Goal: Information Seeking & Learning: Learn about a topic

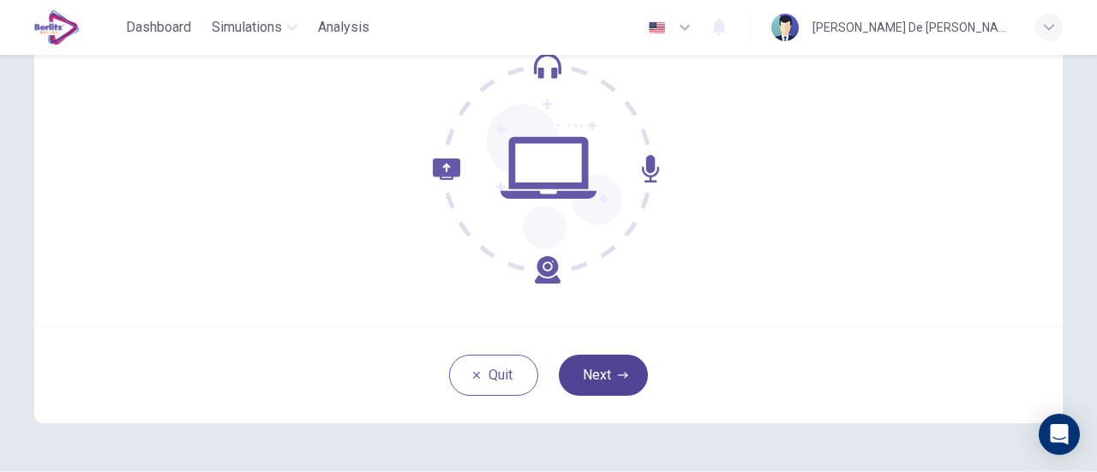
scroll to position [241, 0]
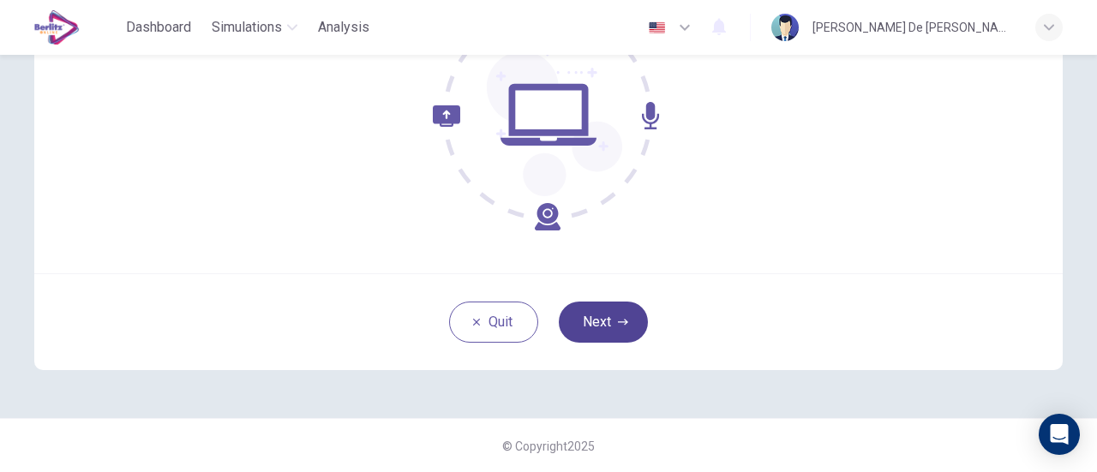
click at [593, 325] on button "Next" at bounding box center [603, 322] width 89 height 41
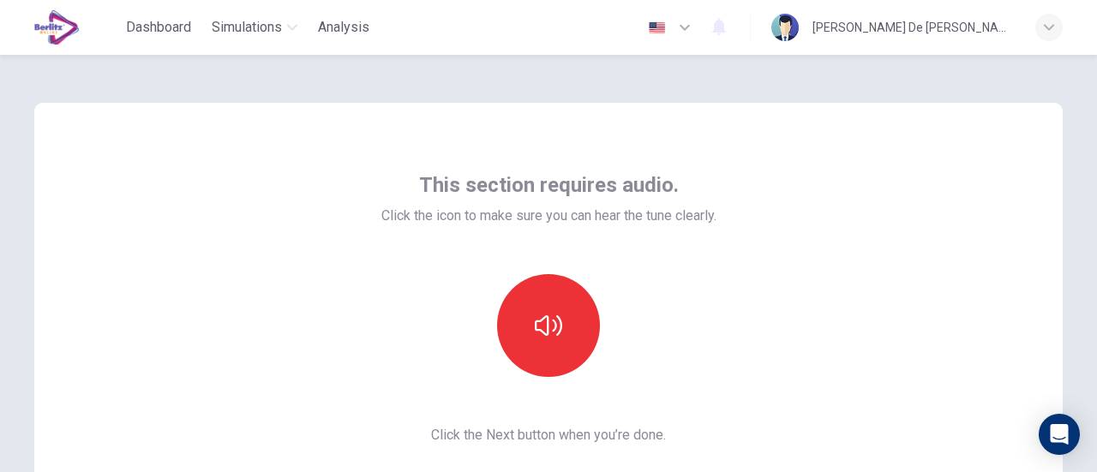
scroll to position [0, 0]
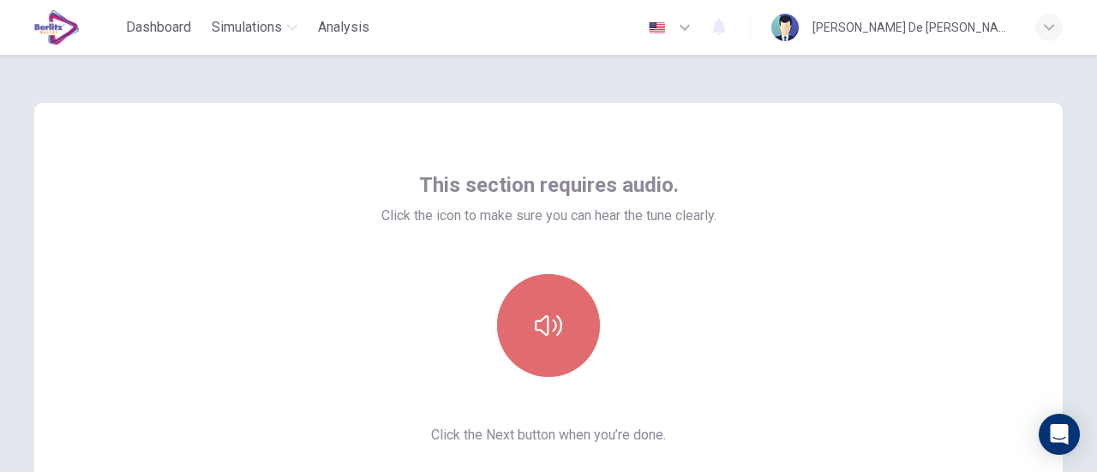
click at [540, 306] on button "button" at bounding box center [548, 325] width 103 height 103
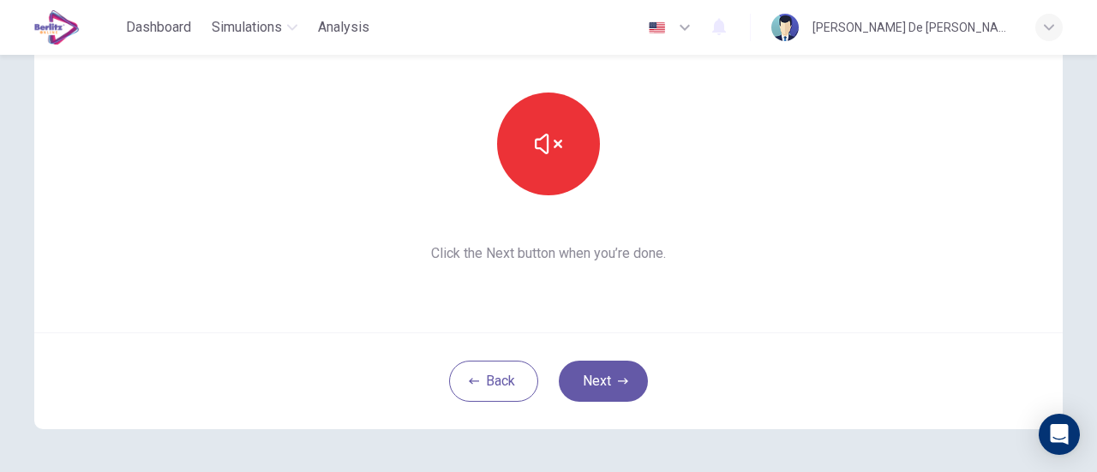
scroll to position [155, 0]
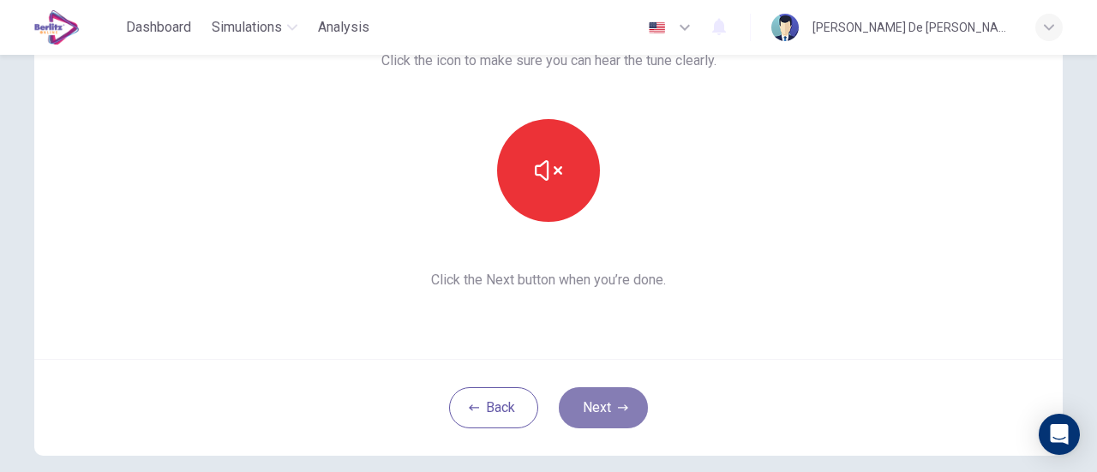
click at [611, 404] on button "Next" at bounding box center [603, 408] width 89 height 41
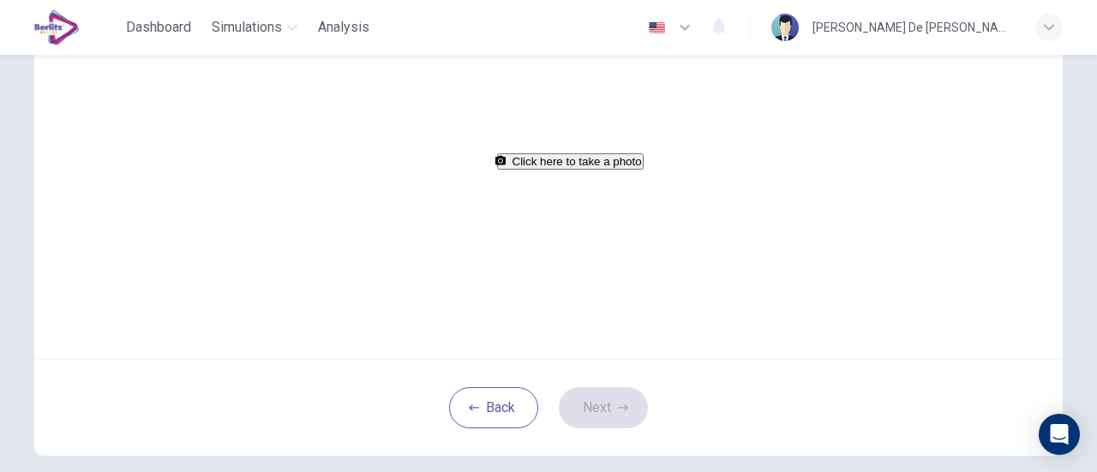
click at [571, 170] on button "Click here to take a photo" at bounding box center [570, 161] width 147 height 16
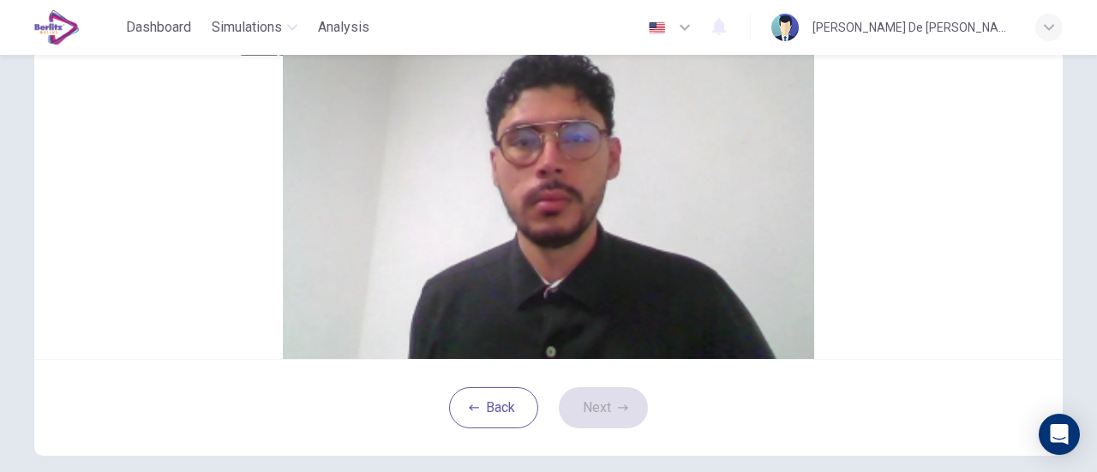
click at [280, 56] on button "Cancel" at bounding box center [259, 47] width 39 height 16
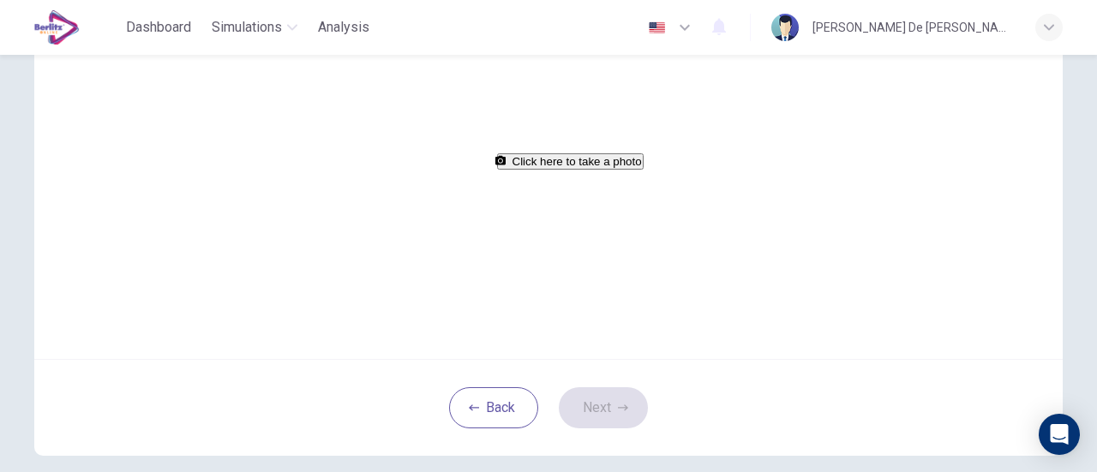
click at [519, 170] on button "Click here to take a photo" at bounding box center [570, 161] width 147 height 16
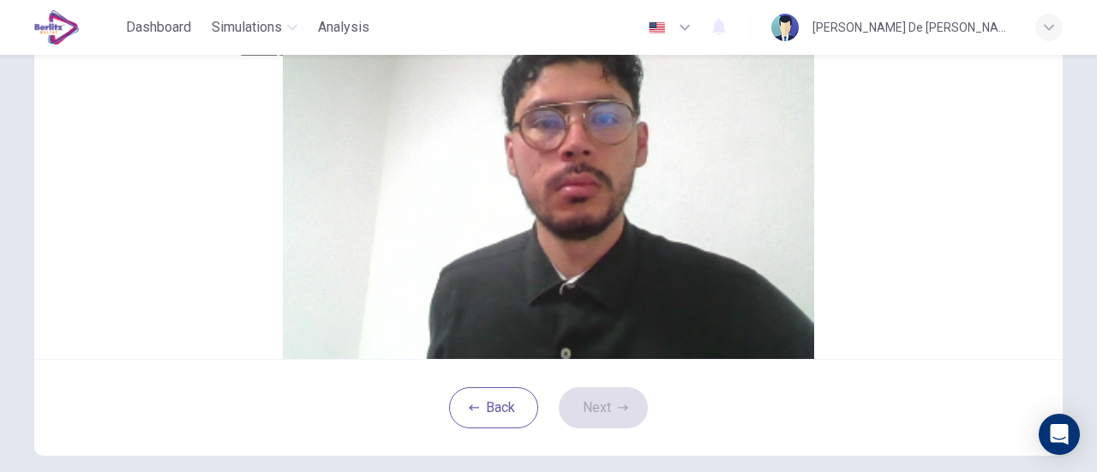
click at [280, 56] on button "Cancel" at bounding box center [259, 47] width 39 height 16
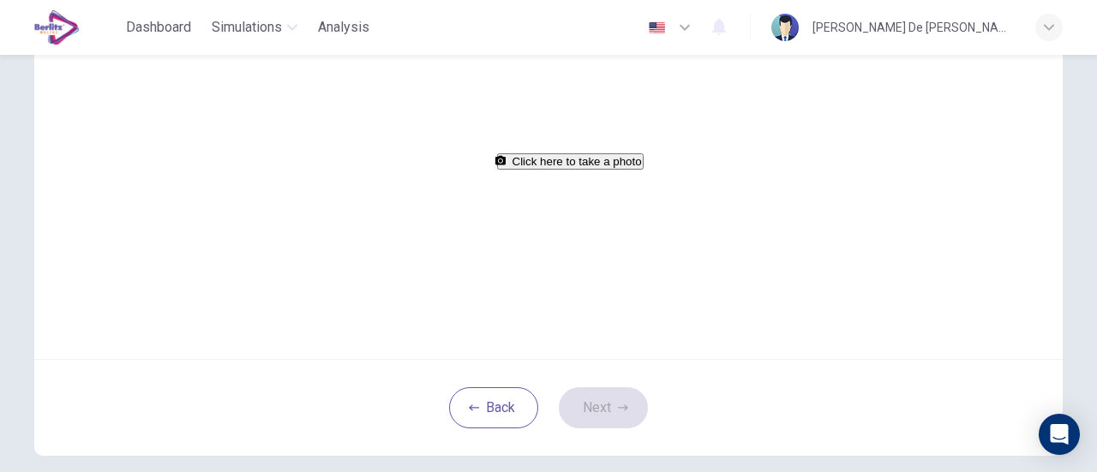
click at [581, 170] on button "Click here to take a photo" at bounding box center [570, 161] width 147 height 16
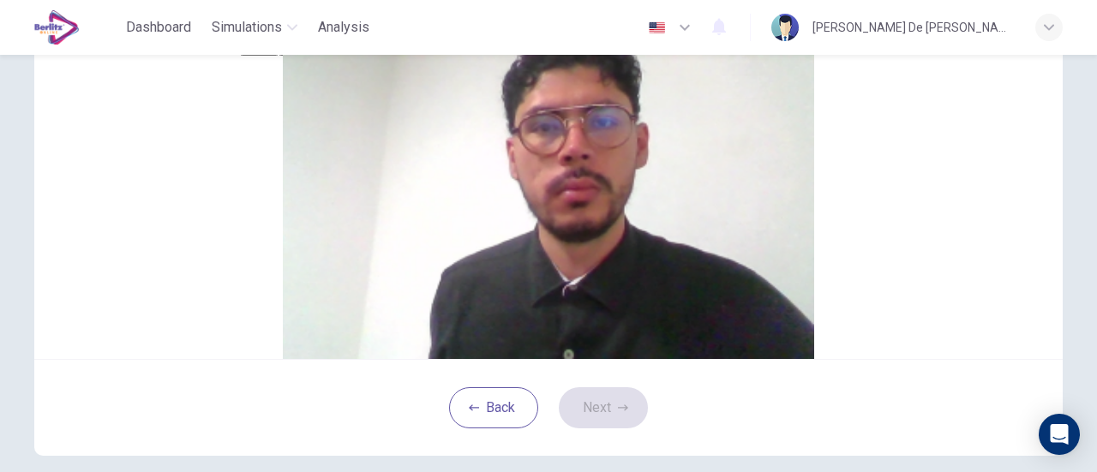
click at [280, 56] on button "Cancel" at bounding box center [259, 47] width 39 height 16
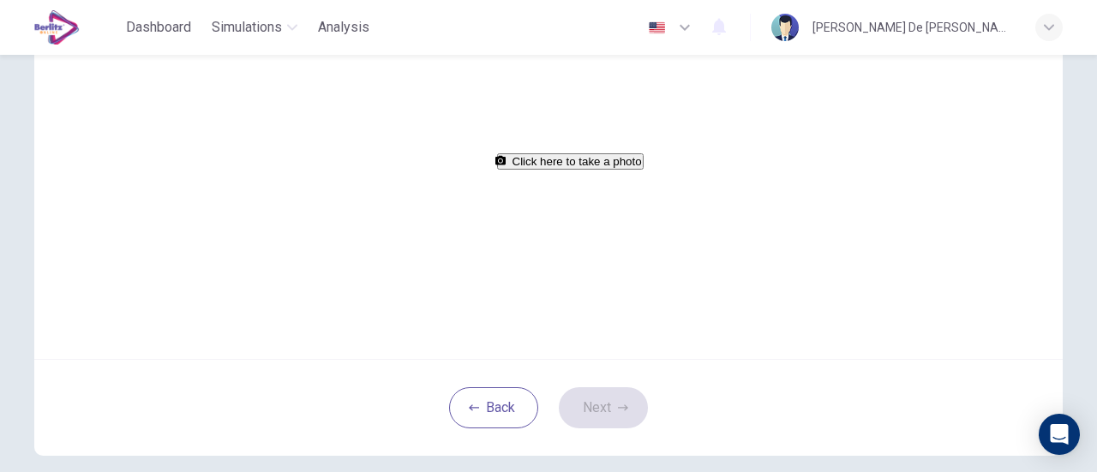
click at [536, 170] on button "Click here to take a photo" at bounding box center [570, 161] width 147 height 16
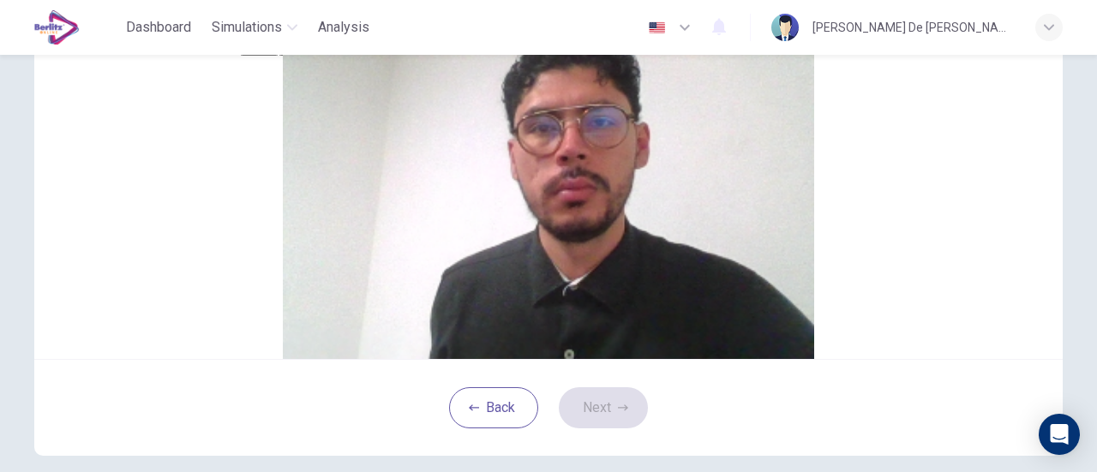
click at [308, 56] on button "Save" at bounding box center [293, 47] width 29 height 16
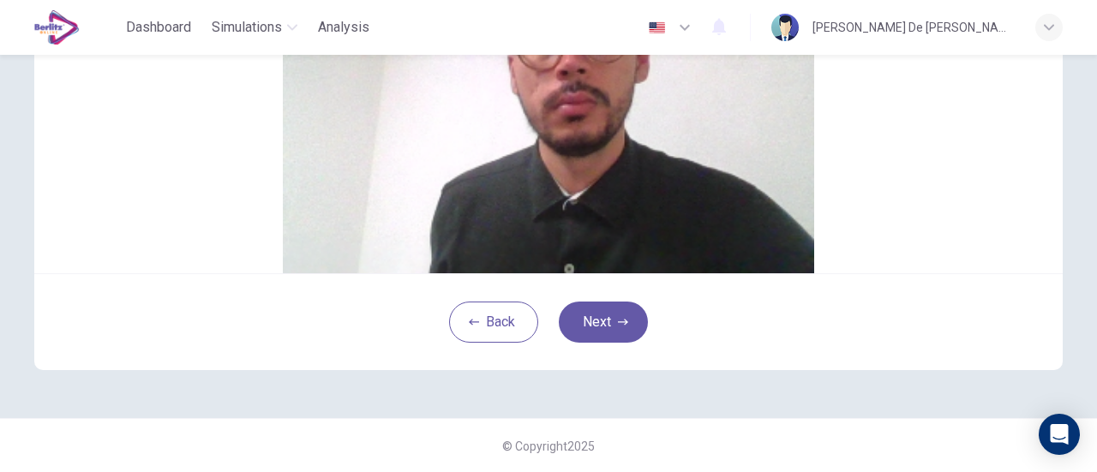
scroll to position [314, 0]
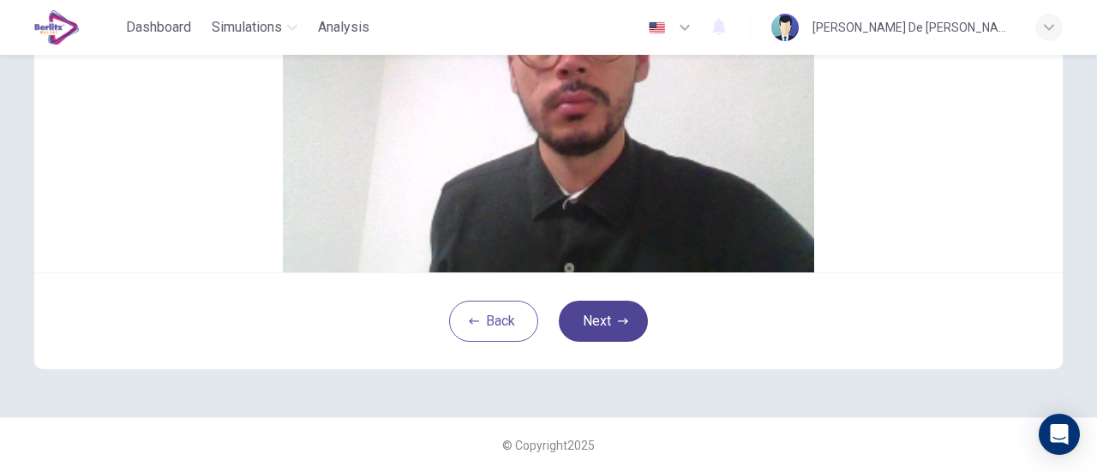
click at [602, 339] on button "Next" at bounding box center [603, 321] width 89 height 41
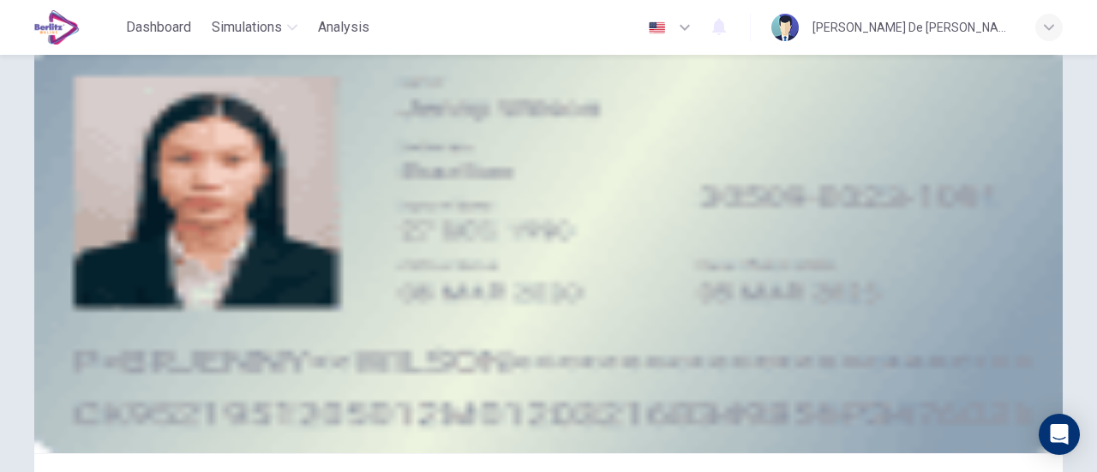
scroll to position [57, 0]
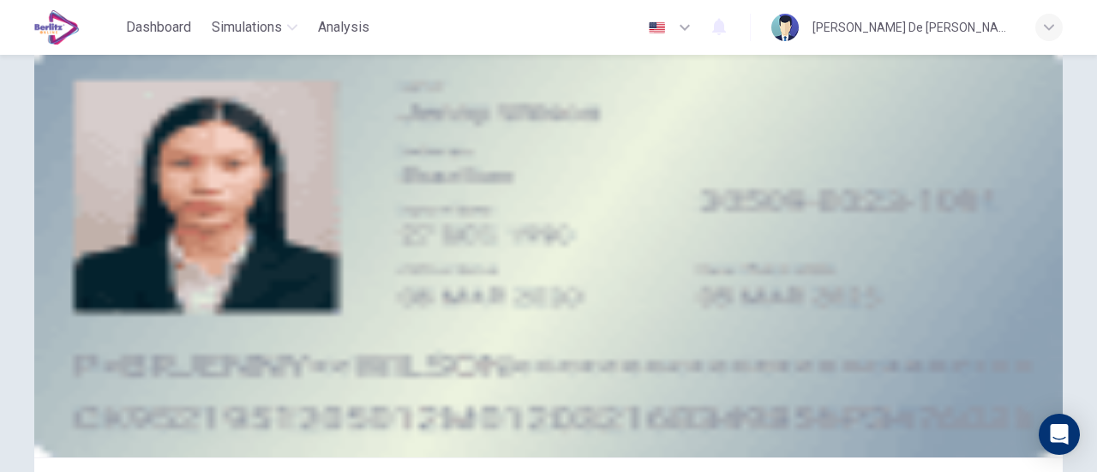
click at [658, 197] on div "Take a photo" at bounding box center [548, 187] width 775 height 21
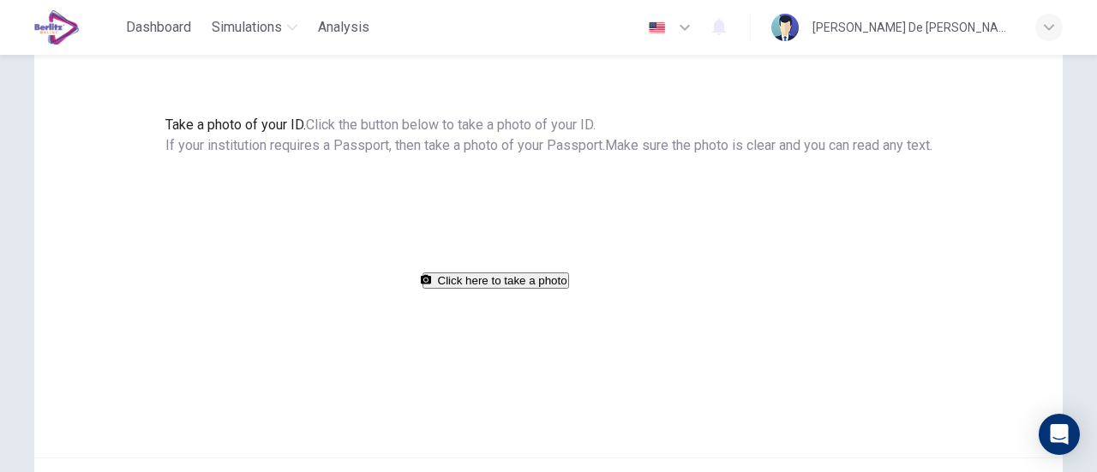
click at [423, 285] on video at bounding box center [293, 220] width 257 height 129
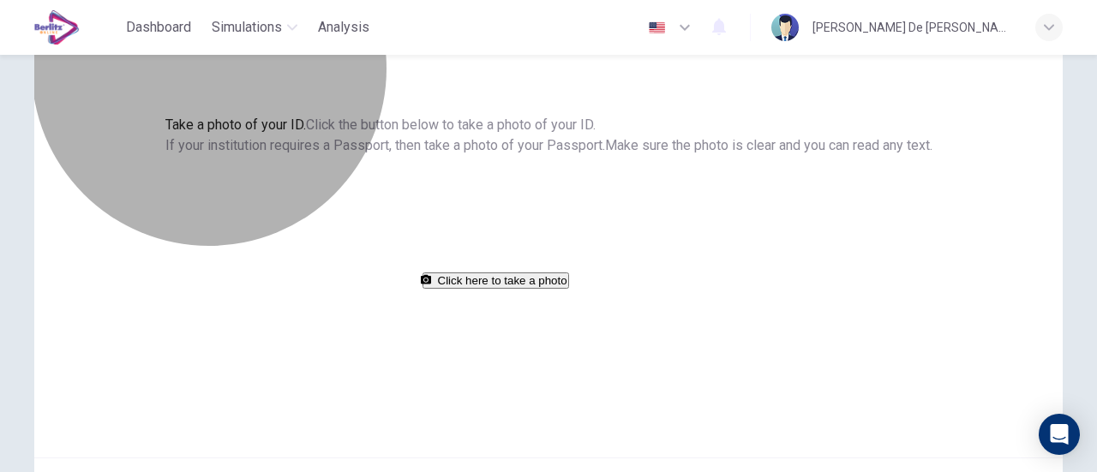
click at [569, 289] on button "Click here to take a photo" at bounding box center [496, 281] width 147 height 16
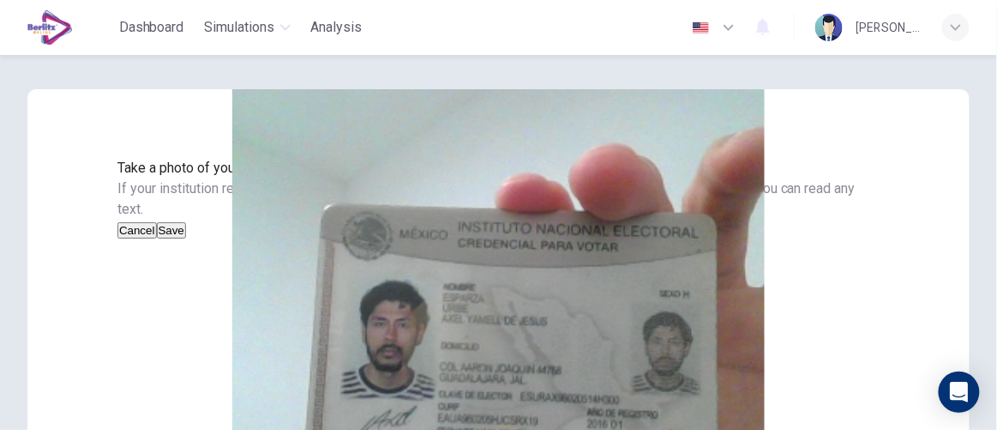
scroll to position [155, 0]
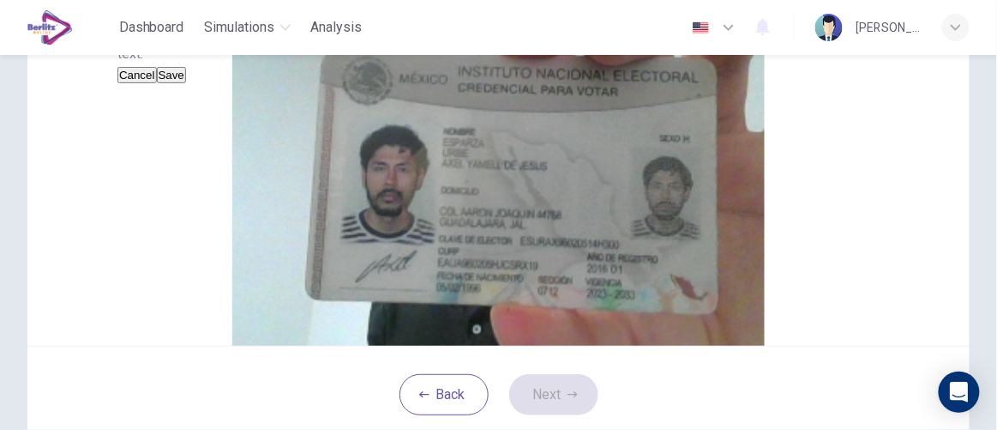
click at [157, 83] on button "Cancel" at bounding box center [136, 75] width 39 height 16
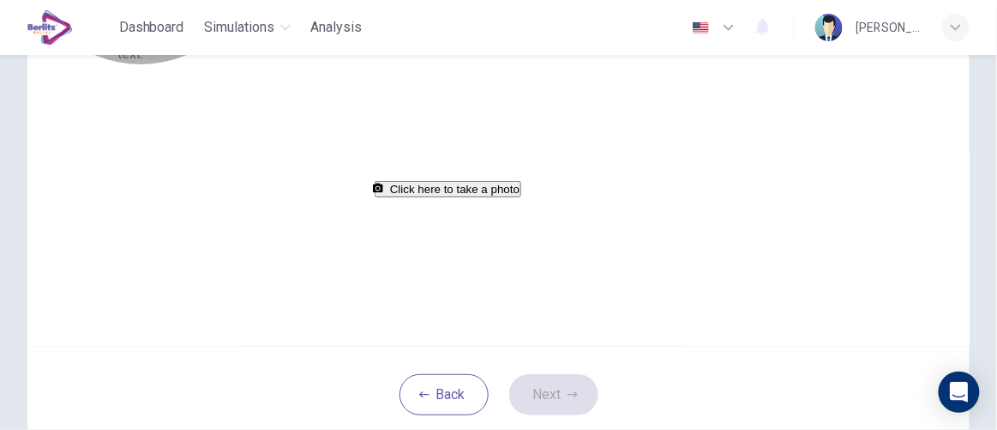
click at [503, 197] on button "Click here to take a photo" at bounding box center [448, 189] width 147 height 16
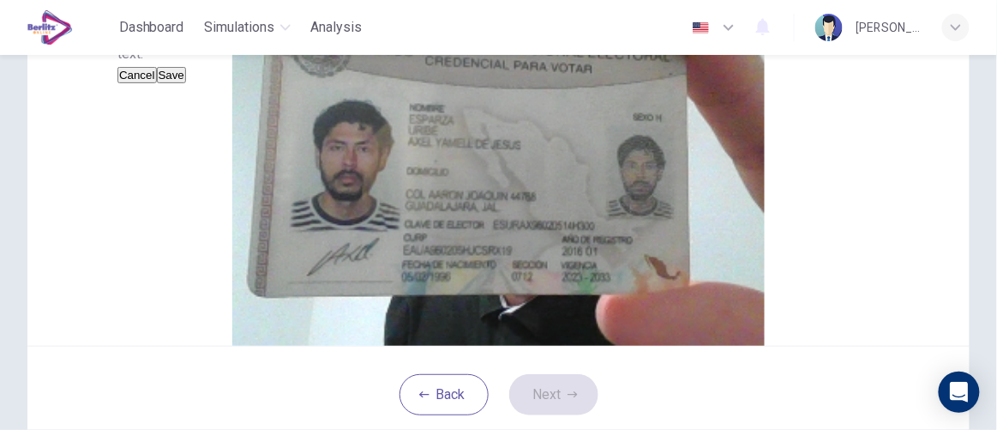
click at [186, 83] on button "Save" at bounding box center [171, 75] width 29 height 16
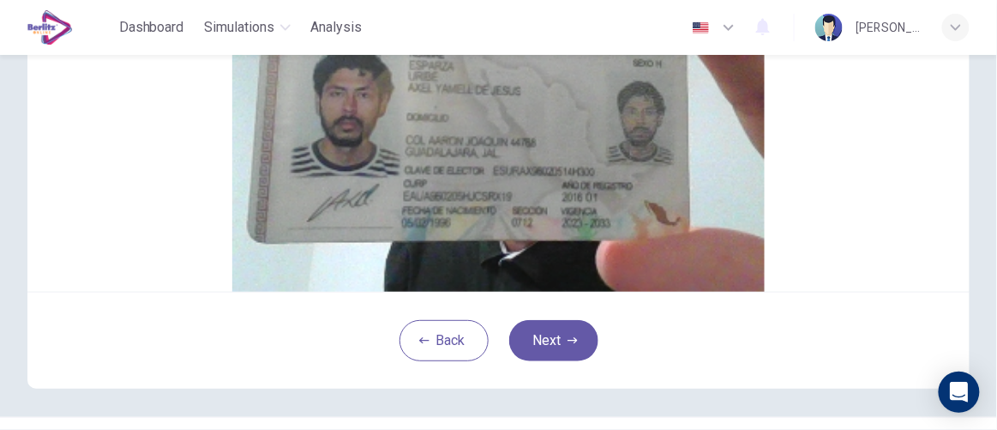
scroll to position [233, 0]
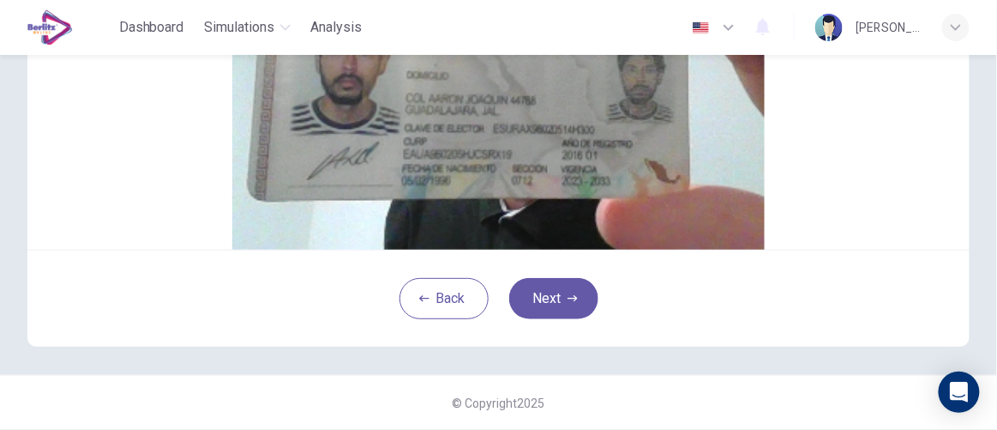
scroll to position [311, 0]
click at [556, 319] on button "Next" at bounding box center [553, 298] width 89 height 41
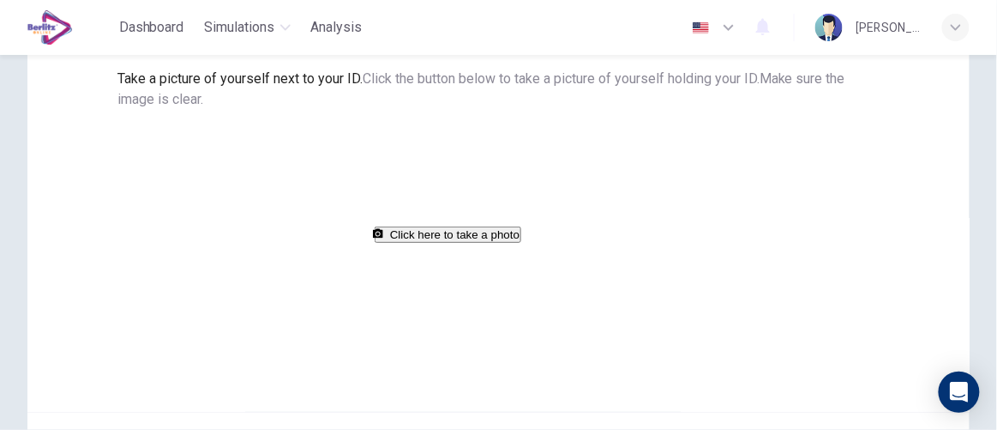
scroll to position [123, 0]
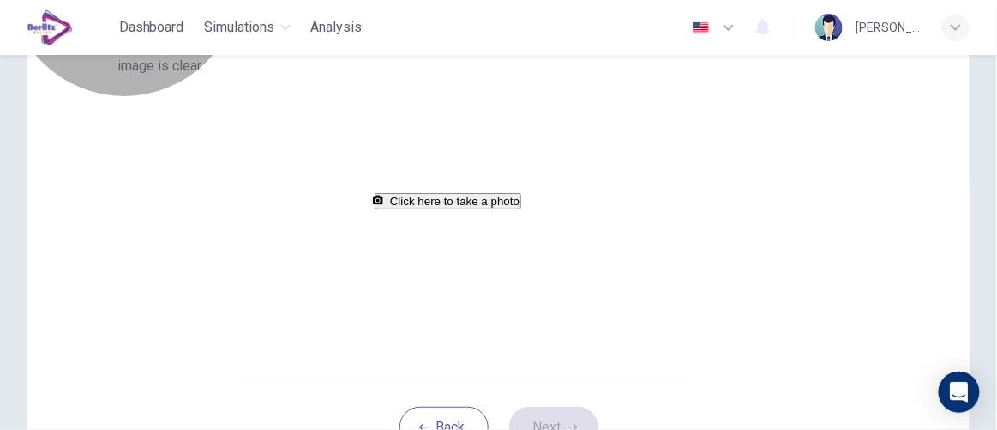
click at [487, 209] on button "Click here to take a photo" at bounding box center [448, 201] width 147 height 16
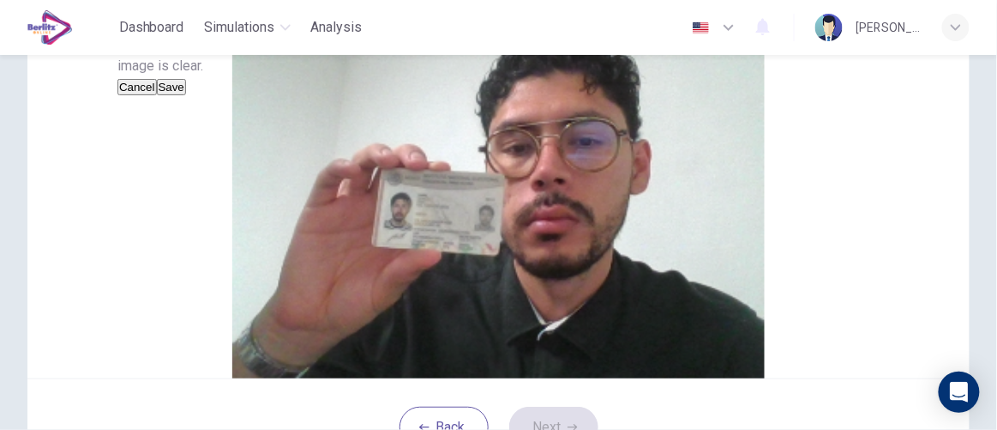
click at [397, 97] on div "Cancel Save" at bounding box center [498, 86] width 762 height 21
click at [157, 95] on button "Cancel" at bounding box center [136, 87] width 39 height 16
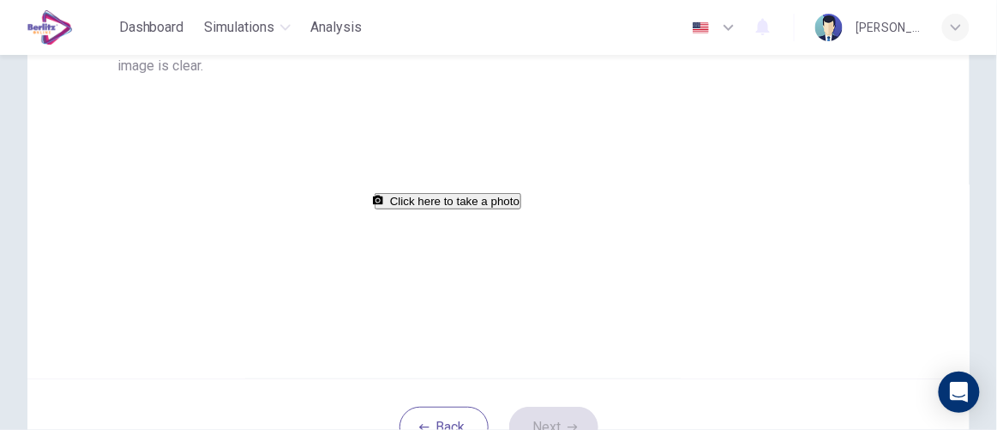
click at [430, 209] on button "Click here to take a photo" at bounding box center [448, 201] width 147 height 16
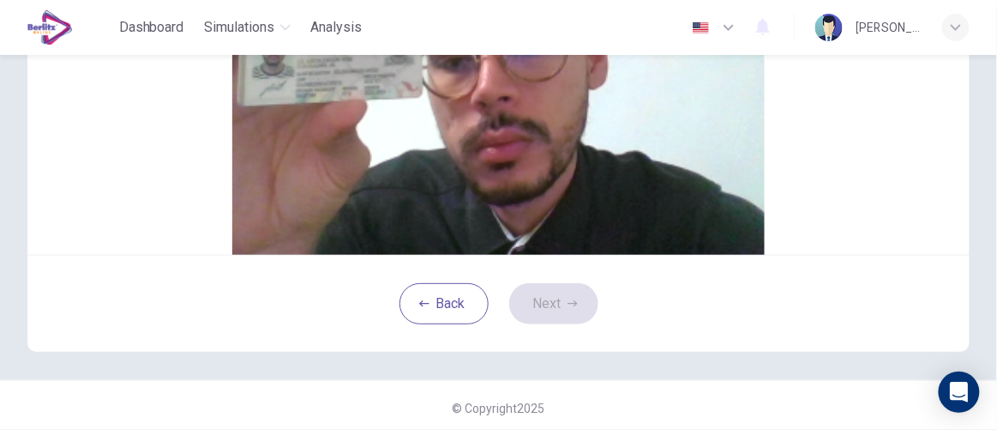
scroll to position [322, 0]
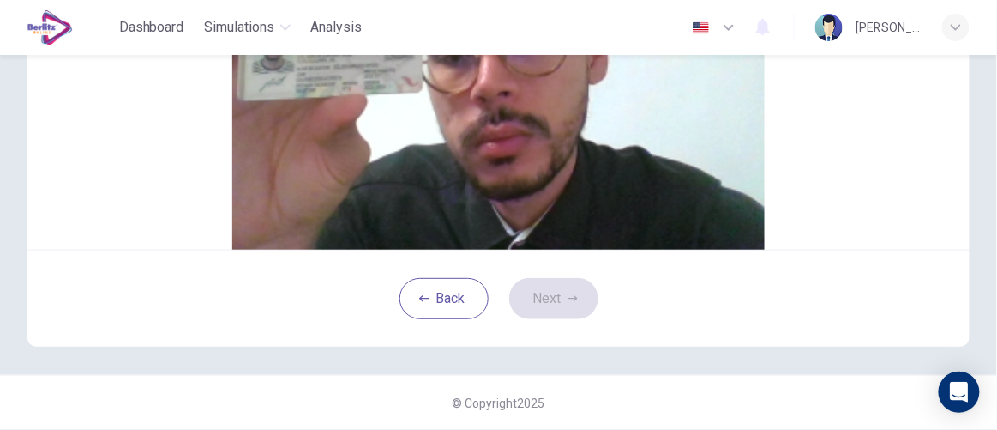
click at [566, 290] on button "Next" at bounding box center [553, 298] width 89 height 41
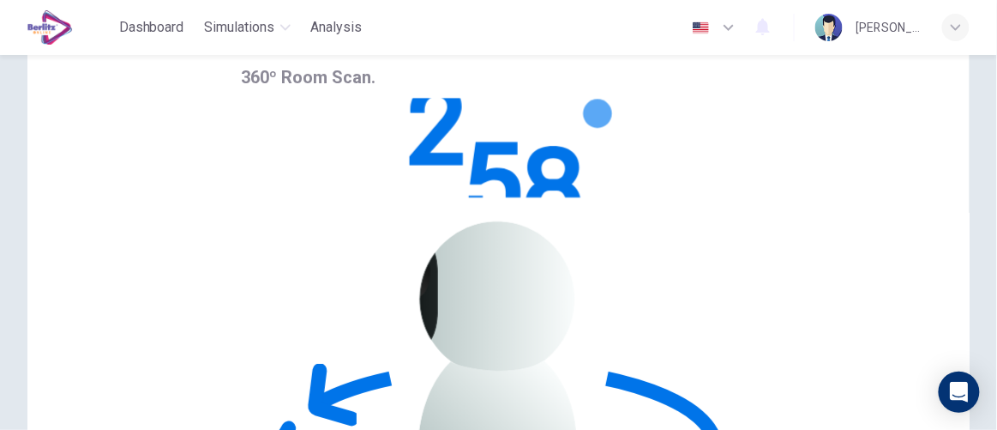
scroll to position [16, 0]
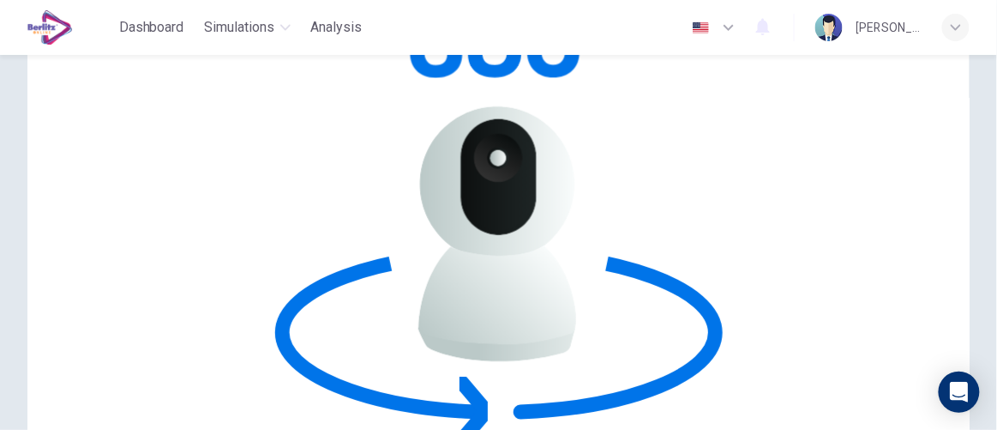
scroll to position [211, 0]
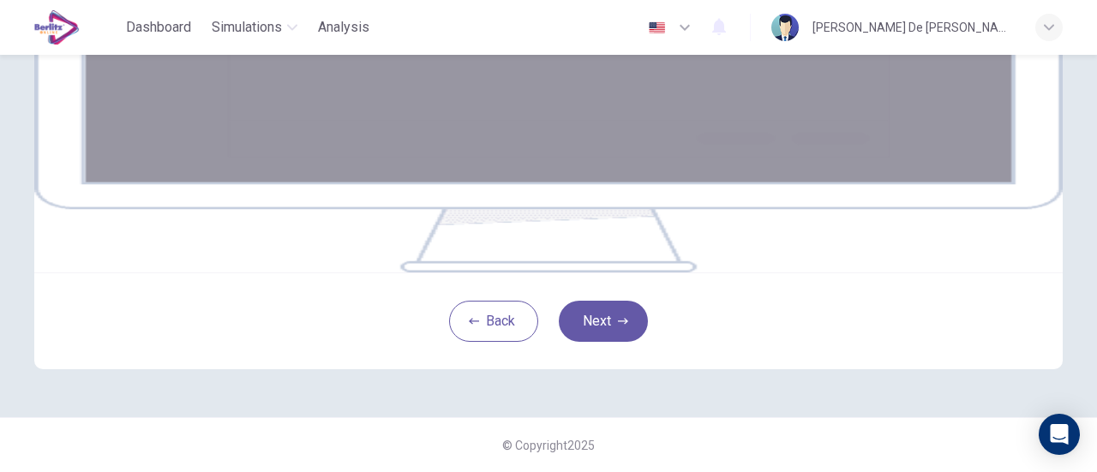
scroll to position [417, 0]
click at [589, 307] on button "Next" at bounding box center [603, 321] width 89 height 41
click at [614, 329] on button "Next" at bounding box center [603, 321] width 89 height 41
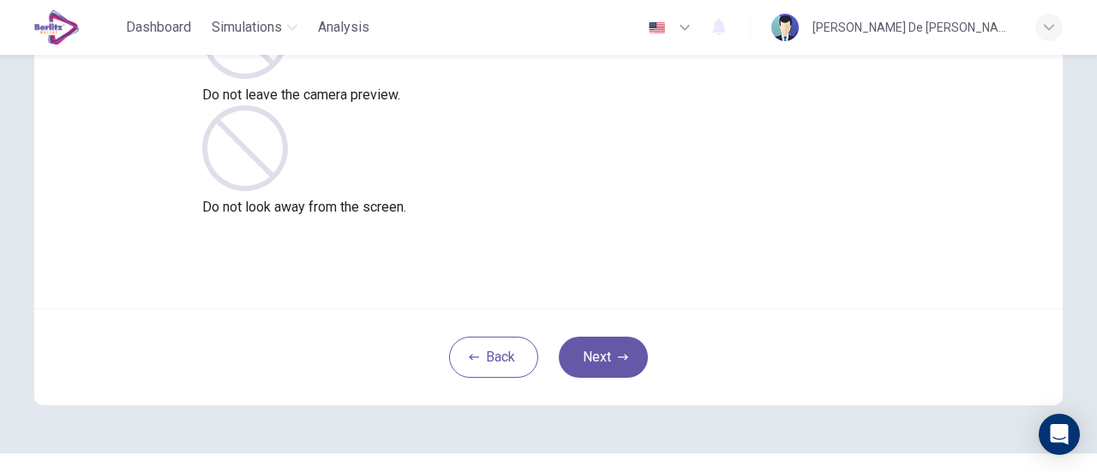
scroll to position [241, 0]
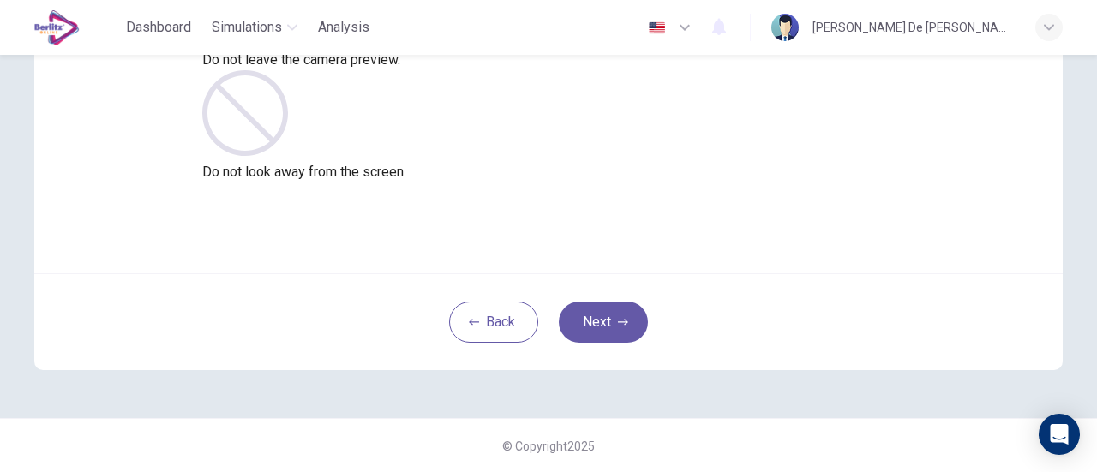
drag, startPoint x: 608, startPoint y: 322, endPoint x: 734, endPoint y: 213, distance: 166.6
click at [734, 213] on div "Ensure you are always fully visible If you cannot be seen or heard, your test w…" at bounding box center [548, 116] width 1029 height 508
click at [598, 327] on button "Next" at bounding box center [603, 322] width 89 height 41
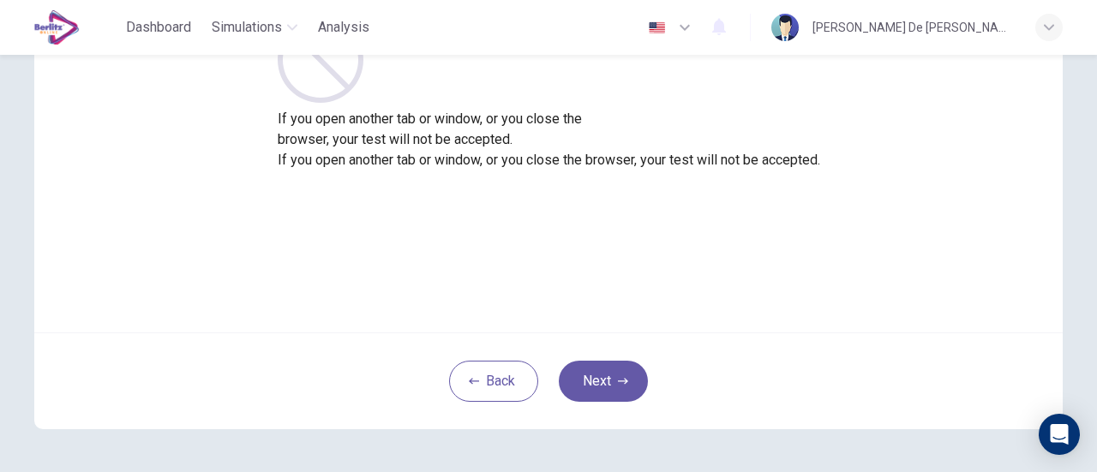
scroll to position [155, 0]
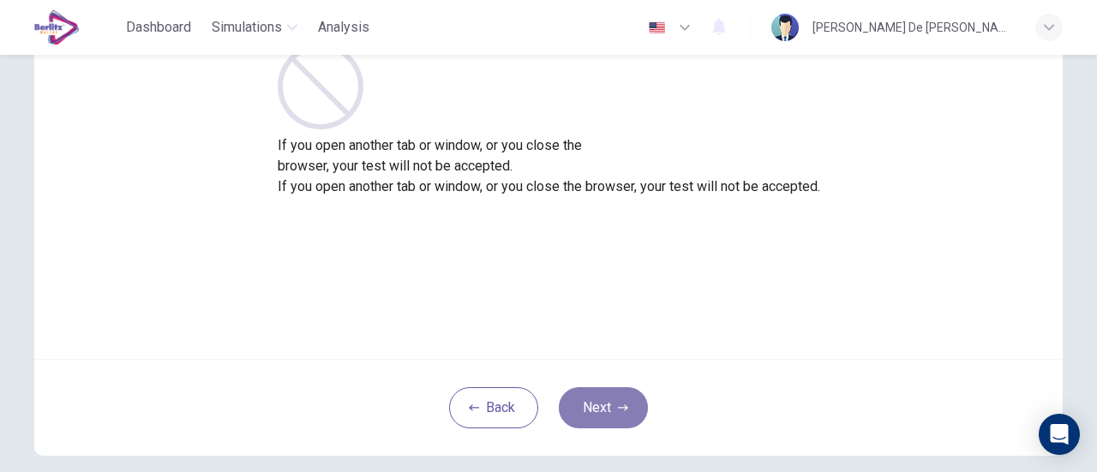
click at [632, 400] on button "Next" at bounding box center [603, 408] width 89 height 41
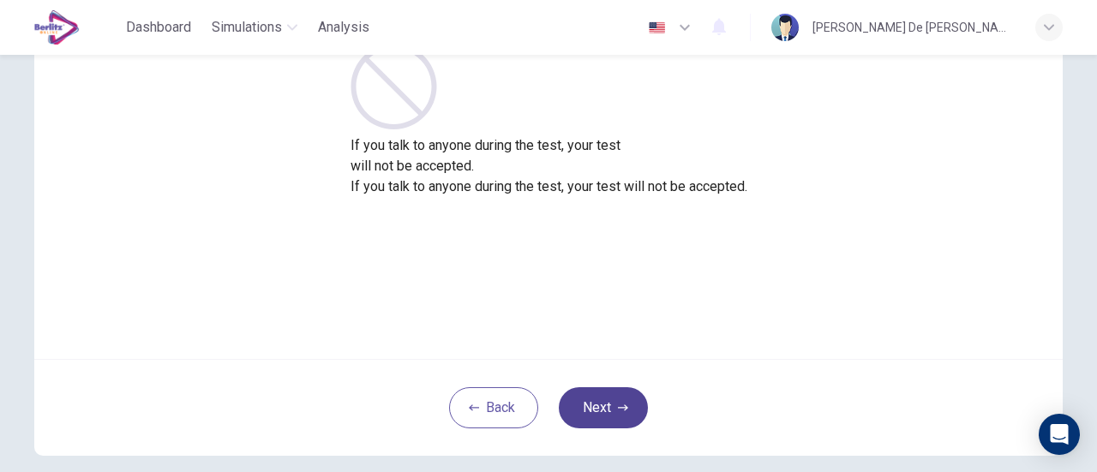
click at [606, 399] on button "Next" at bounding box center [603, 408] width 89 height 41
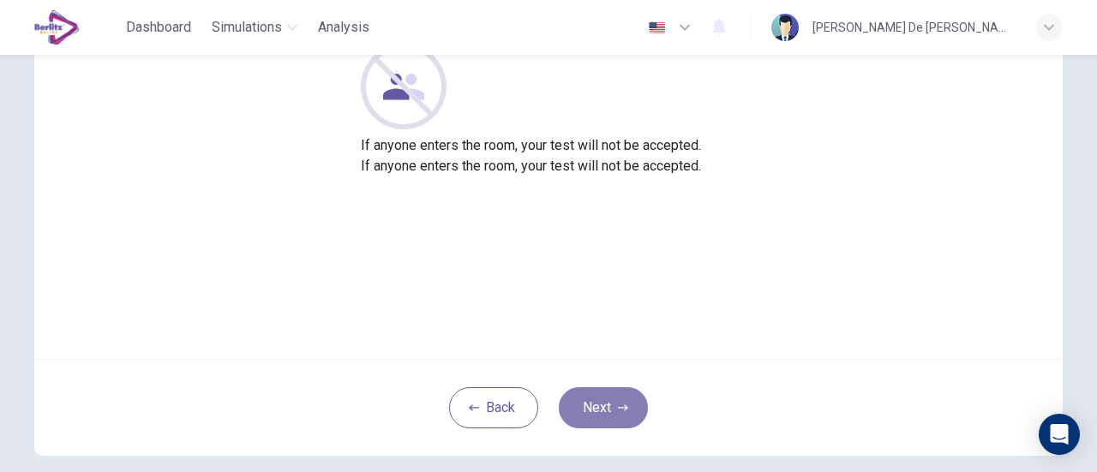
click at [616, 394] on button "Next" at bounding box center [603, 408] width 89 height 41
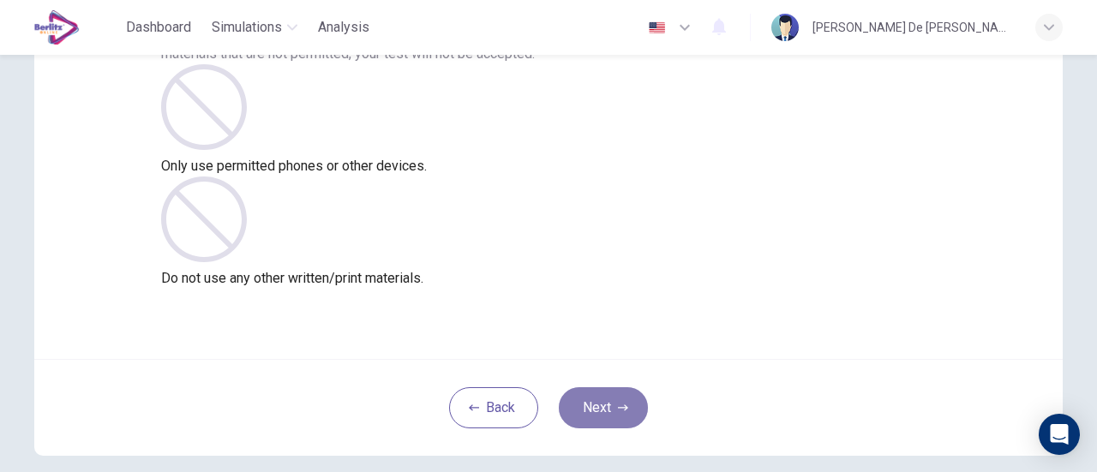
click at [629, 406] on button "Next" at bounding box center [603, 408] width 89 height 41
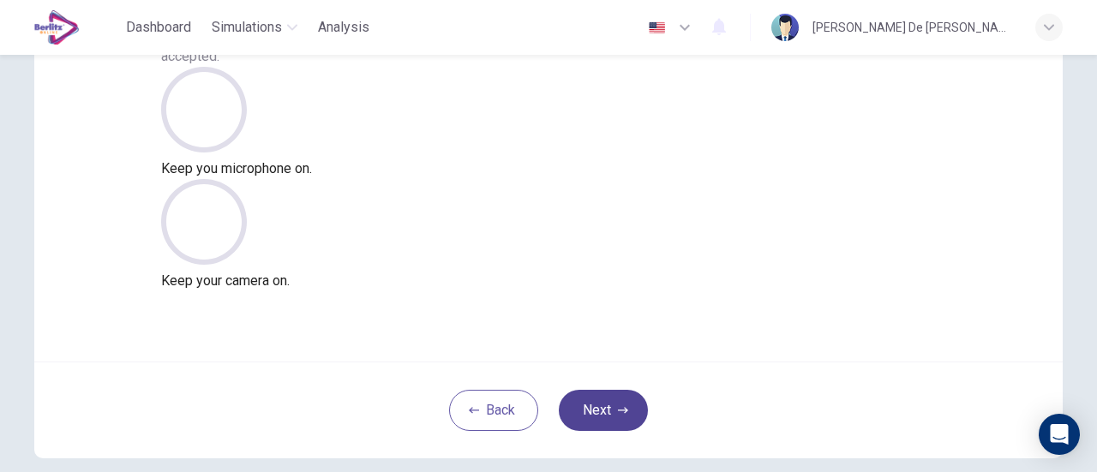
scroll to position [171, 0]
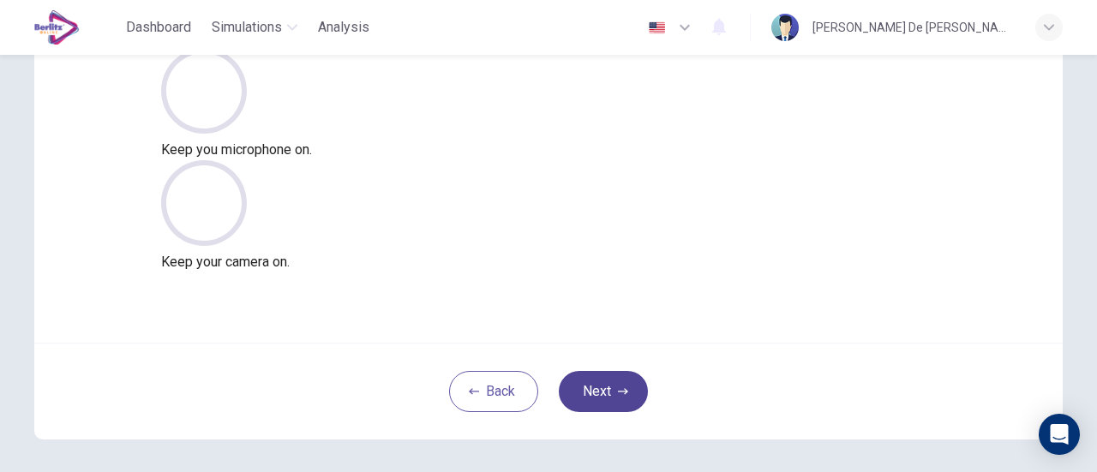
click at [618, 396] on icon "button" at bounding box center [623, 392] width 10 height 10
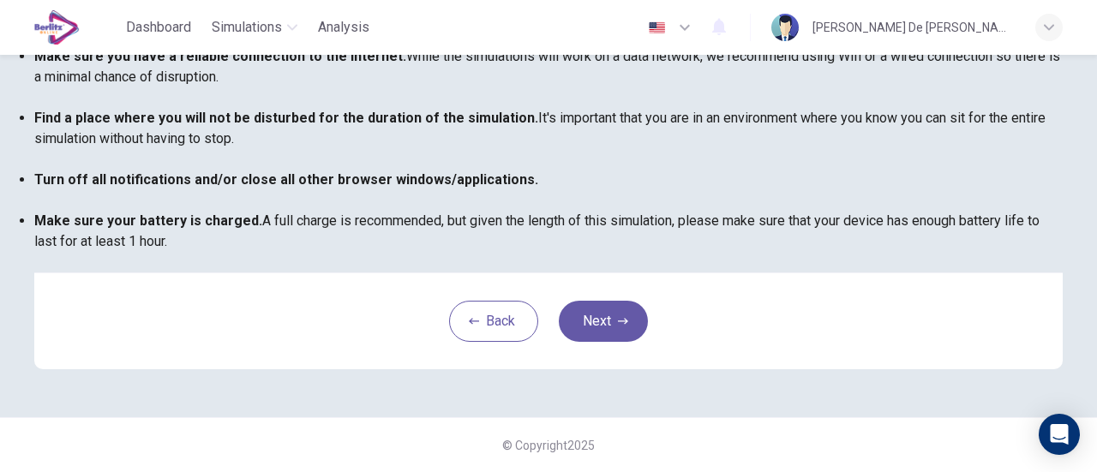
scroll to position [480, 0]
click at [627, 316] on button "Next" at bounding box center [603, 321] width 89 height 41
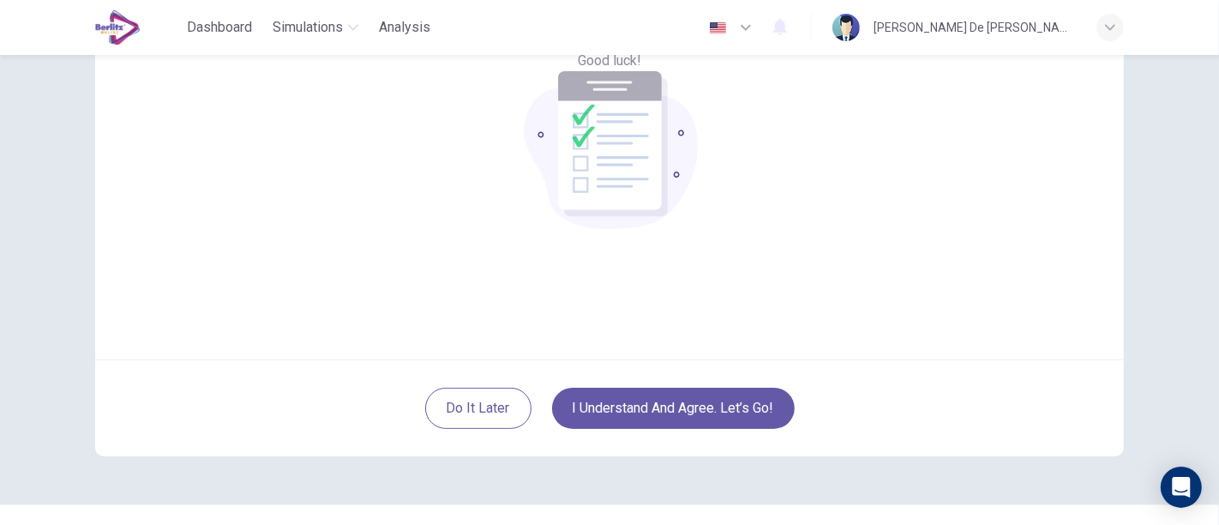
scroll to position [60, 0]
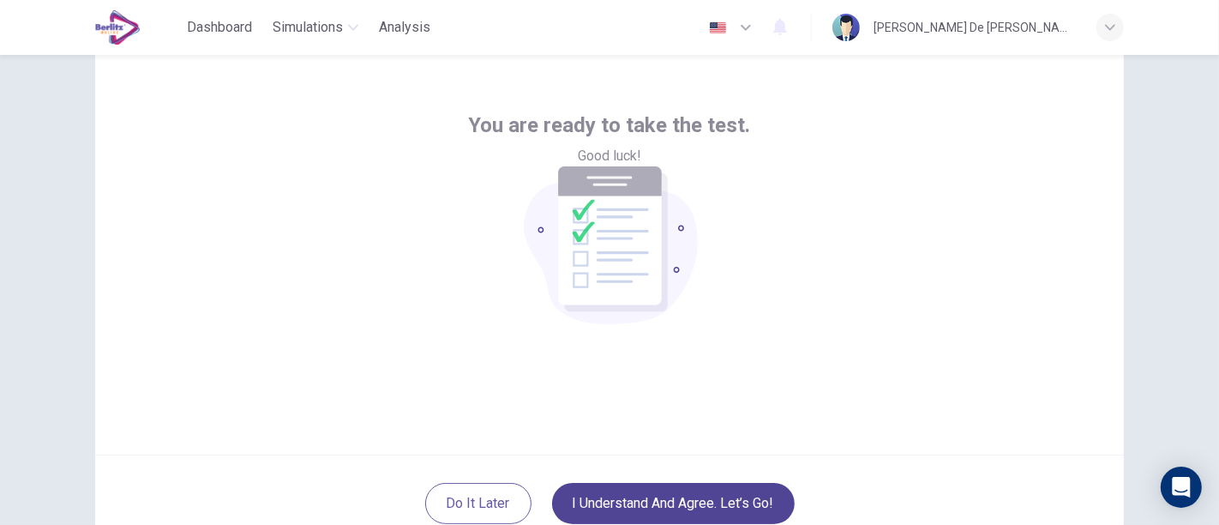
click at [706, 472] on button "I understand and agree. Let’s go!" at bounding box center [673, 503] width 243 height 41
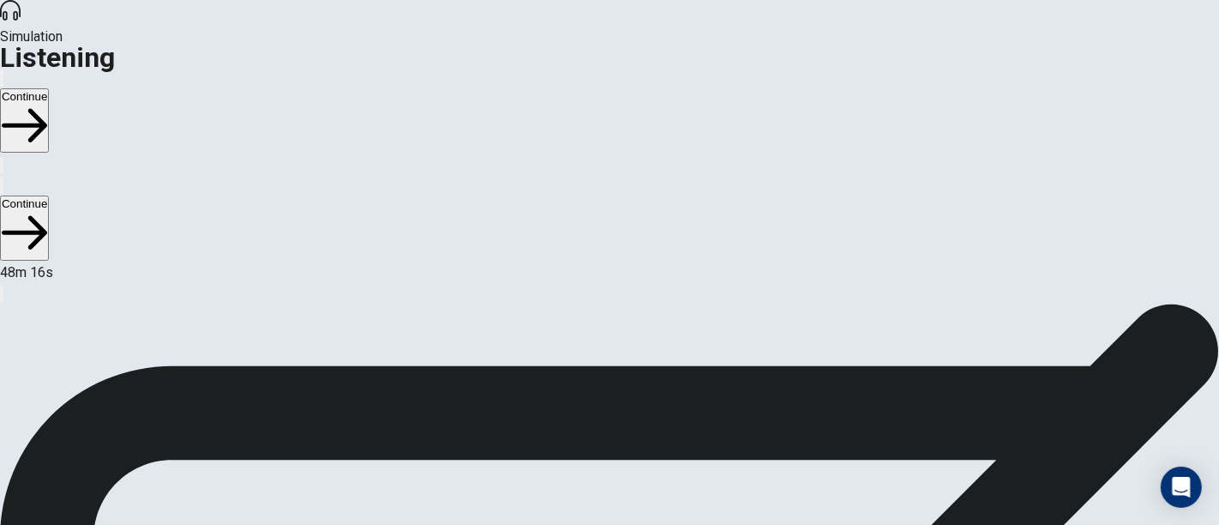
scroll to position [95, 0]
drag, startPoint x: 982, startPoint y: 20, endPoint x: 950, endPoint y: 47, distance: 41.9
click at [49, 88] on button "Continue" at bounding box center [24, 120] width 49 height 64
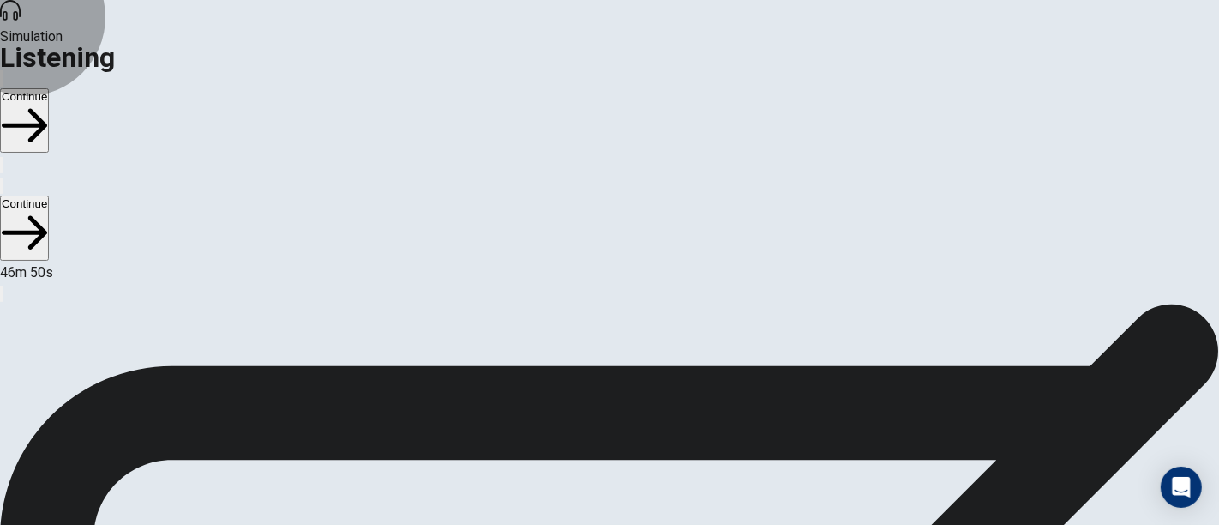
click at [49, 88] on button "Continue" at bounding box center [24, 120] width 49 height 64
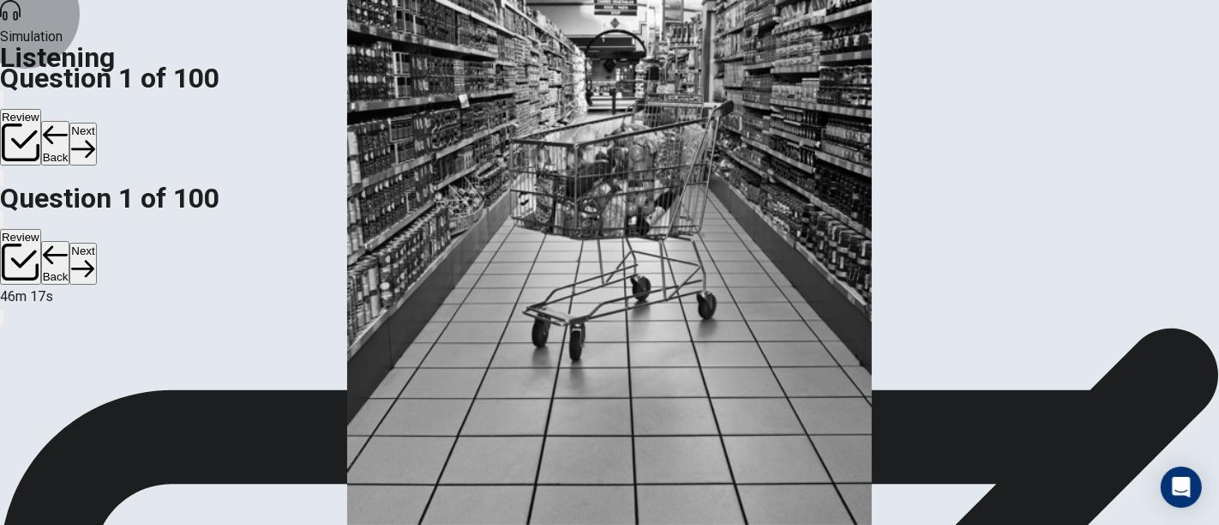
click at [96, 123] on button "Next" at bounding box center [82, 144] width 27 height 42
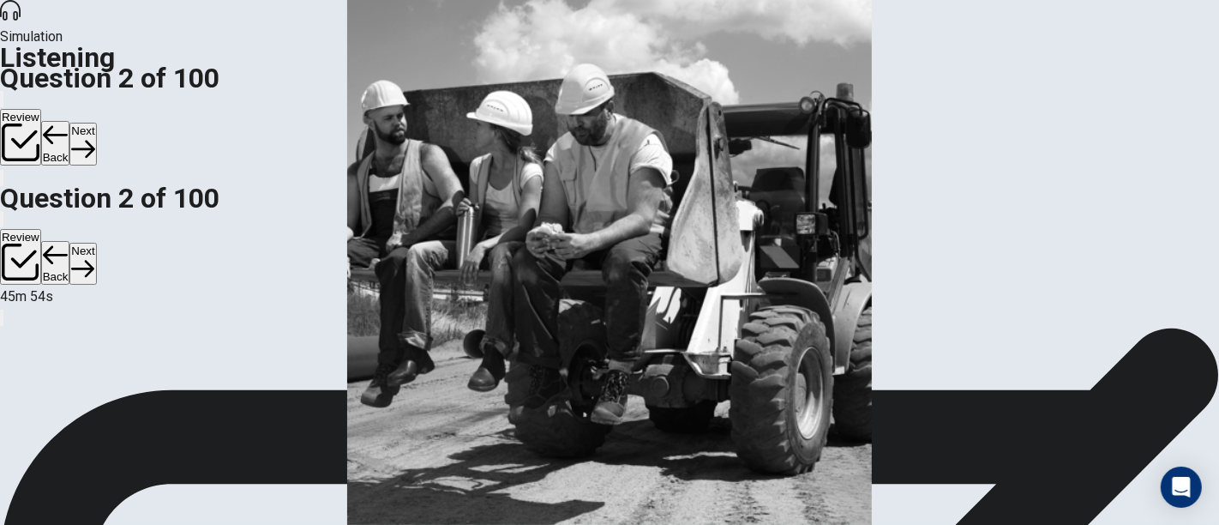
click at [96, 123] on button "Next" at bounding box center [82, 144] width 27 height 42
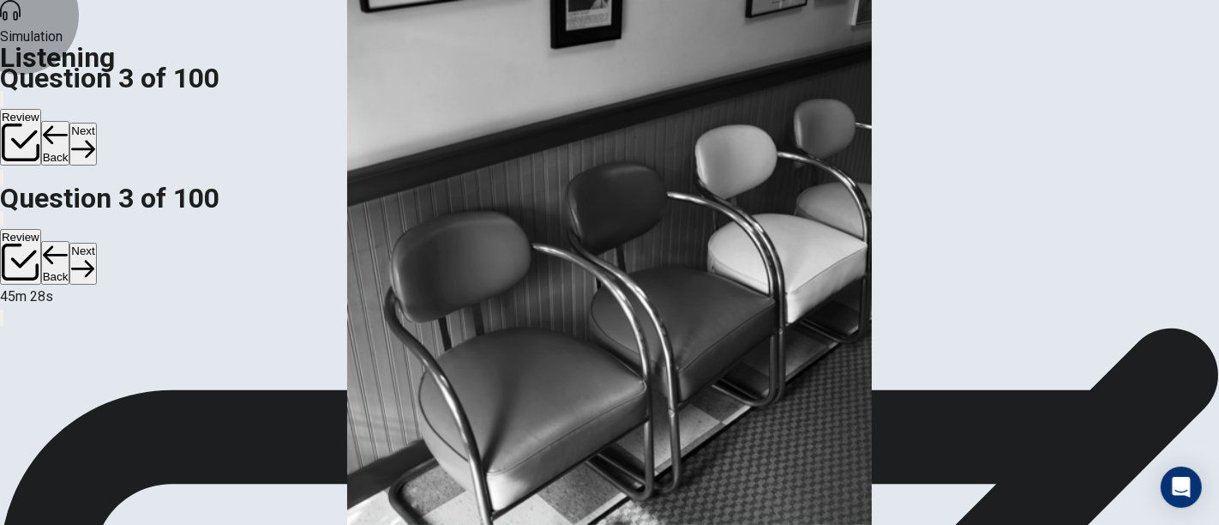
click at [96, 123] on button "Next" at bounding box center [82, 144] width 27 height 42
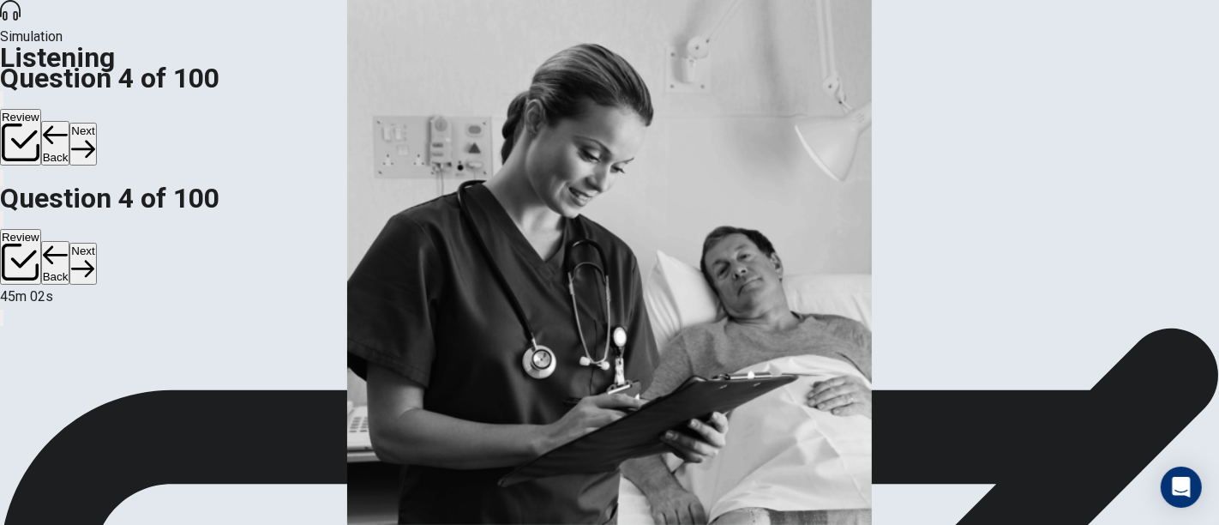
click at [96, 123] on button "Next" at bounding box center [82, 144] width 27 height 42
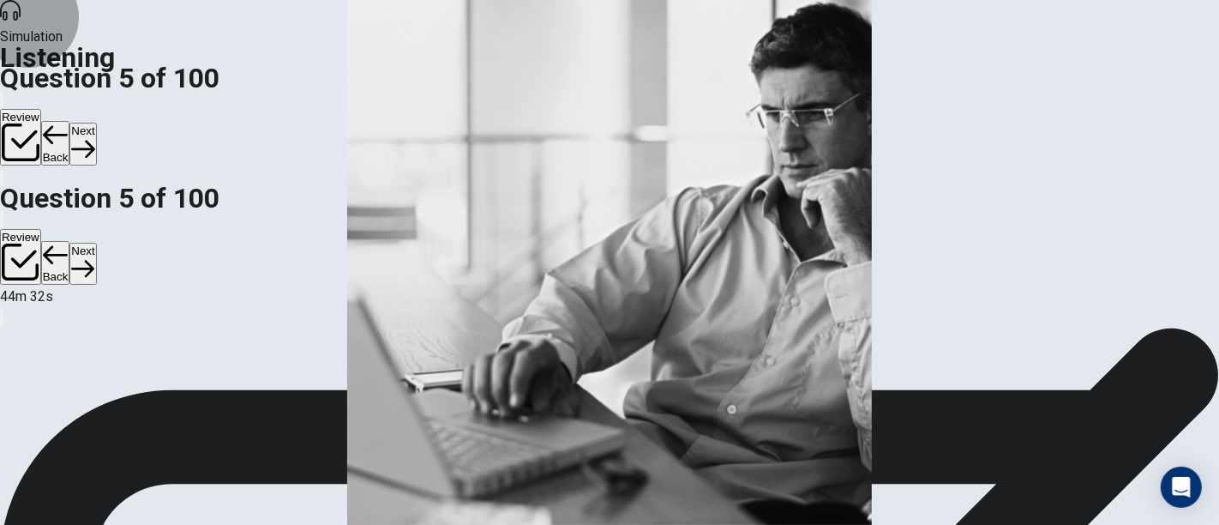
click at [96, 123] on button "Next" at bounding box center [82, 144] width 27 height 42
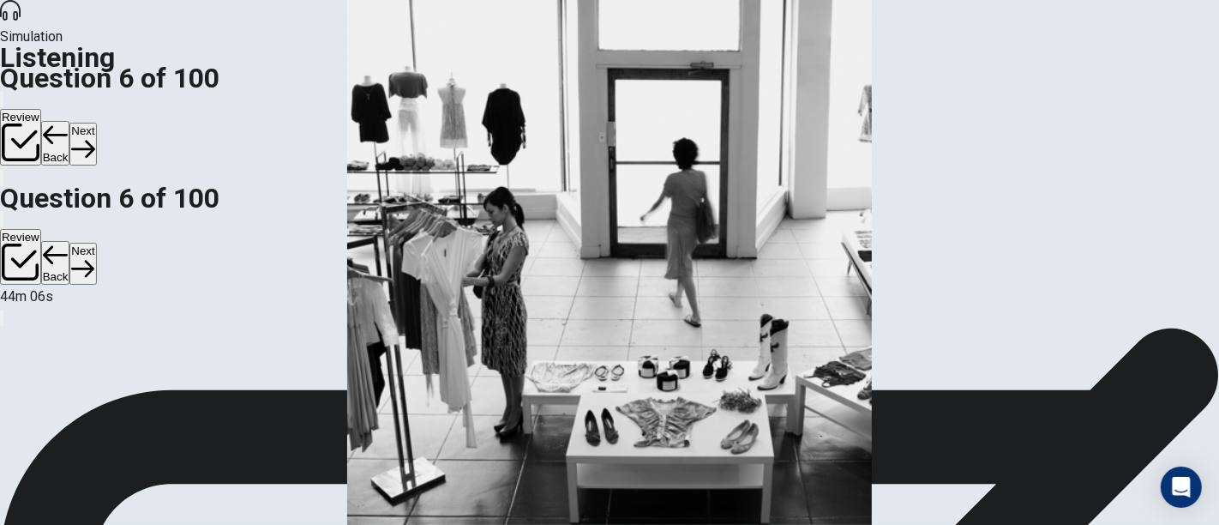
click at [96, 123] on button "Next" at bounding box center [82, 144] width 27 height 42
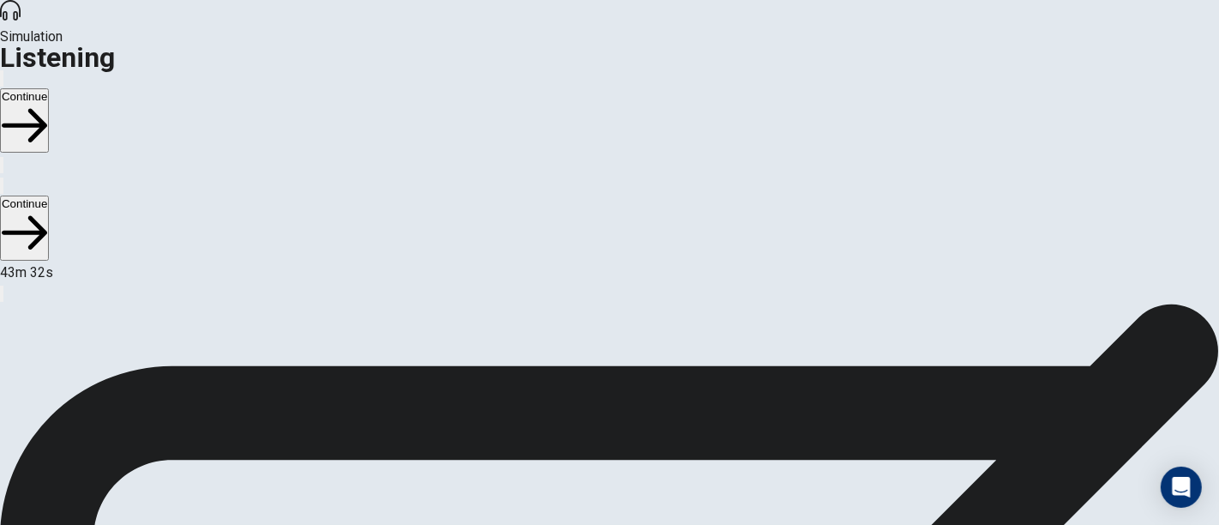
click at [49, 88] on button "Continue" at bounding box center [24, 120] width 49 height 64
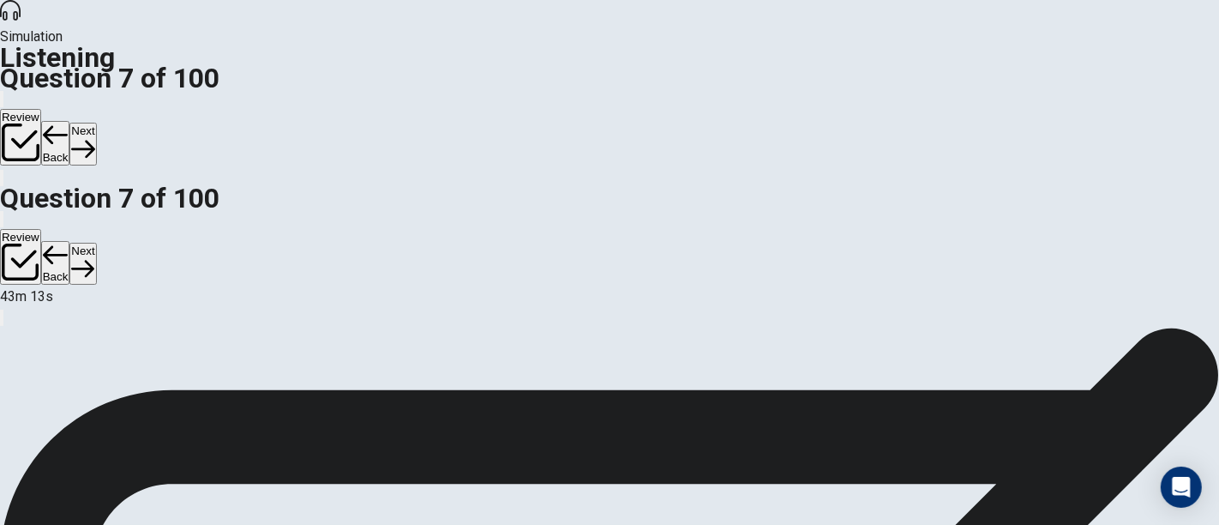
click at [96, 123] on button "Next" at bounding box center [82, 144] width 27 height 42
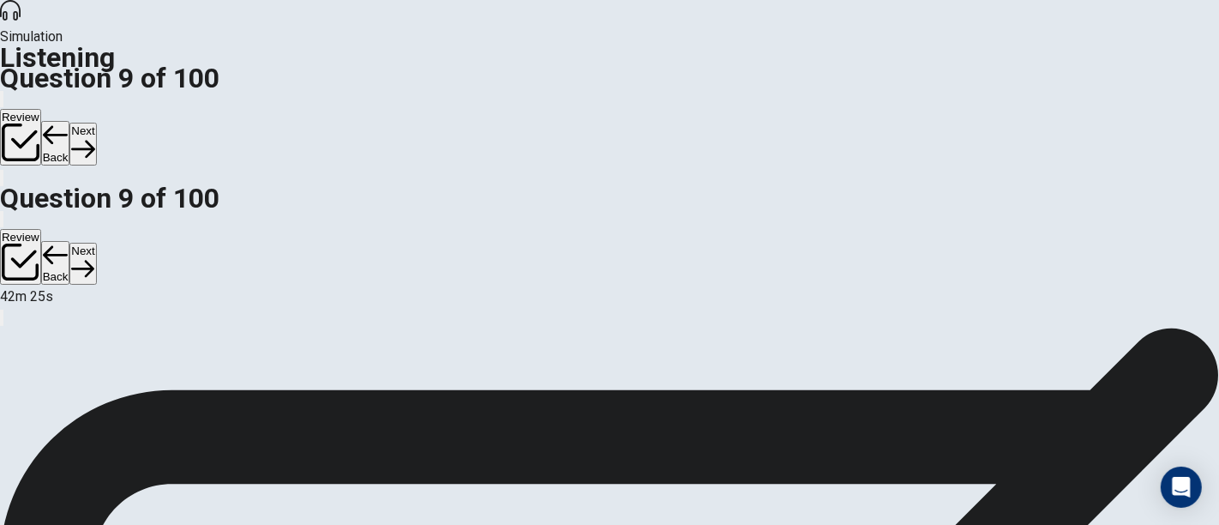
click at [96, 123] on button "Next" at bounding box center [82, 144] width 27 height 42
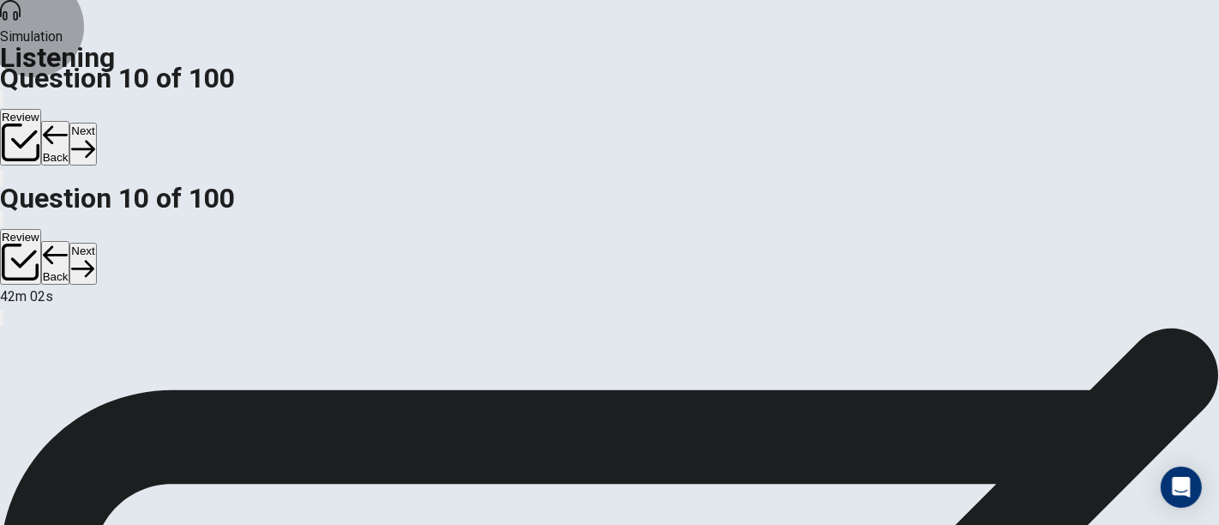
click at [96, 123] on button "Next" at bounding box center [82, 144] width 27 height 42
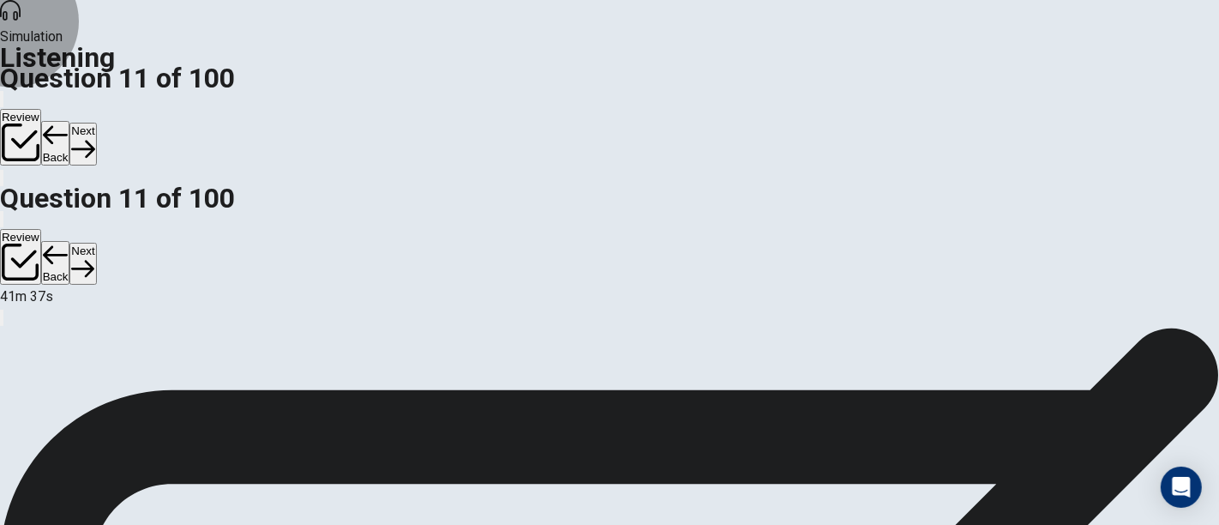
click at [96, 123] on button "Next" at bounding box center [82, 144] width 27 height 42
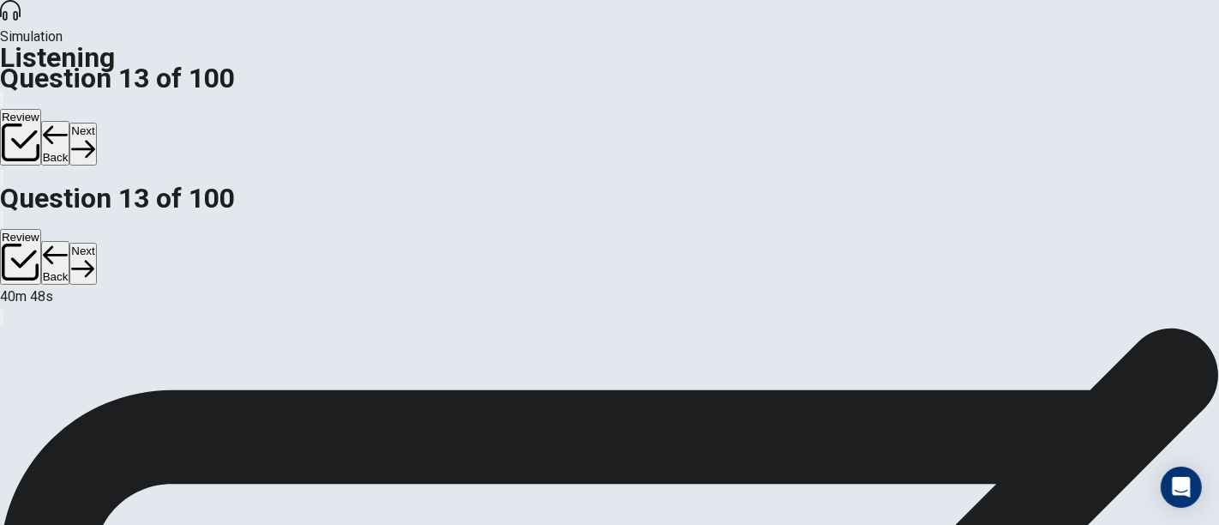
click at [96, 123] on button "Next" at bounding box center [82, 144] width 27 height 42
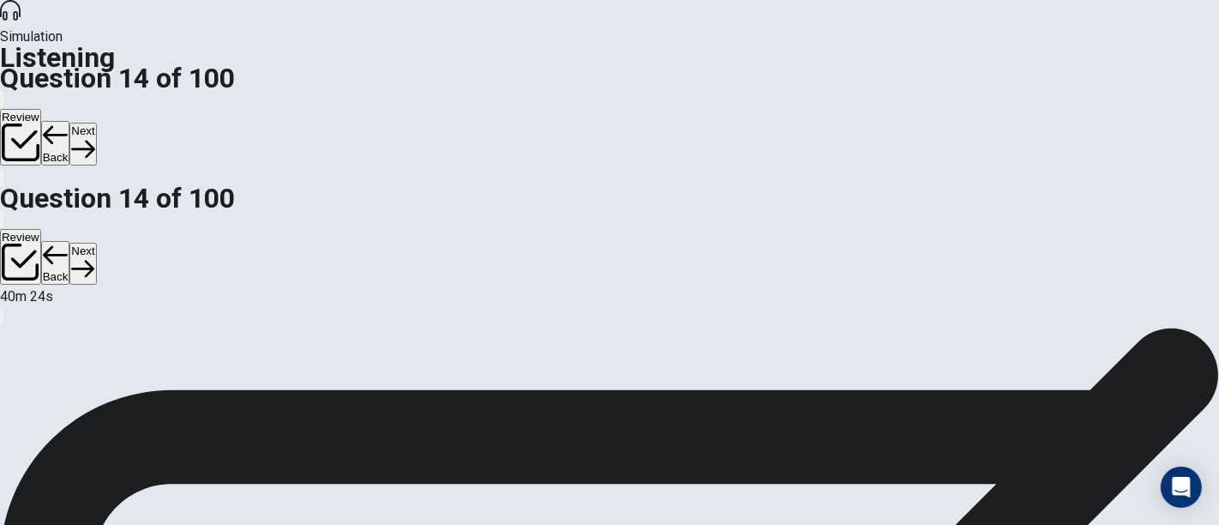
click at [96, 123] on button "Next" at bounding box center [82, 144] width 27 height 42
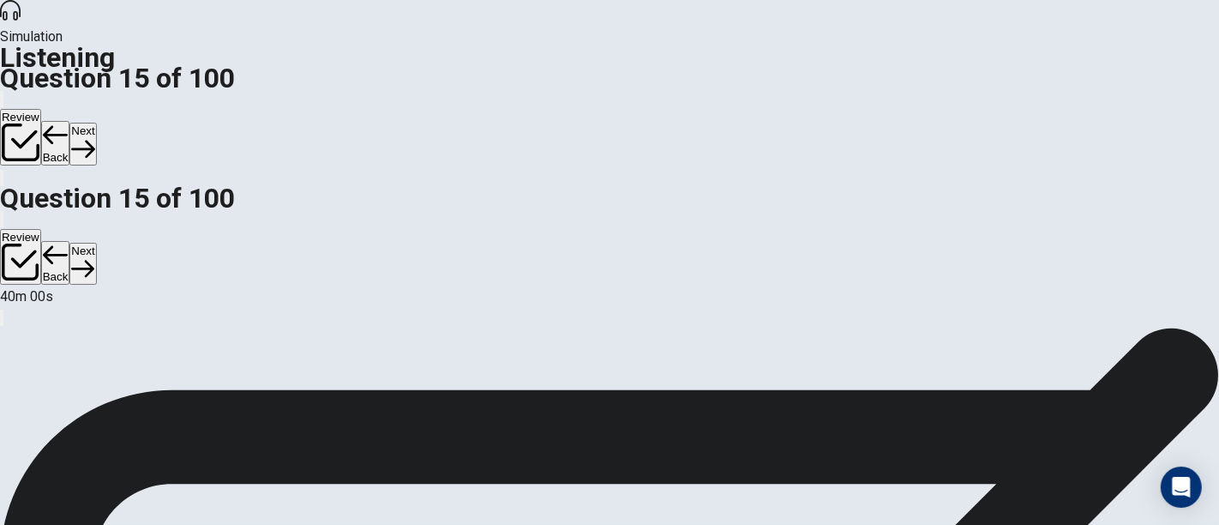
click at [96, 123] on button "Next" at bounding box center [82, 144] width 27 height 42
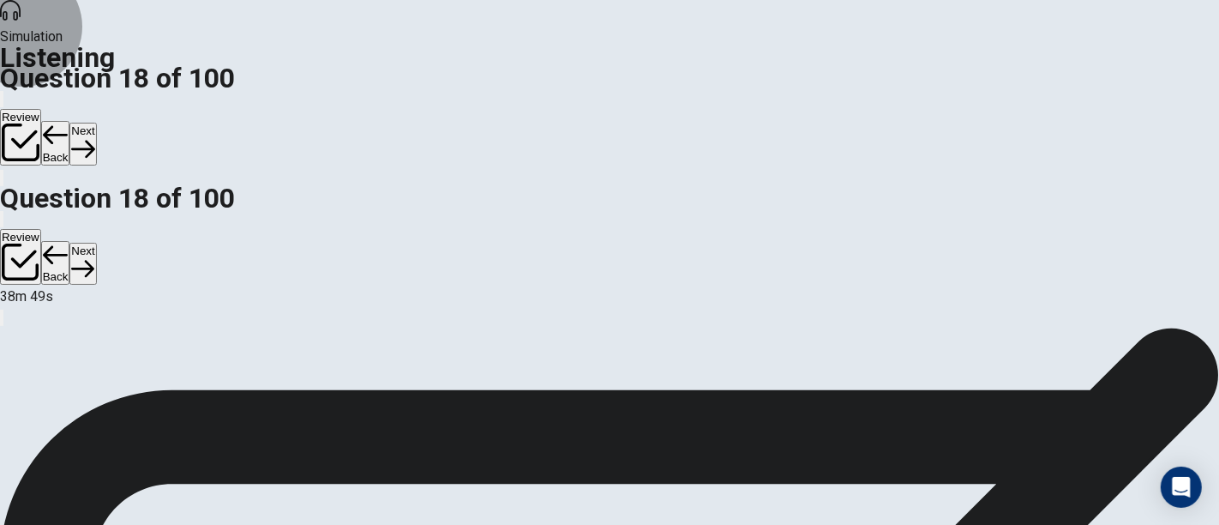
click at [96, 123] on button "Next" at bounding box center [82, 144] width 27 height 42
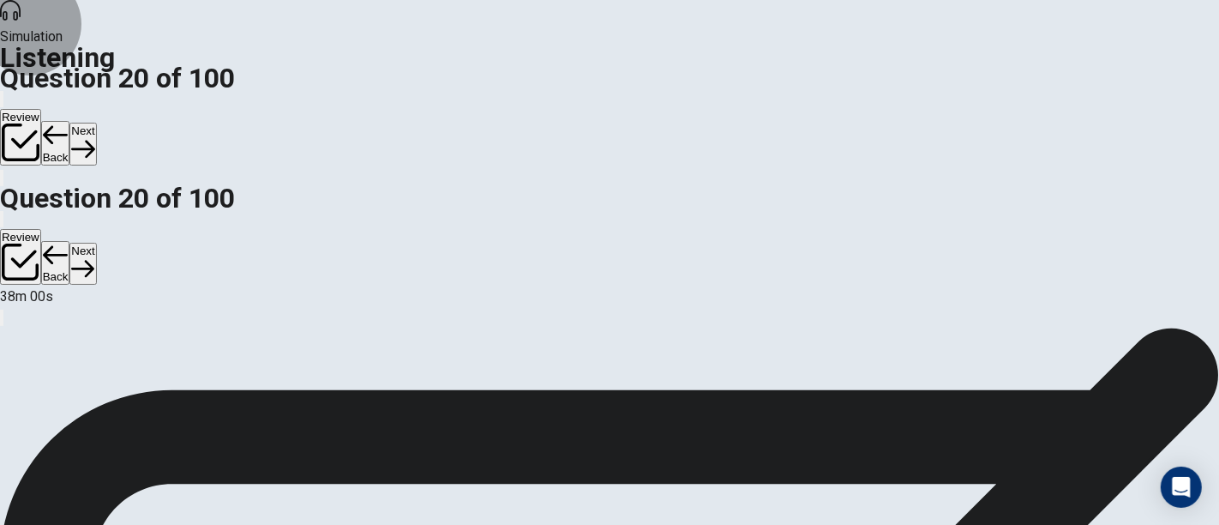
click at [96, 123] on button "Next" at bounding box center [82, 144] width 27 height 42
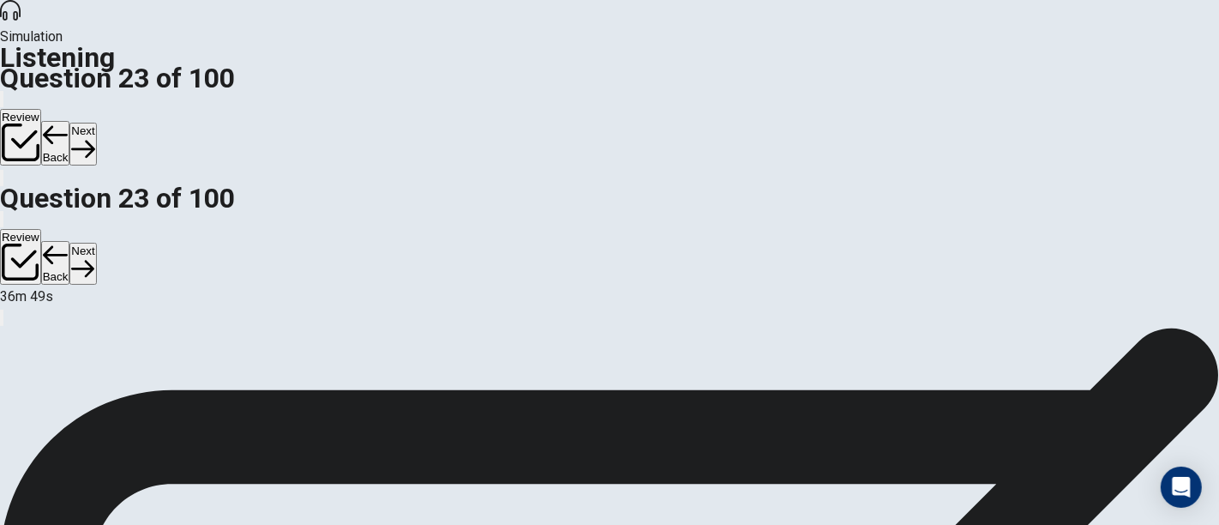
click at [96, 123] on button "Next" at bounding box center [82, 144] width 27 height 42
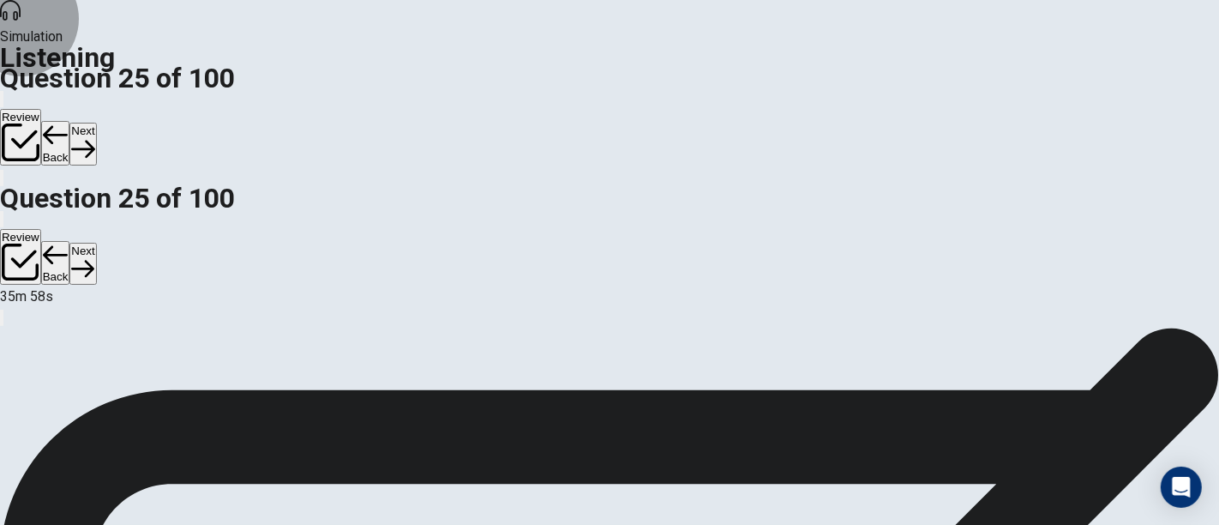
click at [96, 123] on button "Next" at bounding box center [82, 144] width 27 height 42
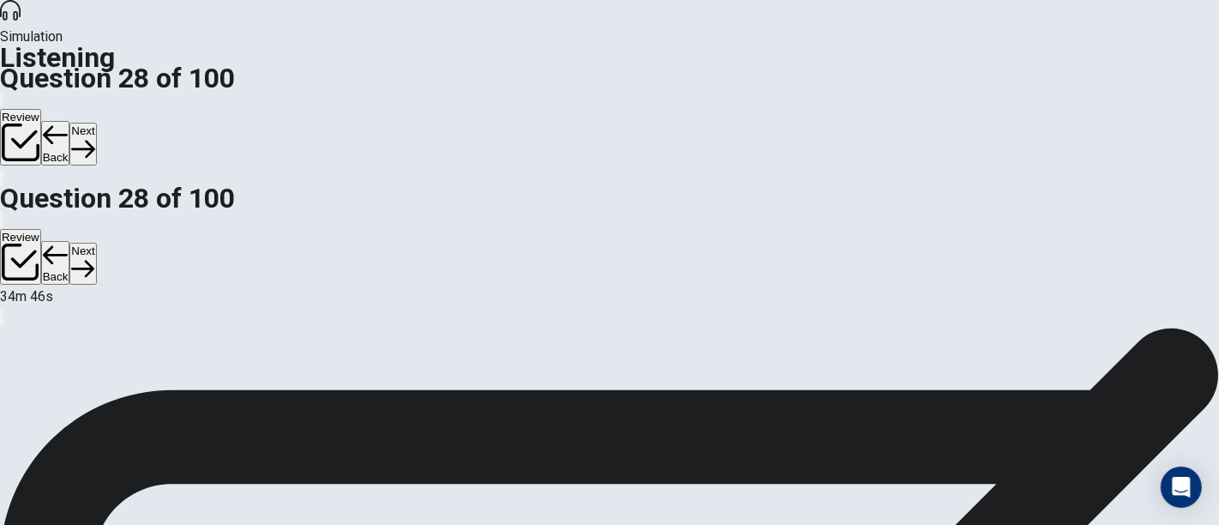
click at [96, 123] on button "Next" at bounding box center [82, 144] width 27 height 42
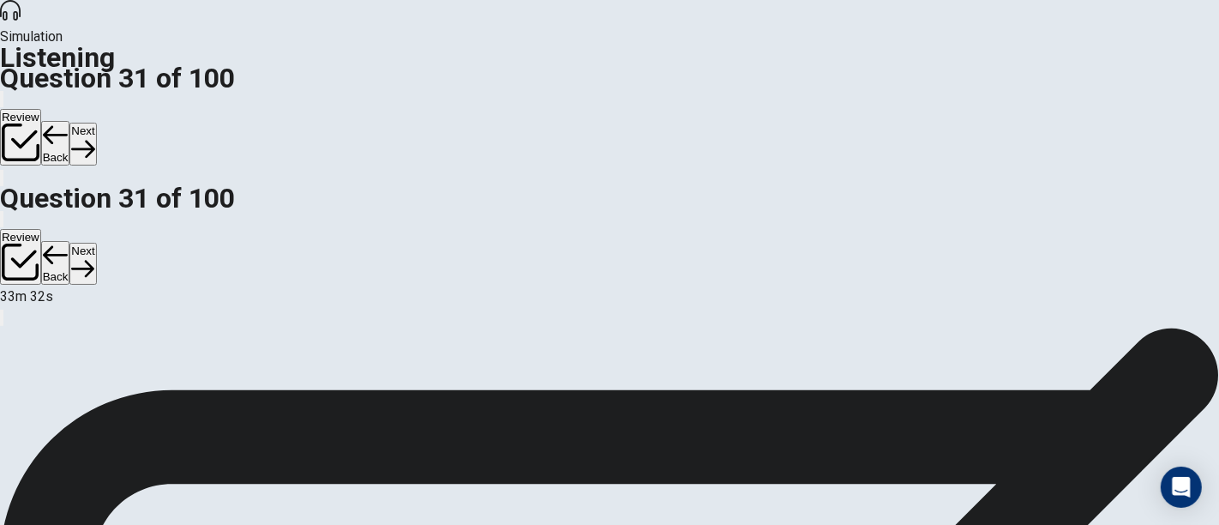
click at [96, 123] on button "Next" at bounding box center [82, 144] width 27 height 42
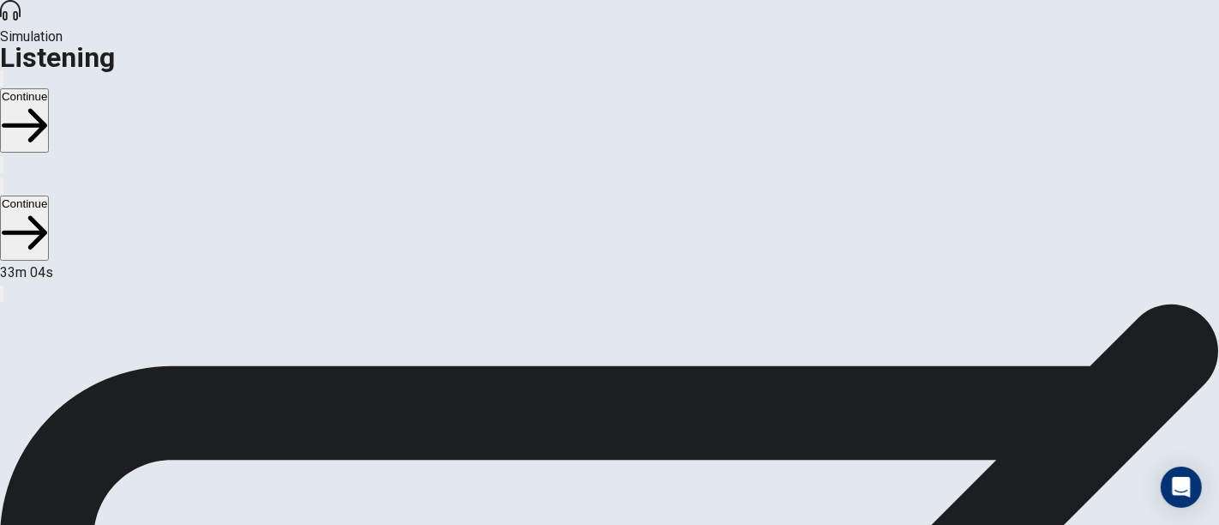
click at [49, 88] on button "Continue" at bounding box center [24, 120] width 49 height 64
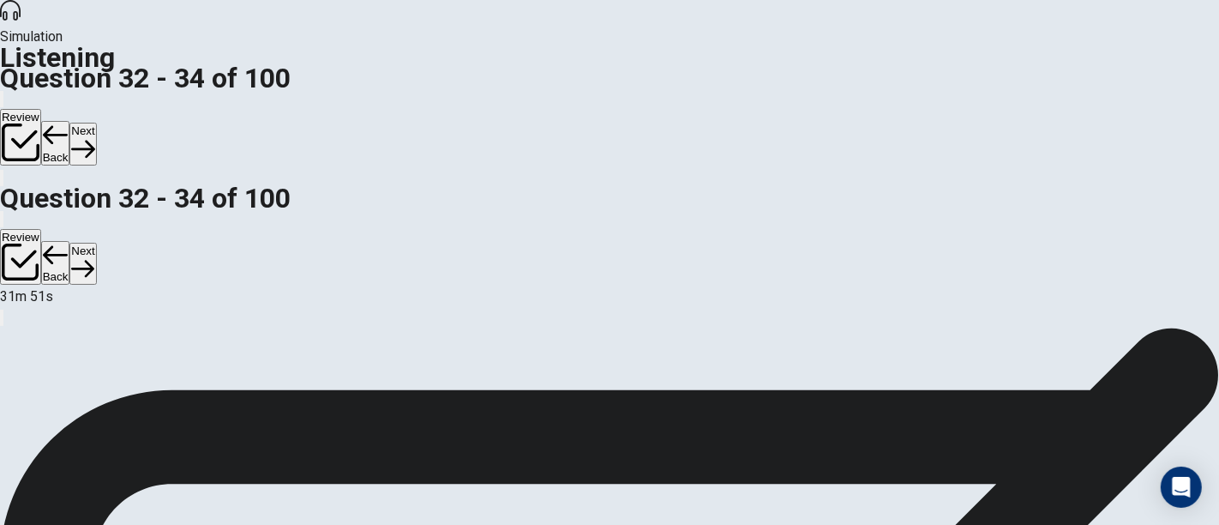
scroll to position [173, 0]
click at [96, 123] on button "Next" at bounding box center [82, 144] width 27 height 42
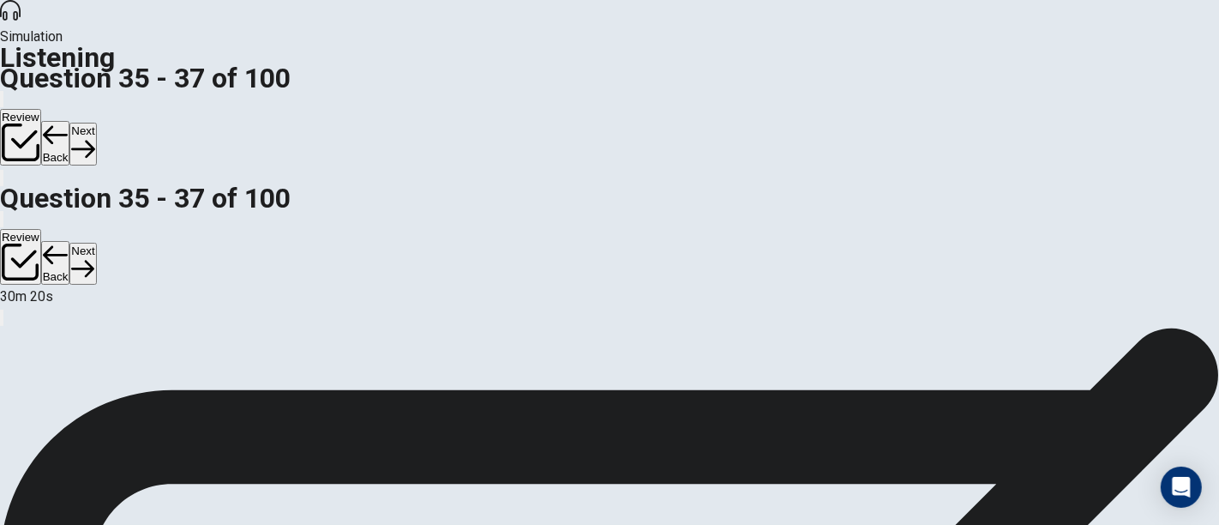
scroll to position [190, 0]
click at [96, 123] on button "Next" at bounding box center [82, 144] width 27 height 42
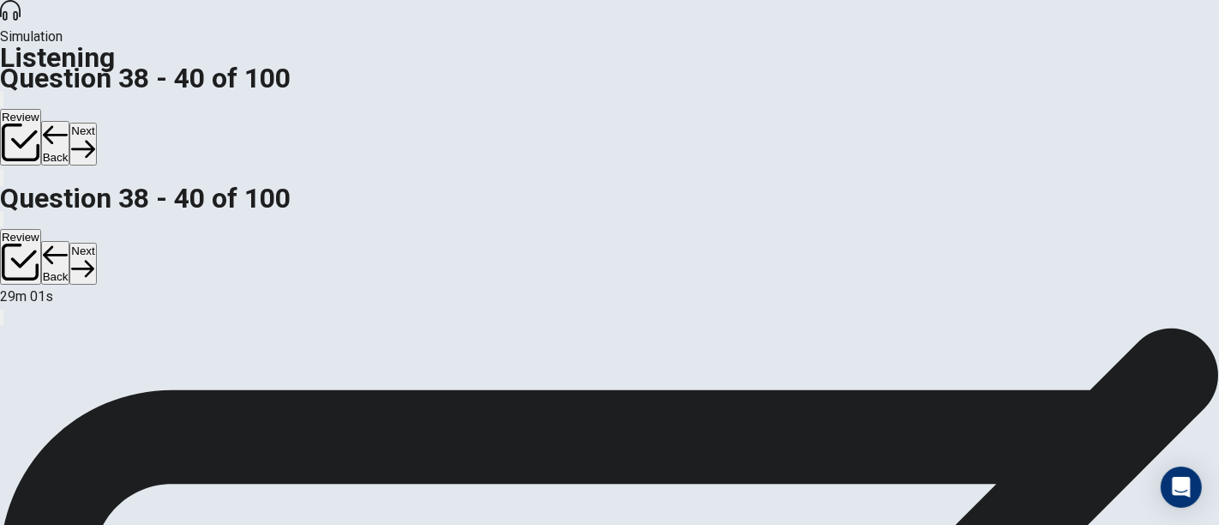
scroll to position [78, 0]
click at [96, 123] on button "Next" at bounding box center [82, 144] width 27 height 42
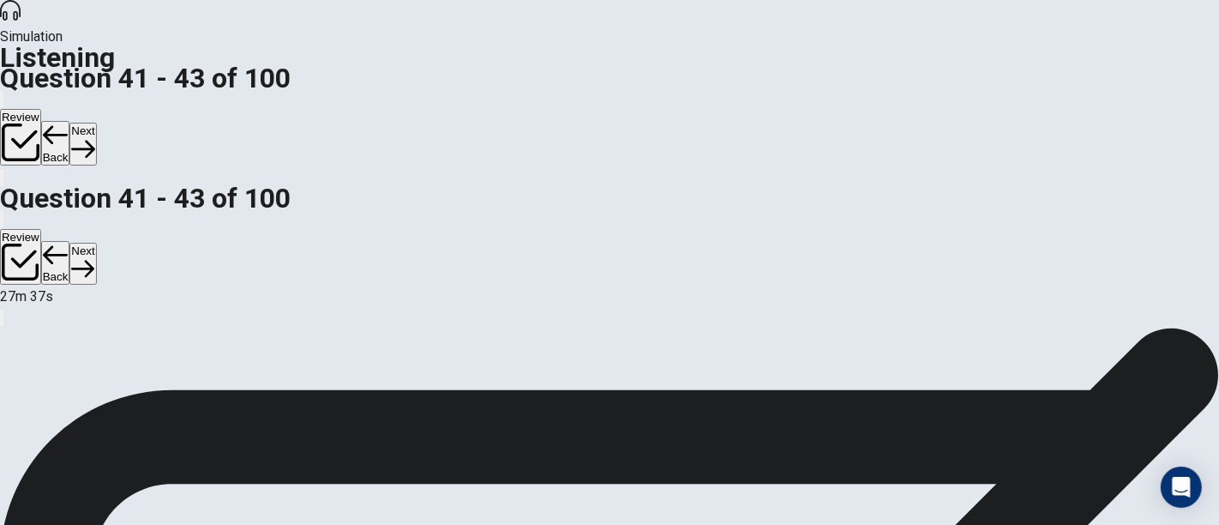
click at [96, 123] on button "Next" at bounding box center [82, 144] width 27 height 42
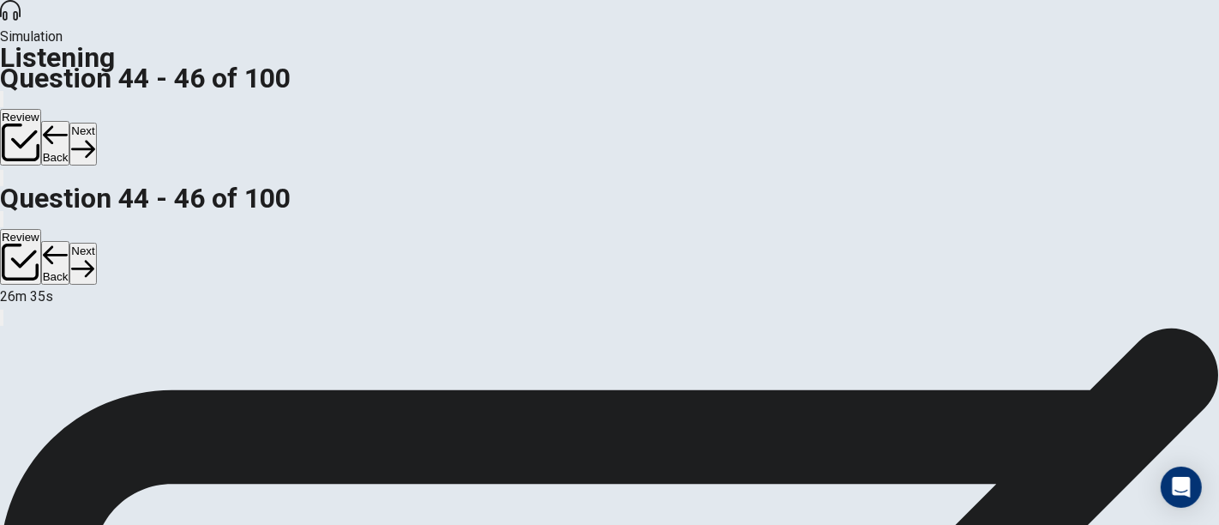
scroll to position [95, 0]
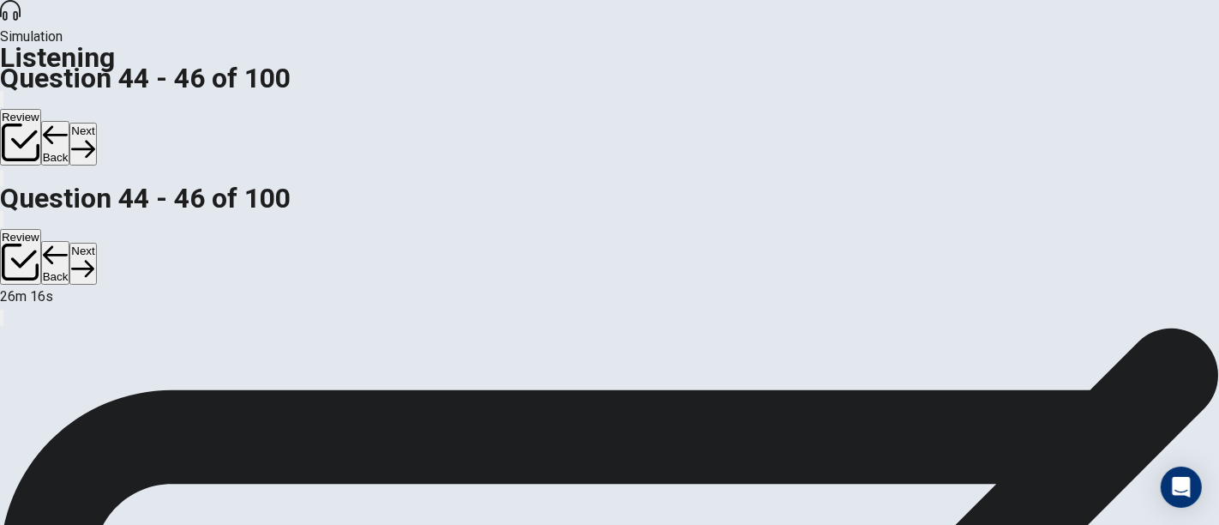
click at [96, 123] on button "Next" at bounding box center [82, 144] width 27 height 42
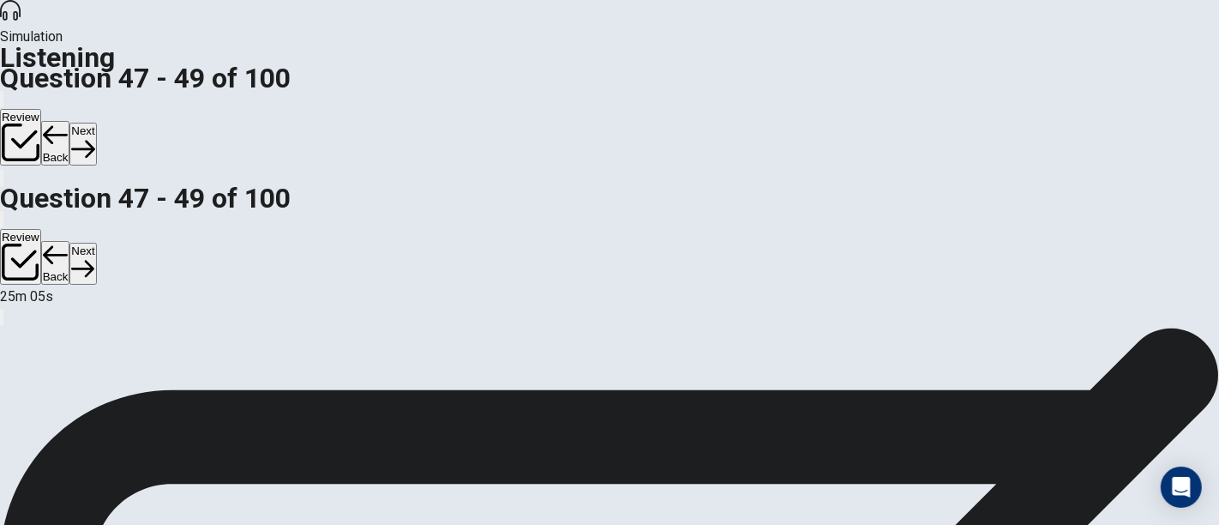
scroll to position [190, 0]
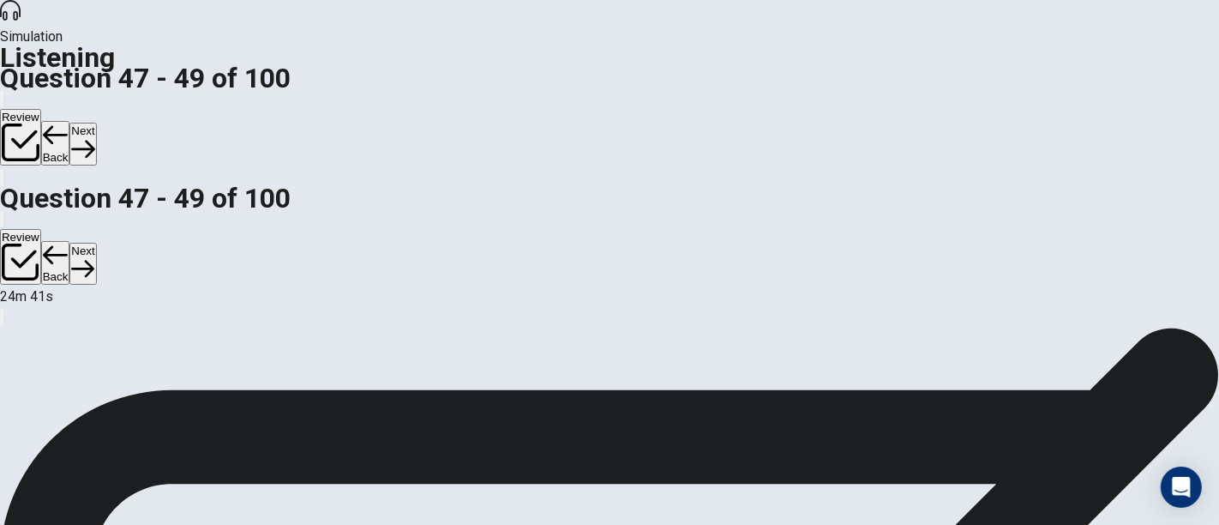
scroll to position [194, 0]
click at [96, 123] on button "Next" at bounding box center [82, 144] width 27 height 42
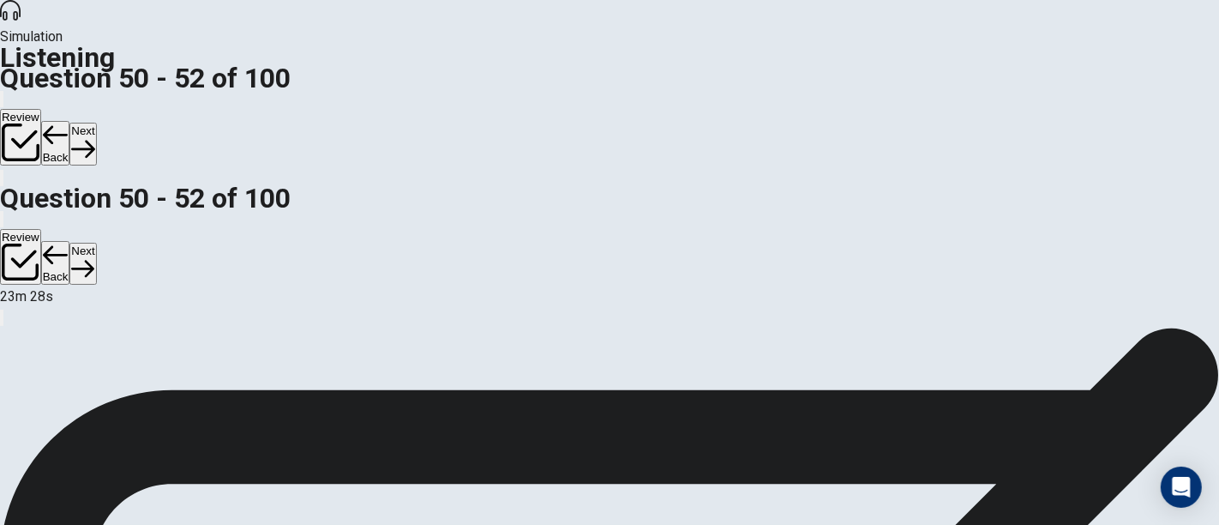
scroll to position [286, 0]
click at [96, 123] on button "Next" at bounding box center [82, 144] width 27 height 42
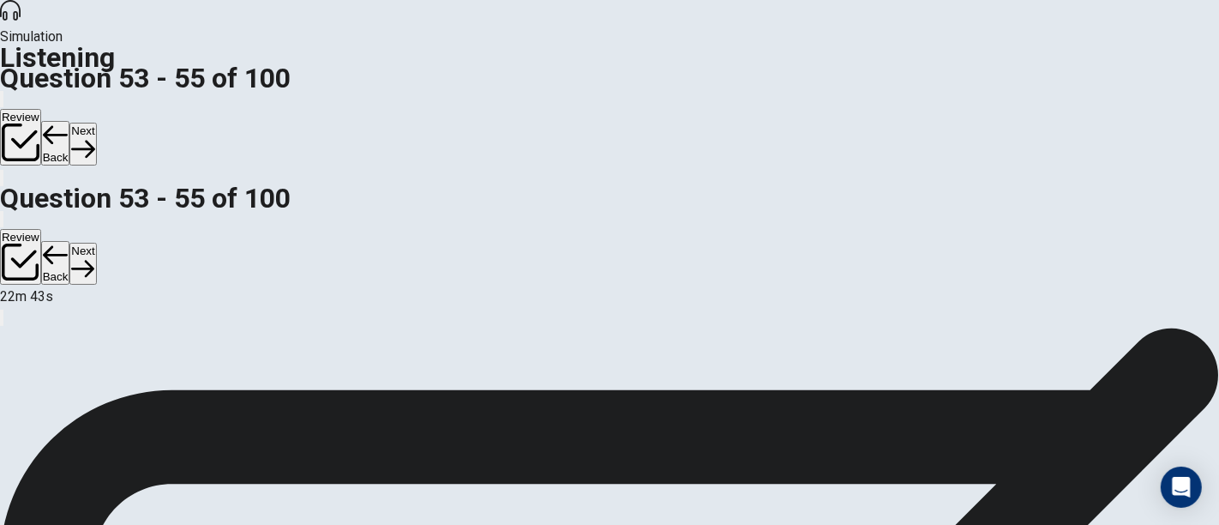
scroll to position [173, 0]
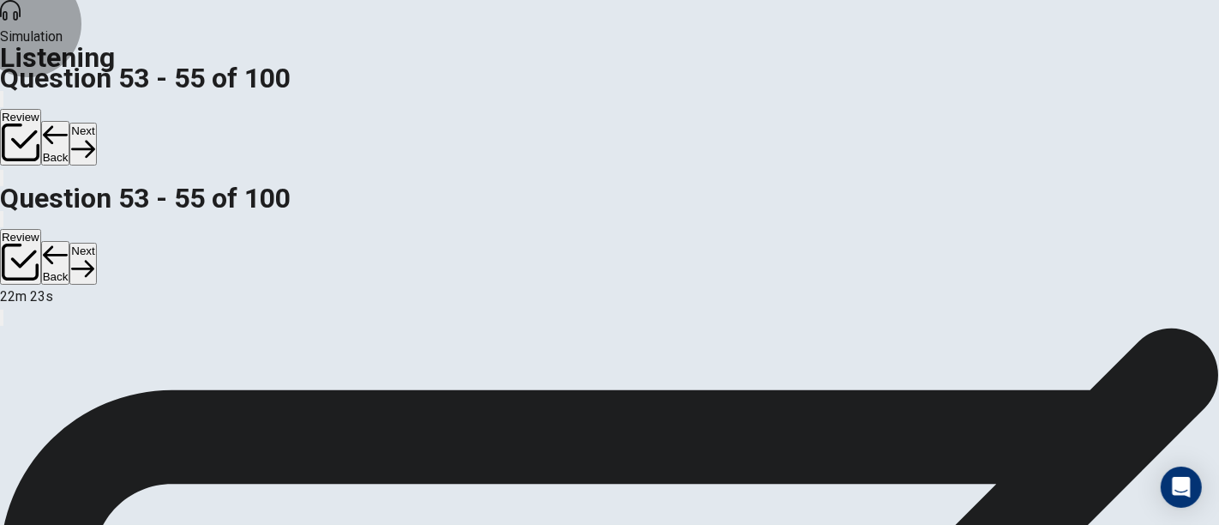
click at [96, 123] on button "Next" at bounding box center [82, 144] width 27 height 42
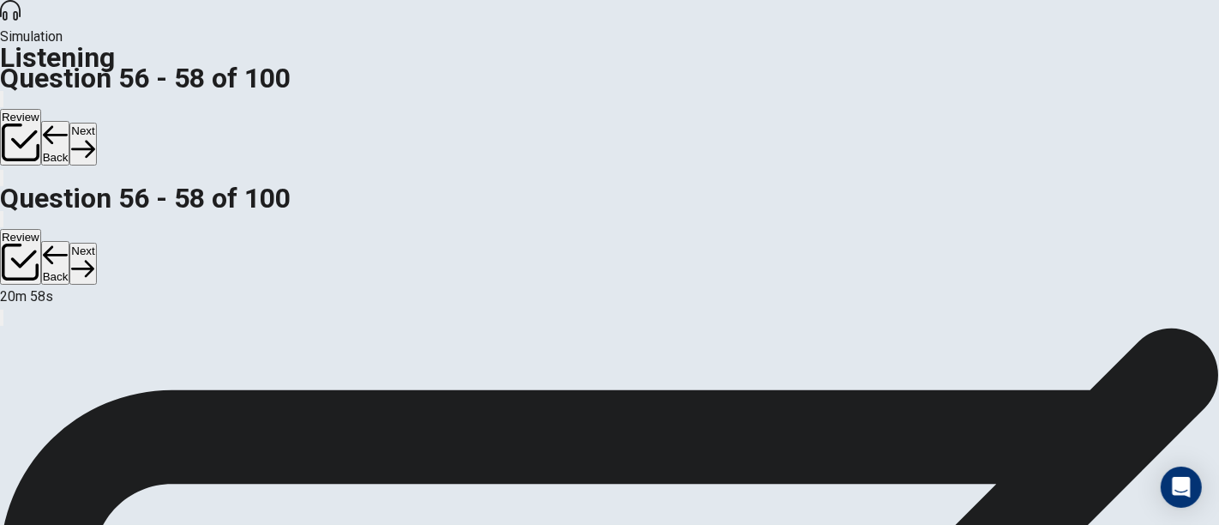
click at [96, 123] on button "Next" at bounding box center [82, 144] width 27 height 42
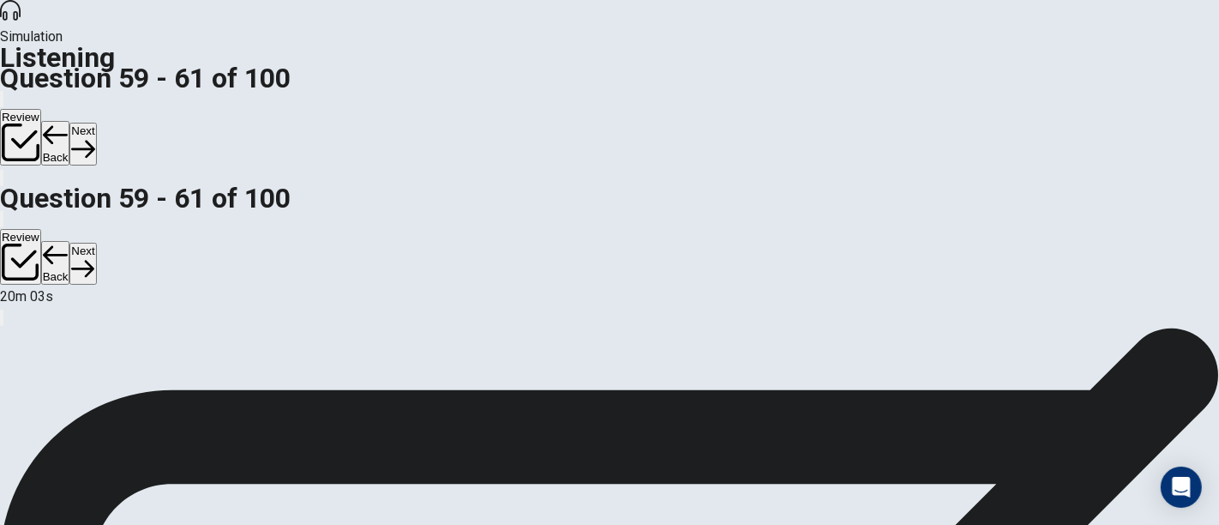
scroll to position [95, 0]
click at [96, 123] on button "Next" at bounding box center [82, 144] width 27 height 42
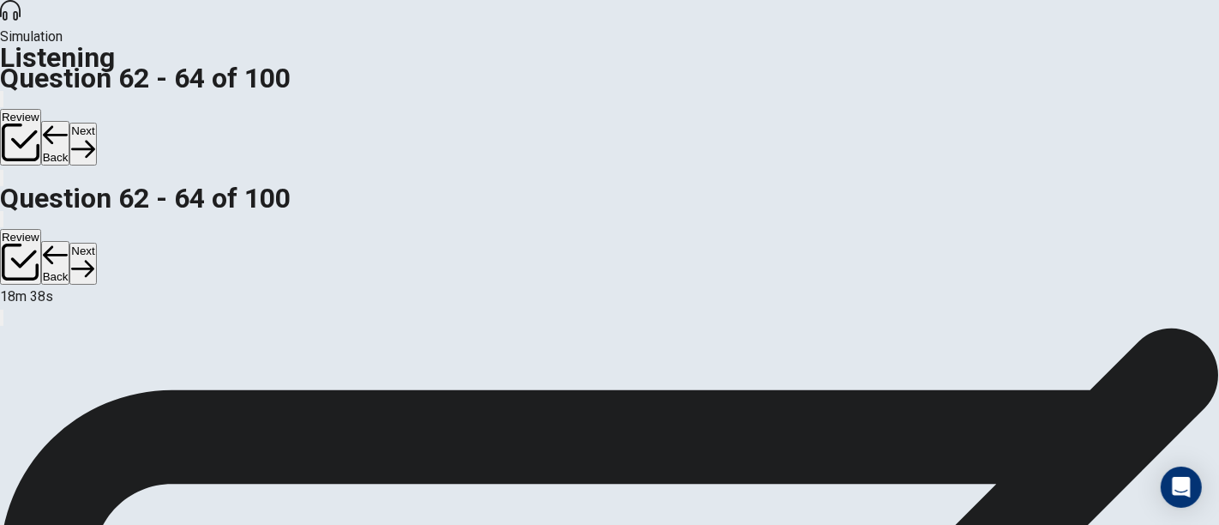
scroll to position [0, 0]
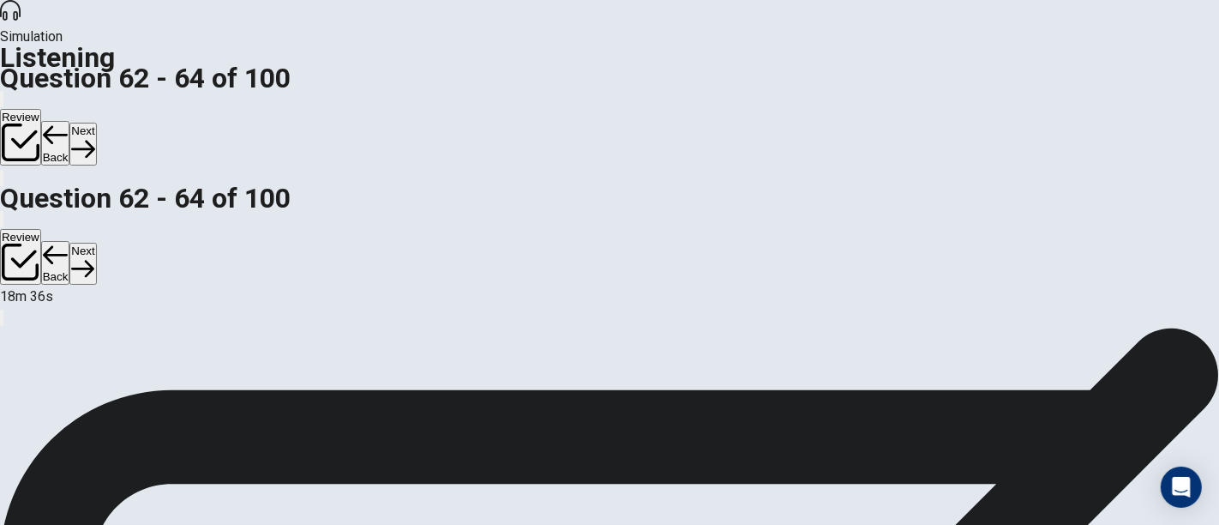
scroll to position [173, 0]
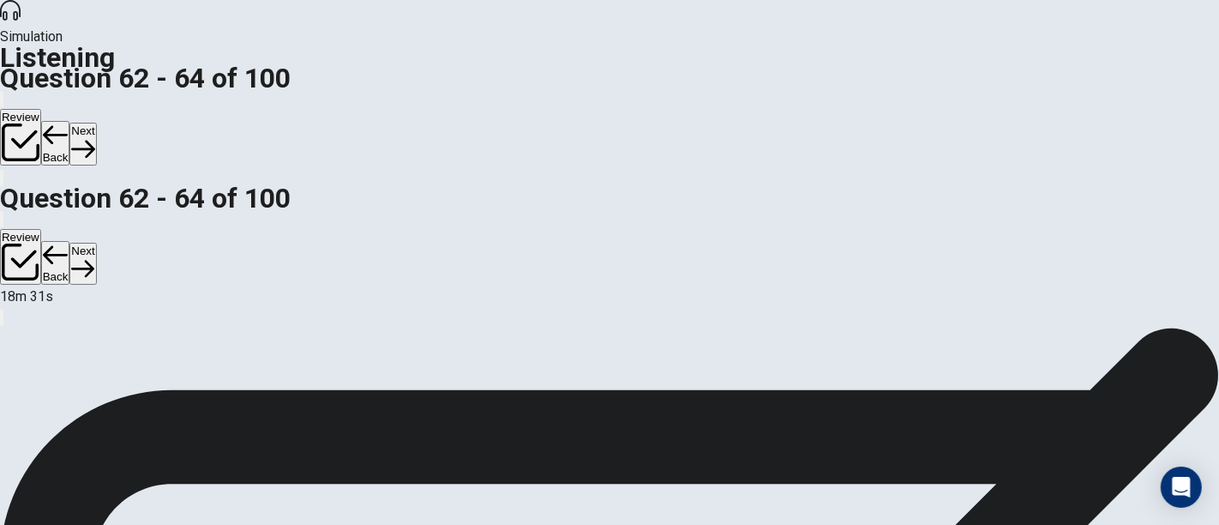
scroll to position [190, 0]
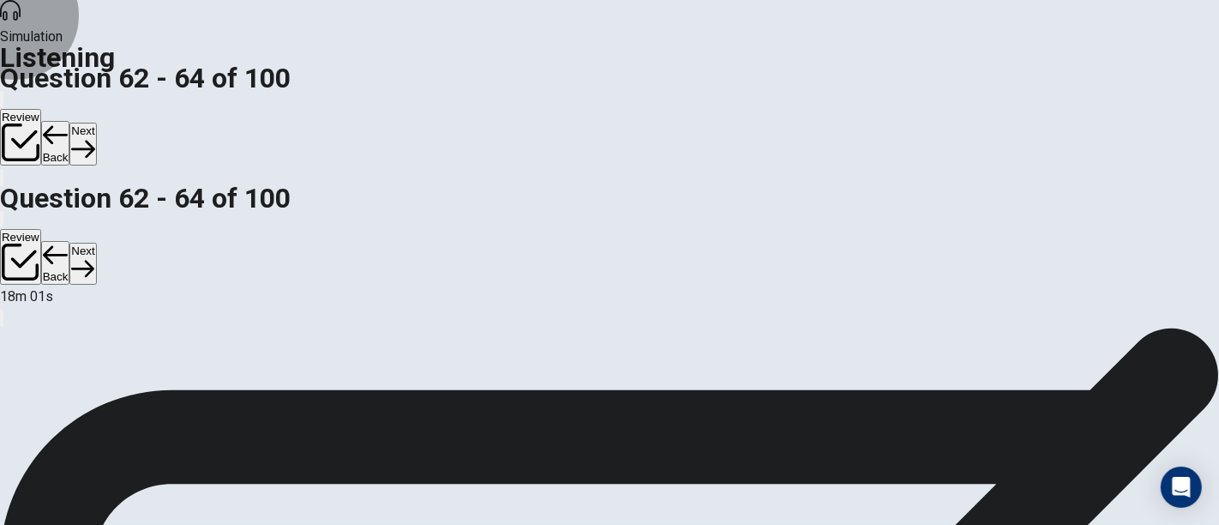
click at [96, 123] on button "Next" at bounding box center [82, 144] width 27 height 42
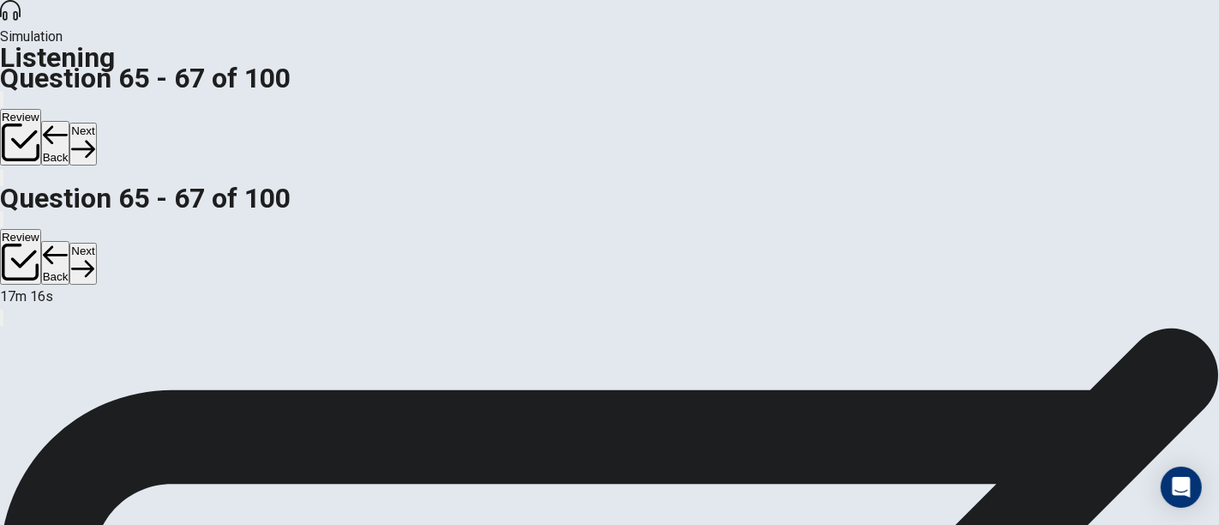
scroll to position [95, 0]
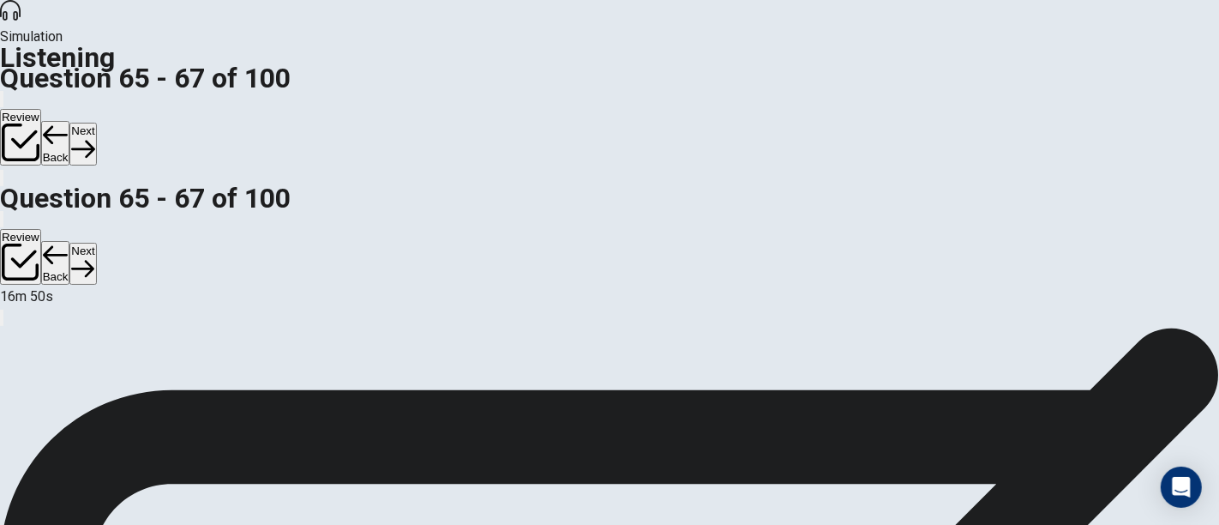
click at [96, 123] on button "Next" at bounding box center [82, 144] width 27 height 42
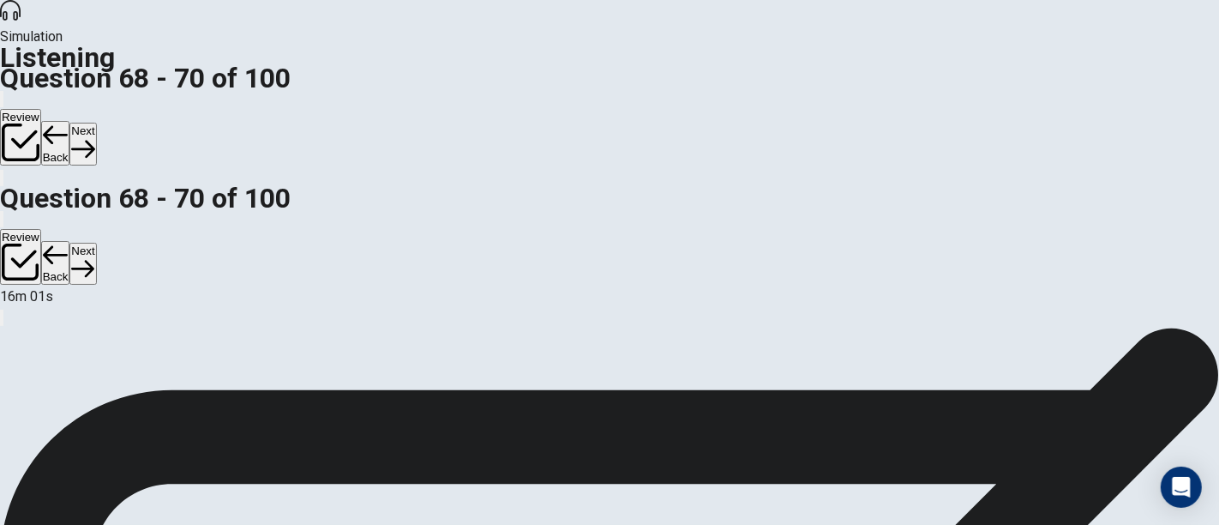
scroll to position [173, 0]
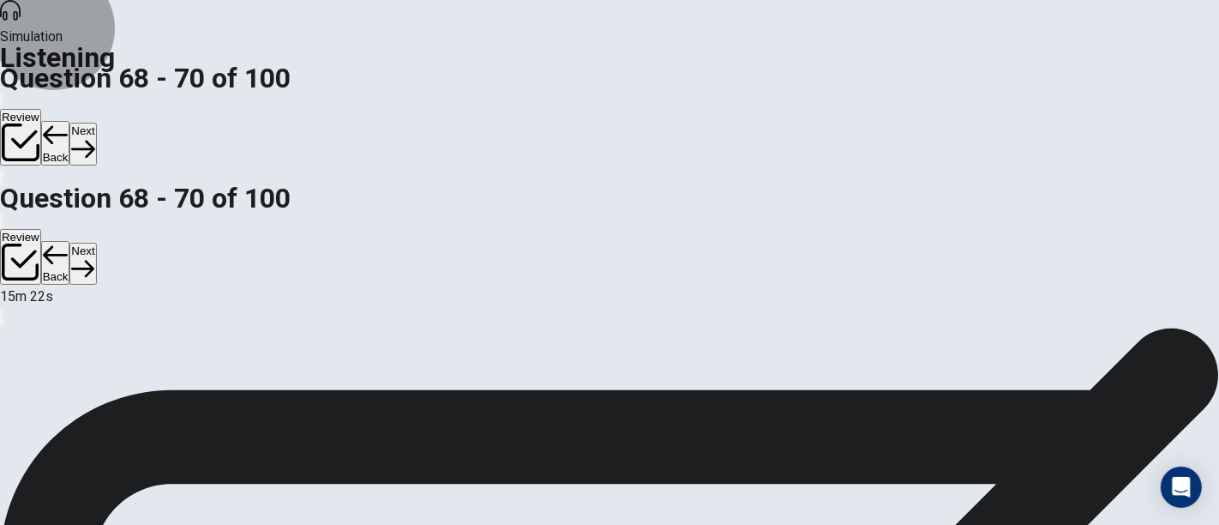
click at [96, 123] on button "Next" at bounding box center [82, 144] width 27 height 42
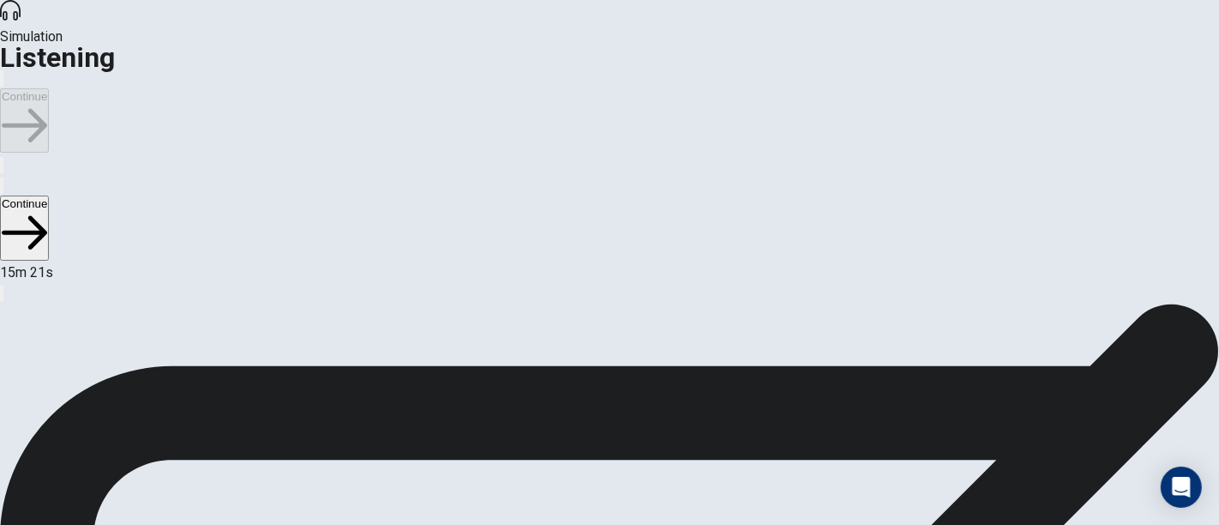
scroll to position [0, 0]
drag, startPoint x: 967, startPoint y: 38, endPoint x: 888, endPoint y: 75, distance: 87.1
click at [49, 88] on button "Continue" at bounding box center [24, 120] width 49 height 64
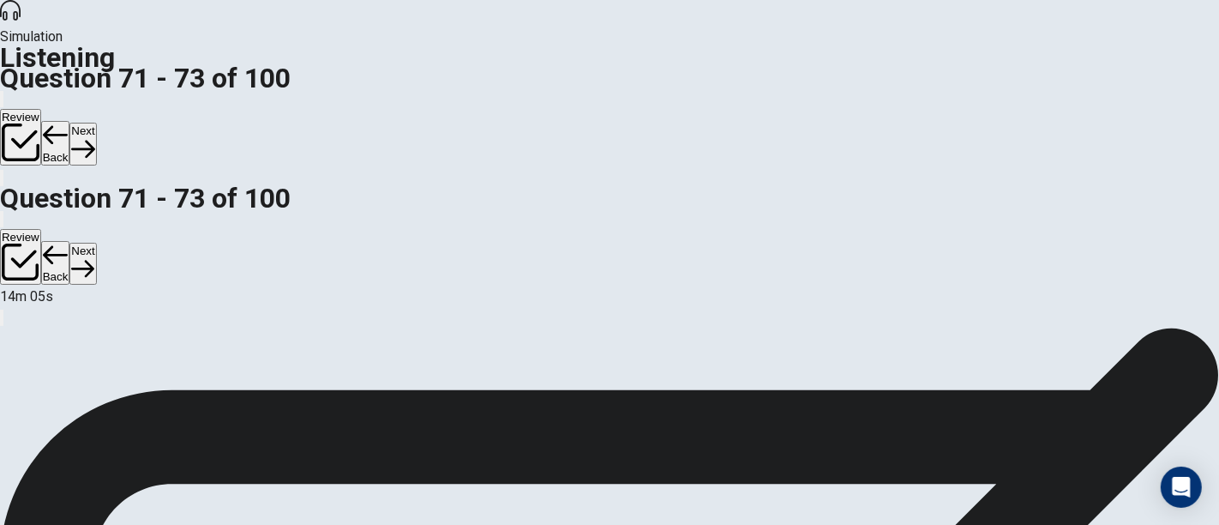
scroll to position [95, 0]
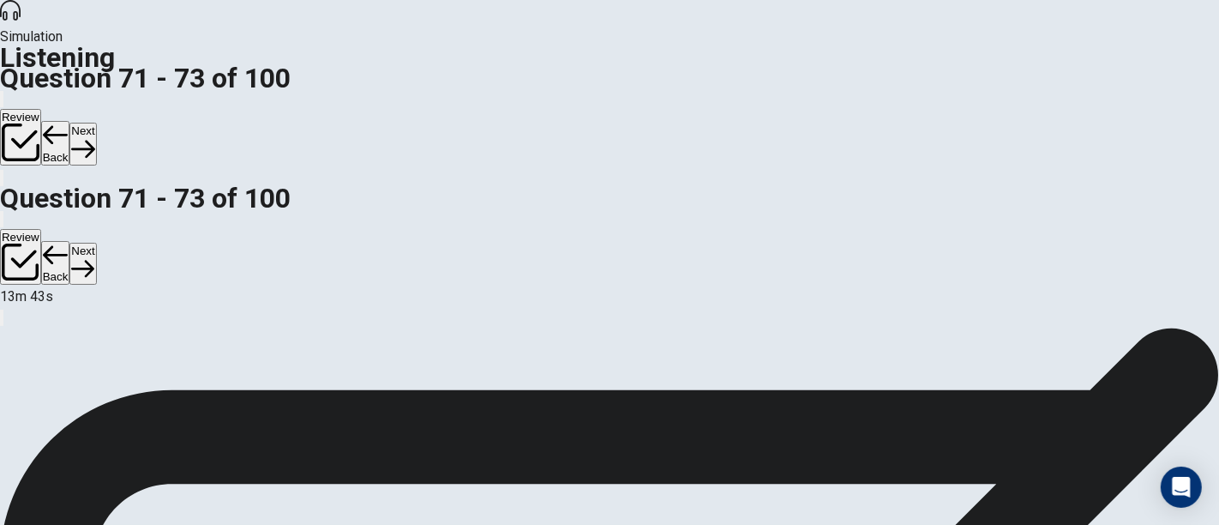
scroll to position [190, 0]
click at [96, 123] on button "Next" at bounding box center [82, 144] width 27 height 42
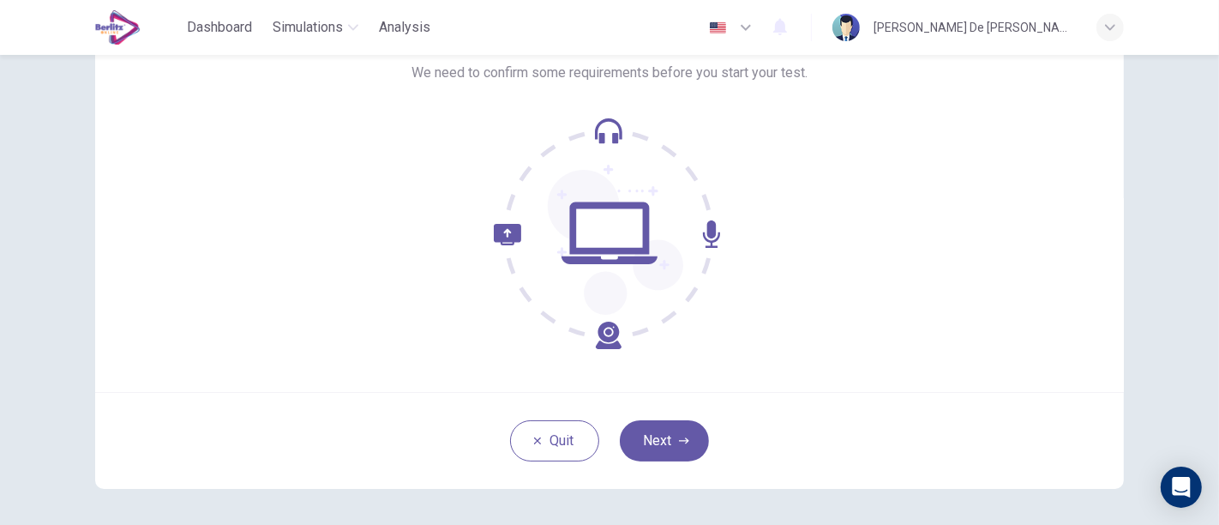
scroll to position [189, 0]
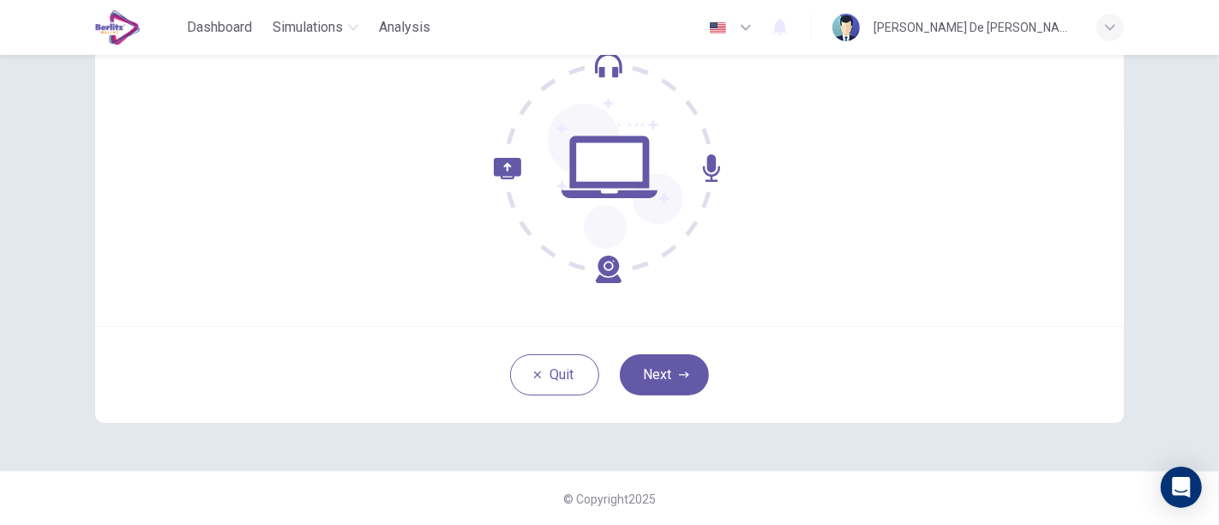
click at [698, 377] on button "Next" at bounding box center [664, 374] width 89 height 41
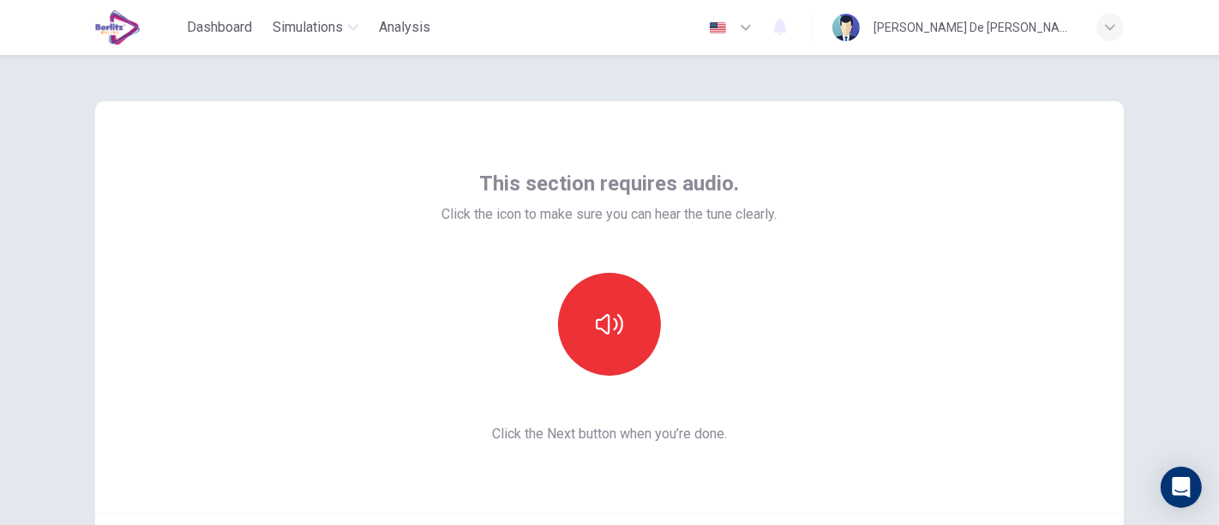
scroll to position [0, 0]
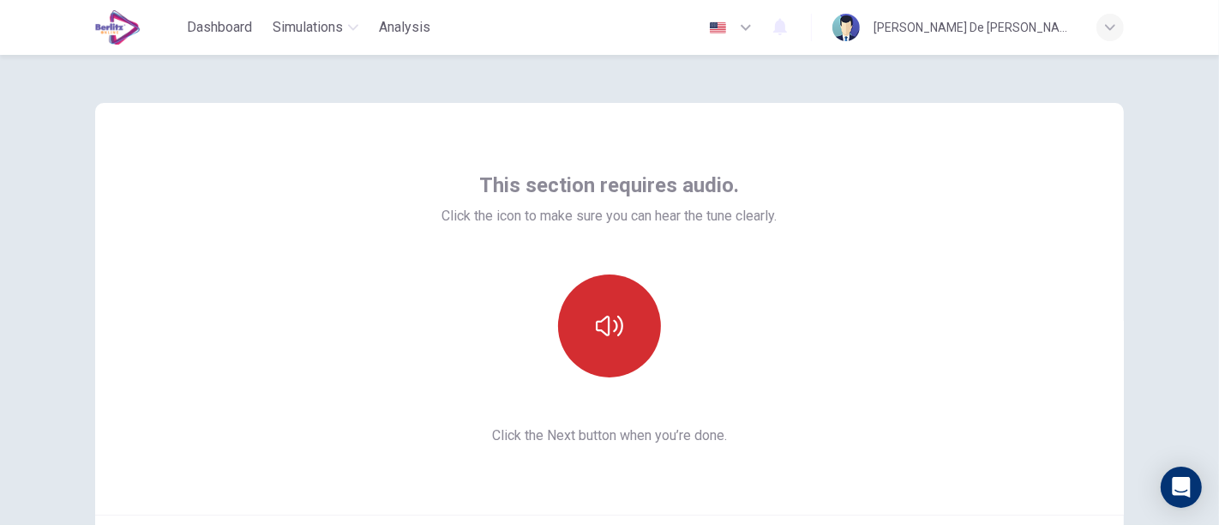
click at [617, 323] on icon "button" at bounding box center [609, 326] width 27 height 21
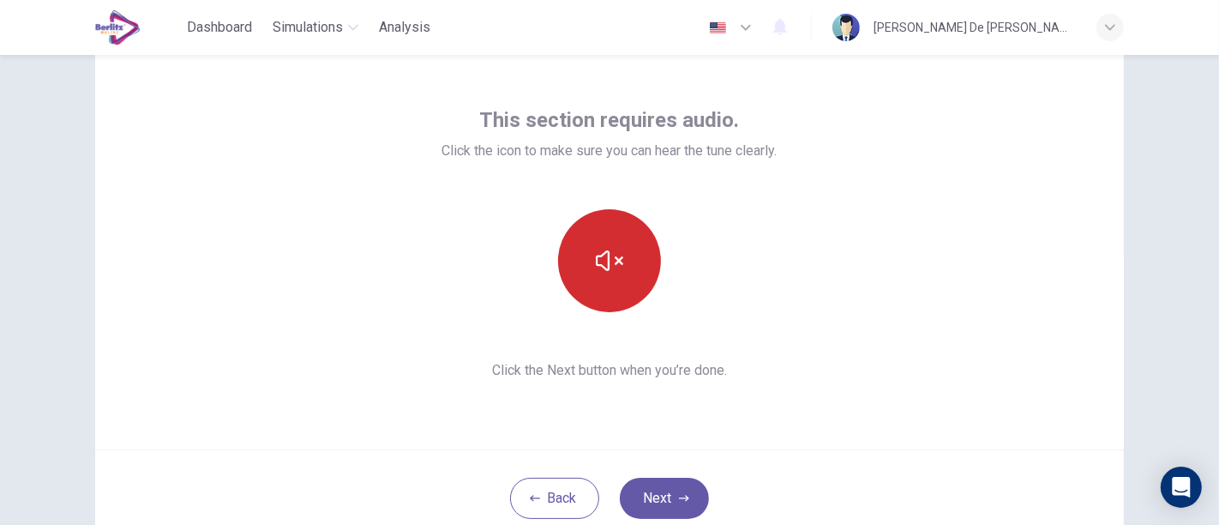
scroll to position [95, 0]
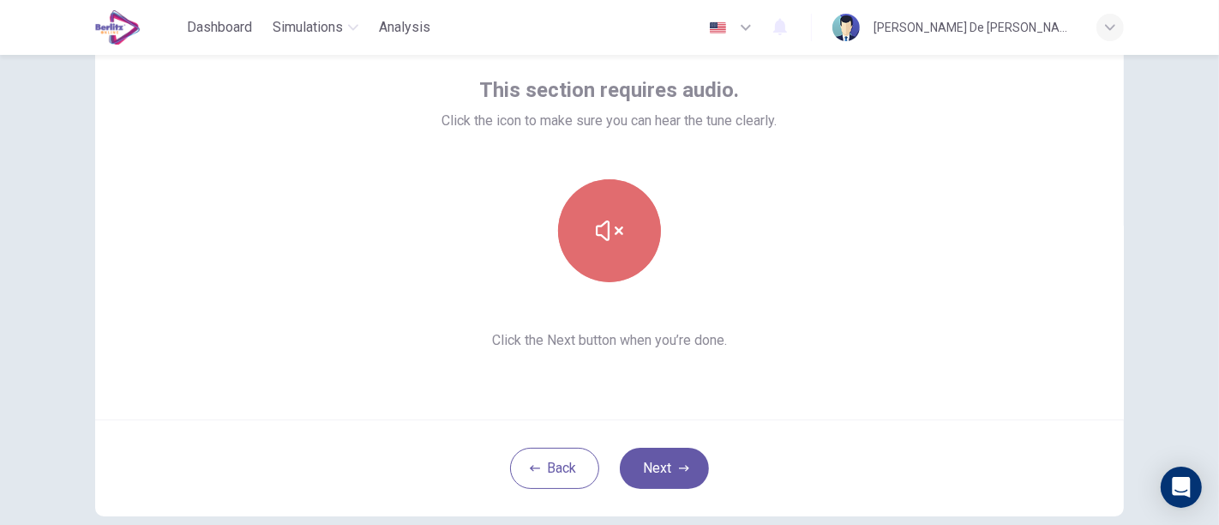
drag, startPoint x: 634, startPoint y: 320, endPoint x: 593, endPoint y: 247, distance: 83.7
click at [593, 247] on button "button" at bounding box center [609, 230] width 103 height 103
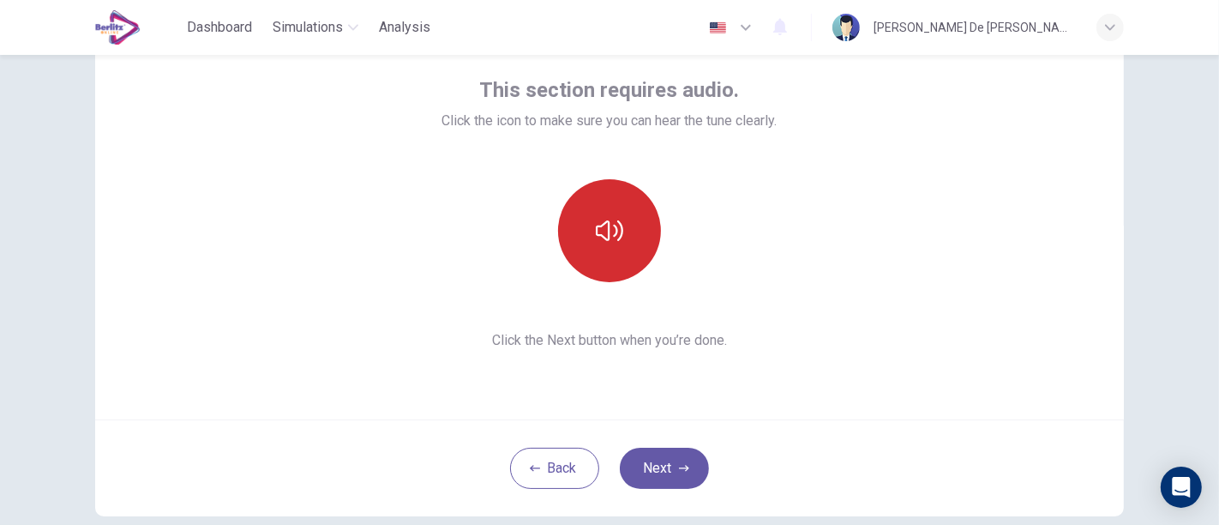
click at [623, 240] on button "button" at bounding box center [609, 230] width 103 height 103
click at [679, 472] on div "Back Next" at bounding box center [609, 467] width 1029 height 97
click at [674, 444] on div "Back Next" at bounding box center [609, 467] width 1029 height 97
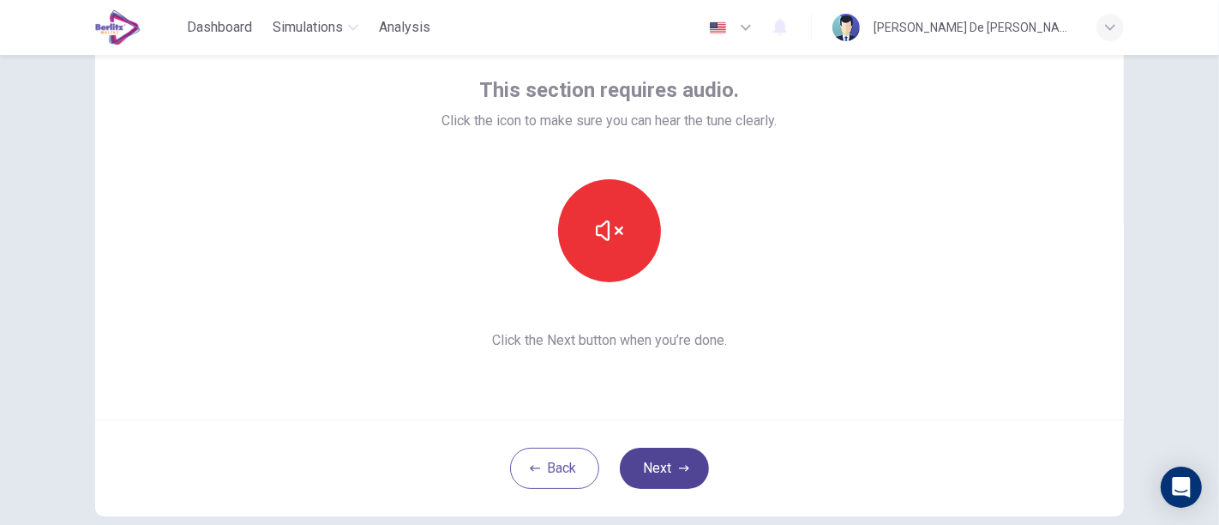
click at [673, 454] on button "Next" at bounding box center [664, 468] width 89 height 41
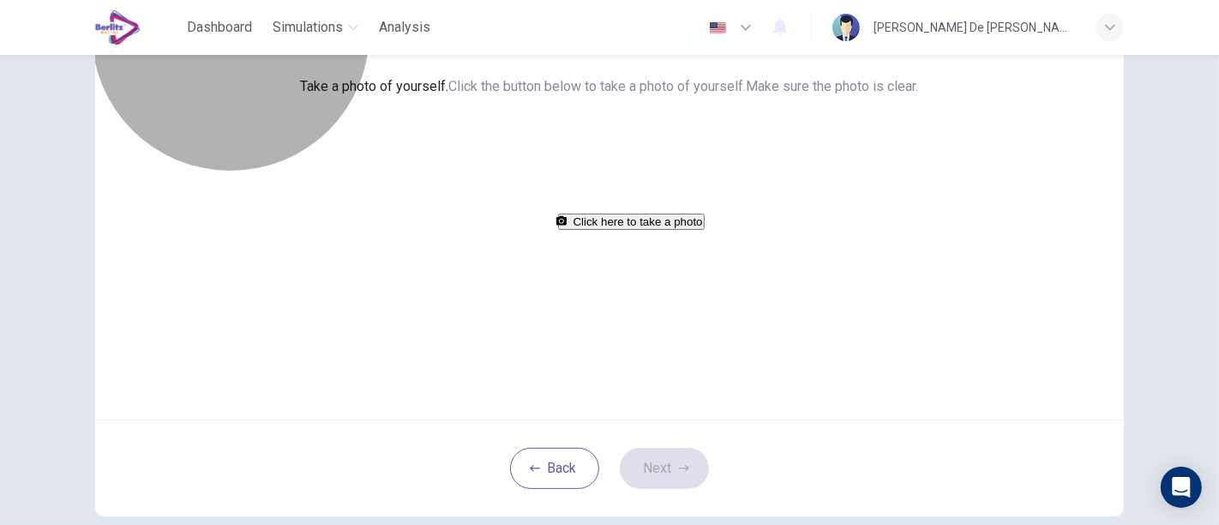
click at [636, 230] on button "Click here to take a photo" at bounding box center [631, 221] width 147 height 16
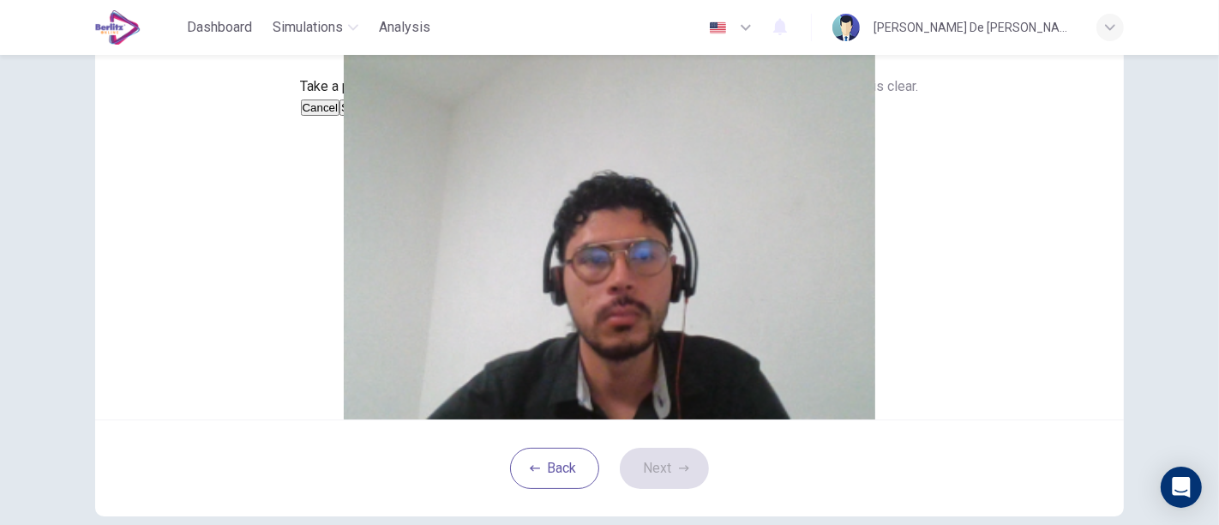
click at [369, 116] on button "Save" at bounding box center [354, 107] width 29 height 16
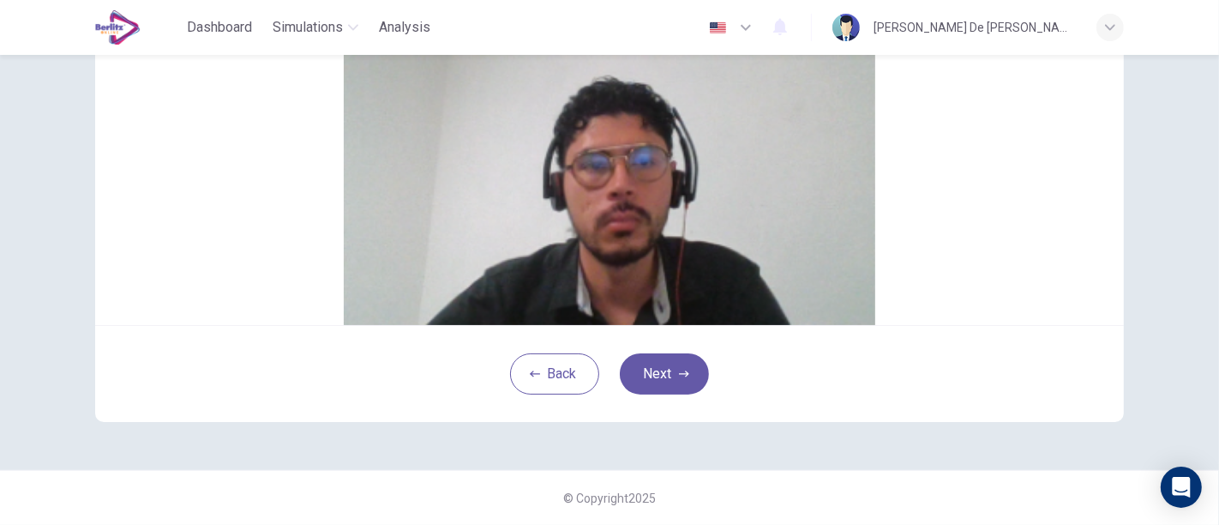
click at [369, 21] on button "Save" at bounding box center [354, 13] width 29 height 16
click at [681, 370] on icon "button" at bounding box center [684, 374] width 10 height 10
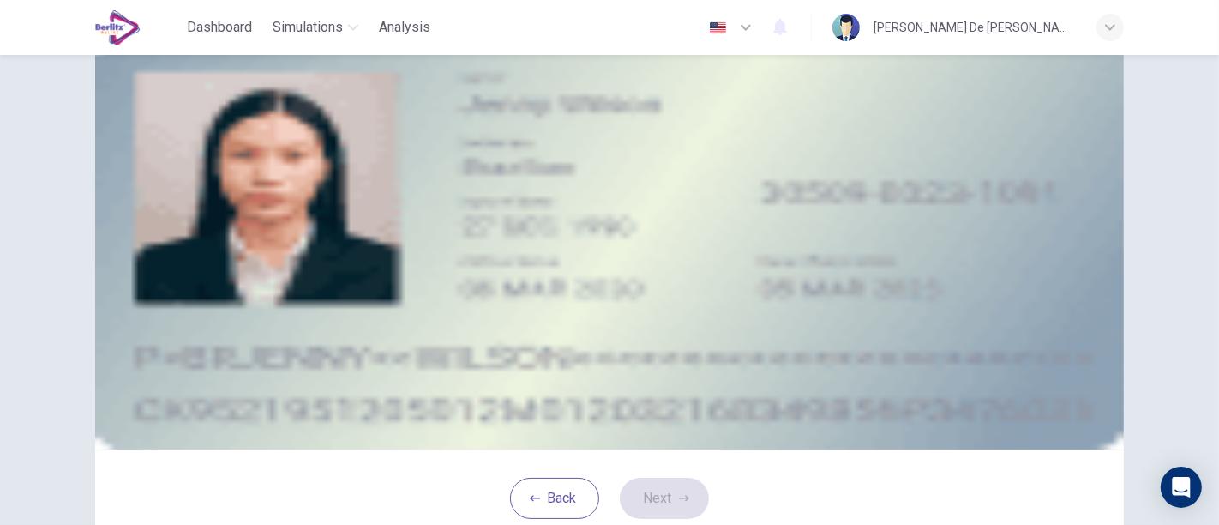
scroll to position [95, 0]
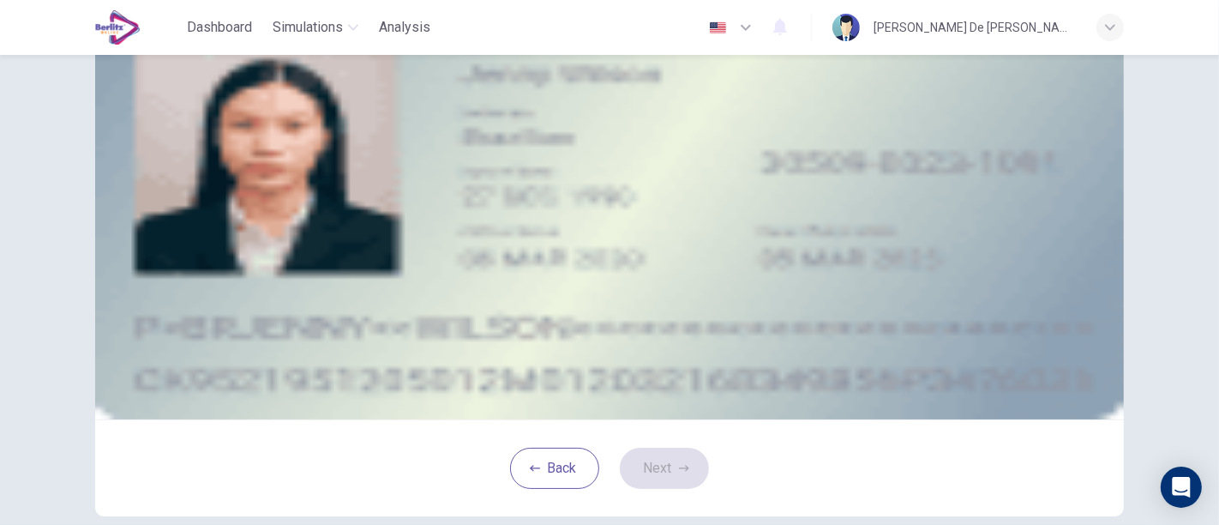
click at [224, 153] on icon "take photo" at bounding box center [224, 153] width 0 height 0
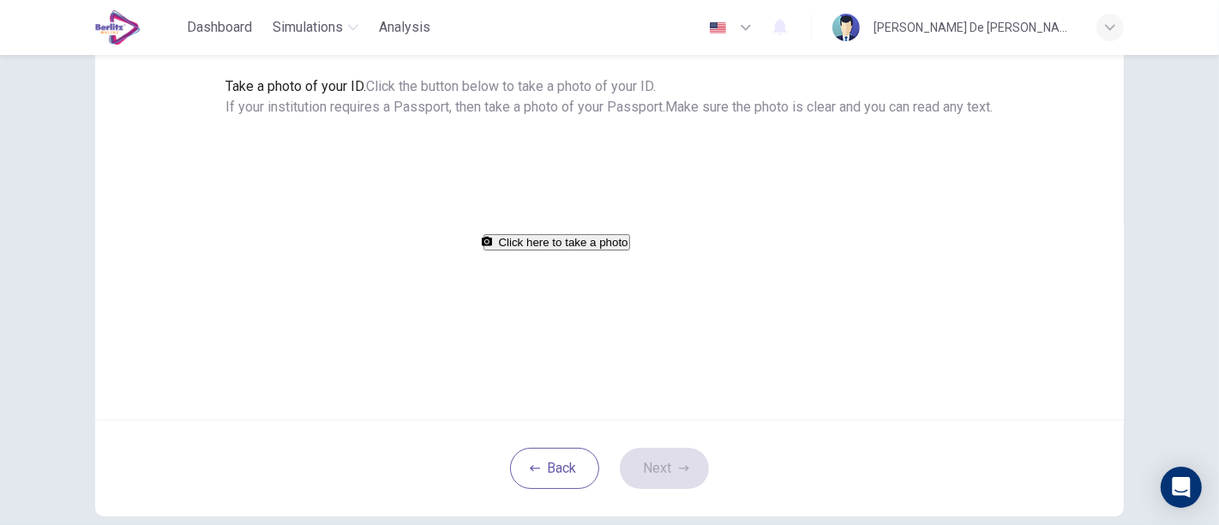
click at [592, 250] on button "Click here to take a photo" at bounding box center [557, 242] width 147 height 16
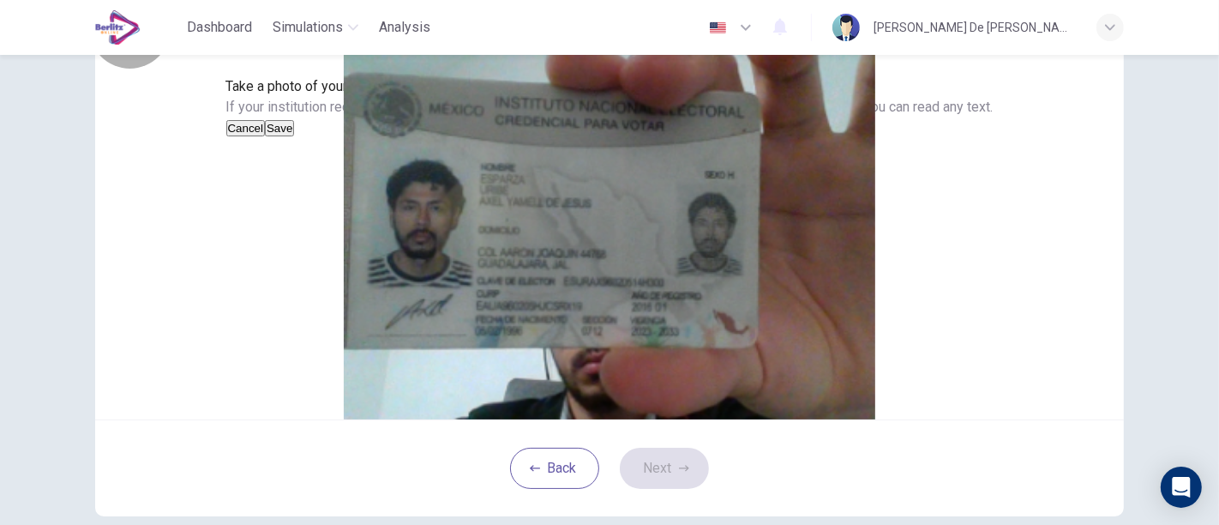
click at [266, 136] on button "Cancel" at bounding box center [245, 128] width 39 height 16
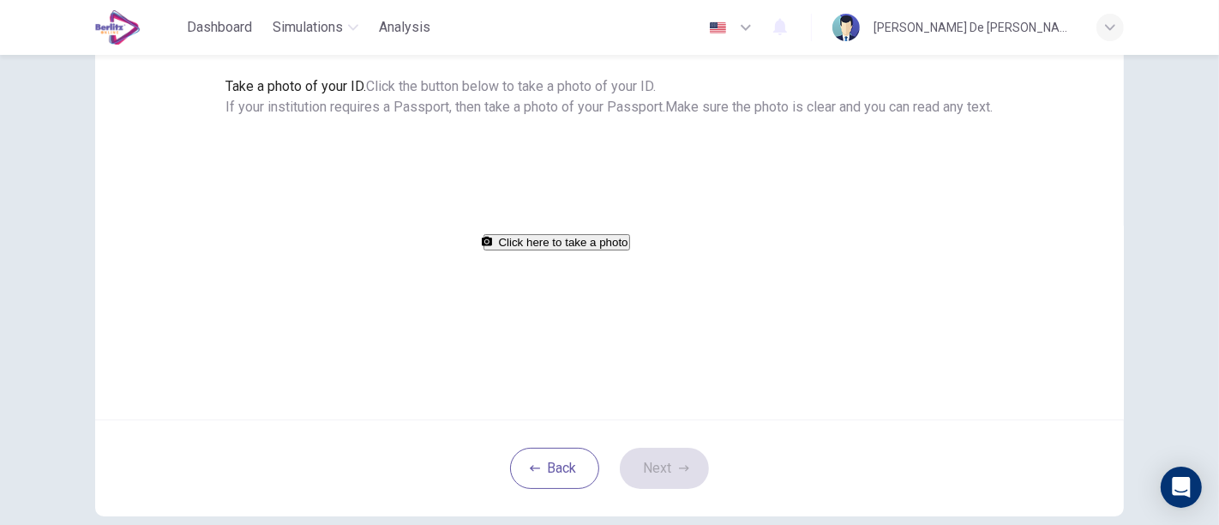
click at [622, 250] on button "Click here to take a photo" at bounding box center [557, 242] width 147 height 16
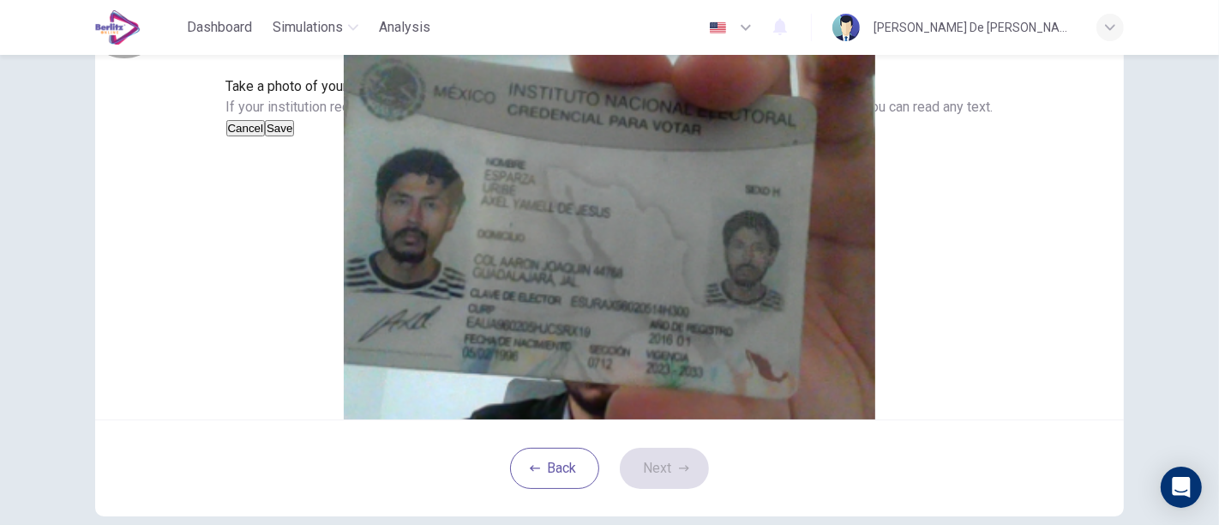
click at [266, 136] on button "Cancel" at bounding box center [245, 128] width 39 height 16
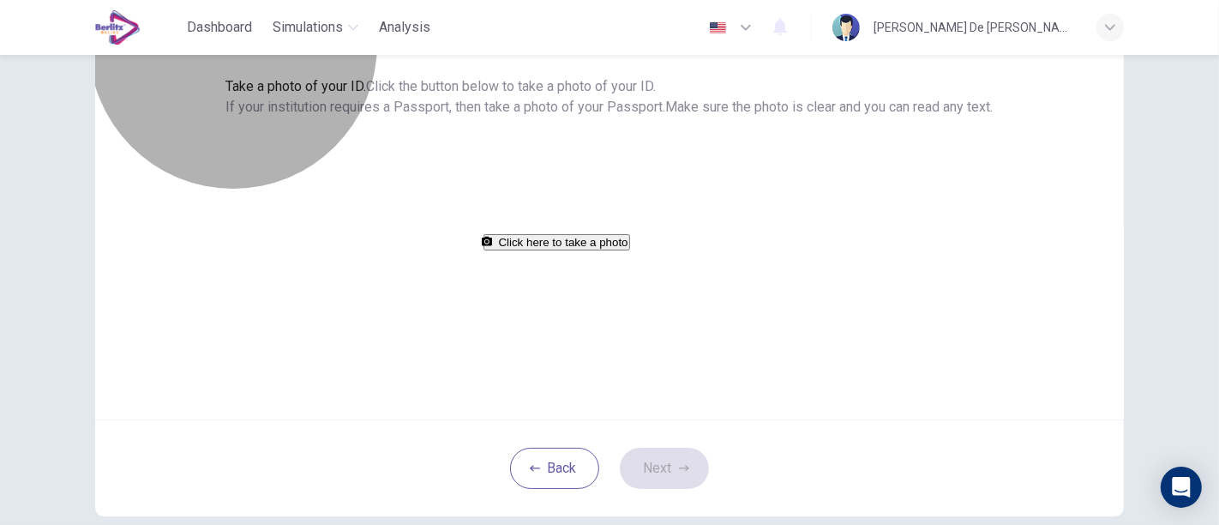
click at [630, 250] on button "Click here to take a photo" at bounding box center [557, 242] width 147 height 16
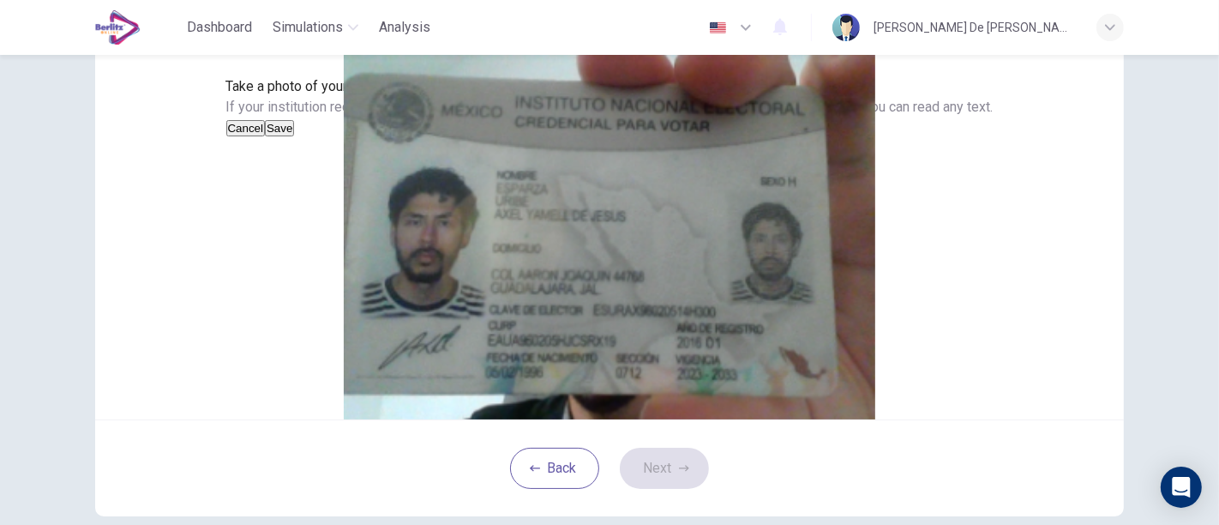
click at [721, 138] on div "Cancel Save" at bounding box center [609, 127] width 767 height 21
click at [294, 136] on button "Save" at bounding box center [279, 128] width 29 height 16
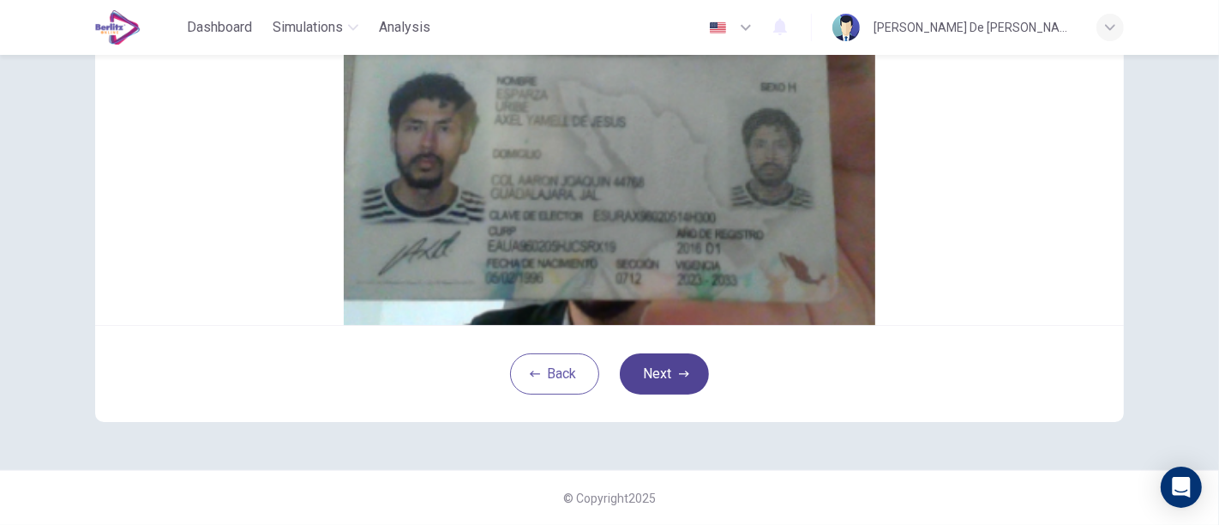
click at [654, 386] on button "Next" at bounding box center [664, 373] width 89 height 41
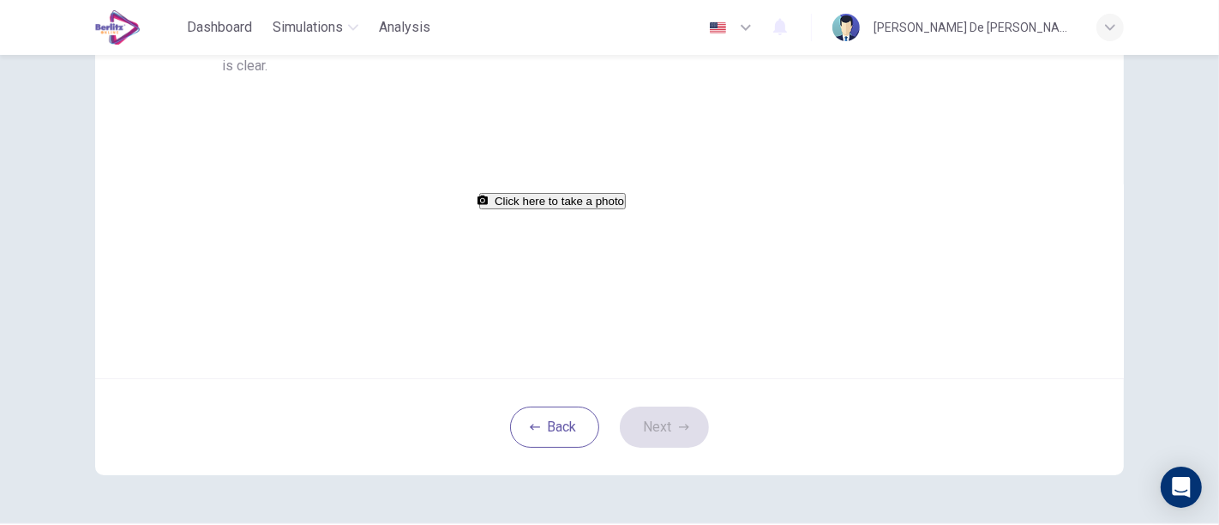
scroll to position [25, 0]
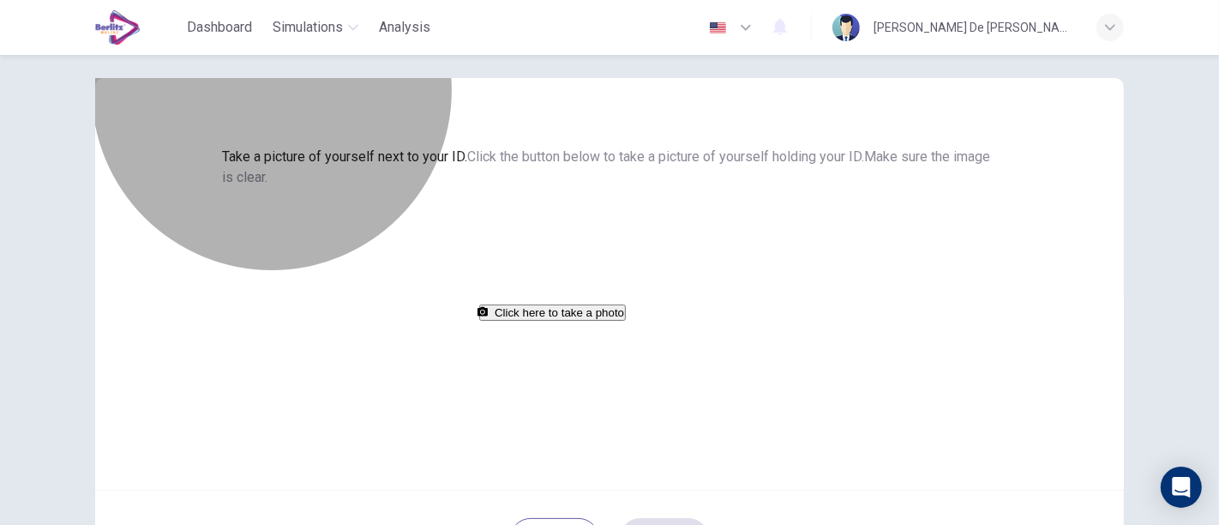
click at [626, 321] on button "Click here to take a photo" at bounding box center [552, 312] width 147 height 16
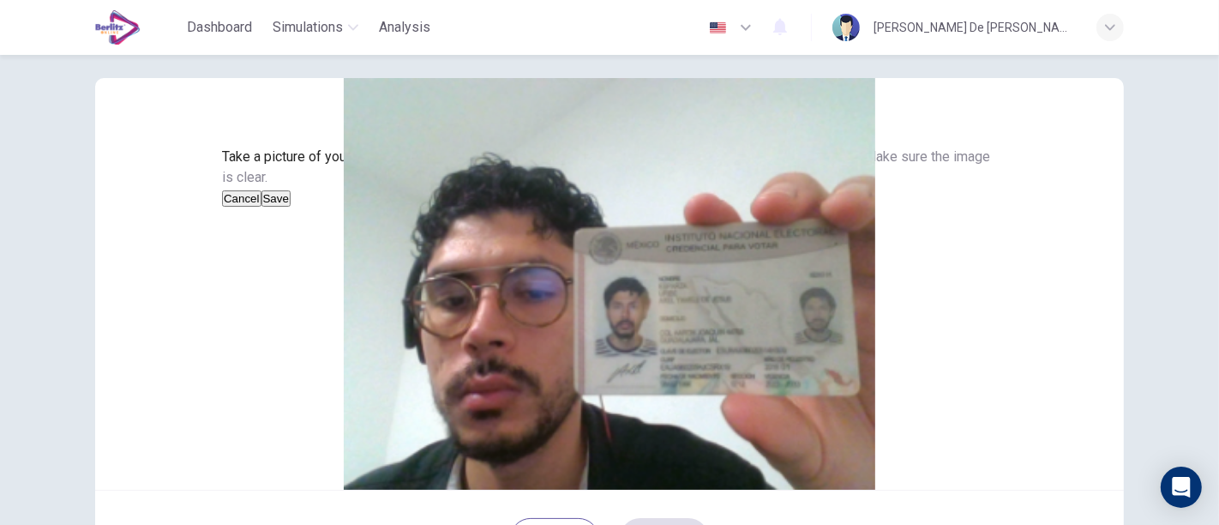
click at [291, 207] on button "Save" at bounding box center [275, 198] width 29 height 16
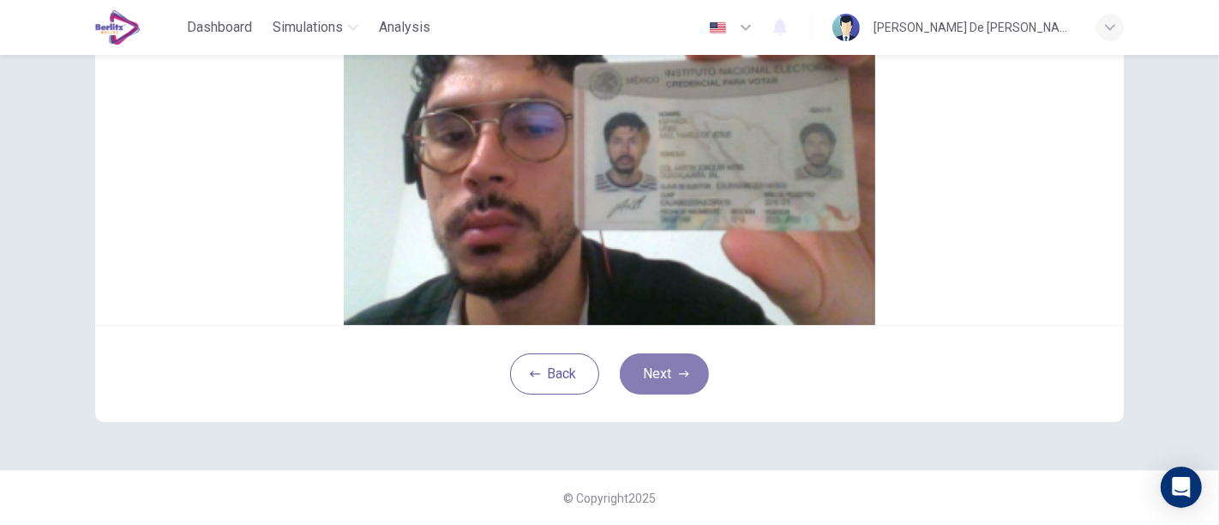
click at [679, 369] on icon "button" at bounding box center [684, 374] width 10 height 10
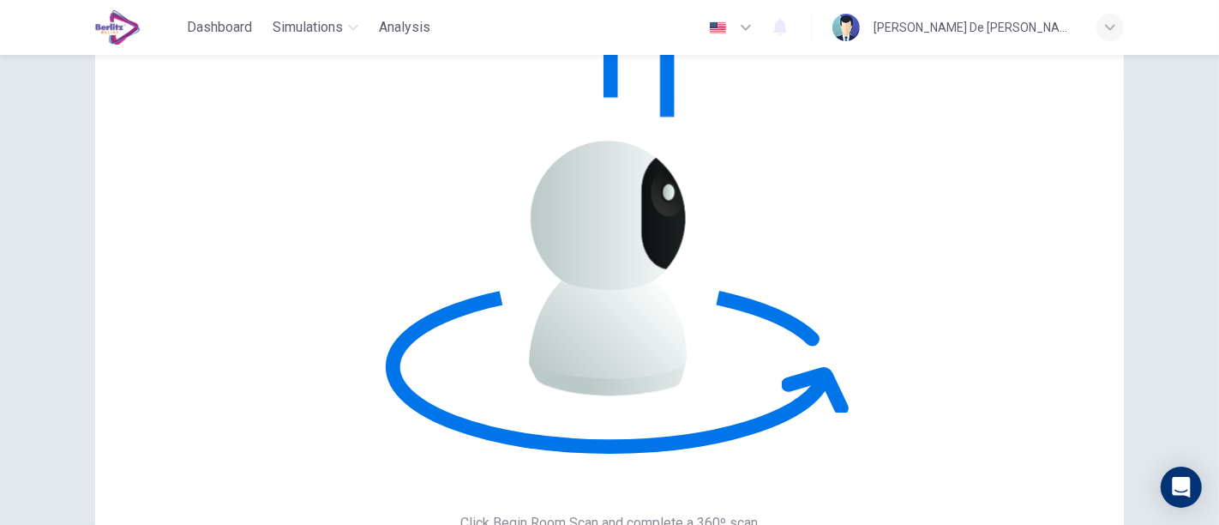
scroll to position [93, 0]
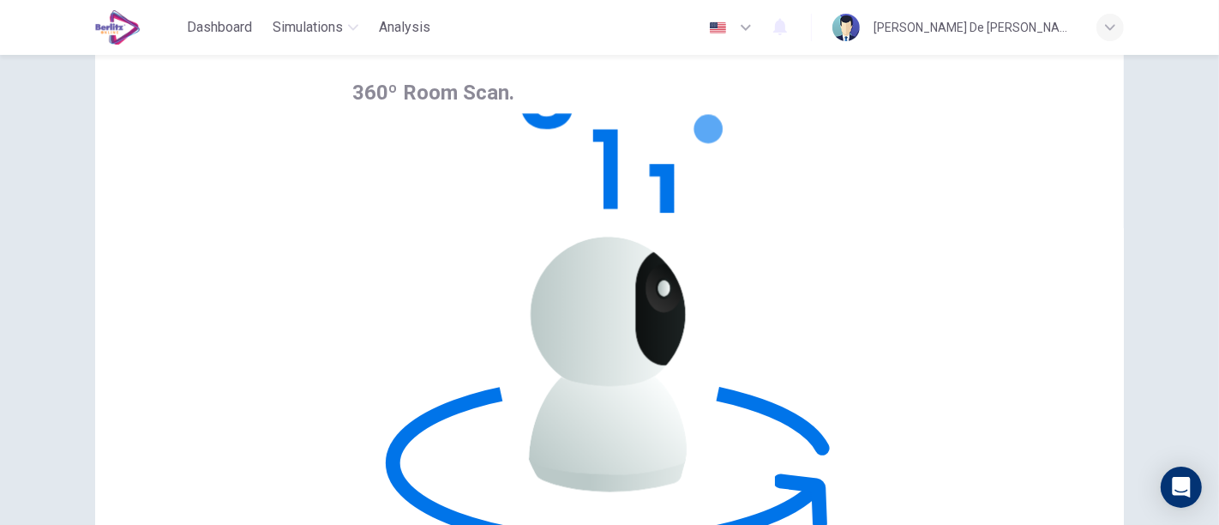
drag, startPoint x: 650, startPoint y: 462, endPoint x: 610, endPoint y: 437, distance: 46.6
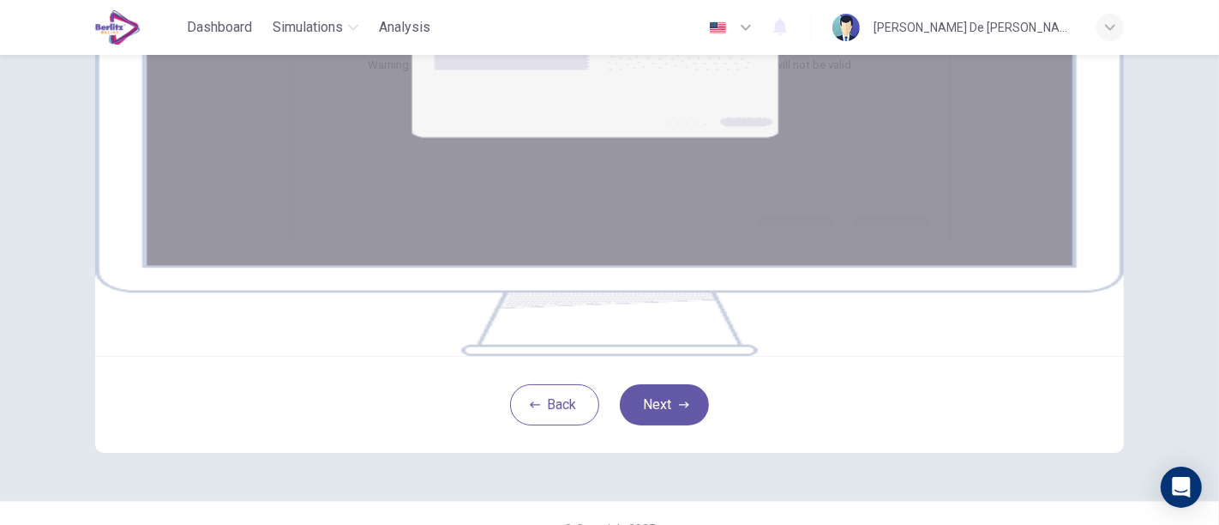
scroll to position [364, 0]
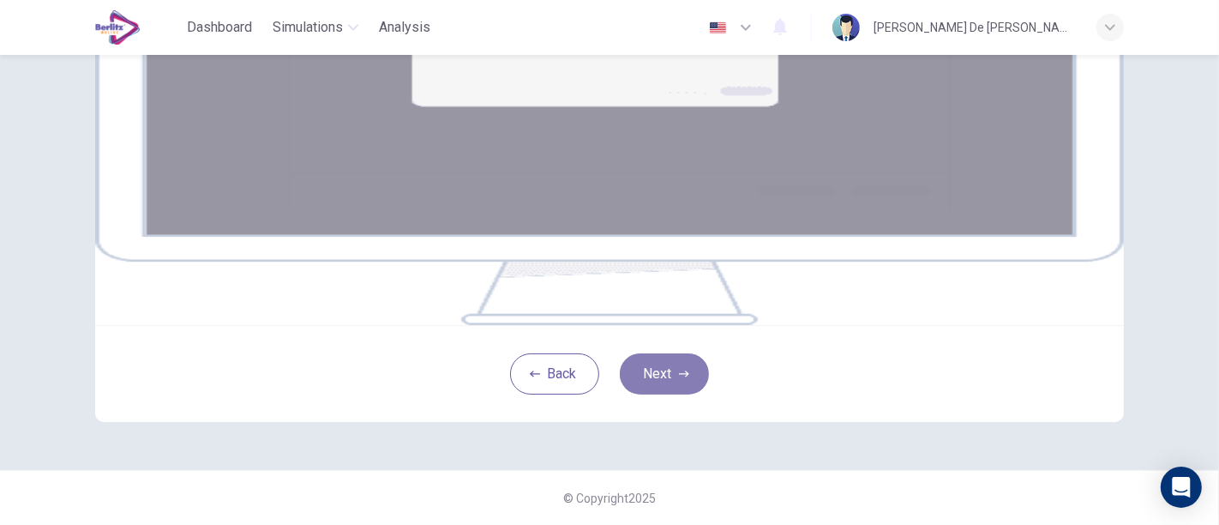
click at [679, 379] on icon "button" at bounding box center [684, 374] width 10 height 10
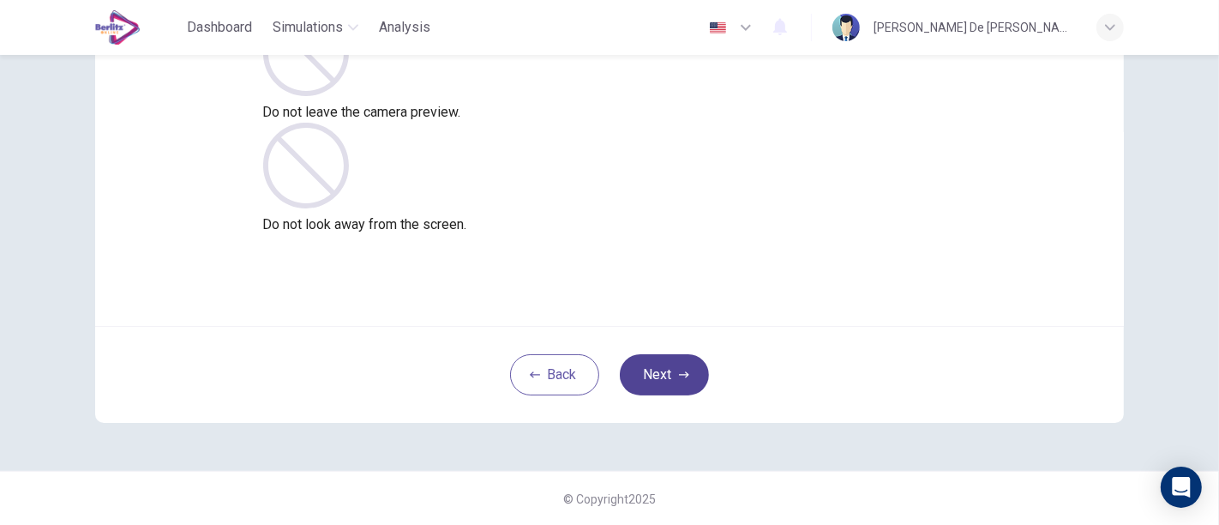
click at [659, 366] on button "Next" at bounding box center [664, 374] width 89 height 41
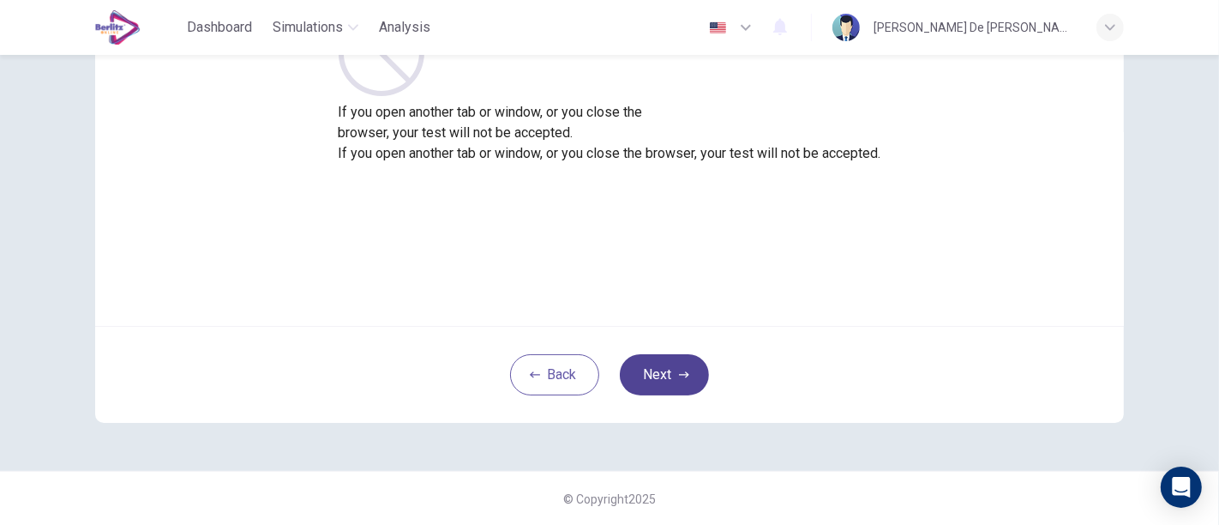
click at [665, 370] on button "Next" at bounding box center [664, 374] width 89 height 41
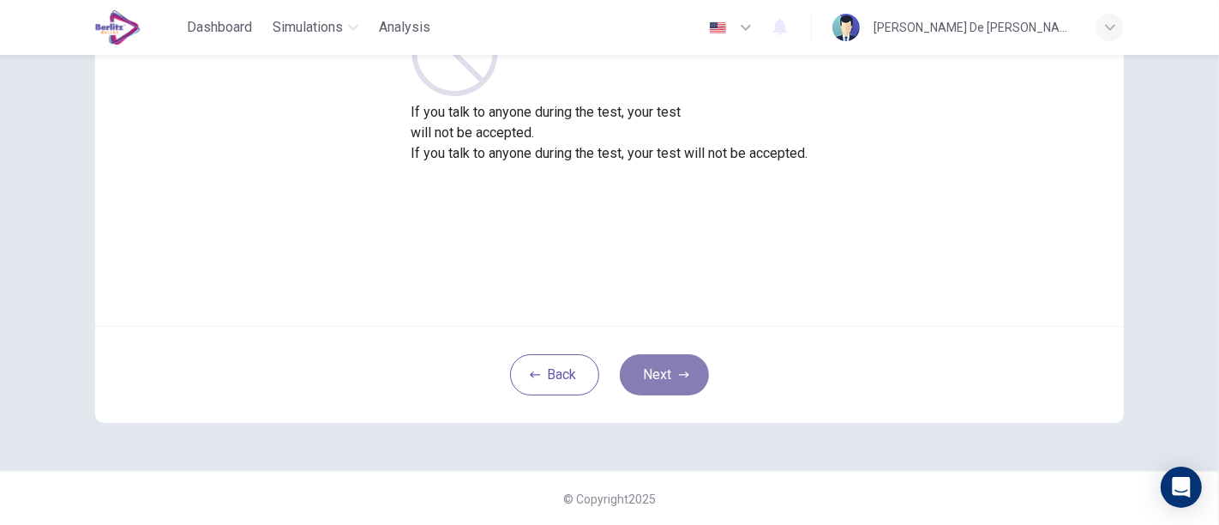
click at [665, 370] on button "Next" at bounding box center [664, 374] width 89 height 41
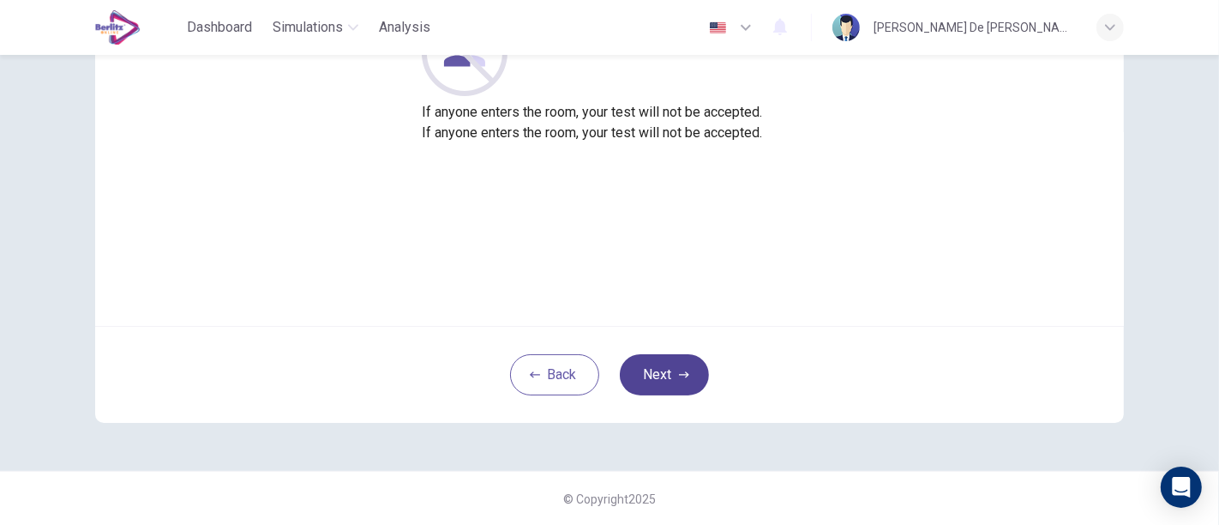
click at [665, 370] on button "Next" at bounding box center [664, 374] width 89 height 41
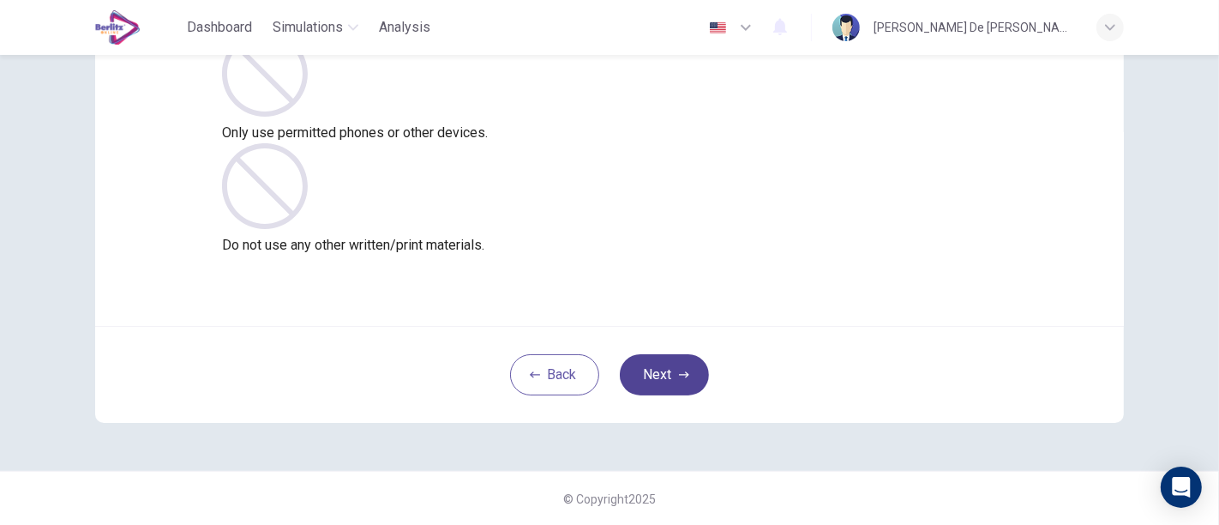
click at [665, 370] on button "Next" at bounding box center [664, 374] width 89 height 41
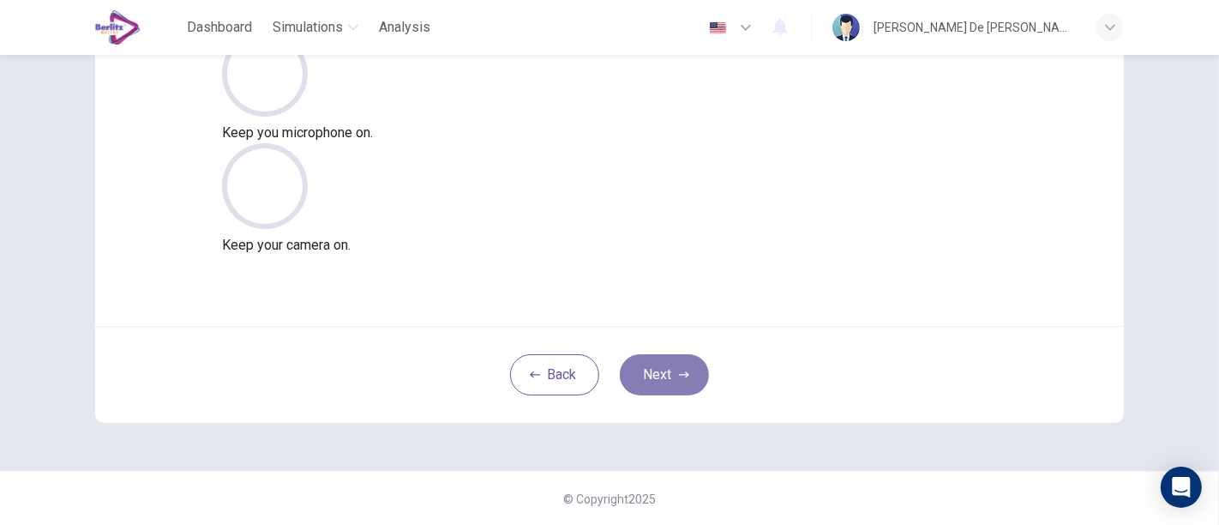
click at [682, 361] on button "Next" at bounding box center [664, 374] width 89 height 41
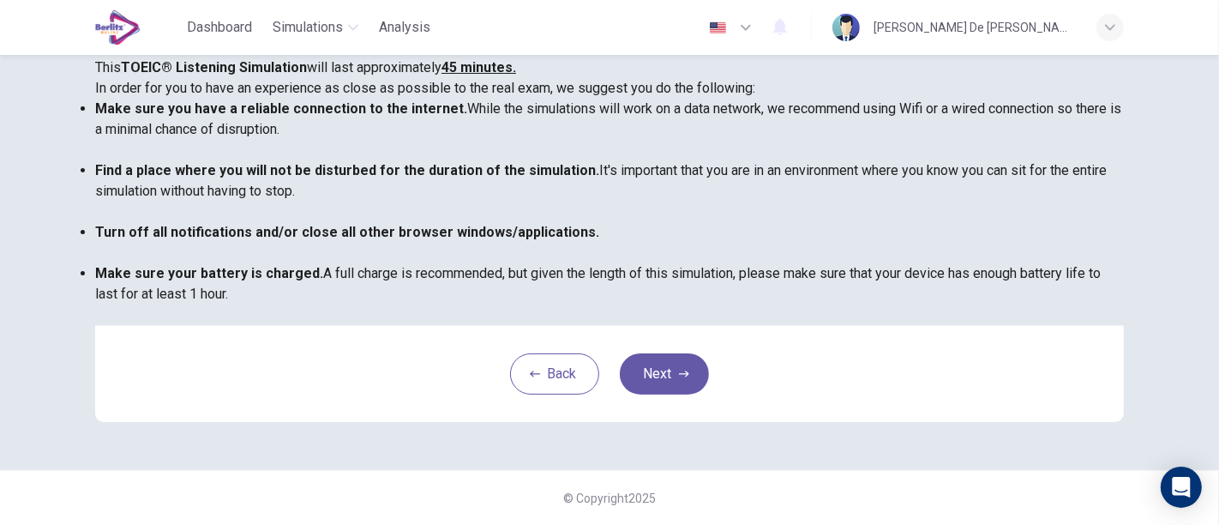
scroll to position [45, 0]
click at [793, 325] on div "You are about to start a TOEIC® Listening Simulation . Please read the document…" at bounding box center [609, 140] width 1029 height 370
click at [670, 366] on button "Next" at bounding box center [664, 373] width 89 height 41
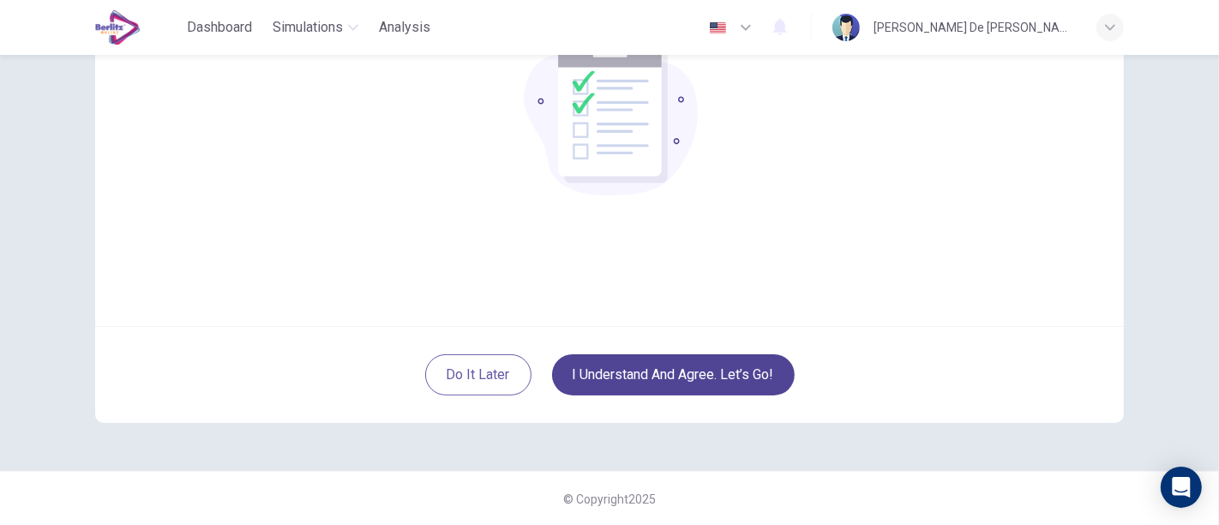
click at [701, 373] on button "I understand and agree. Let’s go!" at bounding box center [673, 374] width 243 height 41
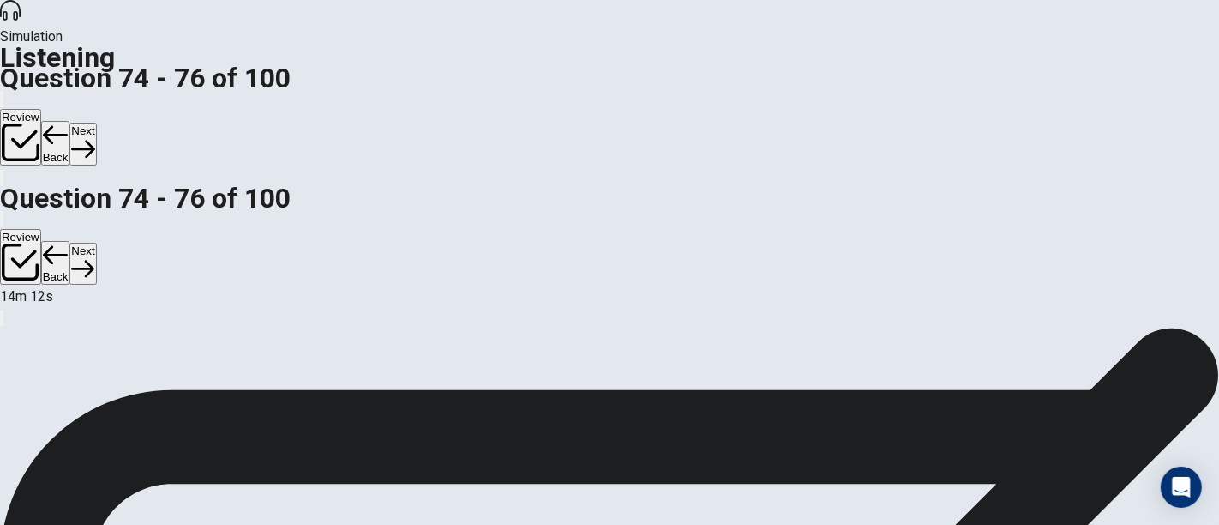
click at [70, 121] on button "Back" at bounding box center [55, 143] width 29 height 45
click at [96, 123] on button "Next" at bounding box center [82, 144] width 27 height 42
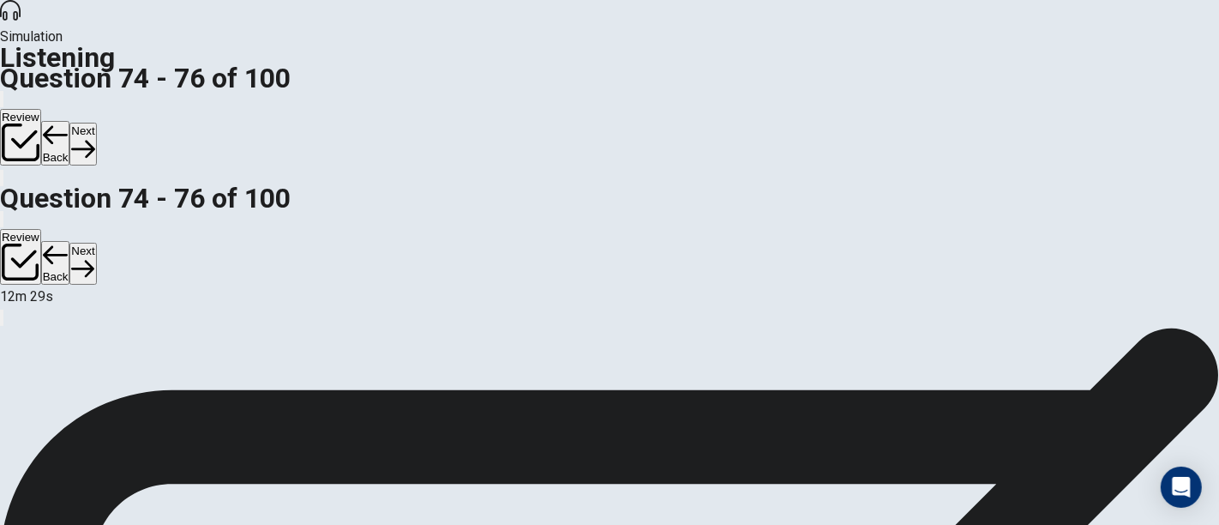
click at [96, 123] on button "Next" at bounding box center [82, 144] width 27 height 42
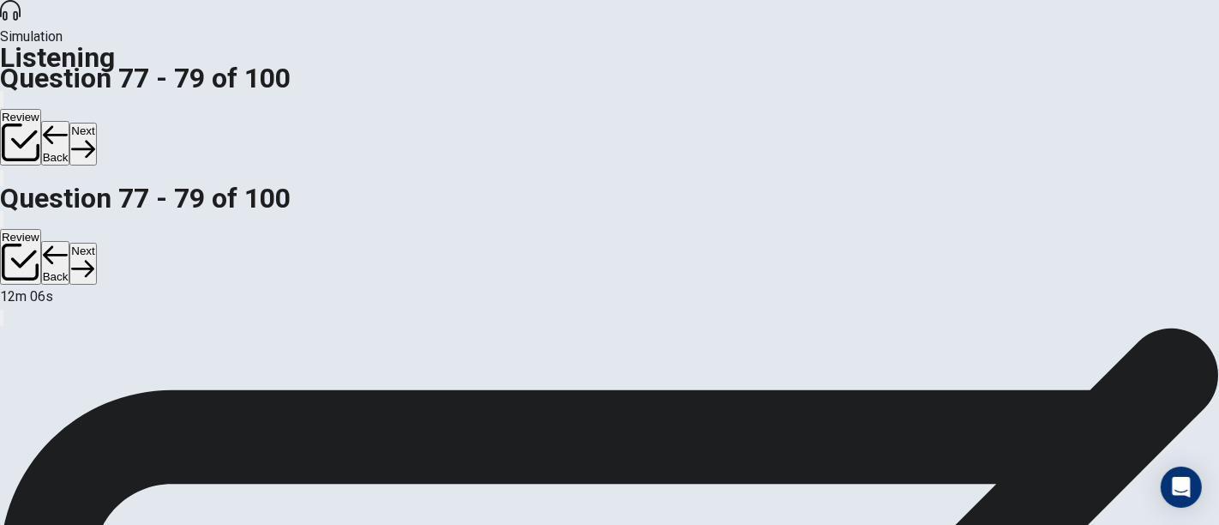
click at [70, 121] on button "Back" at bounding box center [55, 143] width 29 height 45
click at [96, 123] on button "Next" at bounding box center [82, 144] width 27 height 42
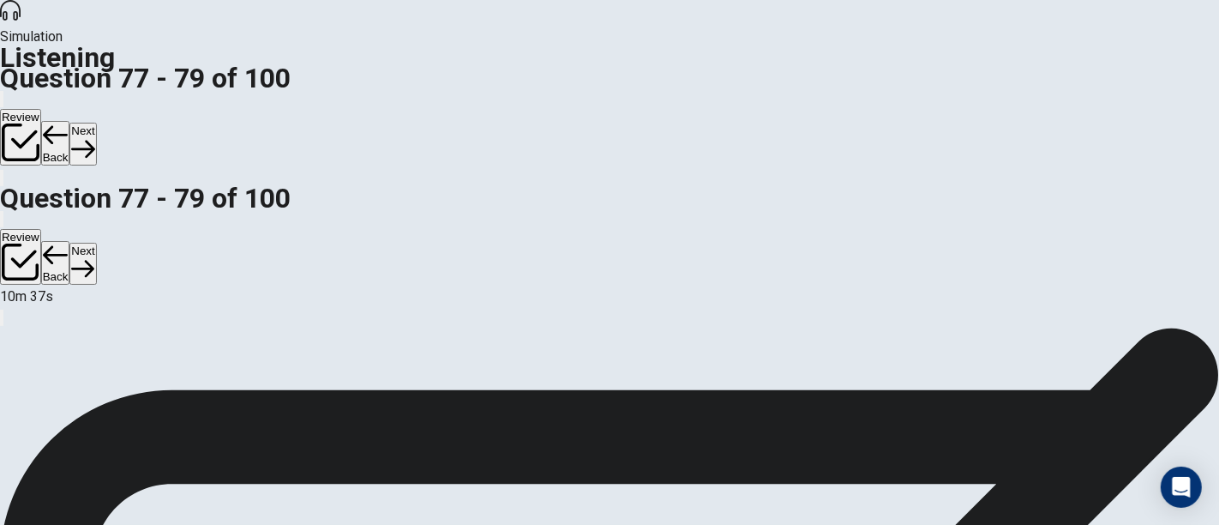
scroll to position [194, 0]
click at [96, 123] on button "Next" at bounding box center [82, 144] width 27 height 42
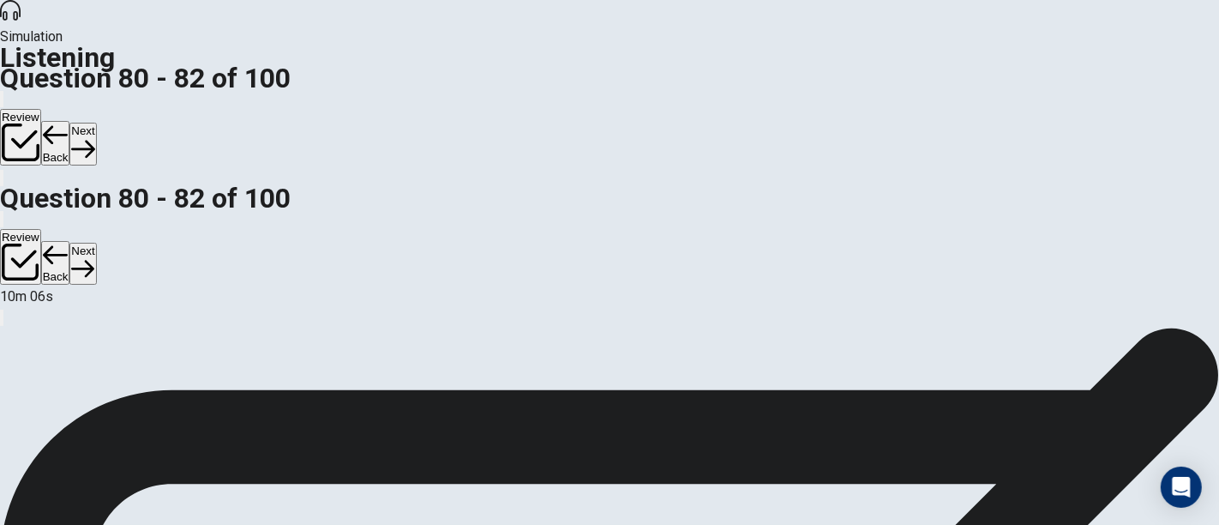
scroll to position [3, 0]
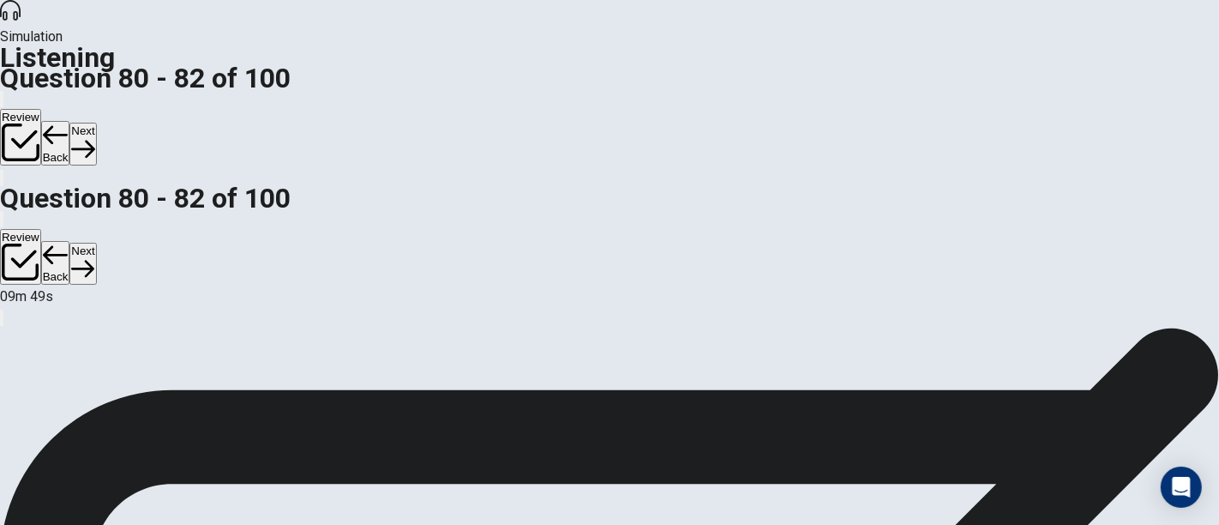
scroll to position [95, 0]
drag, startPoint x: 385, startPoint y: 382, endPoint x: 394, endPoint y: 386, distance: 10.4
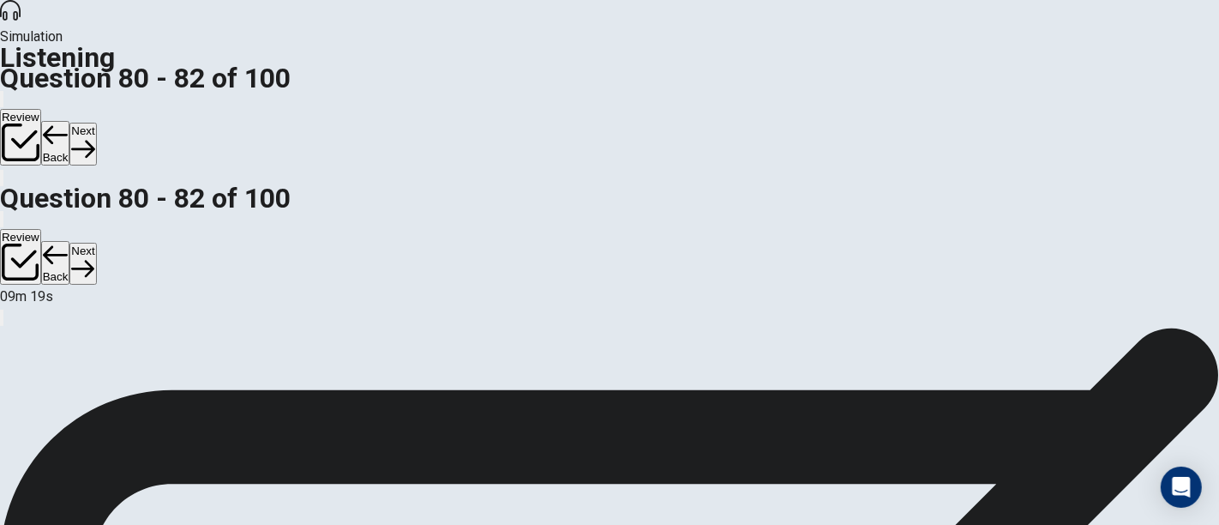
scroll to position [0, 0]
click at [96, 123] on button "Next" at bounding box center [82, 144] width 27 height 42
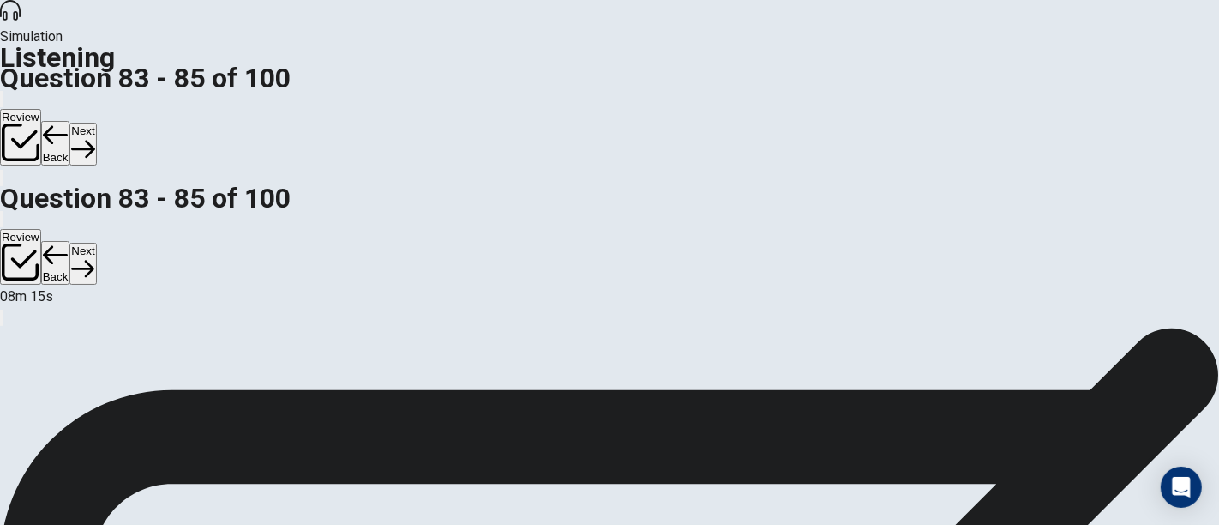
scroll to position [286, 0]
click at [96, 123] on button "Next" at bounding box center [82, 144] width 27 height 42
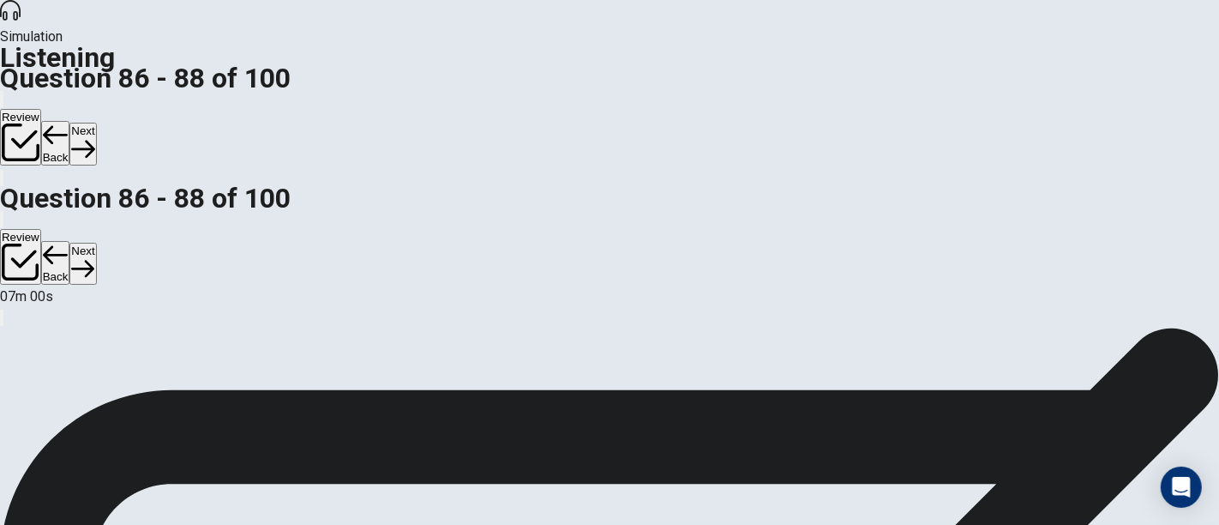
scroll to position [78, 0]
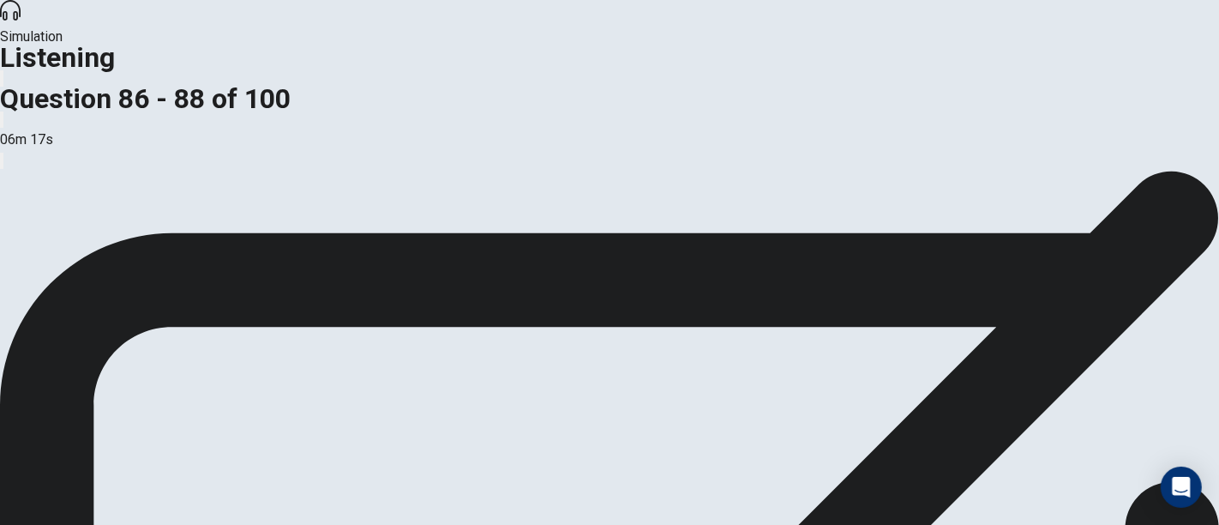
scroll to position [46, 0]
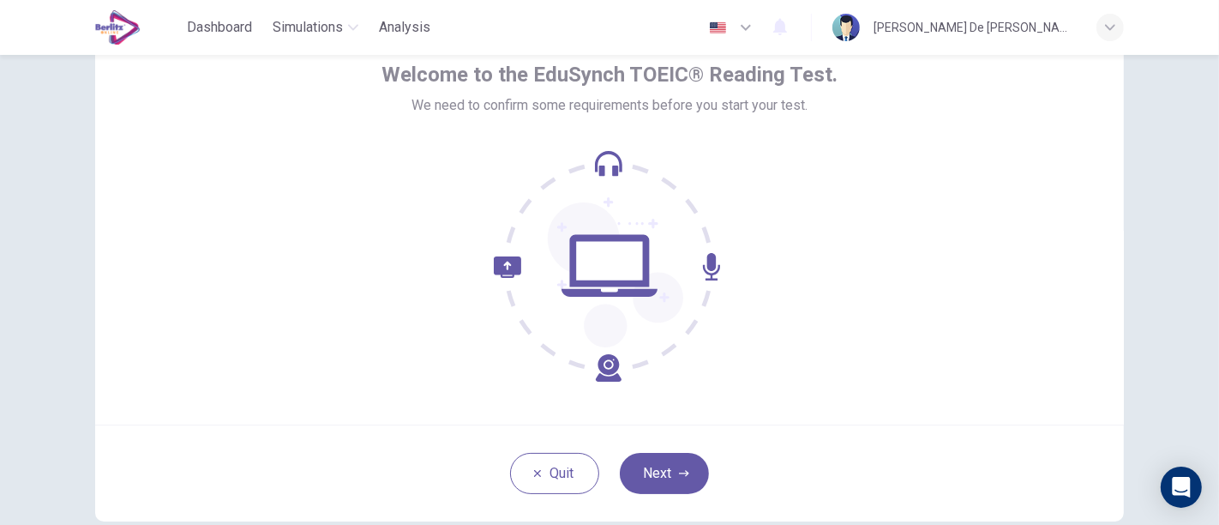
scroll to position [189, 0]
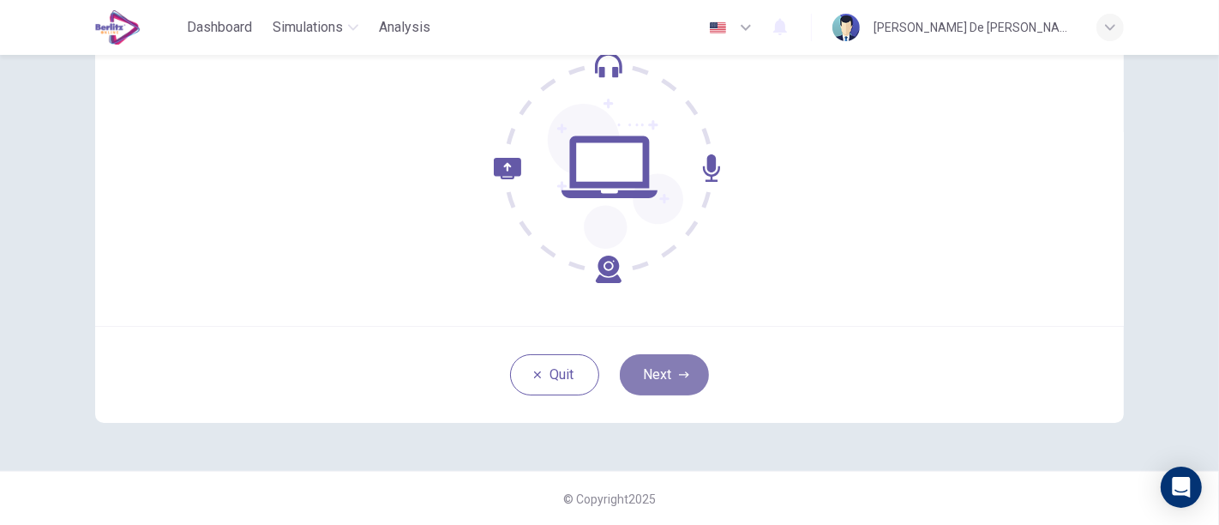
click at [681, 360] on button "Next" at bounding box center [664, 374] width 89 height 41
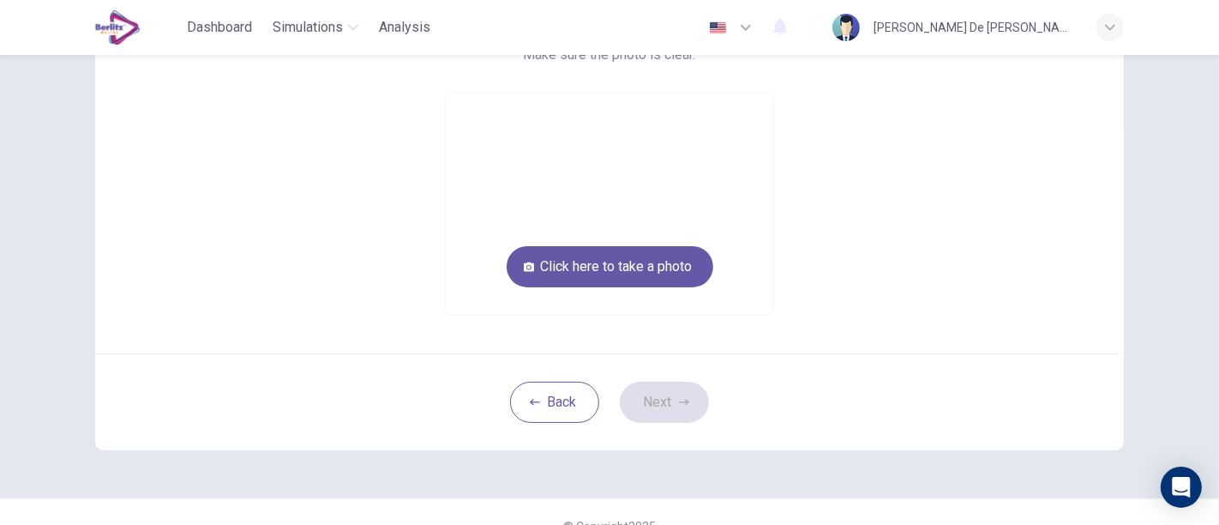
scroll to position [93, 0]
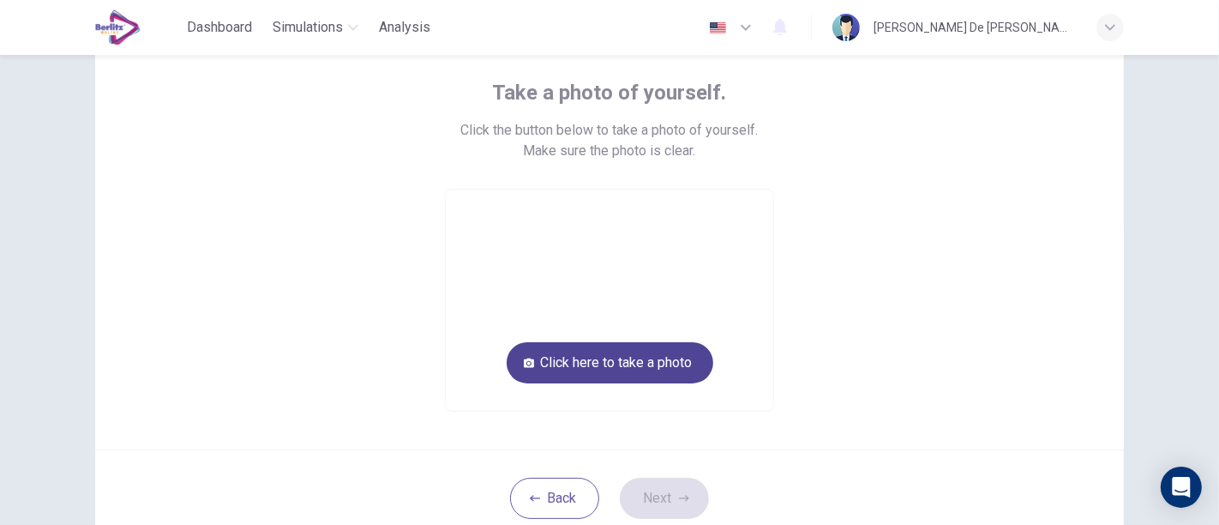
click at [652, 355] on button "Click here to take a photo" at bounding box center [610, 362] width 207 height 41
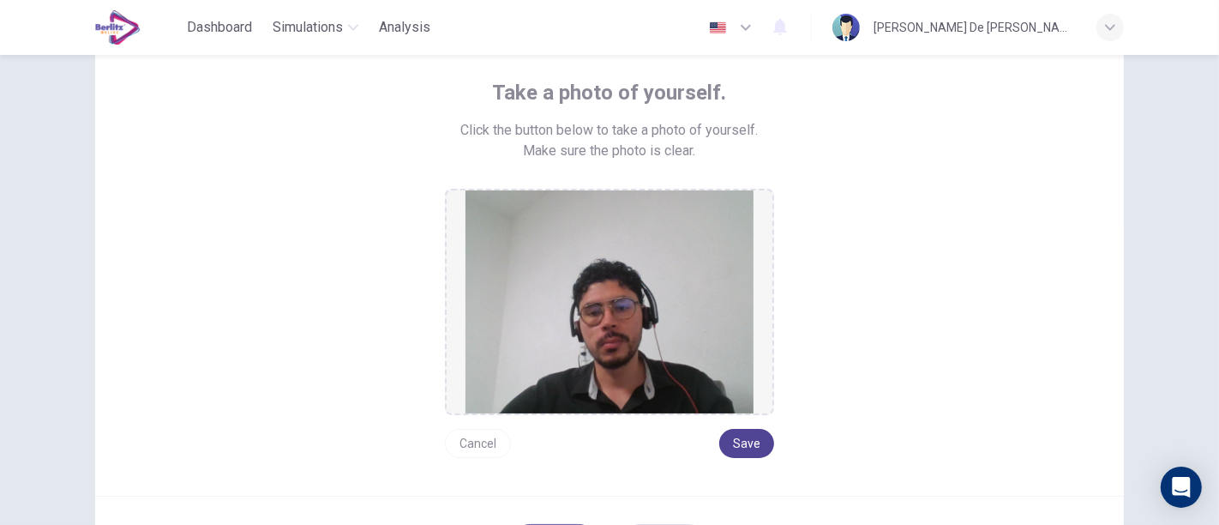
click at [744, 430] on button "Save" at bounding box center [746, 443] width 55 height 29
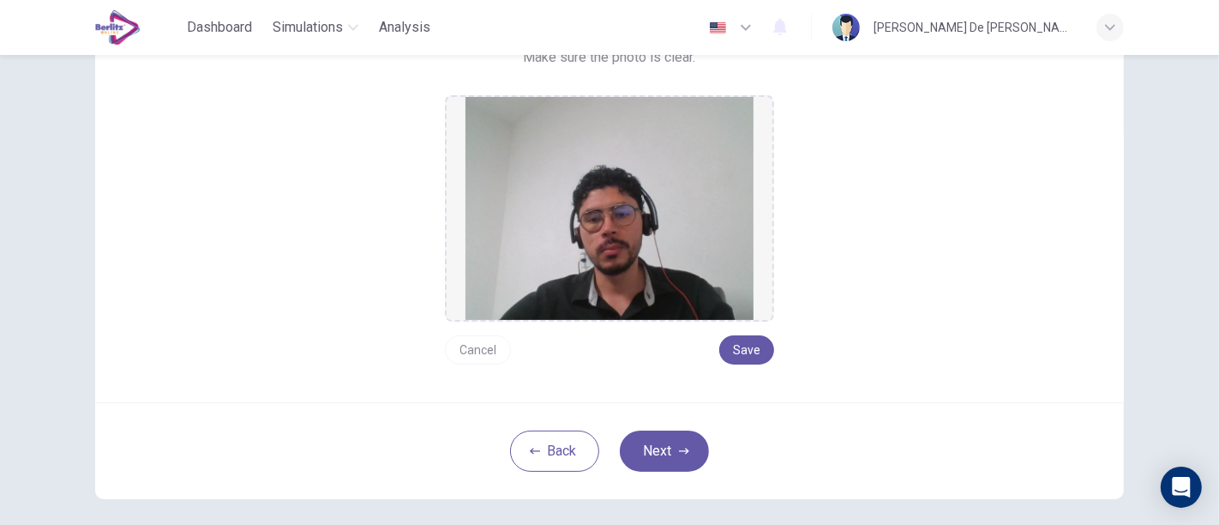
scroll to position [261, 0]
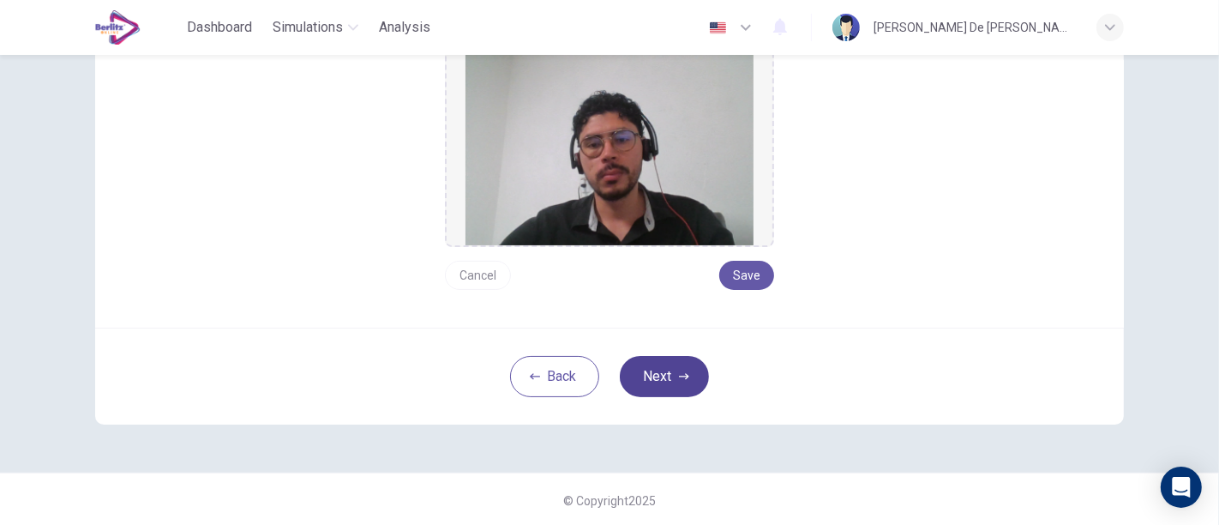
click at [679, 371] on icon "button" at bounding box center [684, 376] width 10 height 10
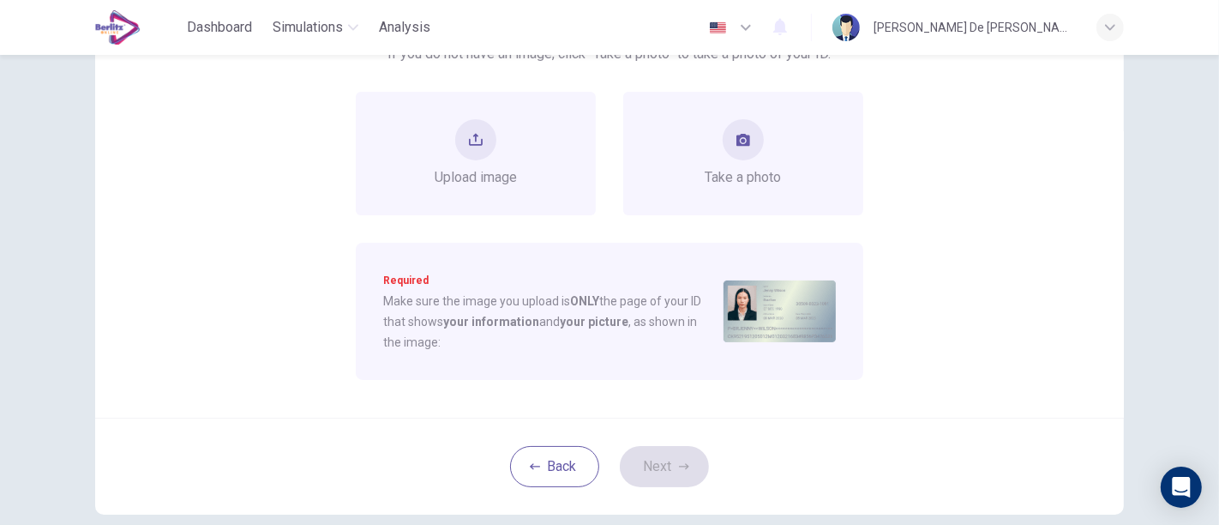
scroll to position [70, 0]
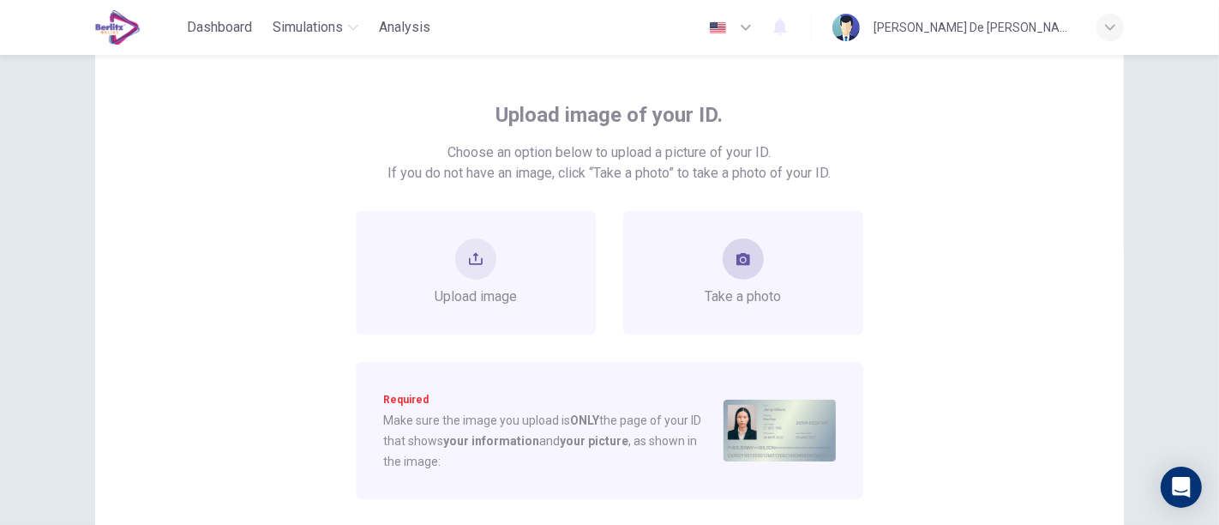
click at [706, 278] on div "Take a photo" at bounding box center [744, 272] width 76 height 69
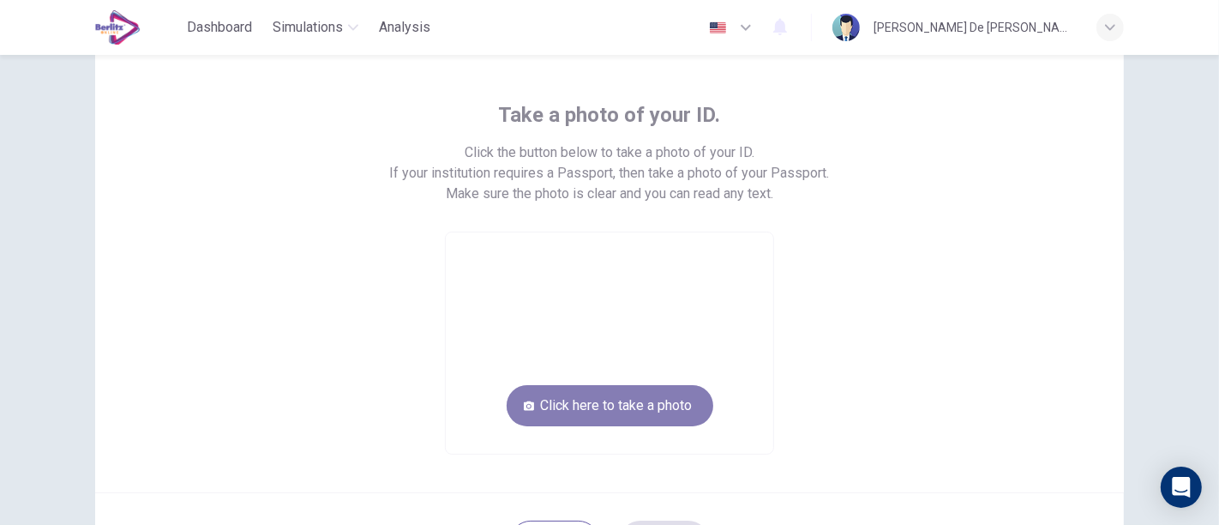
click at [671, 399] on button "Click here to take a photo" at bounding box center [610, 405] width 207 height 41
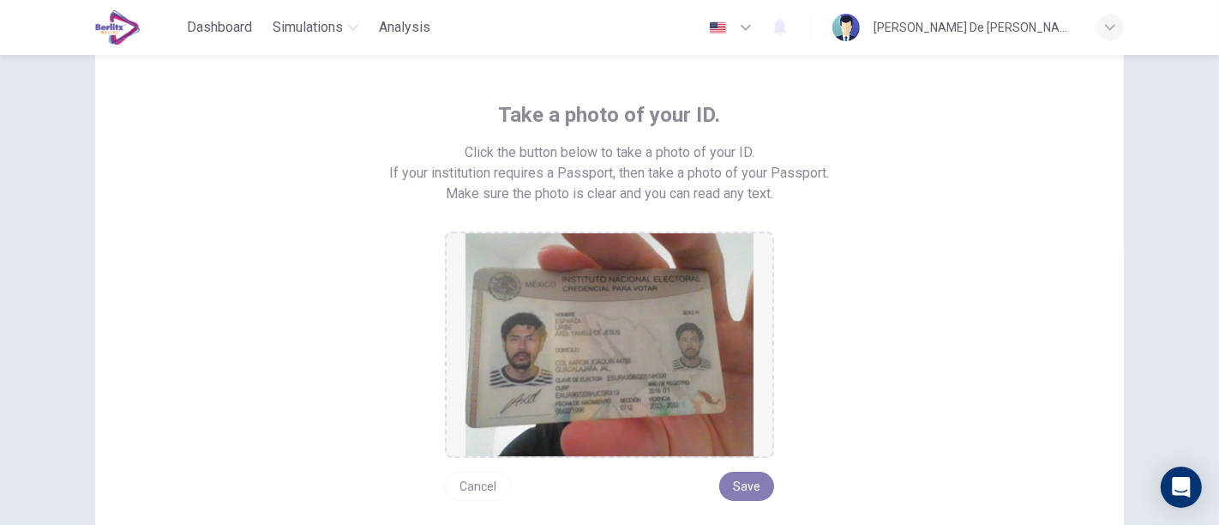
click at [760, 480] on button "Save" at bounding box center [746, 486] width 55 height 29
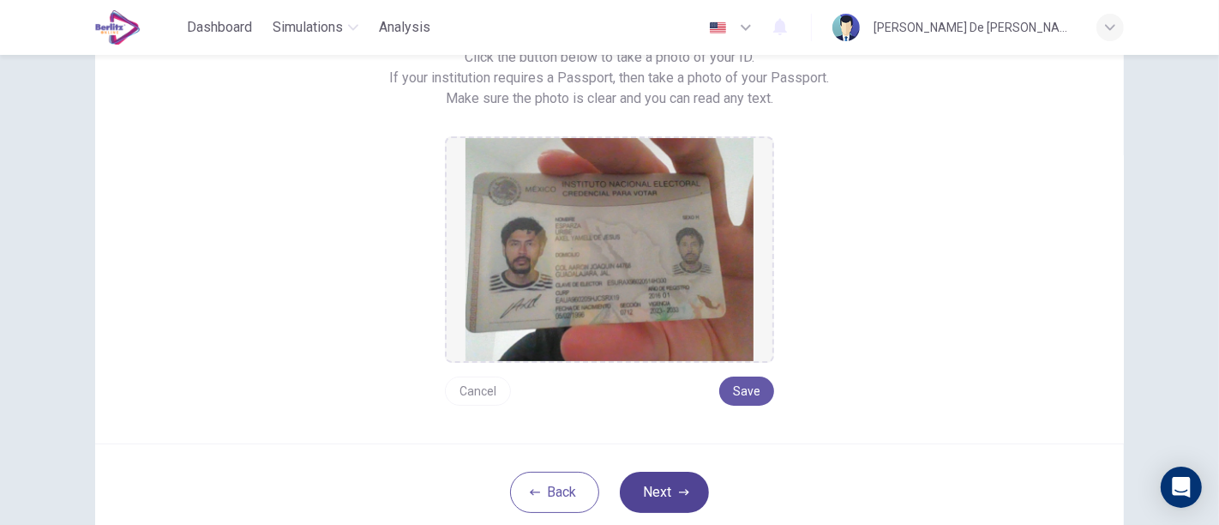
click at [676, 478] on button "Next" at bounding box center [664, 492] width 89 height 41
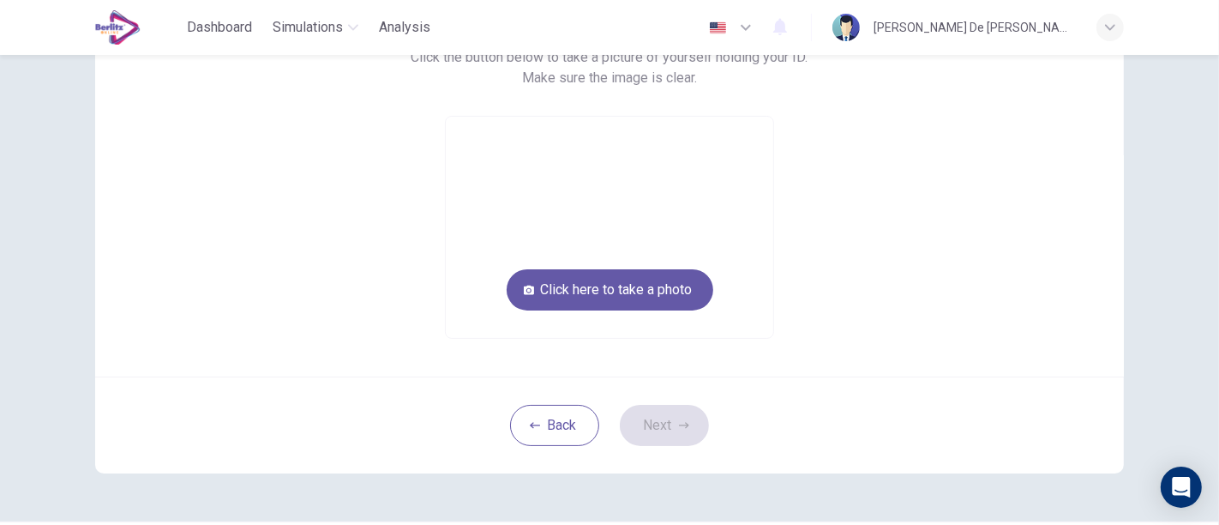
scroll to position [70, 0]
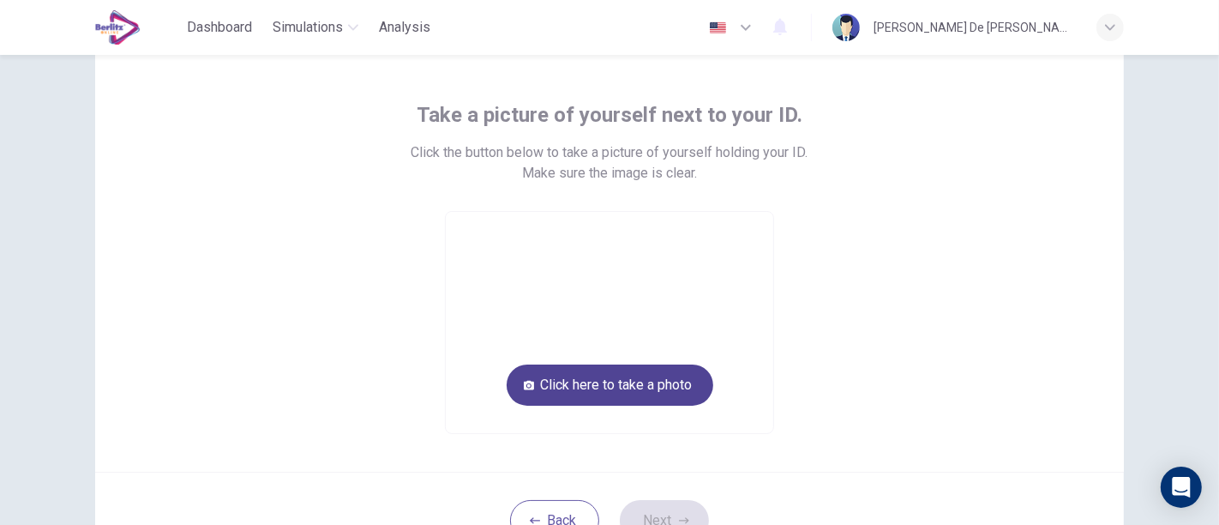
click at [649, 382] on button "Click here to take a photo" at bounding box center [610, 384] width 207 height 41
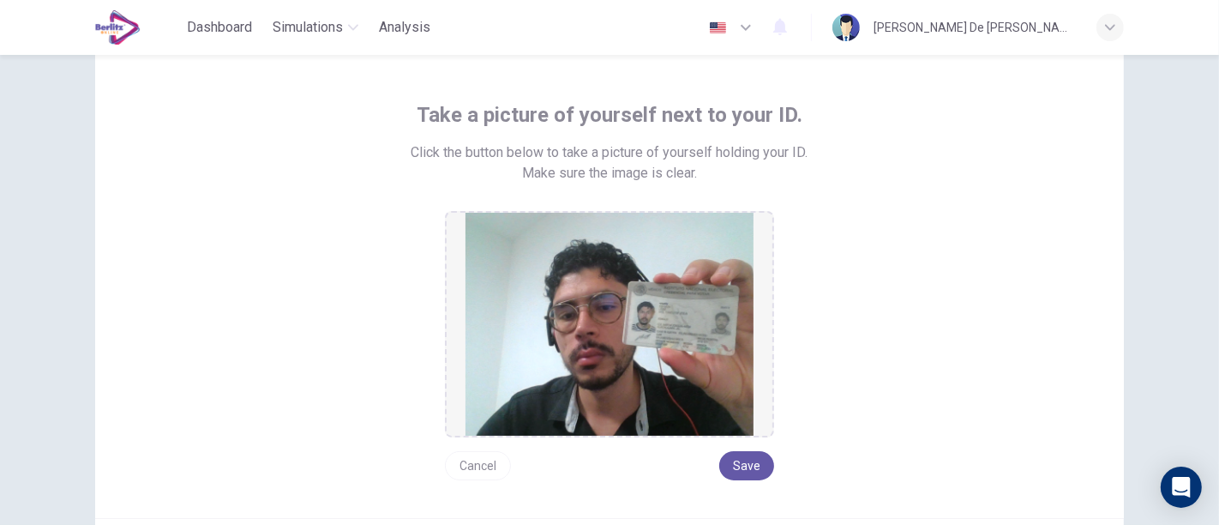
scroll to position [165, 0]
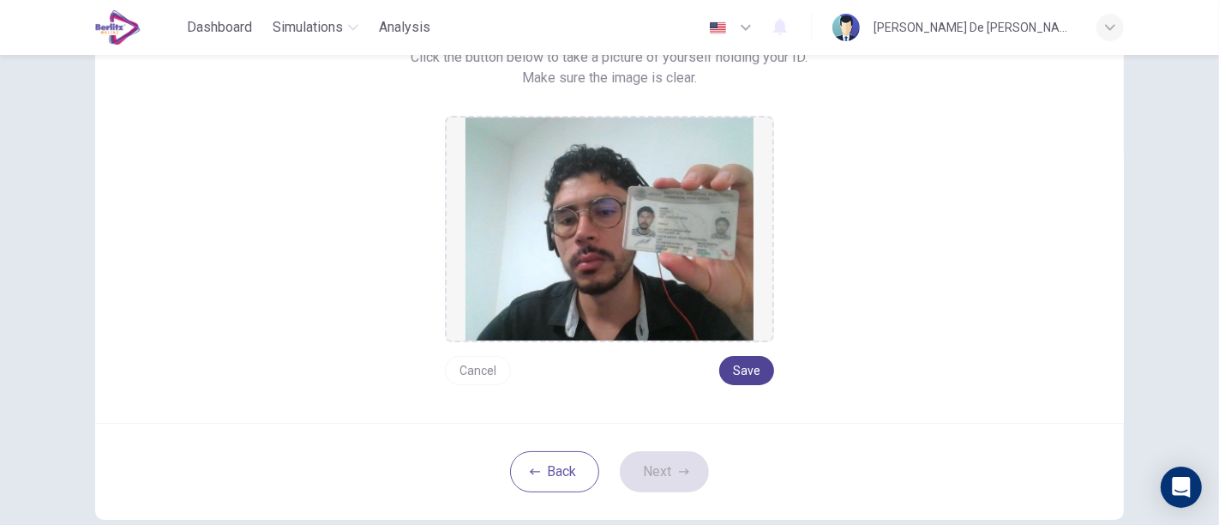
click at [747, 367] on button "Save" at bounding box center [746, 370] width 55 height 29
click at [681, 463] on button "Next" at bounding box center [664, 471] width 89 height 41
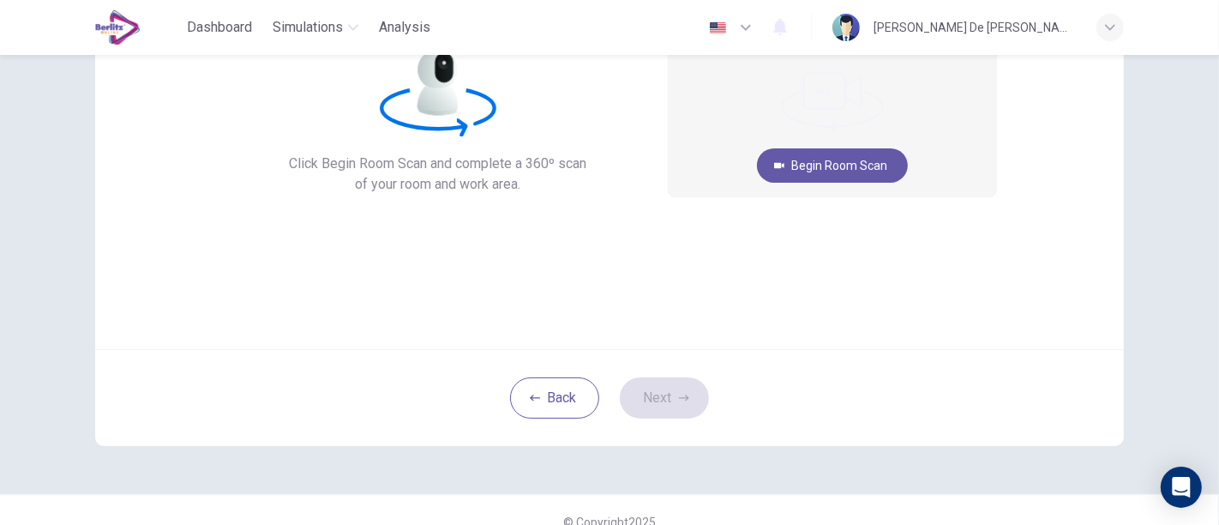
click at [2, 350] on div "360º Room Scan. Click Begin Room Scan and complete a 360º scan of your room and…" at bounding box center [609, 290] width 1219 height 470
click at [855, 165] on button "Begin Room Scan" at bounding box center [832, 165] width 151 height 34
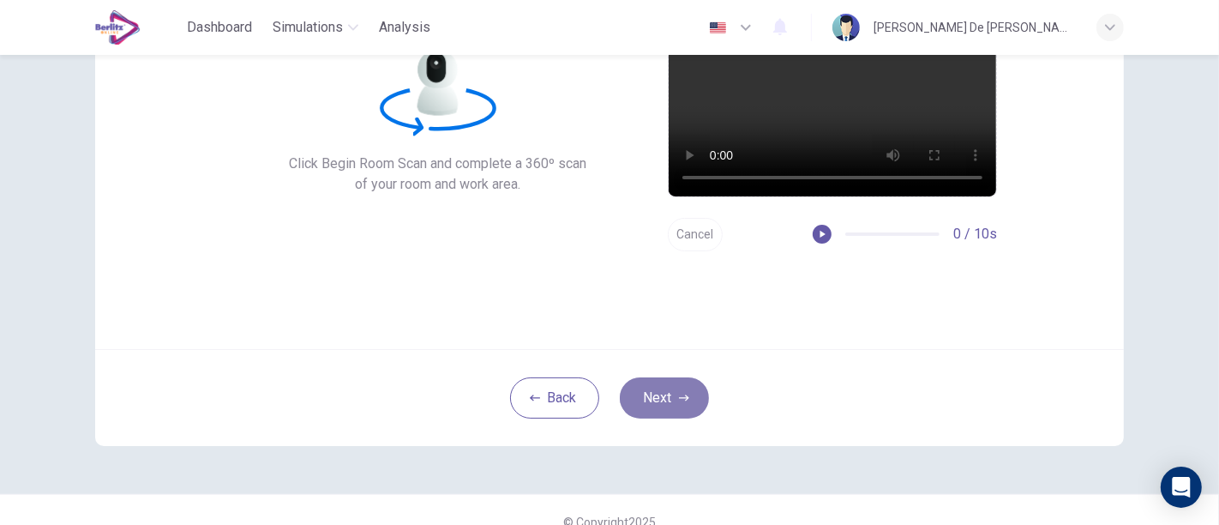
click at [679, 398] on icon "button" at bounding box center [684, 398] width 10 height 10
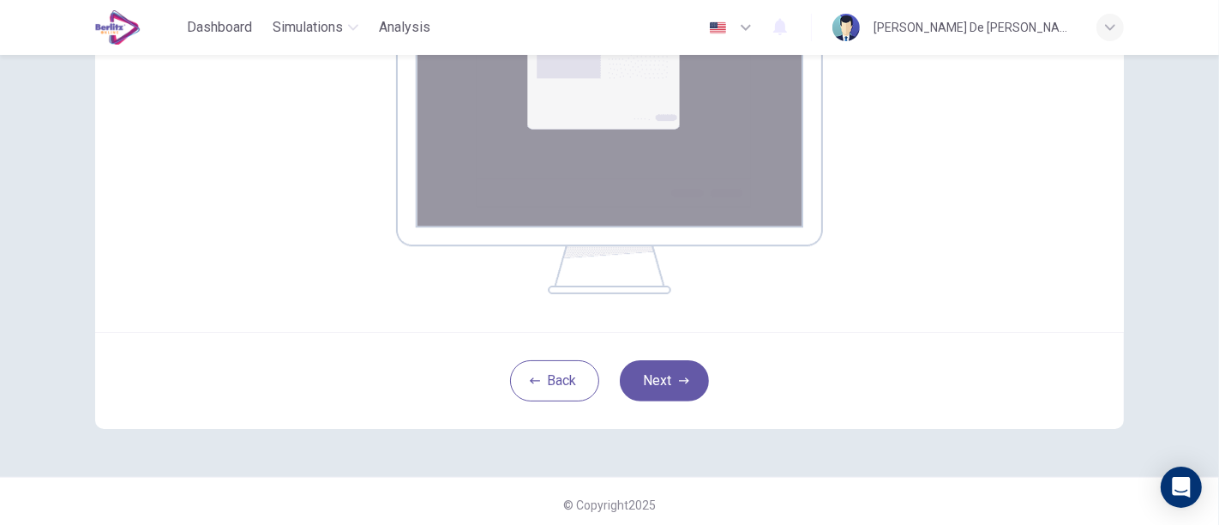
scroll to position [364, 0]
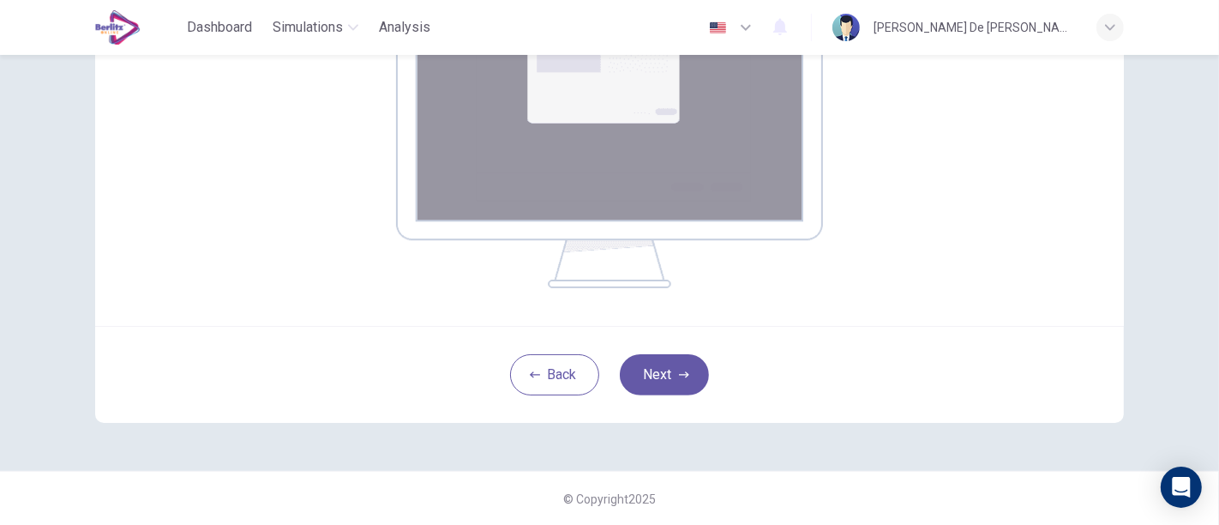
click at [908, 265] on div "Your screen will also be recorded. Click the Next button to select your screen.…" at bounding box center [609, 47] width 775 height 481
click at [684, 385] on button "Next" at bounding box center [664, 374] width 89 height 41
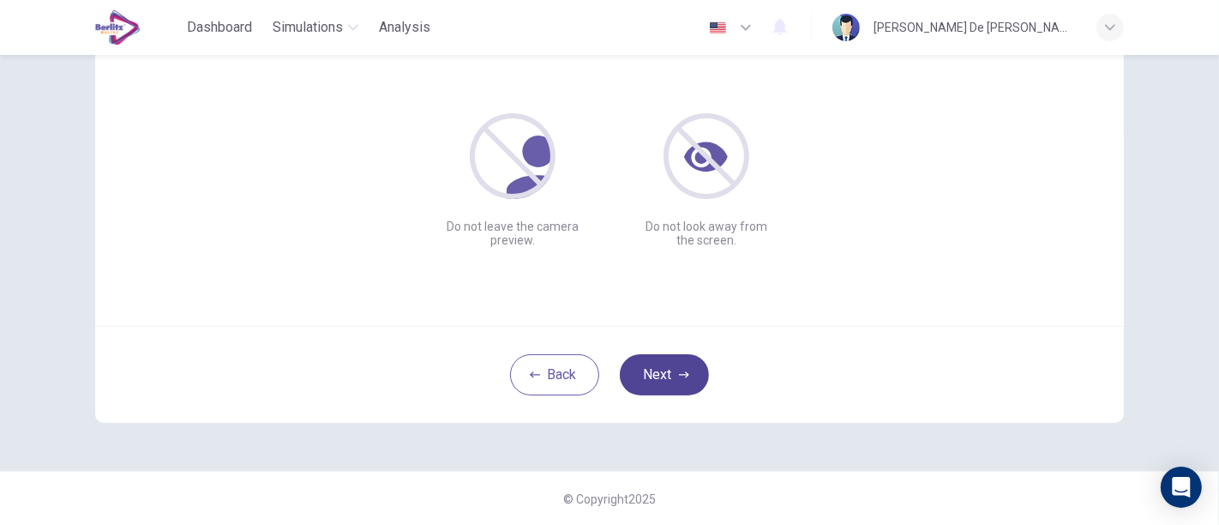
click at [663, 370] on button "Next" at bounding box center [664, 374] width 89 height 41
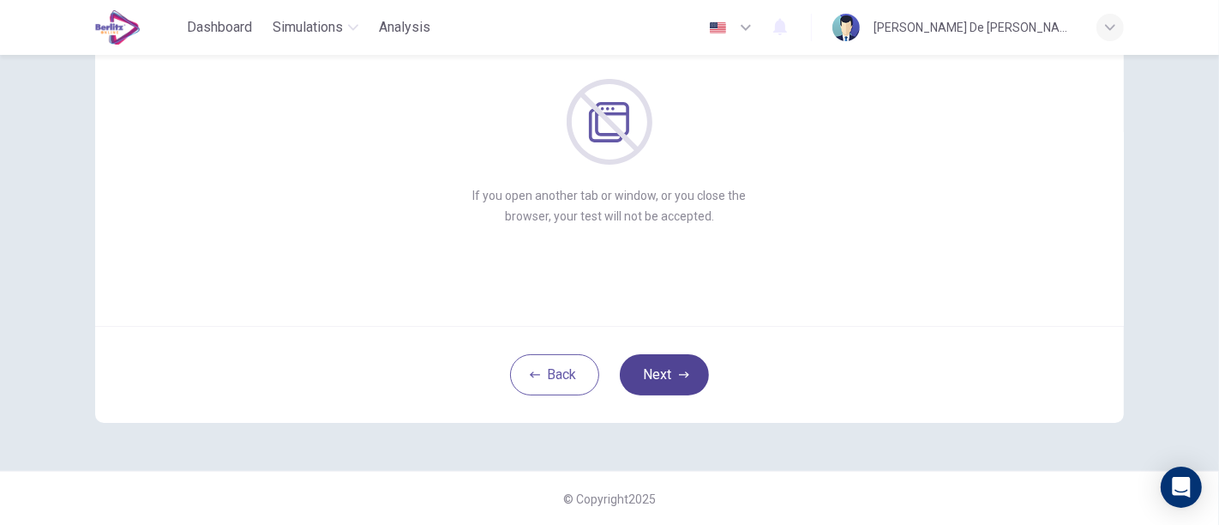
click at [679, 371] on icon "button" at bounding box center [684, 375] width 10 height 10
drag, startPoint x: 677, startPoint y: 371, endPoint x: 685, endPoint y: 384, distance: 15.0
click at [679, 371] on icon "button" at bounding box center [684, 375] width 10 height 10
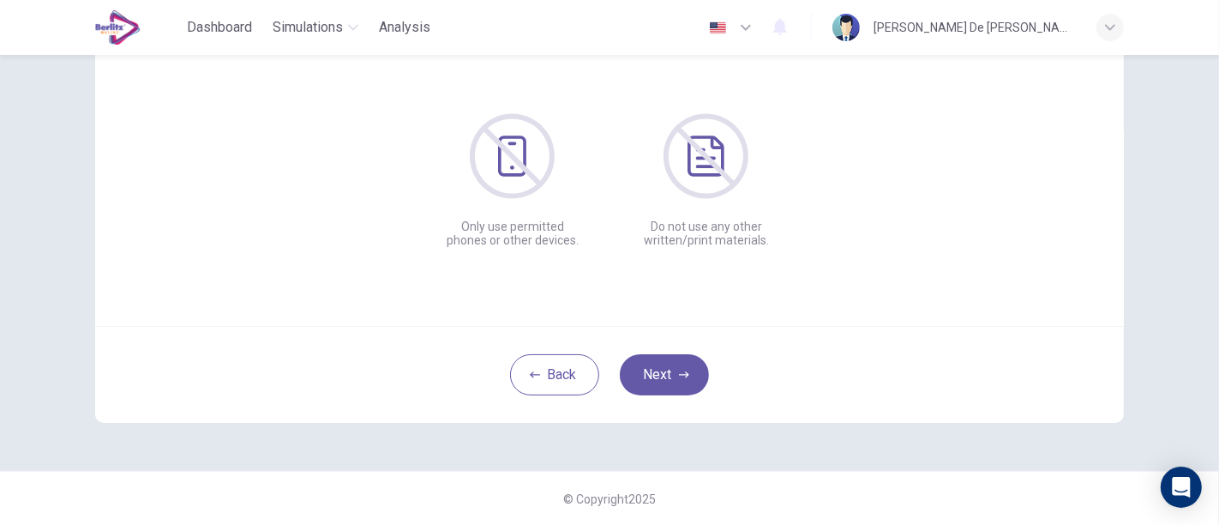
click at [681, 336] on div "Back Next" at bounding box center [609, 374] width 1029 height 97
click at [679, 373] on icon "button" at bounding box center [684, 375] width 10 height 10
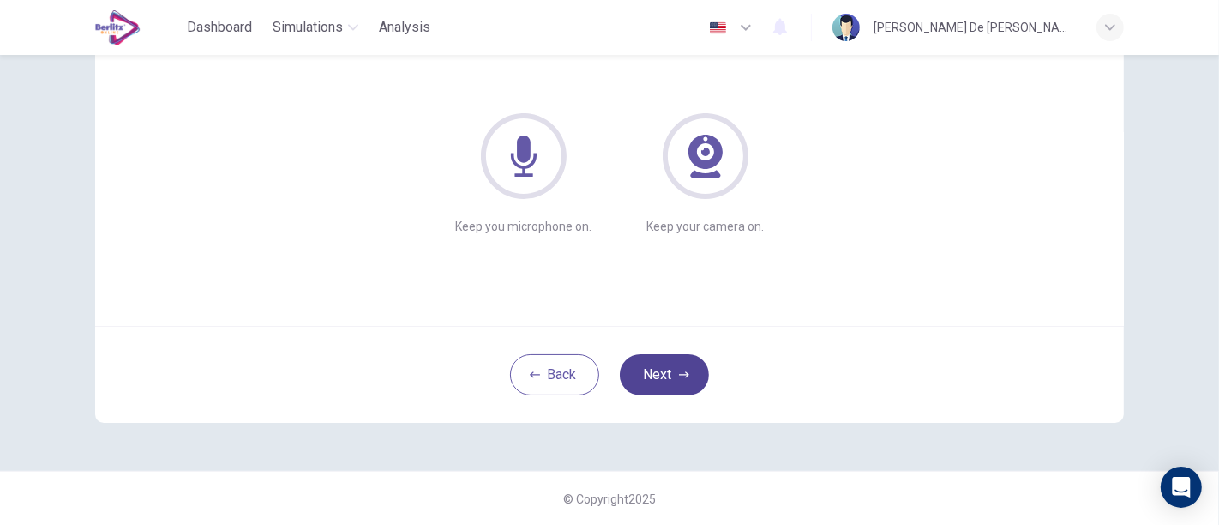
click at [679, 373] on icon "button" at bounding box center [684, 375] width 10 height 10
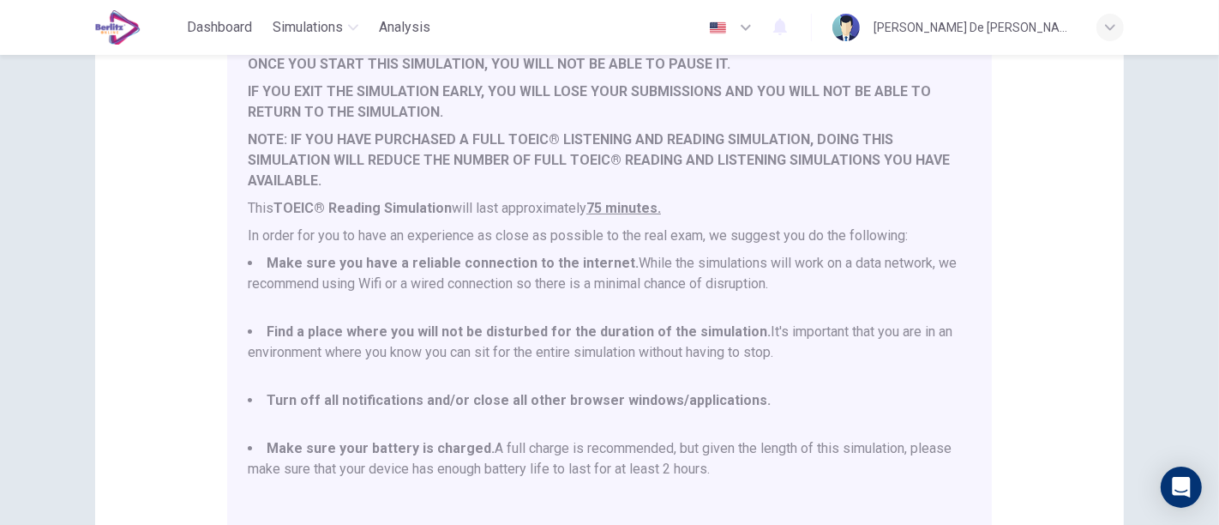
scroll to position [45, 0]
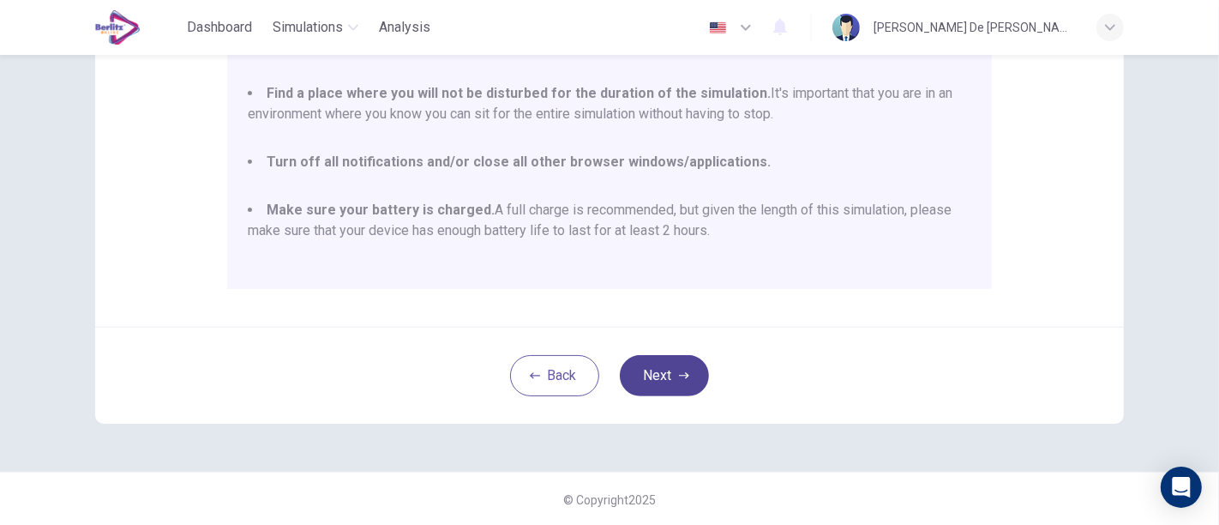
click at [679, 373] on icon "button" at bounding box center [684, 375] width 10 height 10
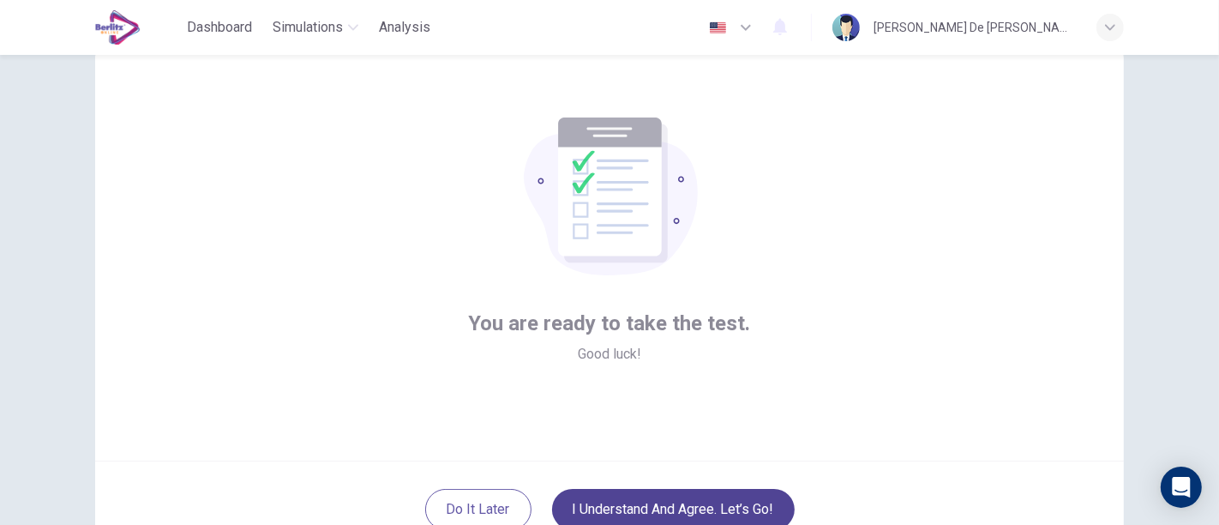
scroll to position [95, 0]
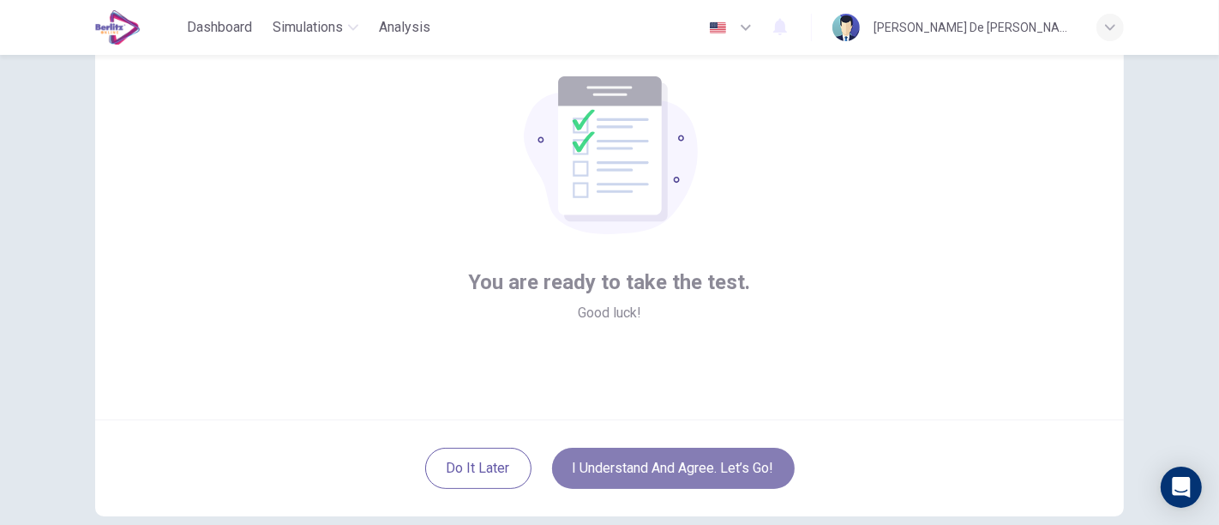
click at [718, 448] on button "I understand and agree. Let’s go!" at bounding box center [673, 468] width 243 height 41
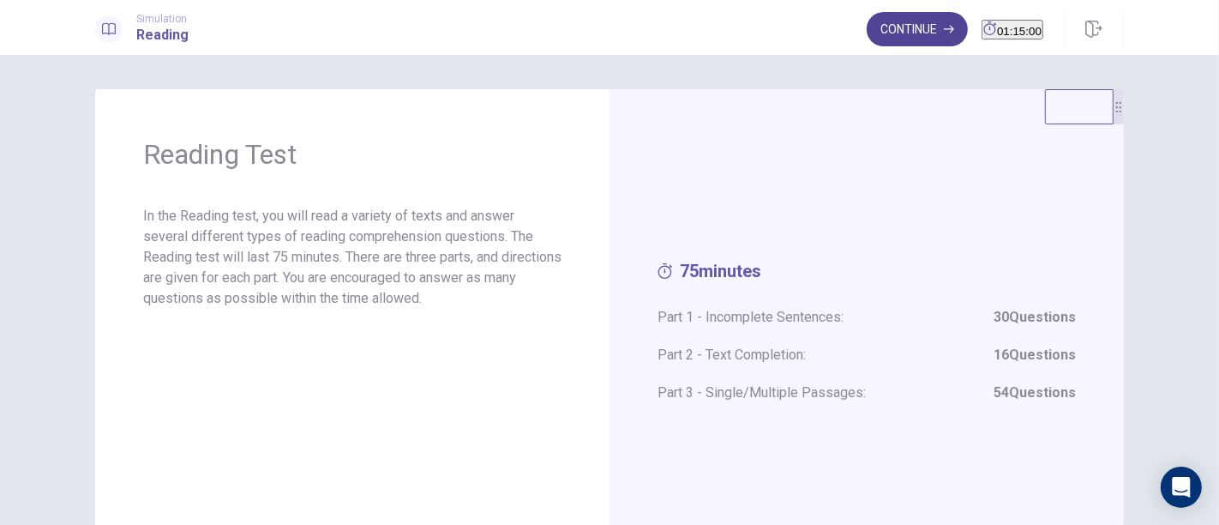
click at [892, 35] on button "Continue" at bounding box center [917, 29] width 101 height 34
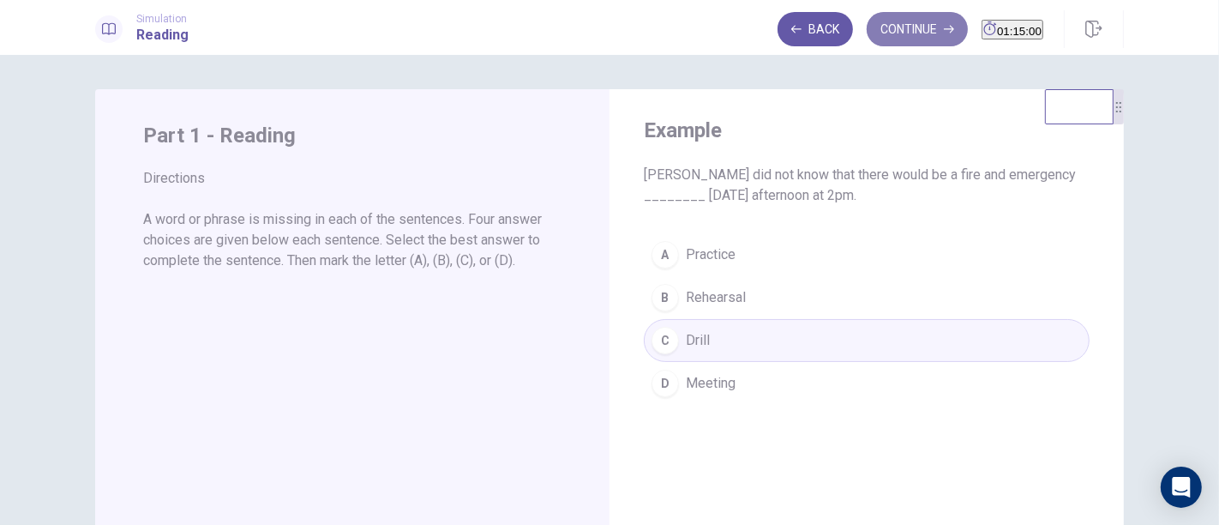
click at [881, 41] on button "Continue" at bounding box center [917, 29] width 101 height 34
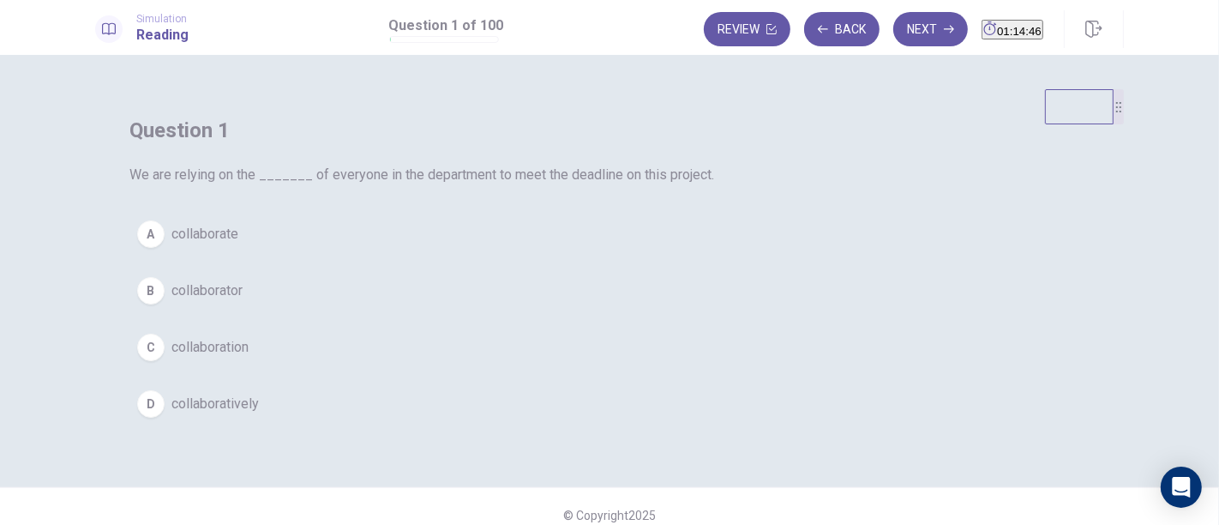
click at [249, 358] on span "collaboration" at bounding box center [209, 347] width 77 height 21
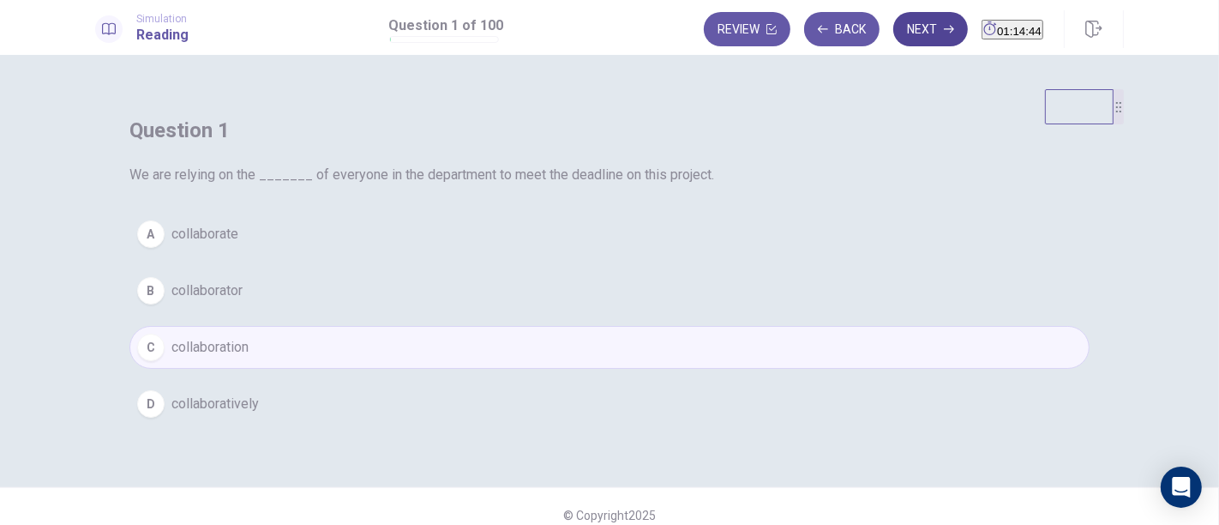
click at [899, 24] on button "Next" at bounding box center [930, 29] width 75 height 34
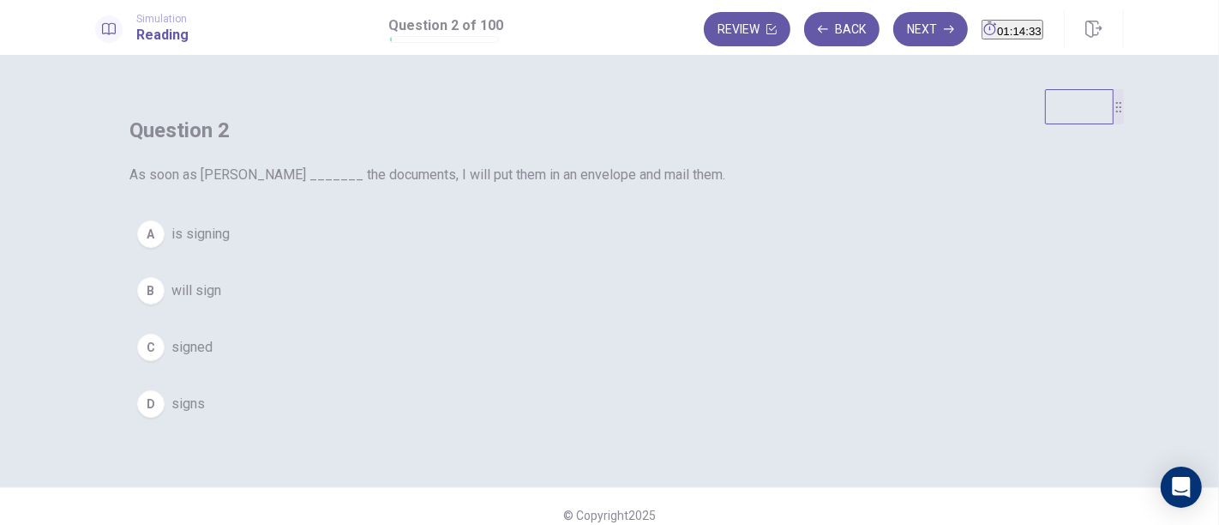
click at [205, 414] on span "signs" at bounding box center [187, 404] width 33 height 21
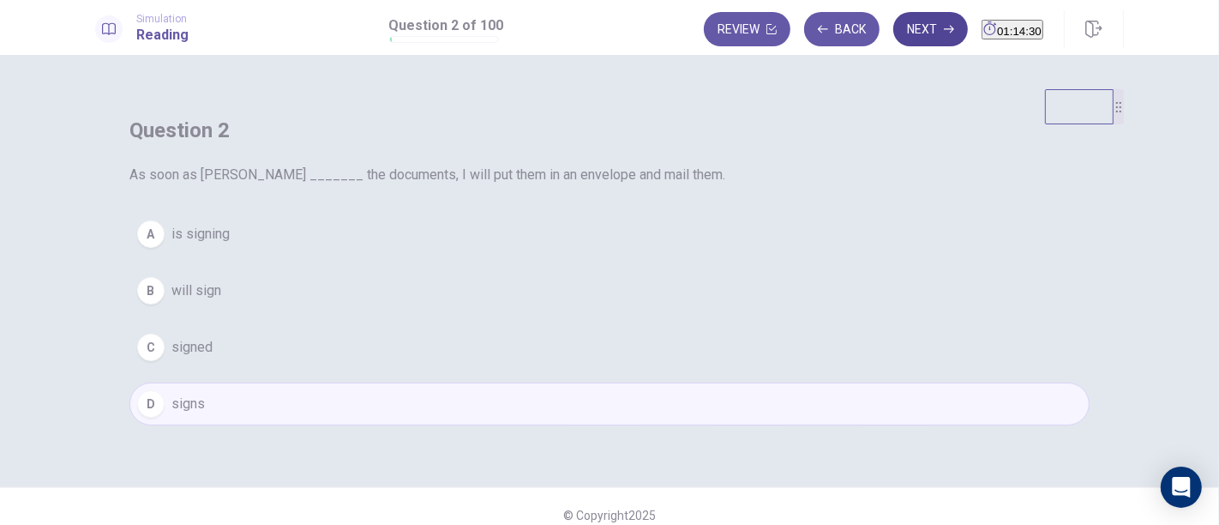
click at [899, 29] on button "Next" at bounding box center [930, 29] width 75 height 34
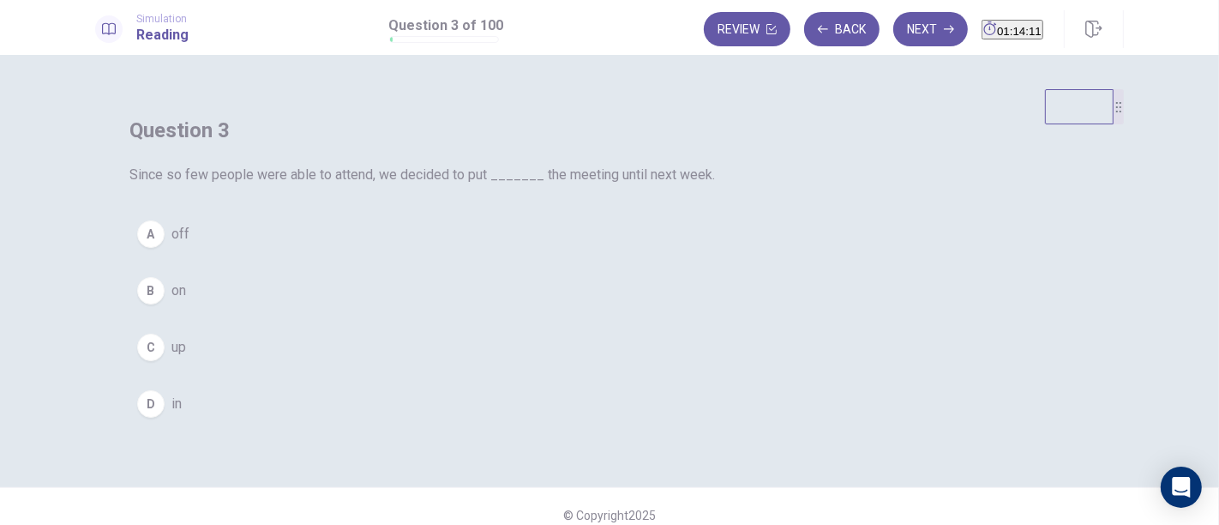
click at [498, 312] on button "B on" at bounding box center [609, 290] width 960 height 43
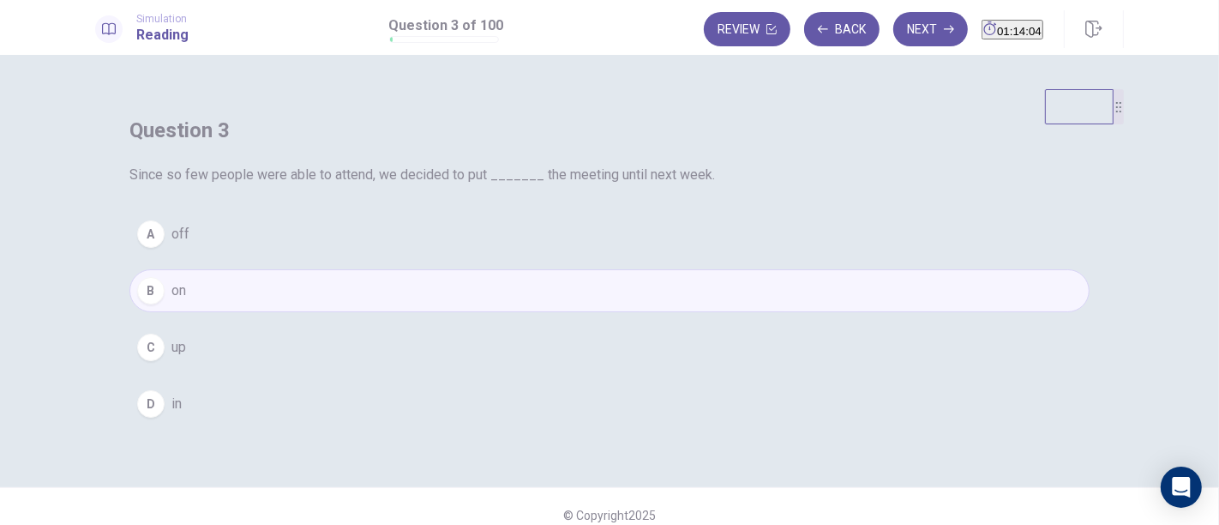
click at [165, 248] on div "A" at bounding box center [150, 233] width 27 height 27
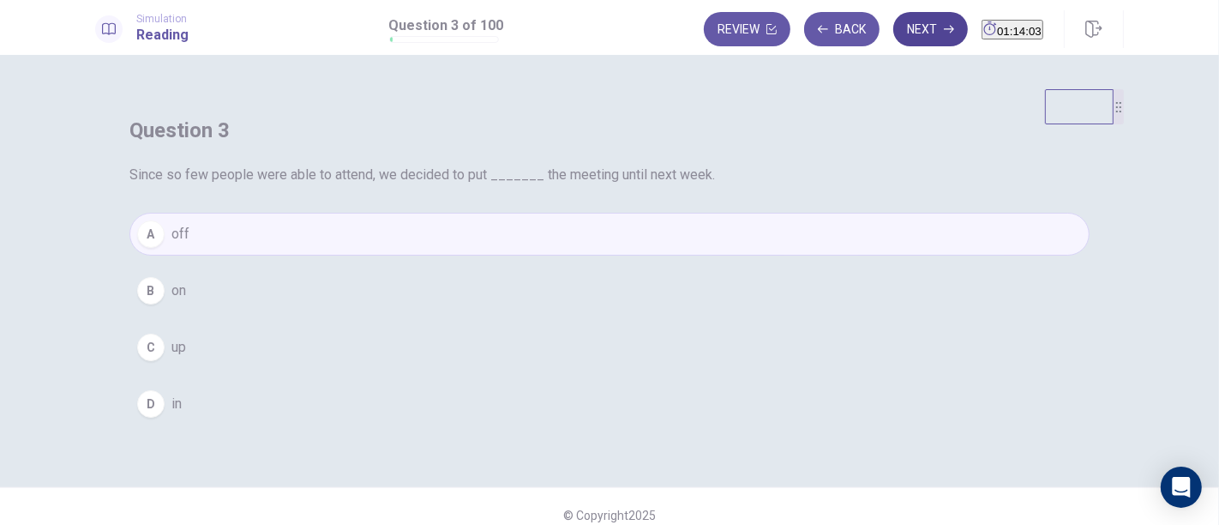
click at [893, 22] on button "Next" at bounding box center [930, 29] width 75 height 34
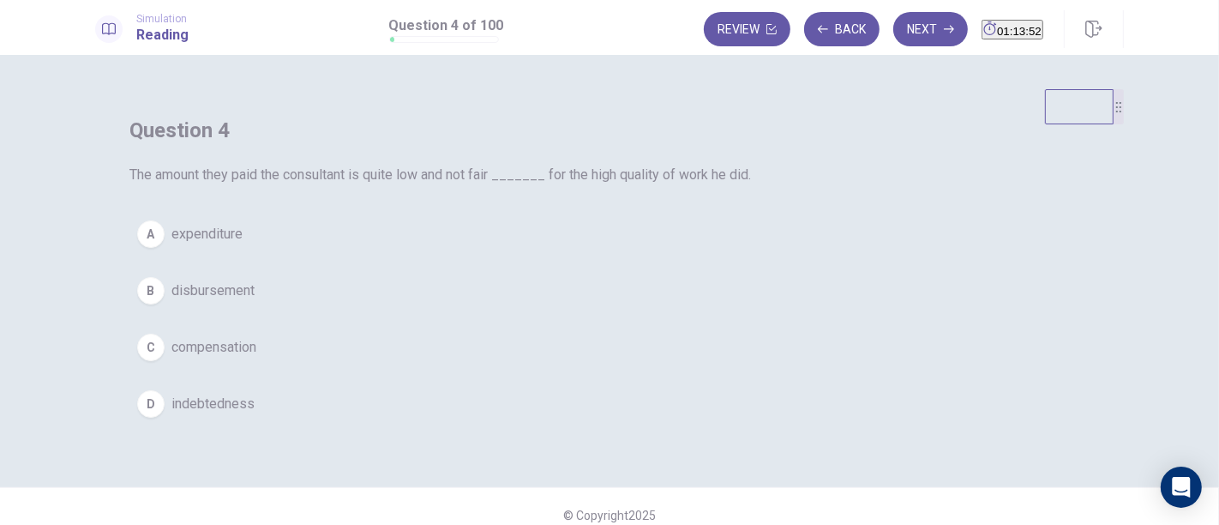
scroll to position [95, 0]
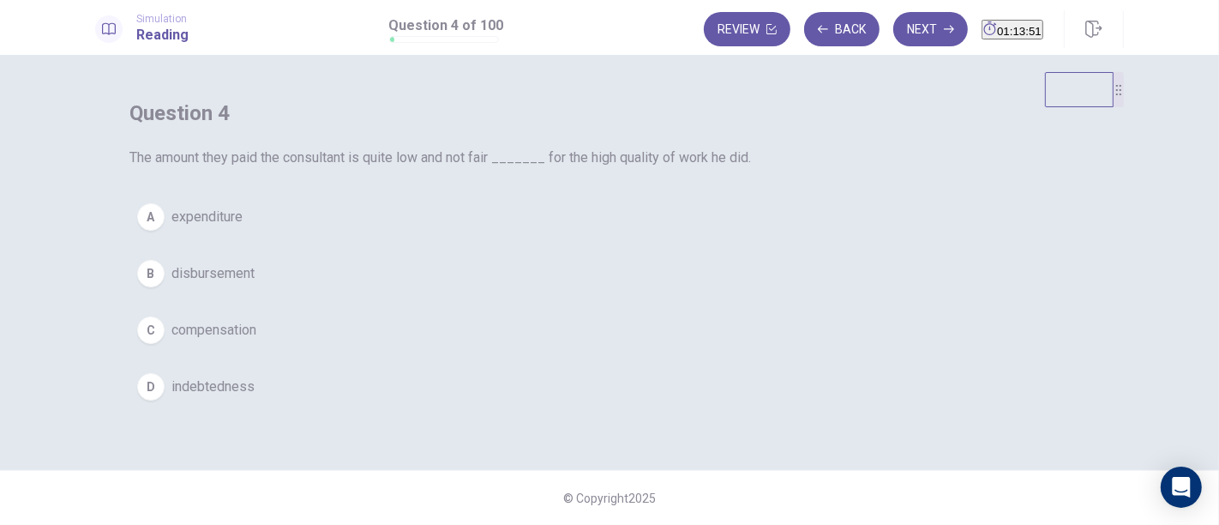
click at [256, 340] on span "compensation" at bounding box center [213, 330] width 85 height 21
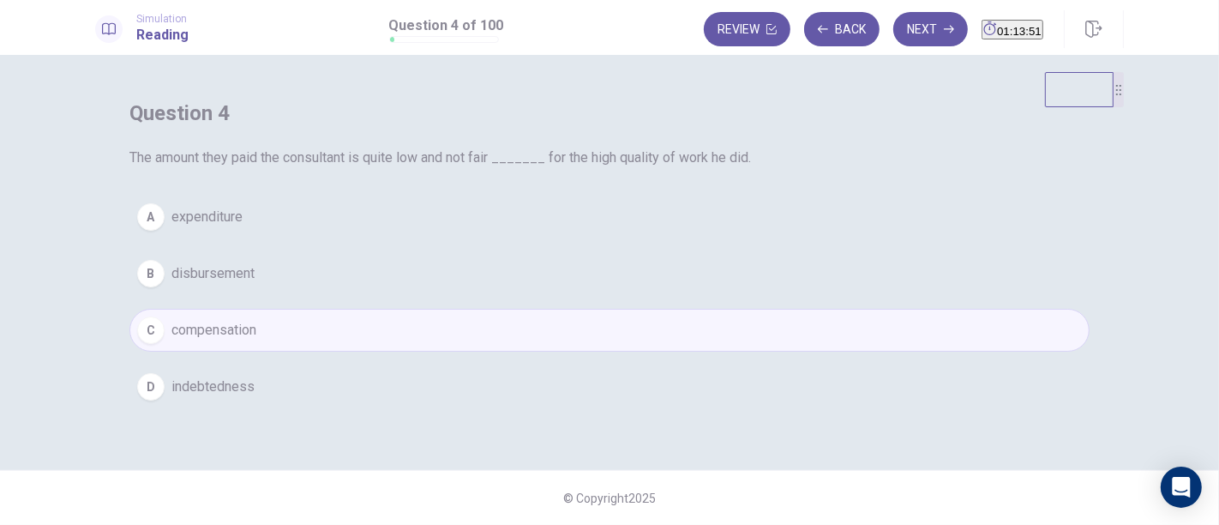
scroll to position [0, 0]
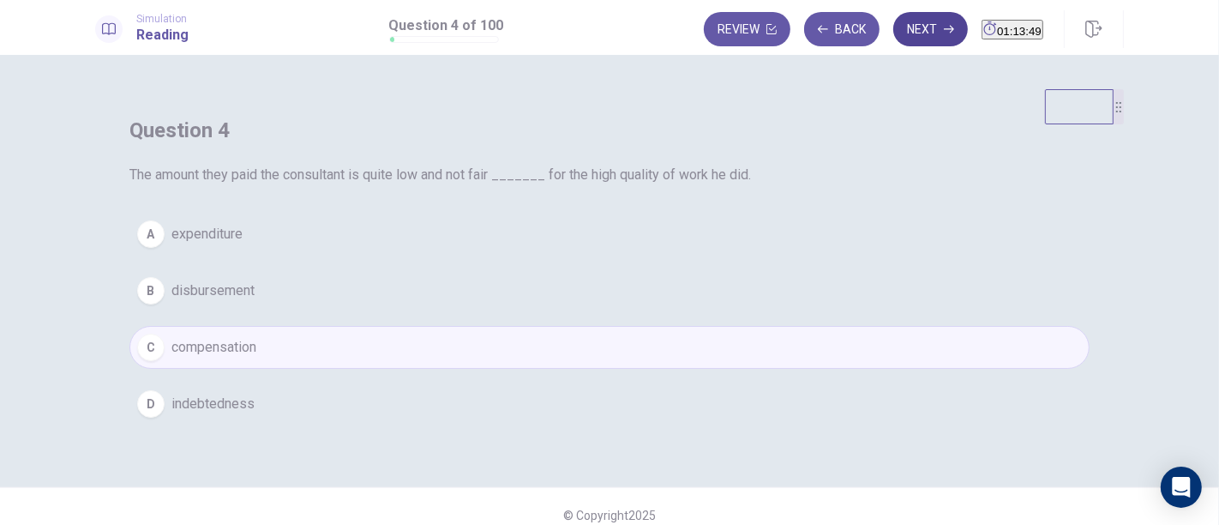
click at [907, 35] on button "Next" at bounding box center [930, 29] width 75 height 34
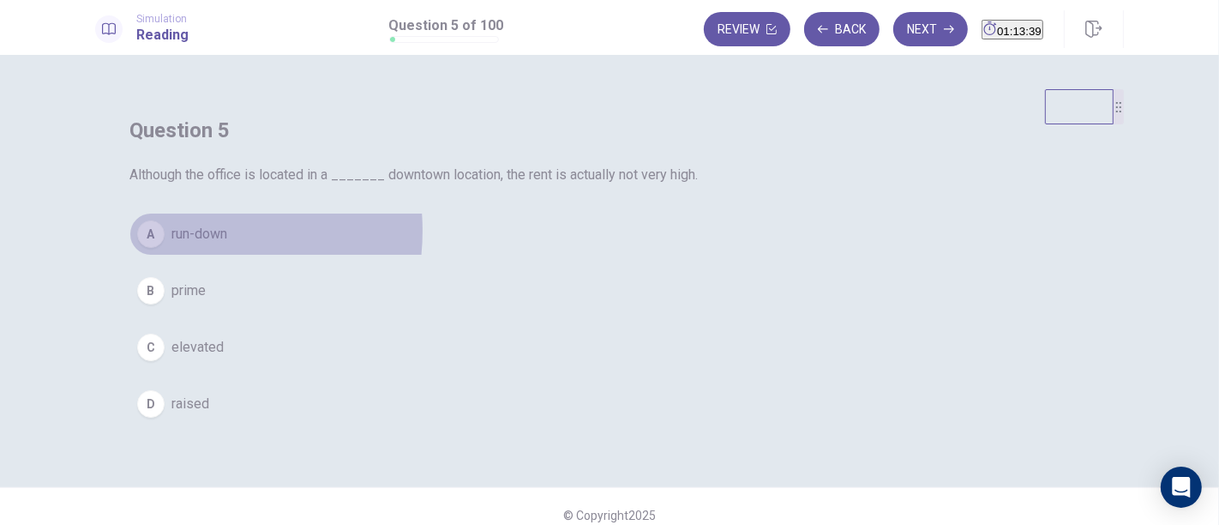
click at [227, 244] on span "run-down" at bounding box center [199, 234] width 56 height 21
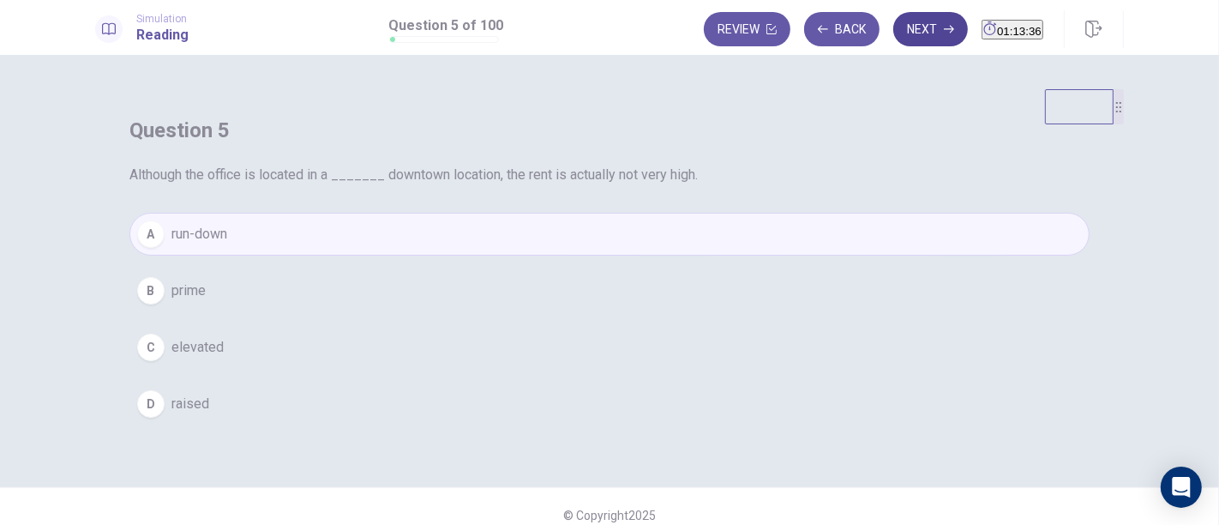
click at [909, 21] on button "Next" at bounding box center [930, 29] width 75 height 34
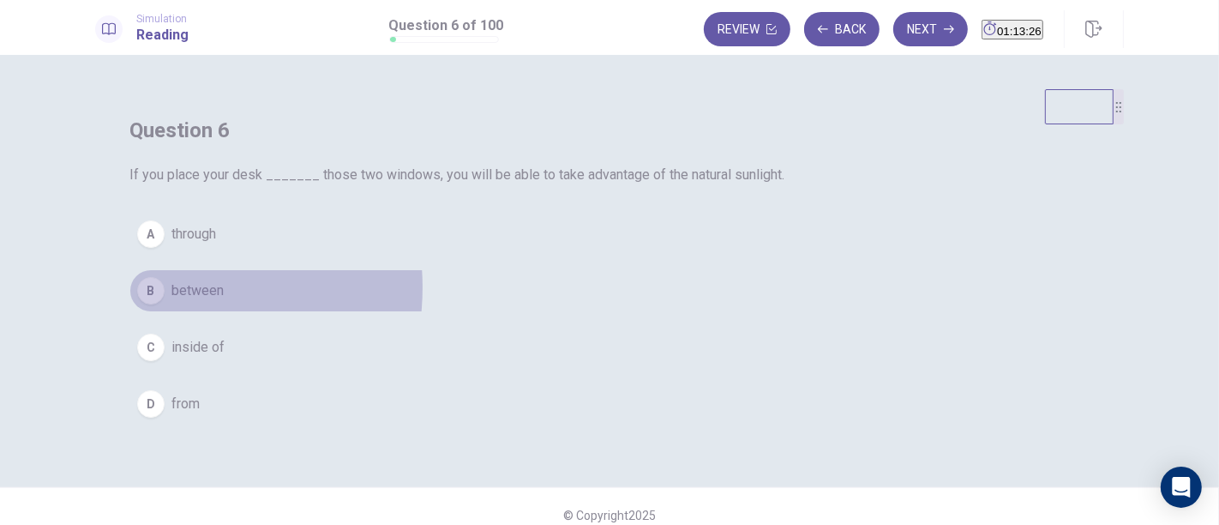
click at [165, 304] on div "B" at bounding box center [150, 290] width 27 height 27
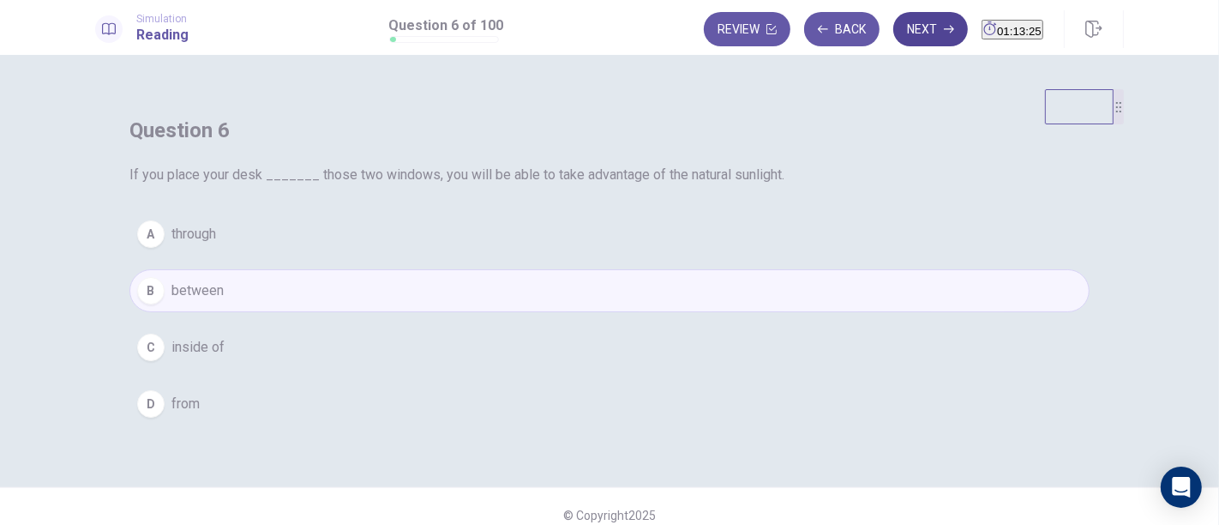
click at [893, 26] on button "Next" at bounding box center [930, 29] width 75 height 34
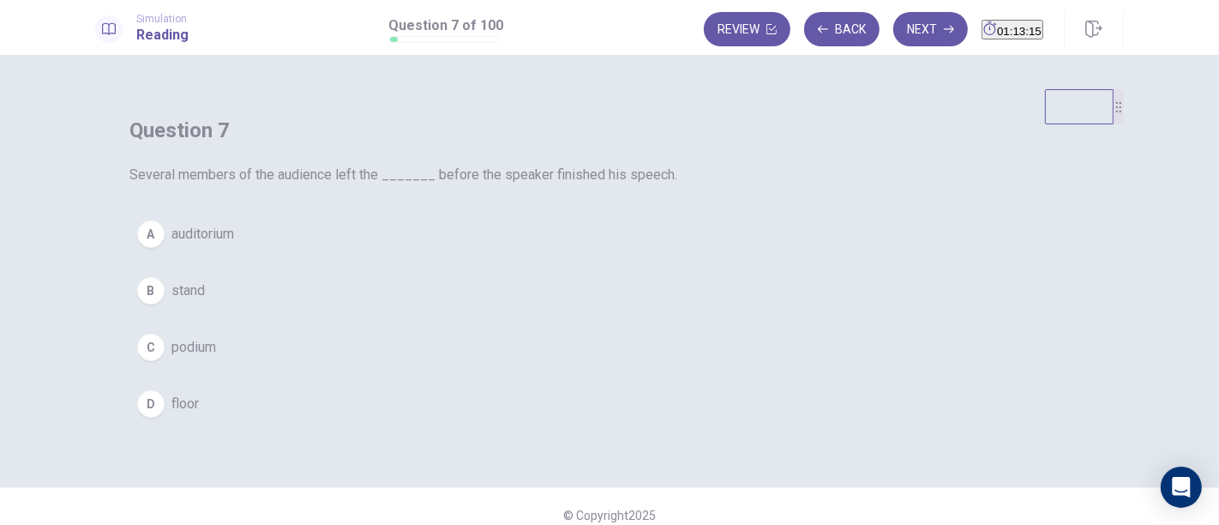
click at [234, 244] on span "auditorium" at bounding box center [202, 234] width 63 height 21
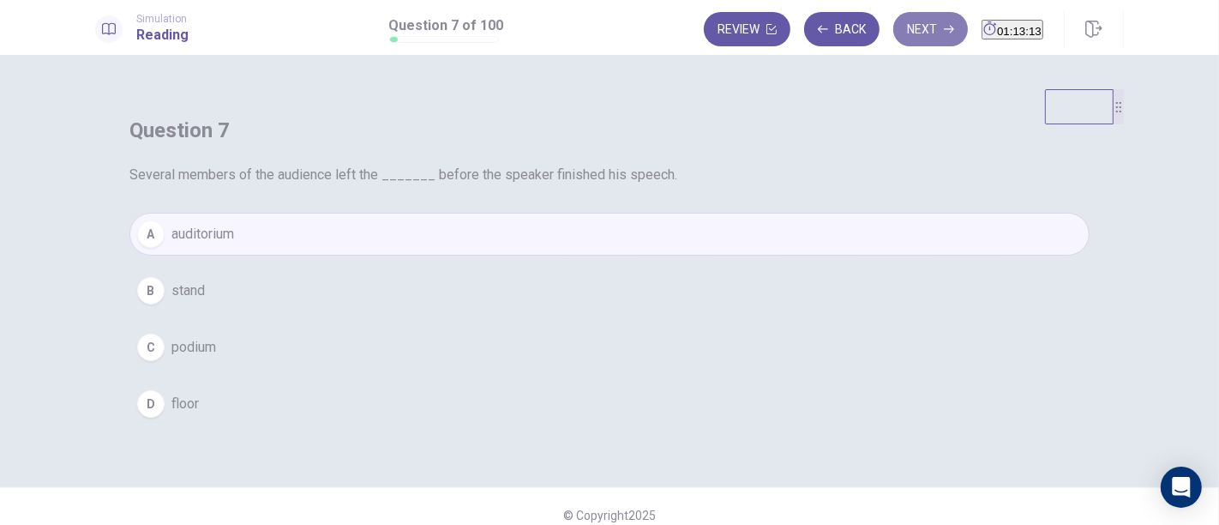
click at [909, 21] on button "Next" at bounding box center [930, 29] width 75 height 34
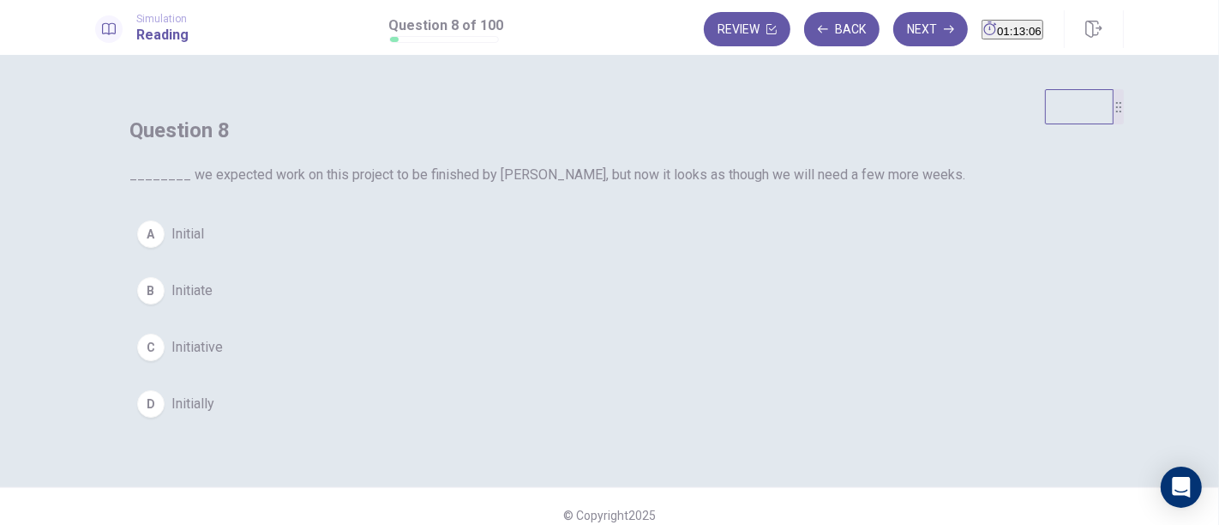
click at [165, 418] on div "D" at bounding box center [150, 403] width 27 height 27
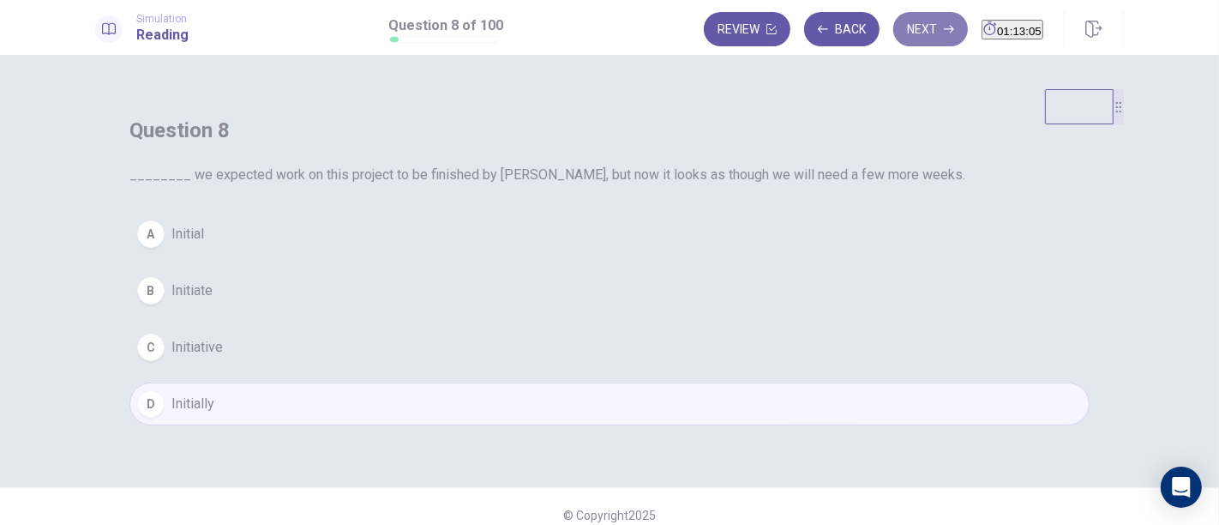
click at [893, 34] on button "Next" at bounding box center [930, 29] width 75 height 34
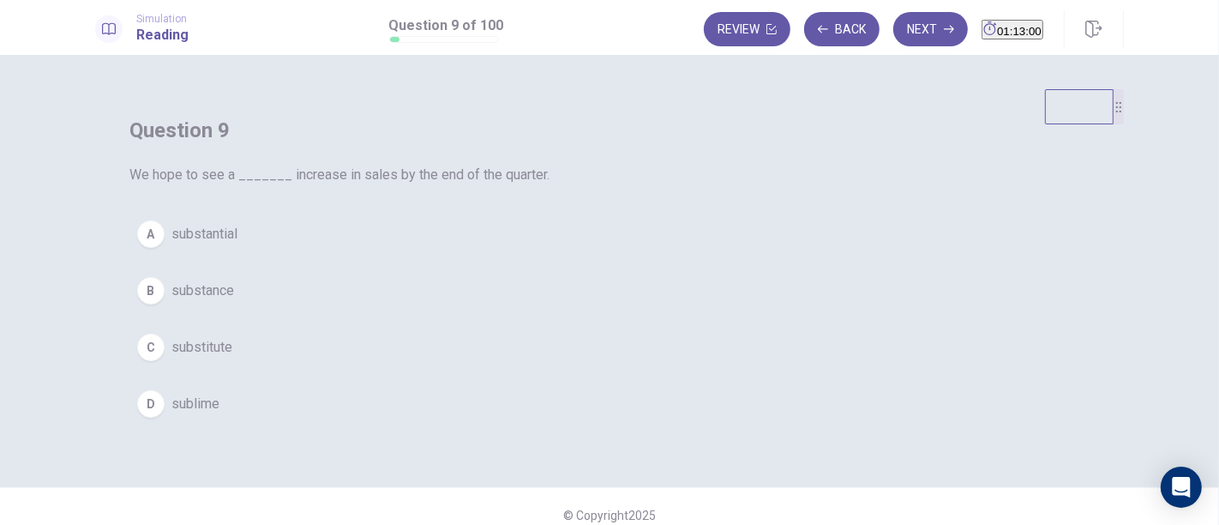
click at [237, 244] on span "substantial" at bounding box center [204, 234] width 66 height 21
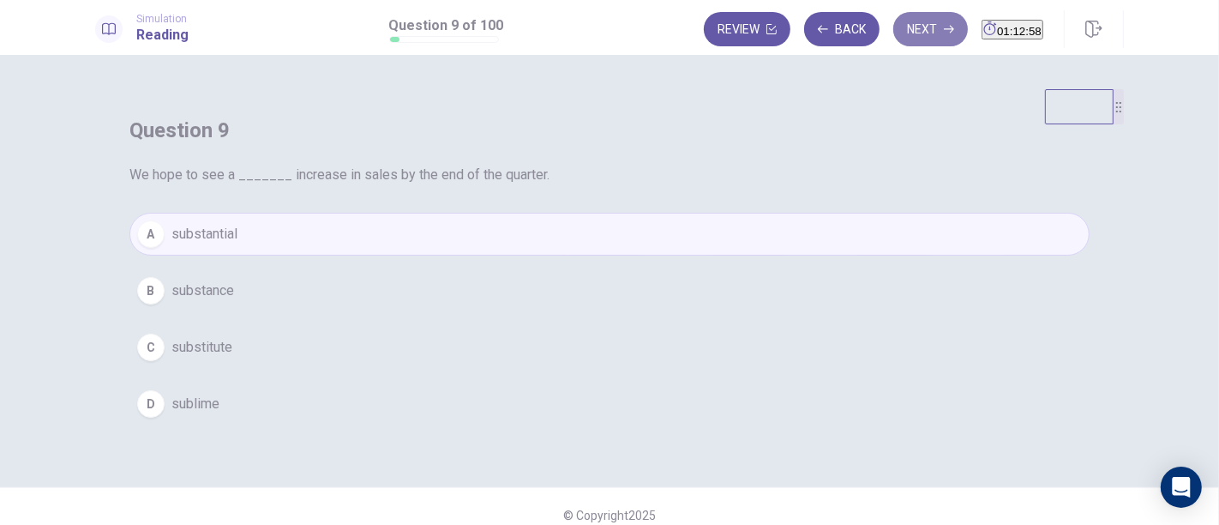
click at [900, 22] on button "Next" at bounding box center [930, 29] width 75 height 34
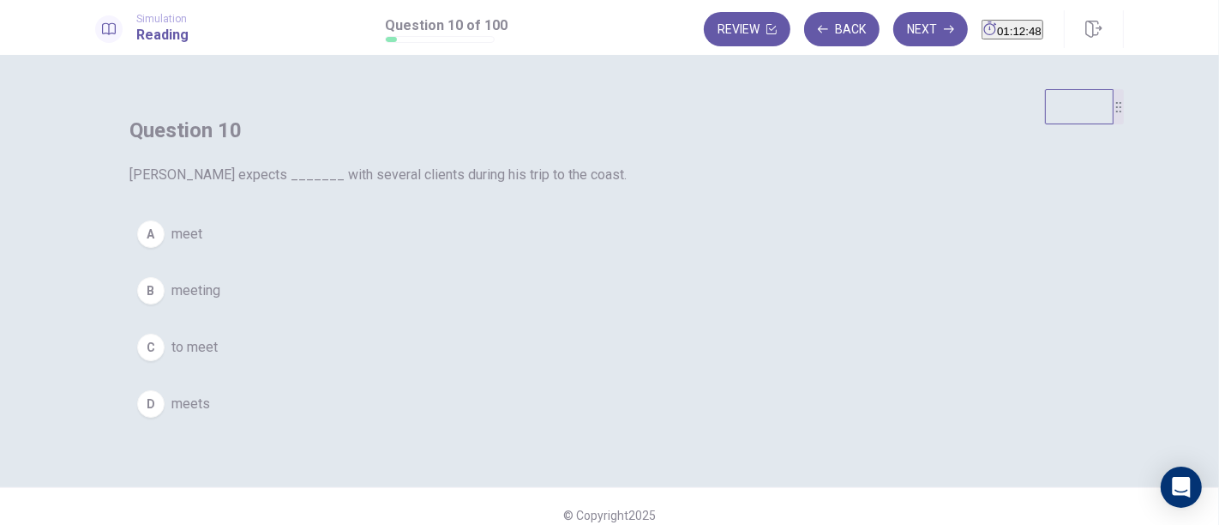
click at [218, 358] on span "to meet" at bounding box center [194, 347] width 46 height 21
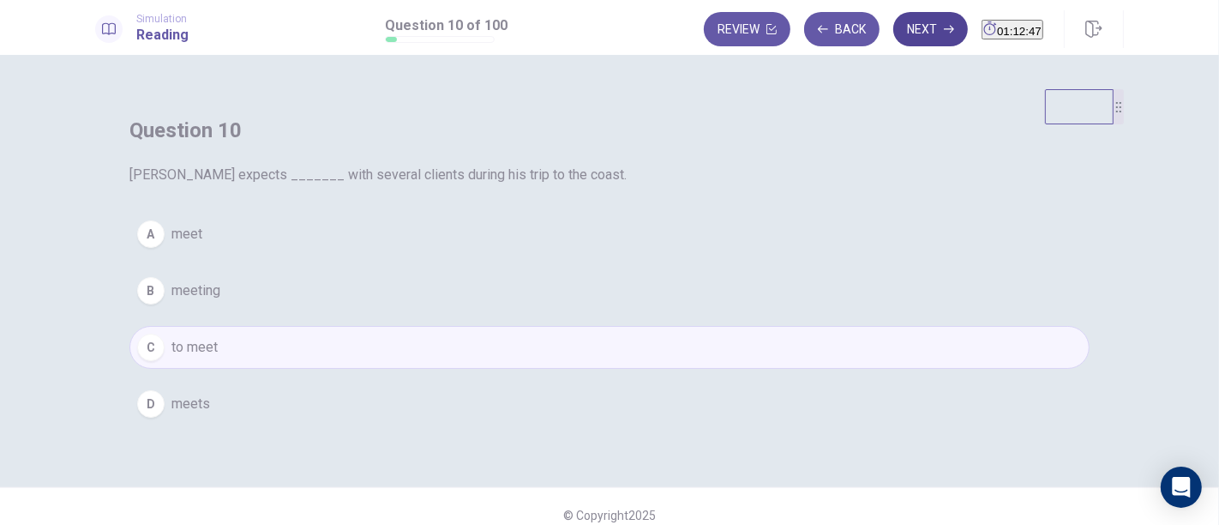
click at [899, 25] on button "Next" at bounding box center [930, 29] width 75 height 34
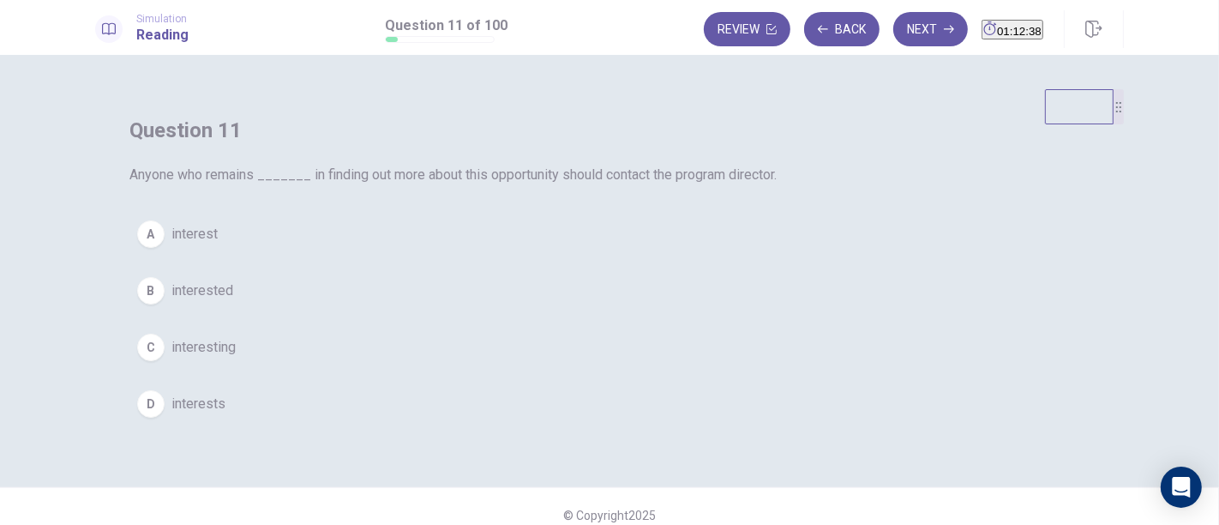
click at [218, 244] on span "interest" at bounding box center [194, 234] width 46 height 21
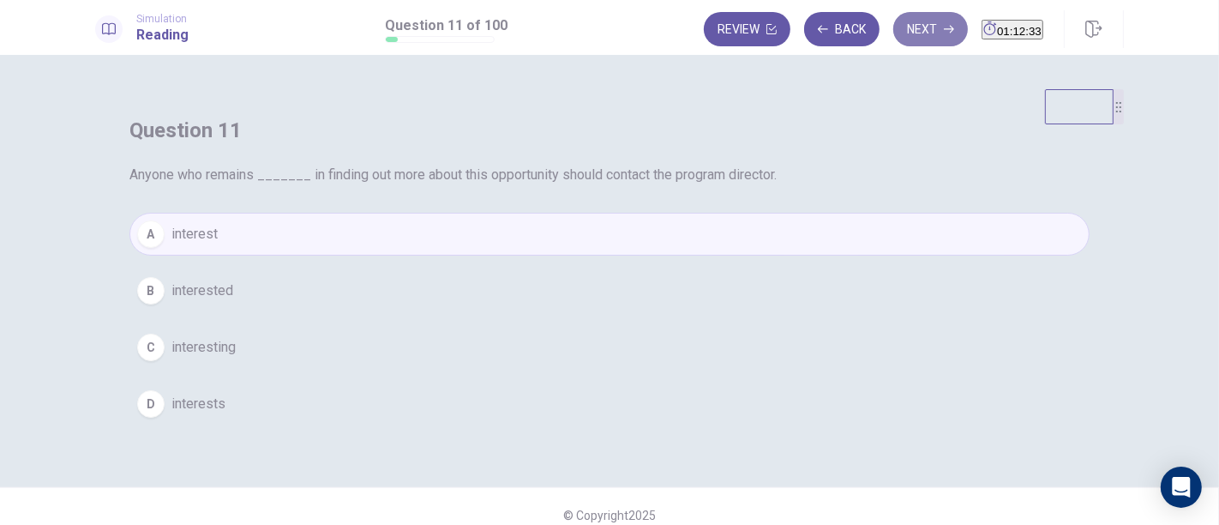
click at [893, 42] on button "Next" at bounding box center [930, 29] width 75 height 34
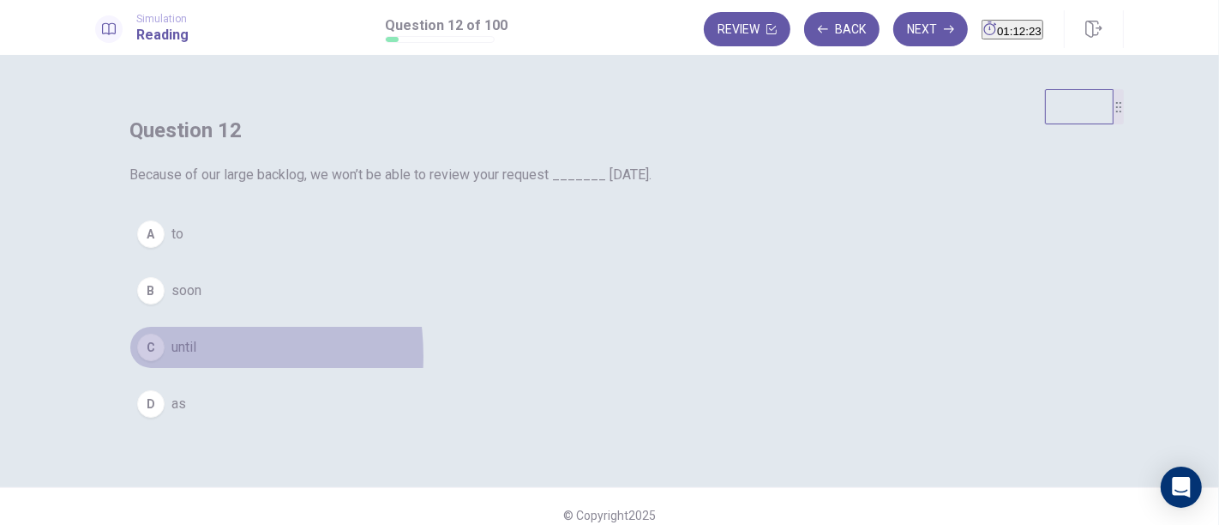
click at [496, 369] on button "C until" at bounding box center [609, 347] width 960 height 43
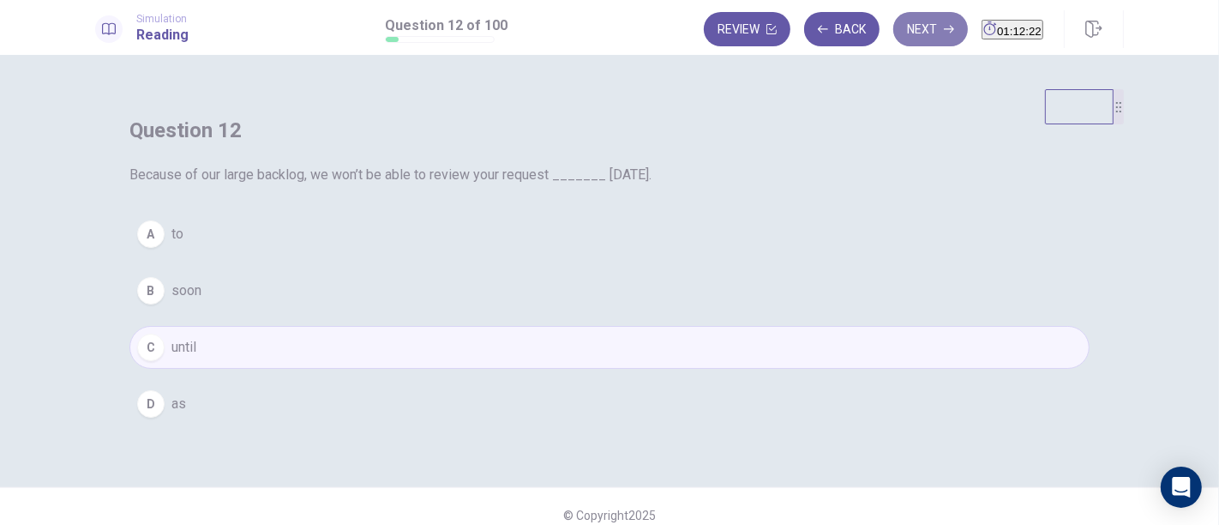
click at [906, 27] on button "Next" at bounding box center [930, 29] width 75 height 34
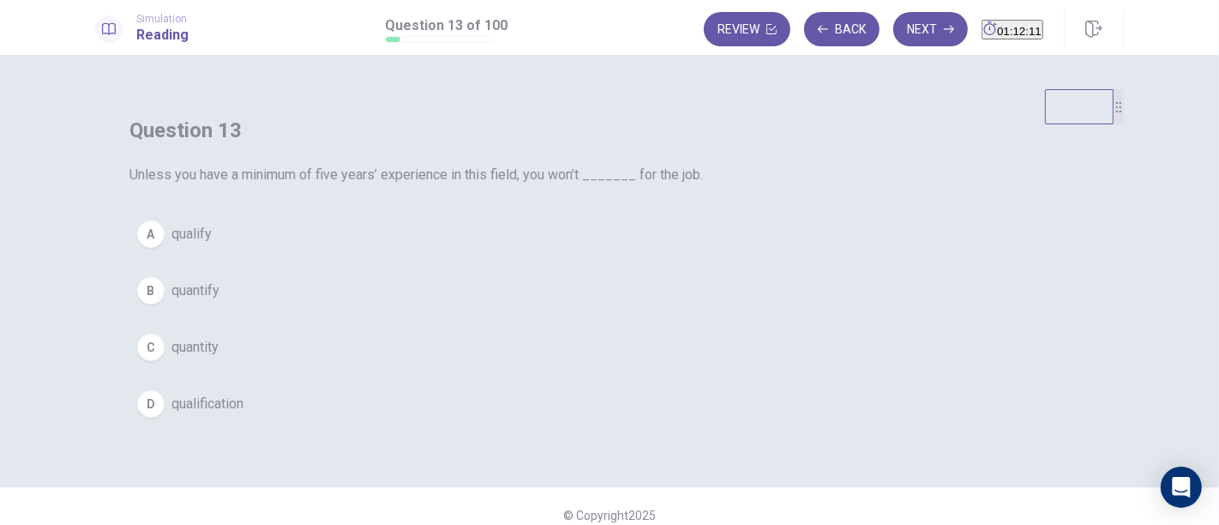
click at [521, 295] on div "Question 13 Unless you have a minimum of five years’ experience in this field, …" at bounding box center [609, 271] width 1029 height 364
click at [212, 244] on span "qualify" at bounding box center [191, 234] width 40 height 21
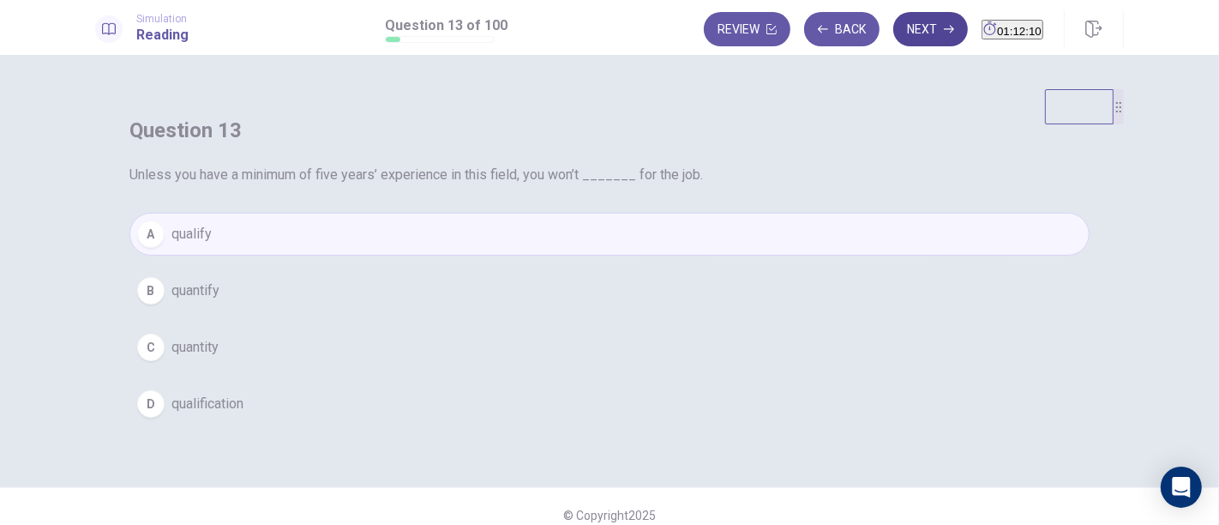
click at [944, 26] on icon "button" at bounding box center [949, 29] width 10 height 10
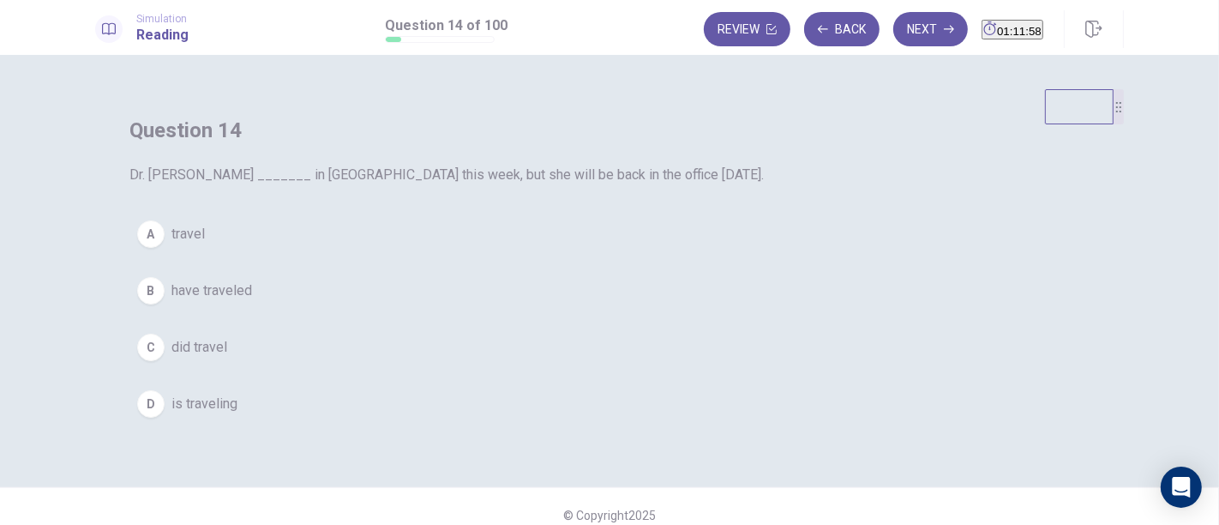
click at [252, 301] on span "have traveled" at bounding box center [211, 290] width 81 height 21
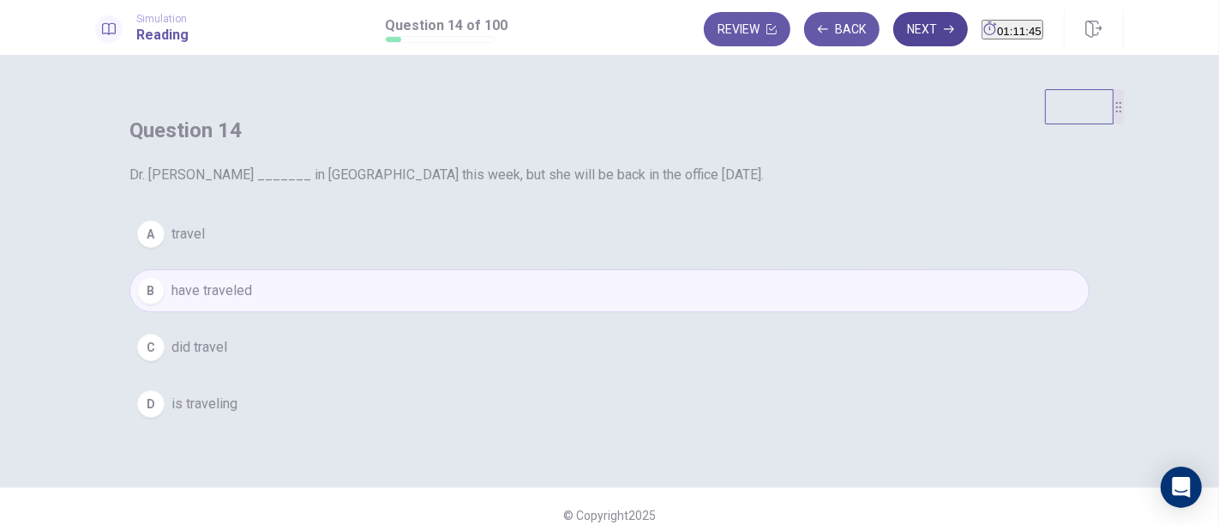
click at [893, 32] on button "Next" at bounding box center [930, 29] width 75 height 34
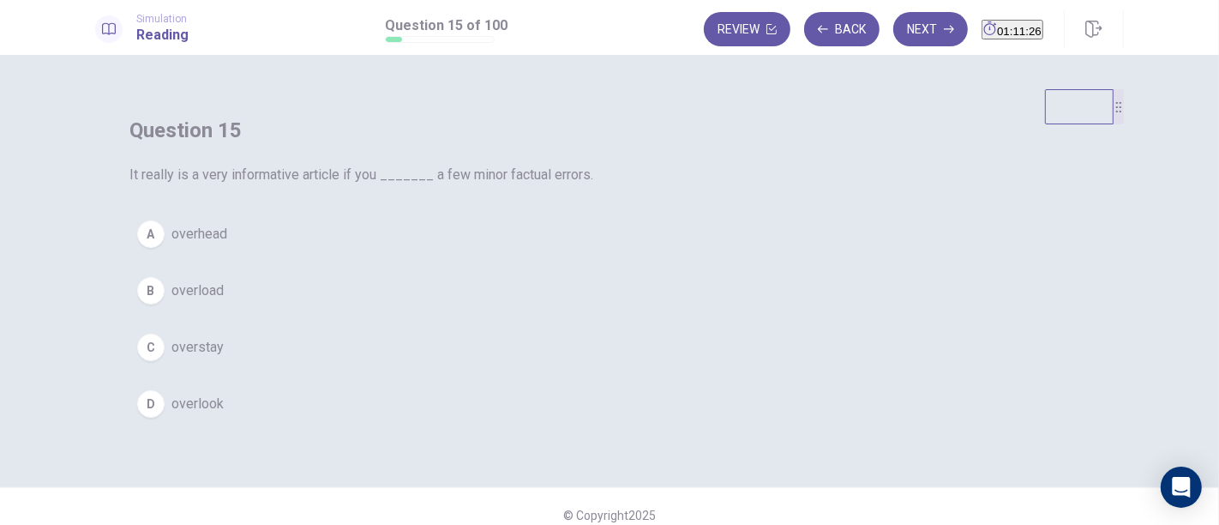
click at [227, 244] on span "overhead" at bounding box center [199, 234] width 56 height 21
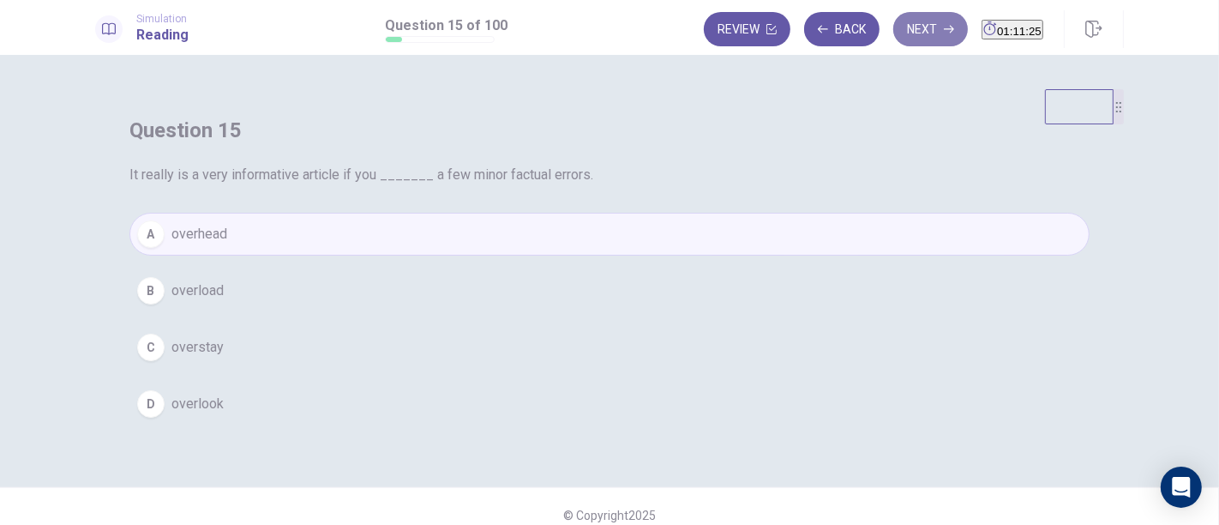
click at [893, 38] on button "Next" at bounding box center [930, 29] width 75 height 34
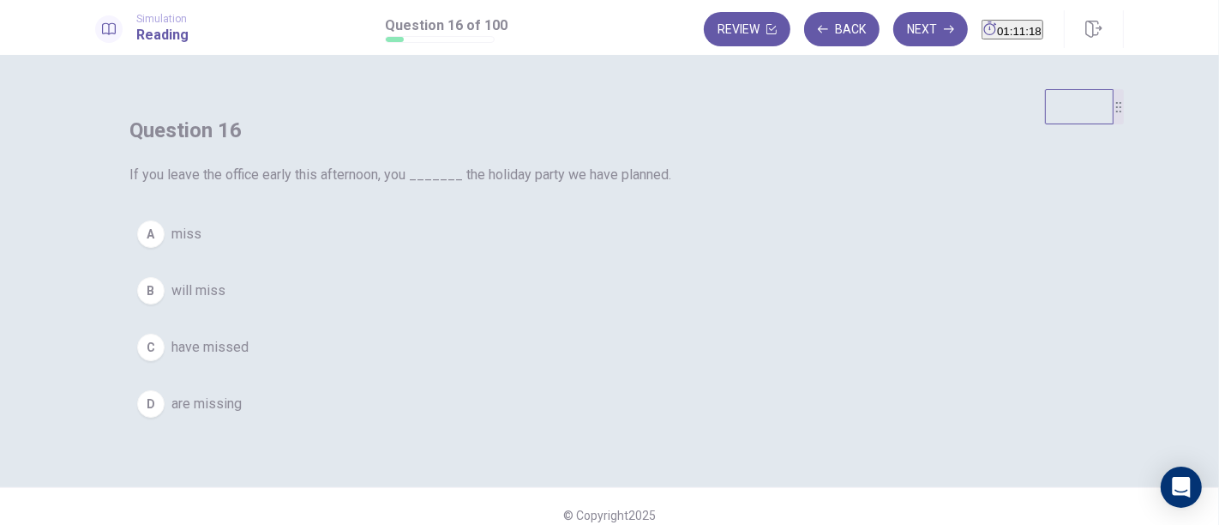
click at [225, 301] on span "will miss" at bounding box center [198, 290] width 54 height 21
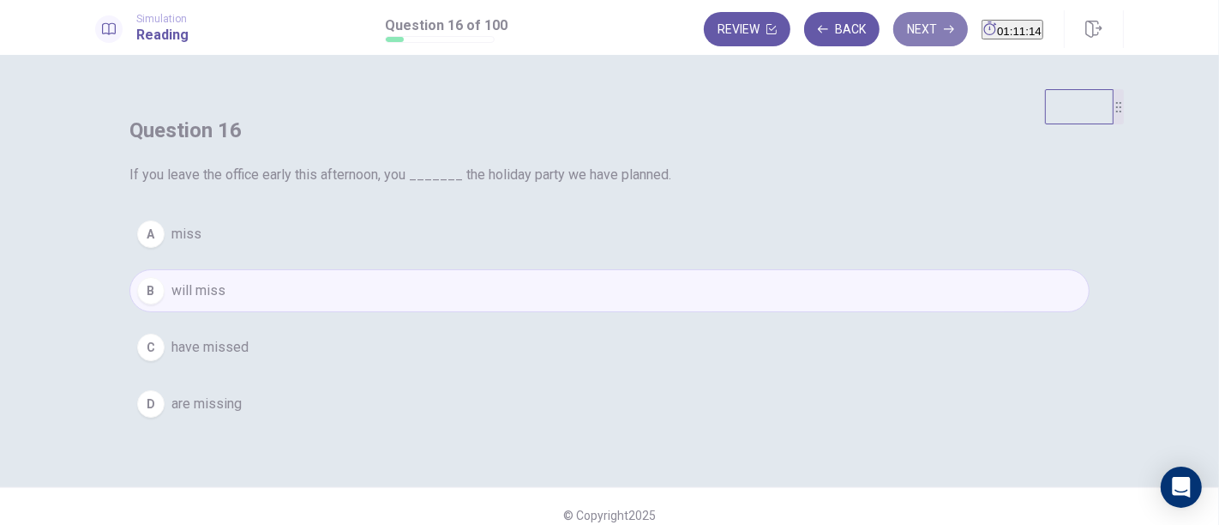
click at [899, 33] on button "Next" at bounding box center [930, 29] width 75 height 34
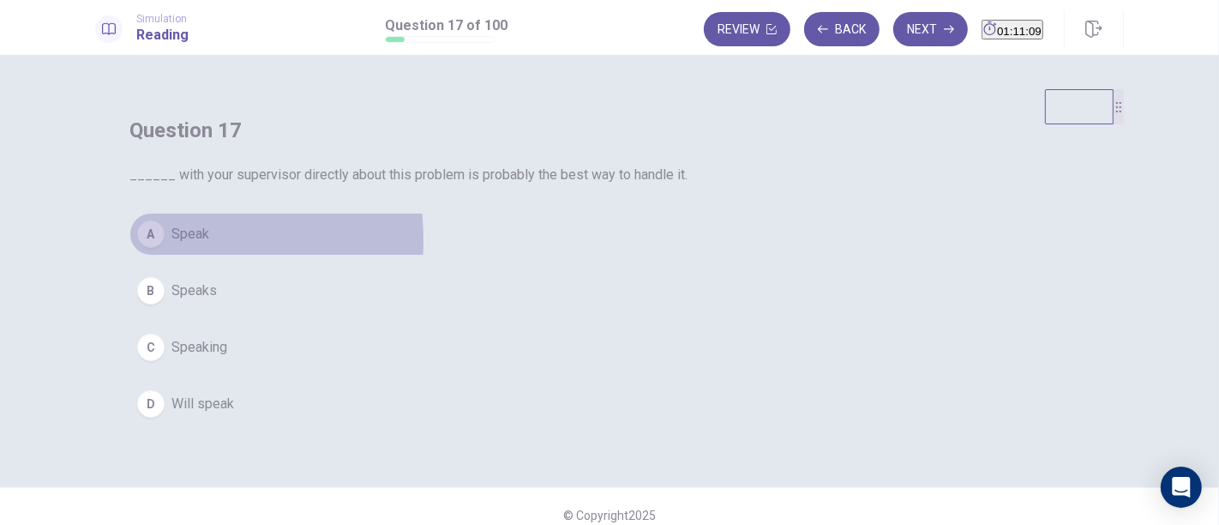
click at [165, 248] on div "A" at bounding box center [150, 233] width 27 height 27
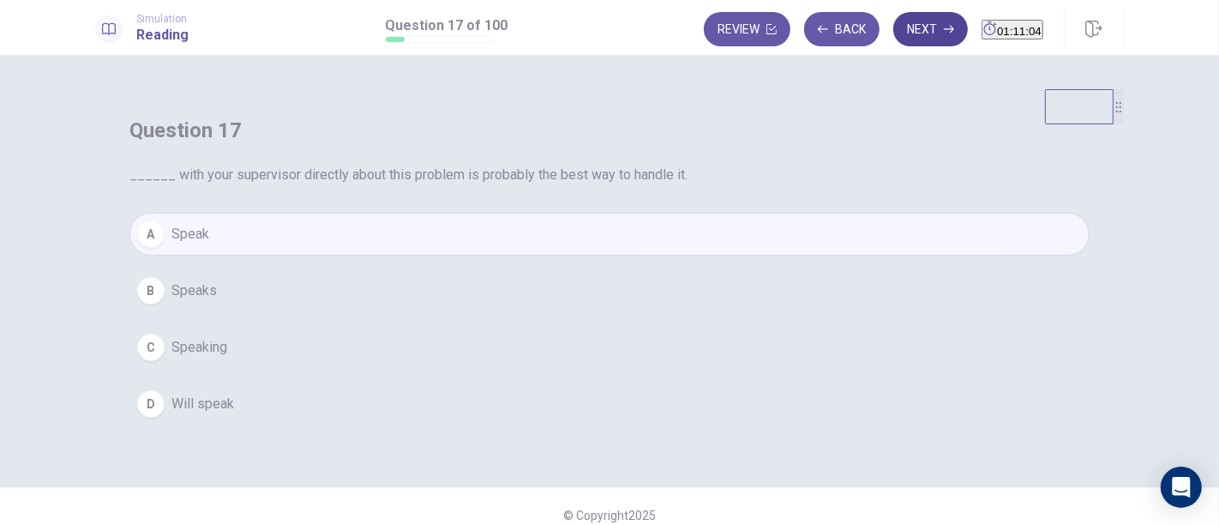
click at [905, 35] on button "Next" at bounding box center [930, 29] width 75 height 34
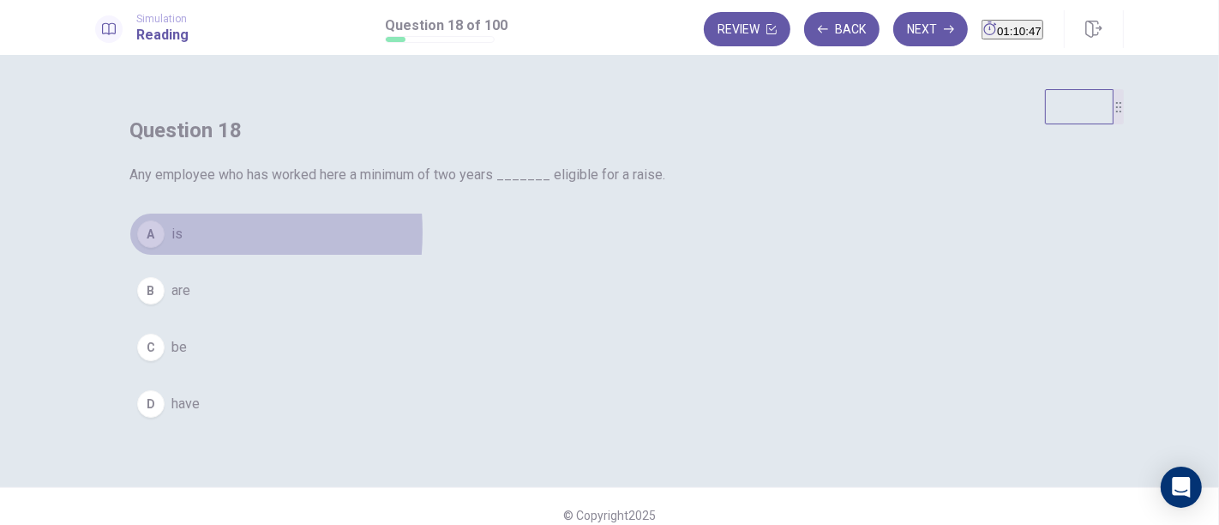
click at [165, 248] on div "A" at bounding box center [150, 233] width 27 height 27
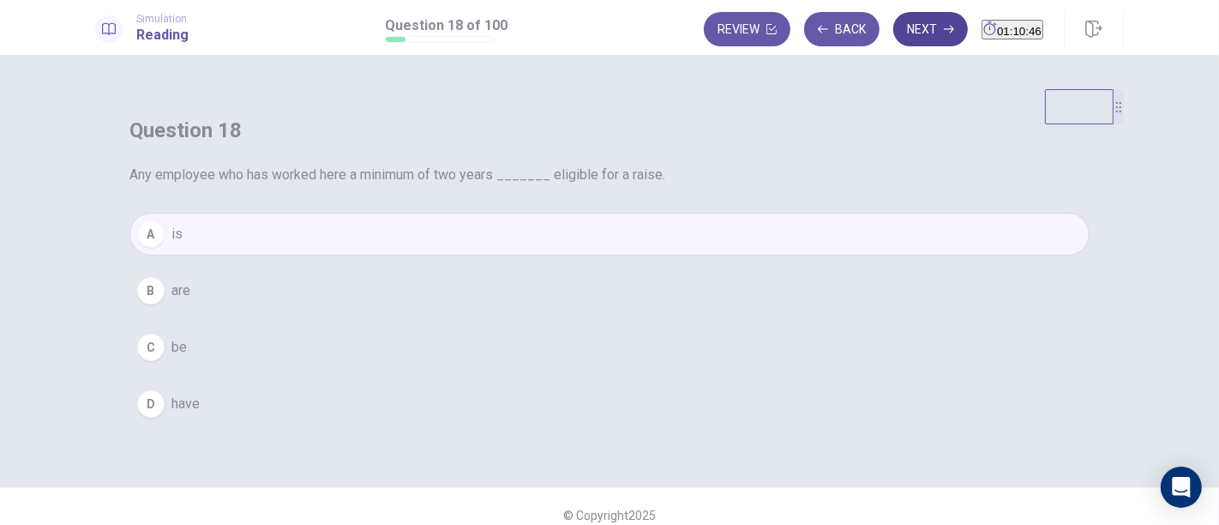
click at [901, 27] on button "Next" at bounding box center [930, 29] width 75 height 34
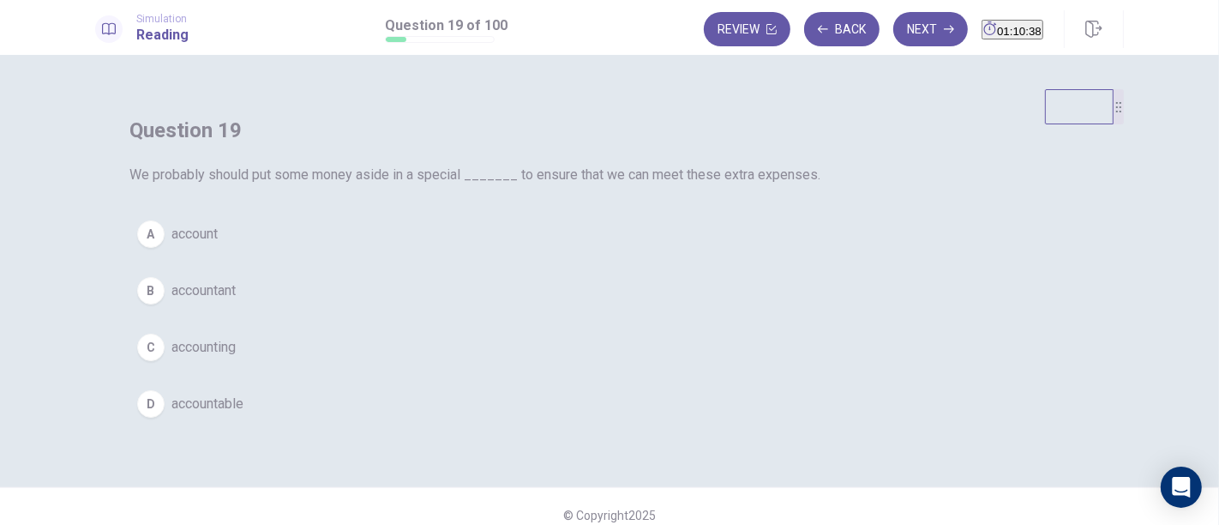
click at [218, 244] on span "account" at bounding box center [194, 234] width 46 height 21
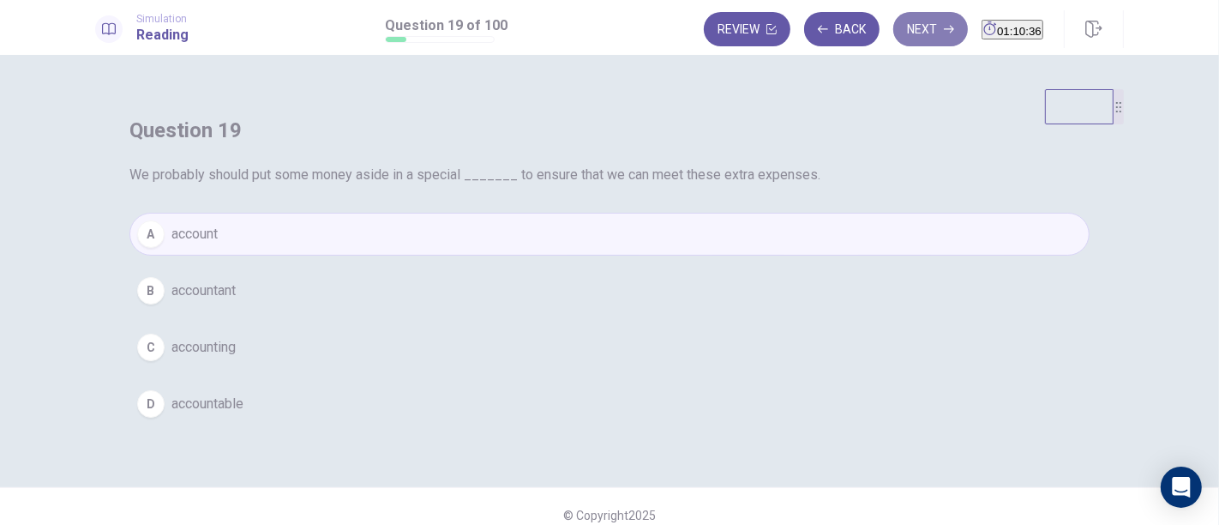
click at [900, 32] on button "Next" at bounding box center [930, 29] width 75 height 34
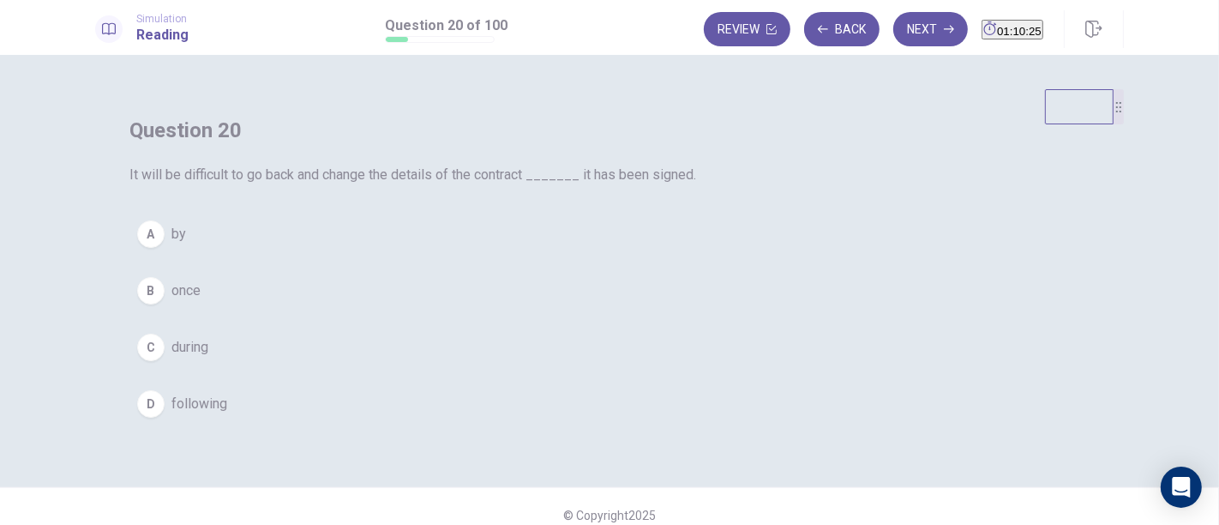
click at [165, 304] on div "B" at bounding box center [150, 290] width 27 height 27
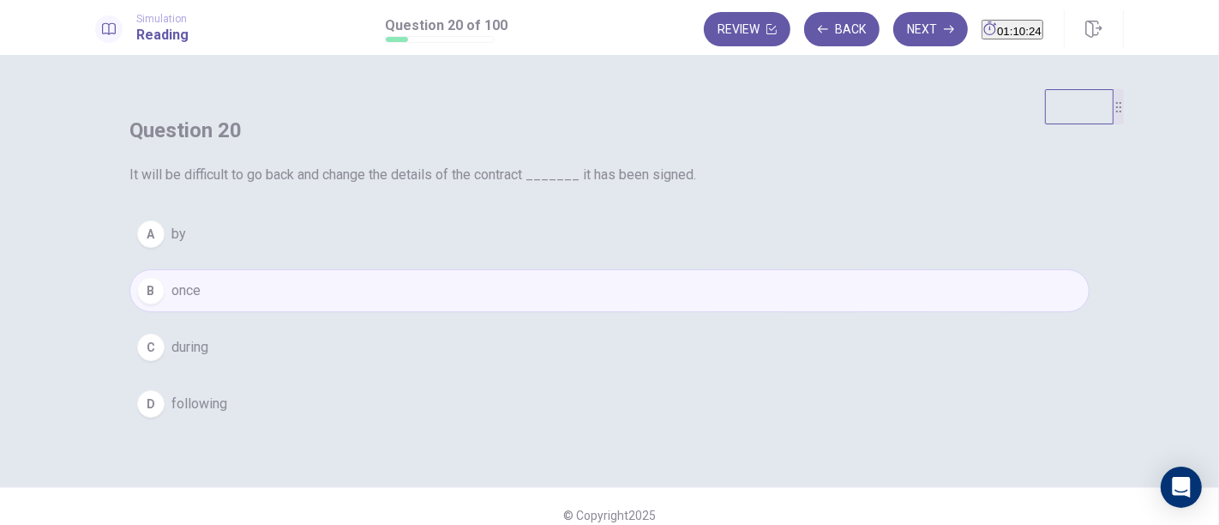
click at [893, 33] on button "Next" at bounding box center [930, 29] width 75 height 34
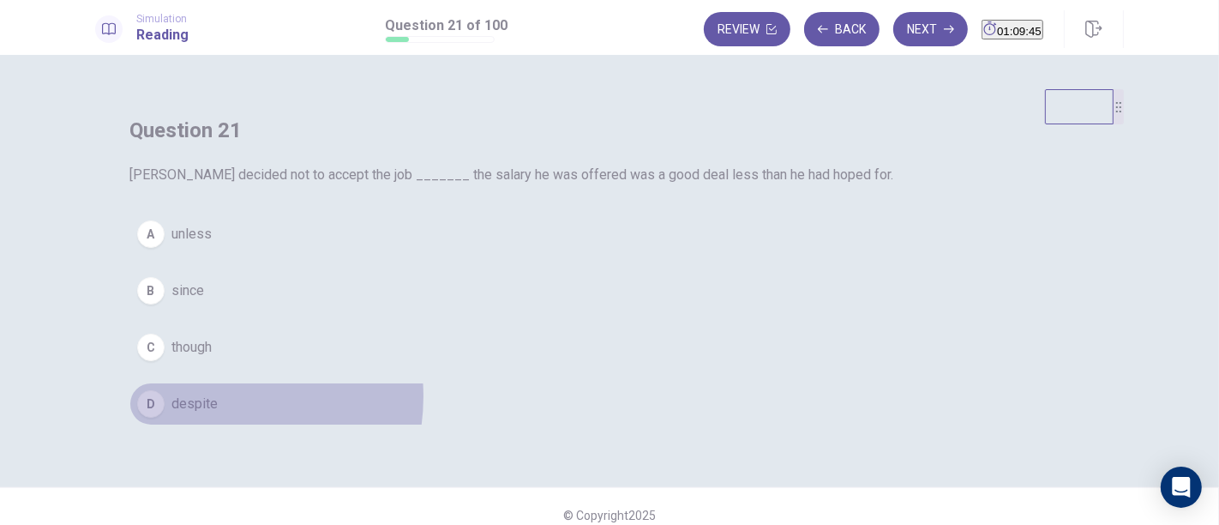
click at [218, 414] on span "despite" at bounding box center [194, 404] width 46 height 21
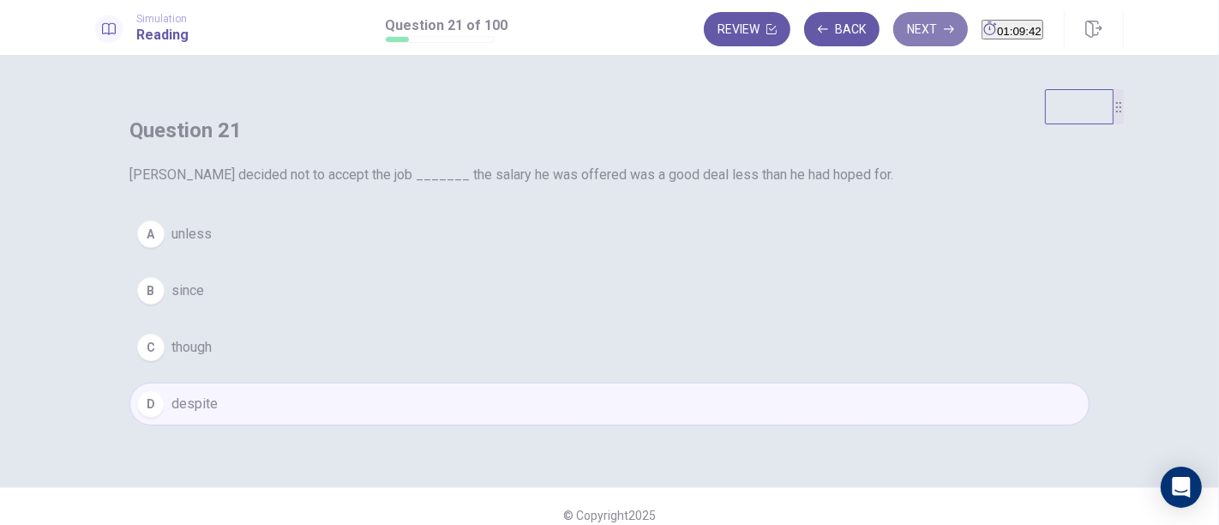
click at [944, 24] on icon "button" at bounding box center [949, 29] width 10 height 10
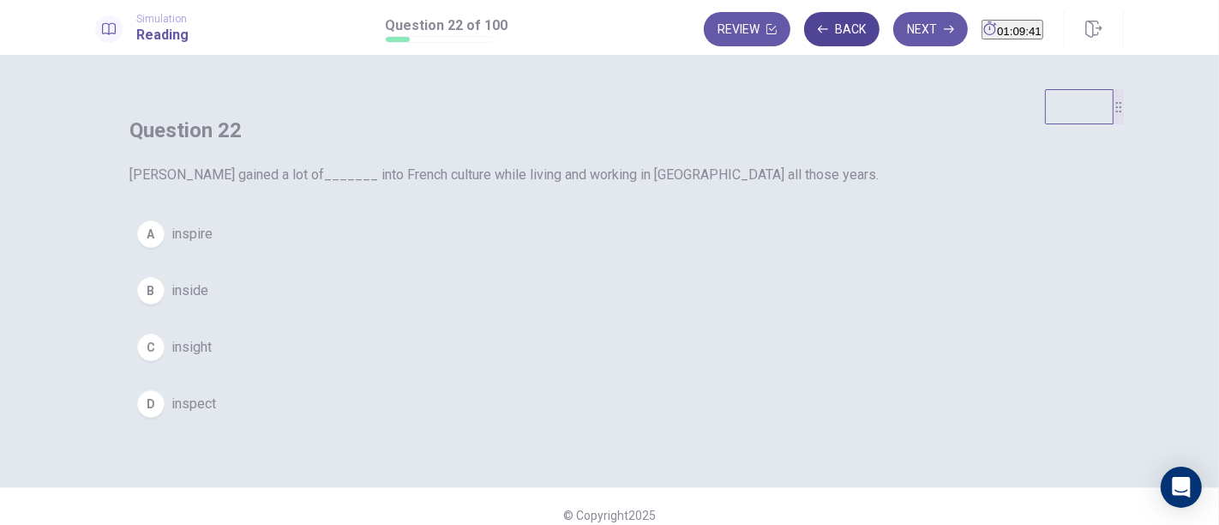
click at [828, 18] on button "Back" at bounding box center [841, 29] width 75 height 34
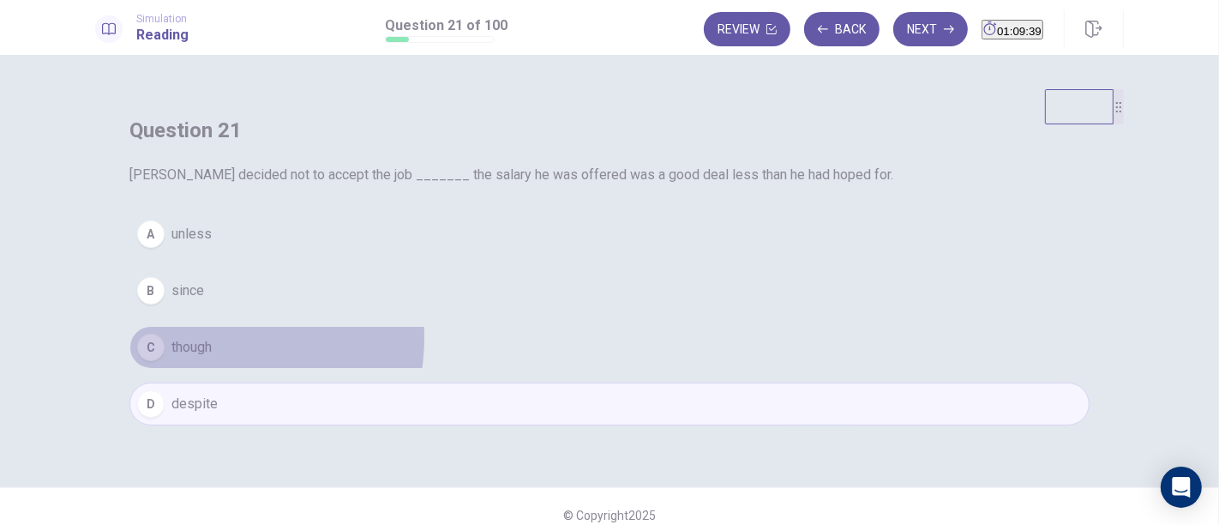
click at [212, 358] on span "though" at bounding box center [191, 347] width 40 height 21
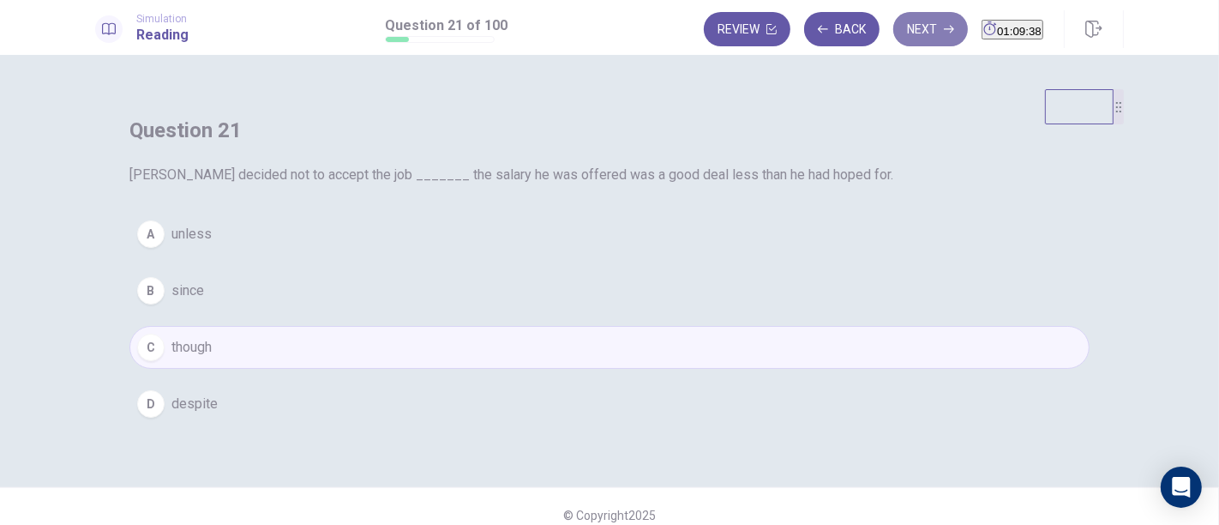
click at [911, 18] on button "Next" at bounding box center [930, 29] width 75 height 34
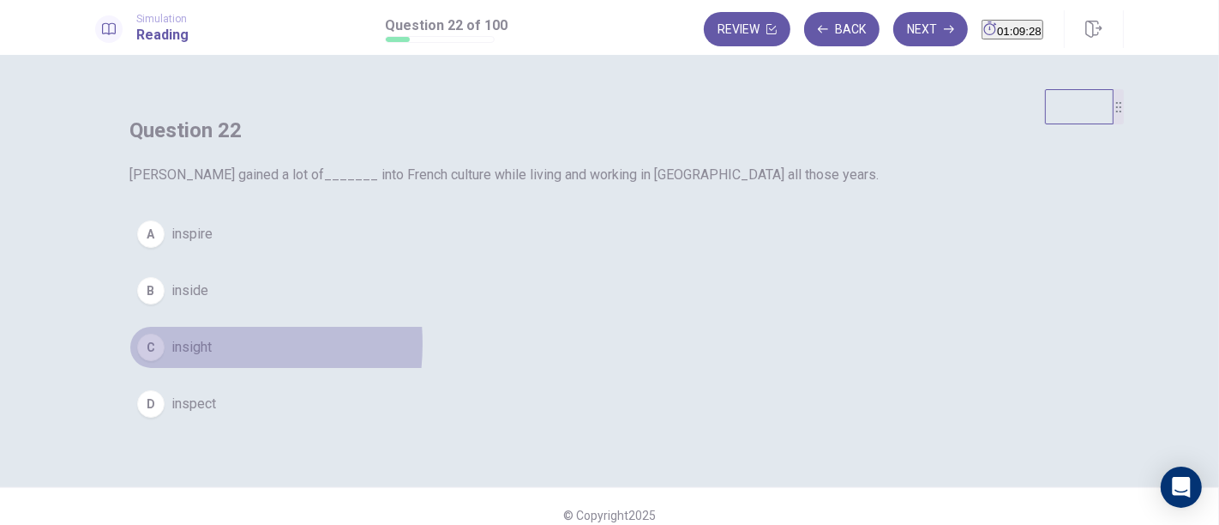
click at [212, 358] on span "insight" at bounding box center [191, 347] width 40 height 21
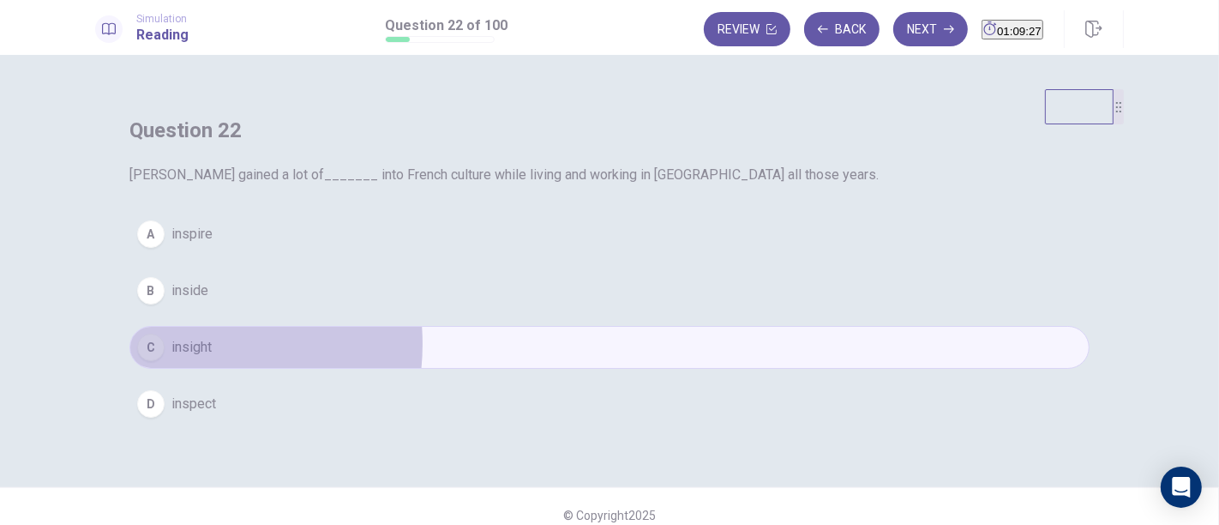
click at [212, 358] on span "insight" at bounding box center [191, 347] width 40 height 21
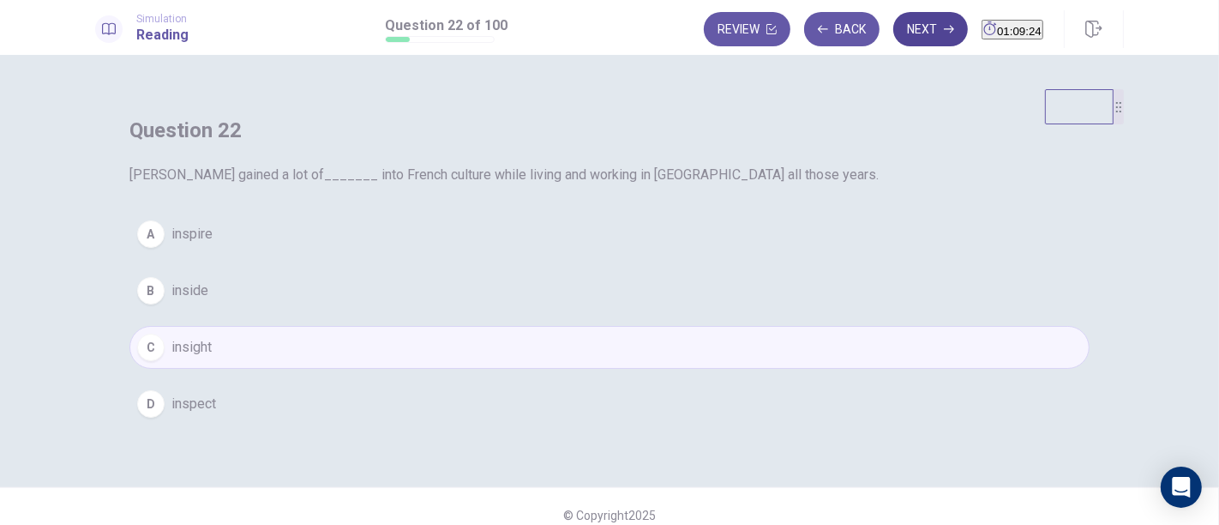
click at [893, 30] on button "Next" at bounding box center [930, 29] width 75 height 34
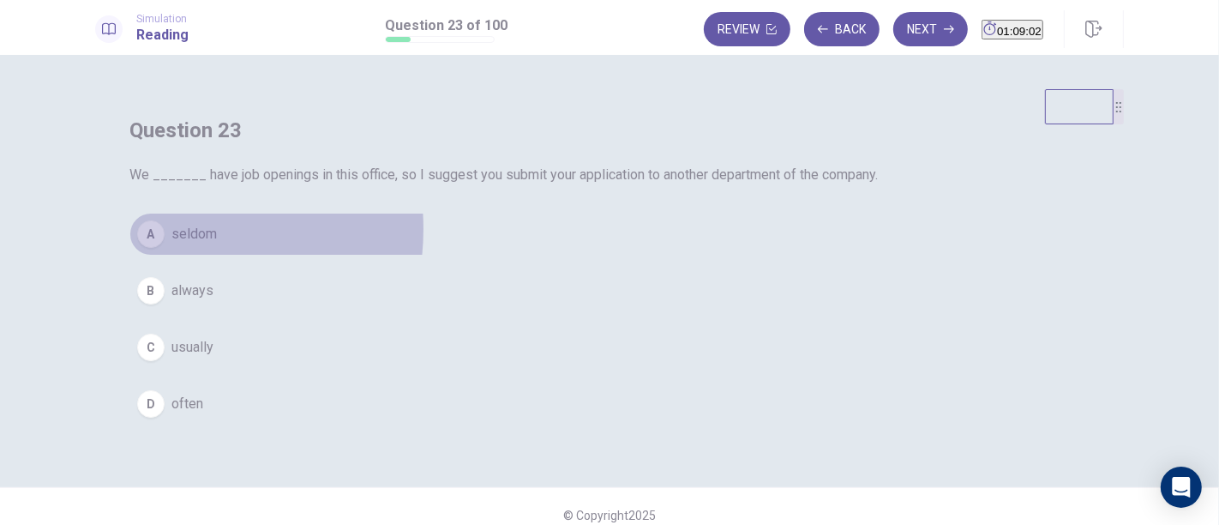
click at [495, 255] on button "A seldom" at bounding box center [609, 234] width 960 height 43
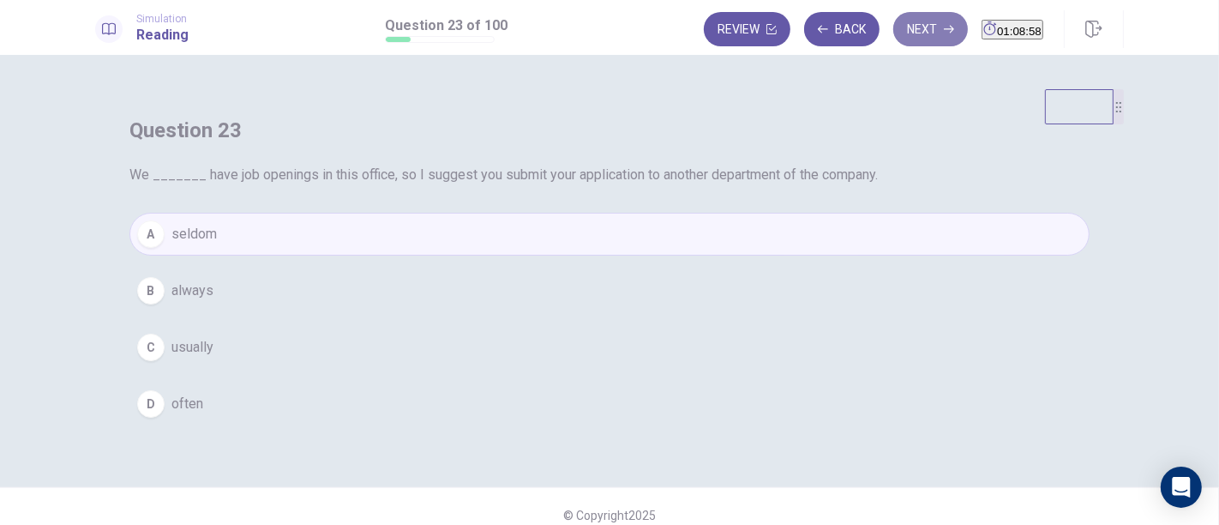
click at [893, 13] on button "Next" at bounding box center [930, 29] width 75 height 34
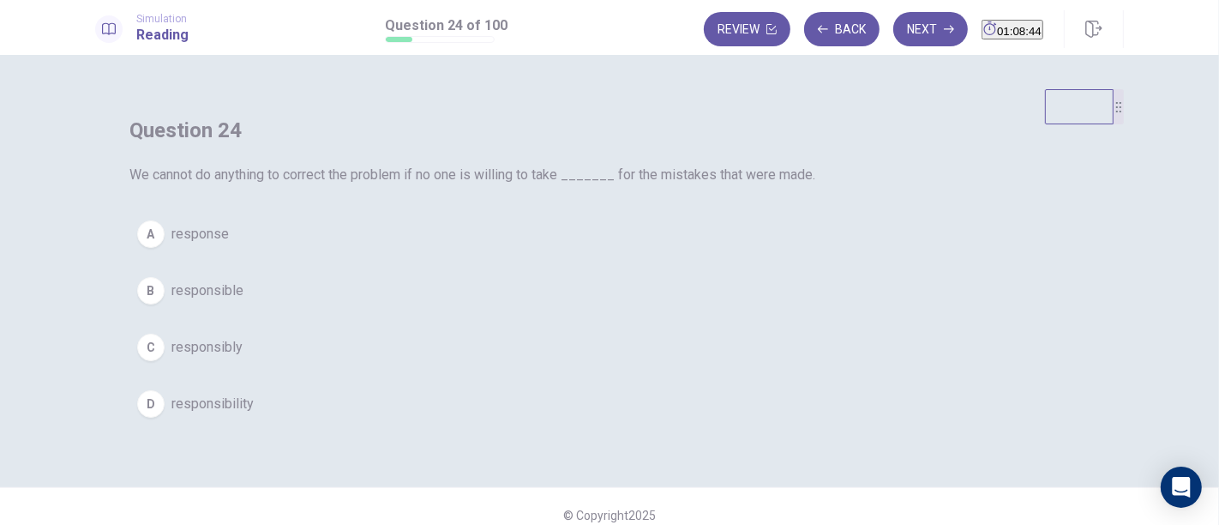
click at [229, 244] on span "response" at bounding box center [199, 234] width 57 height 21
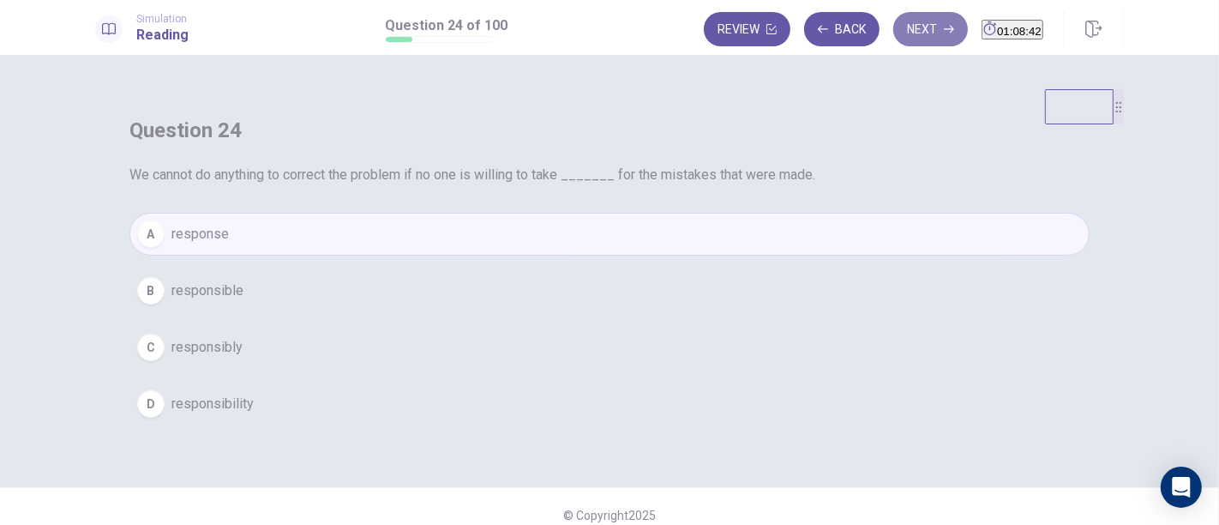
click at [893, 42] on button "Next" at bounding box center [930, 29] width 75 height 34
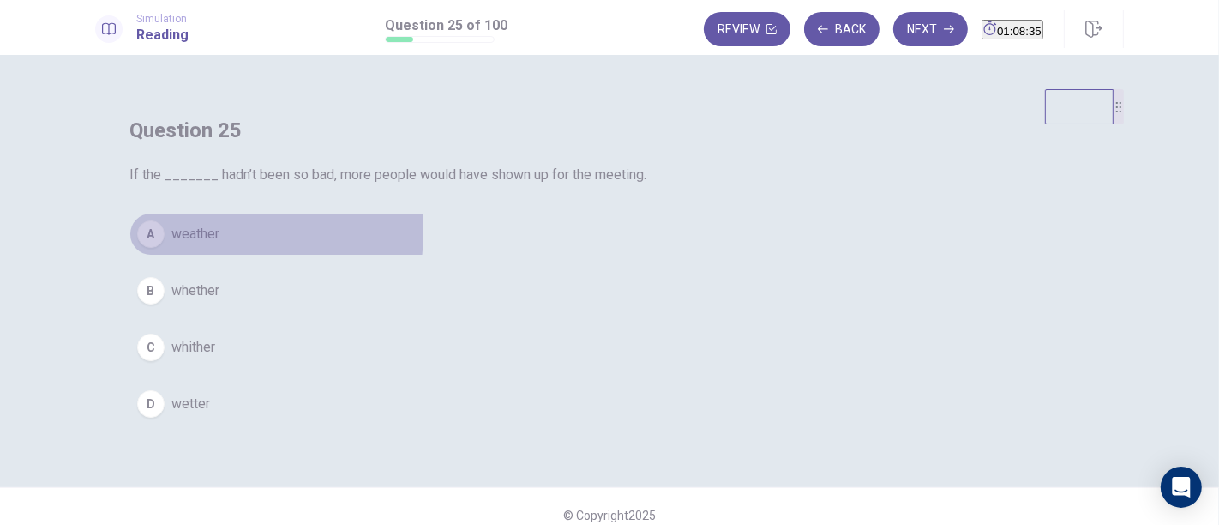
click at [219, 244] on span "weather" at bounding box center [195, 234] width 48 height 21
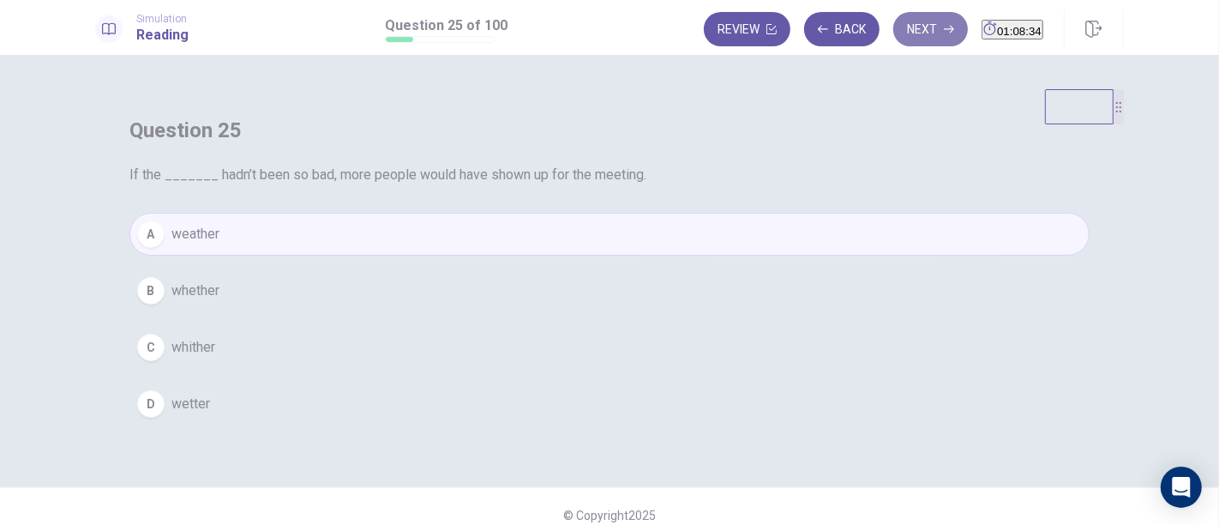
click at [905, 34] on button "Next" at bounding box center [930, 29] width 75 height 34
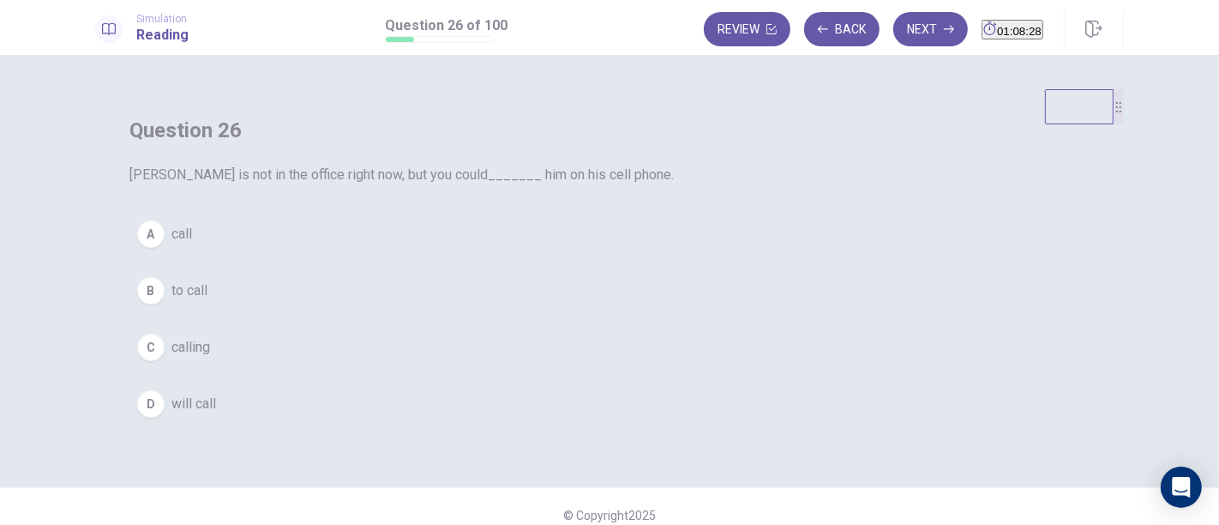
click at [496, 255] on button "A call" at bounding box center [609, 234] width 960 height 43
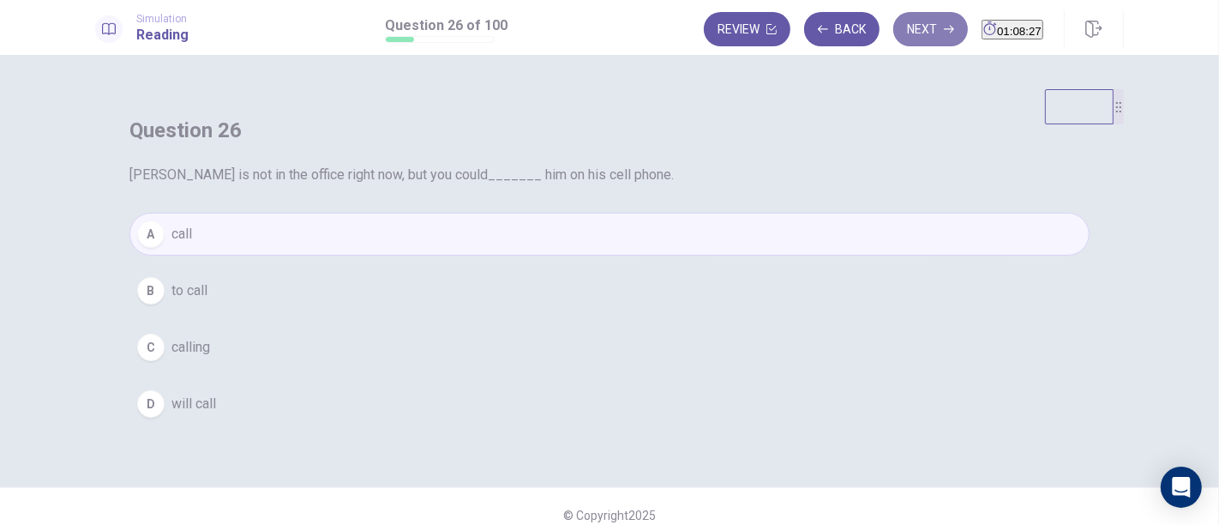
click at [901, 27] on button "Next" at bounding box center [930, 29] width 75 height 34
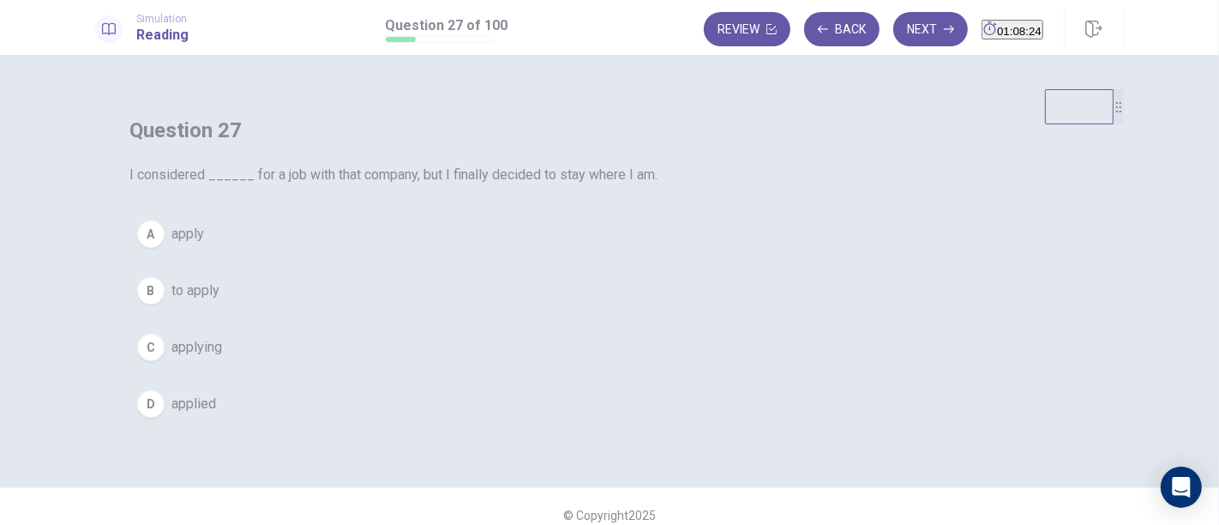
click at [219, 301] on span "to apply" at bounding box center [195, 290] width 48 height 21
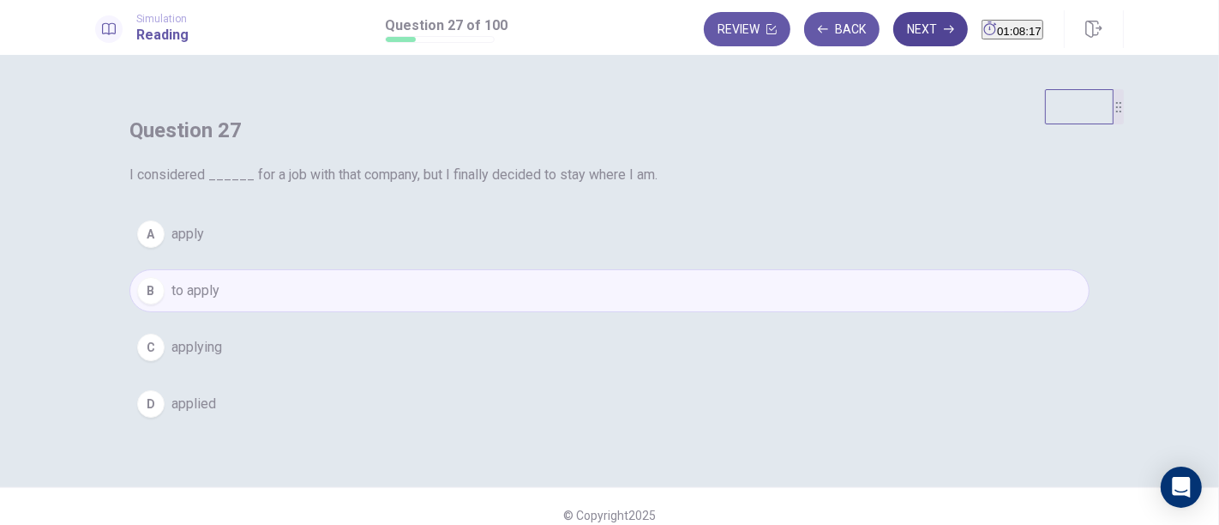
click at [897, 27] on button "Next" at bounding box center [930, 29] width 75 height 34
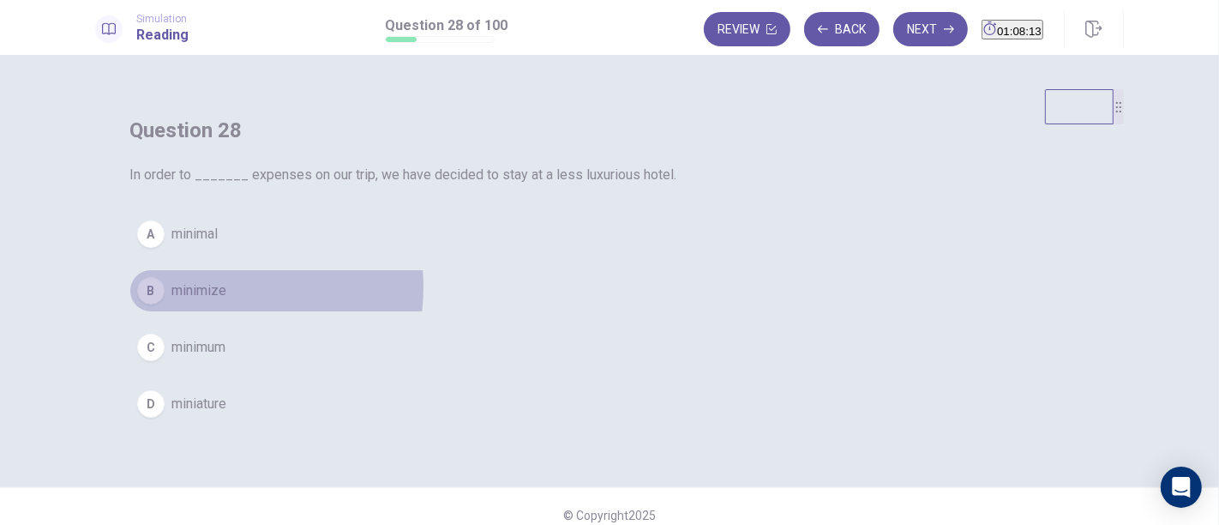
click at [226, 301] on span "minimize" at bounding box center [198, 290] width 55 height 21
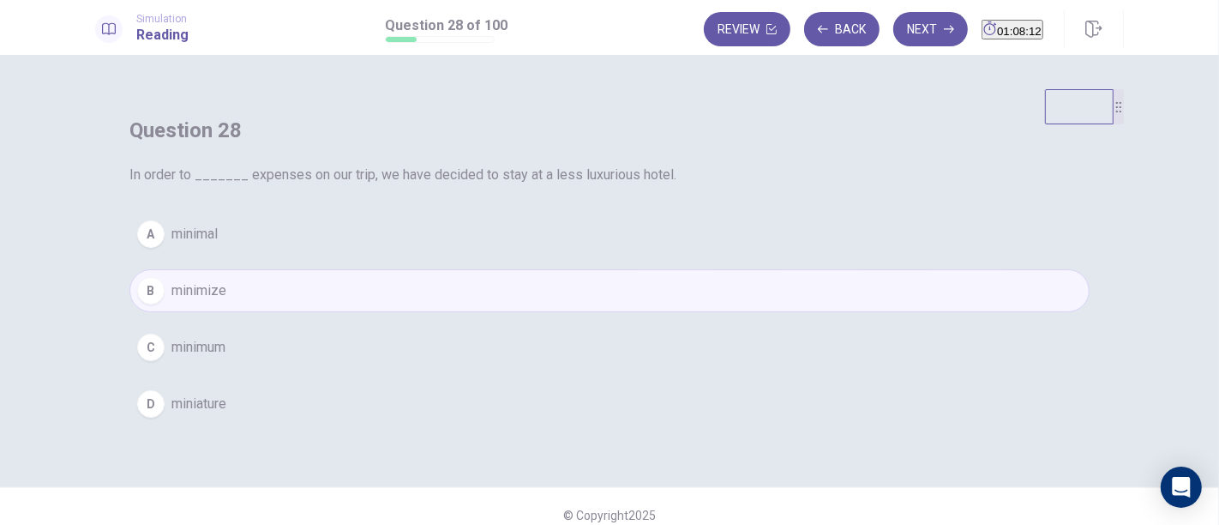
click at [895, 7] on div "Simulation Reading Question 28 of 100 Review Back Next 01:08:12" at bounding box center [609, 27] width 1219 height 55
click at [893, 32] on button "Next" at bounding box center [930, 29] width 75 height 34
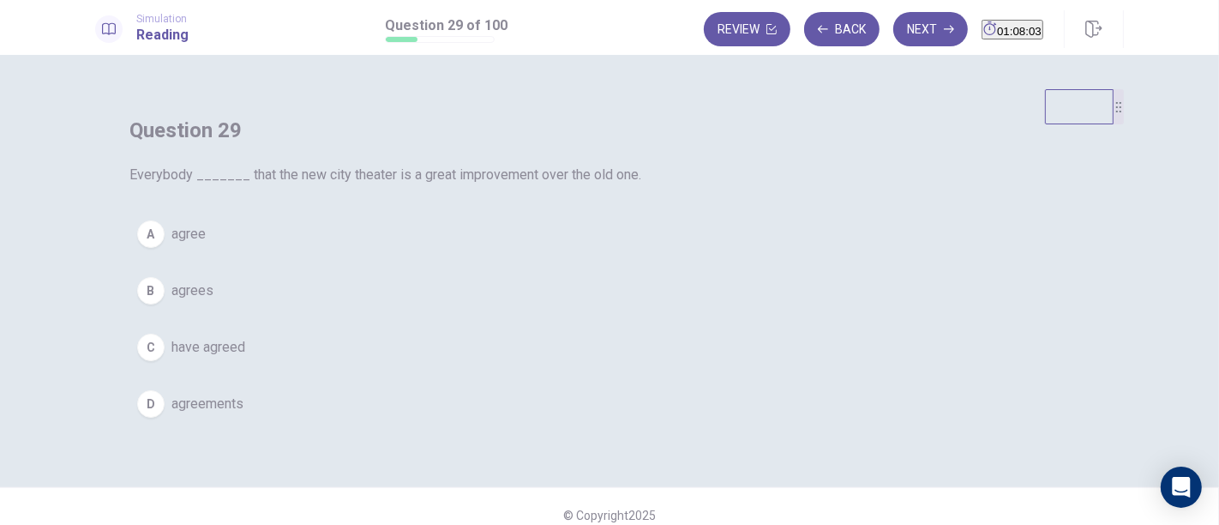
click at [245, 358] on span "have agreed" at bounding box center [208, 347] width 74 height 21
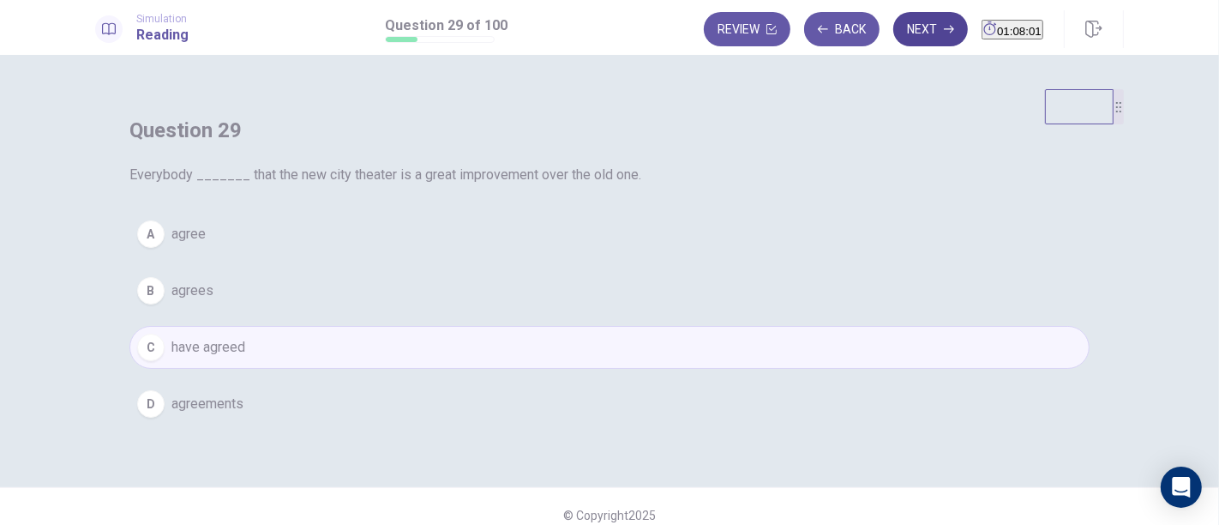
click at [917, 35] on button "Next" at bounding box center [930, 29] width 75 height 34
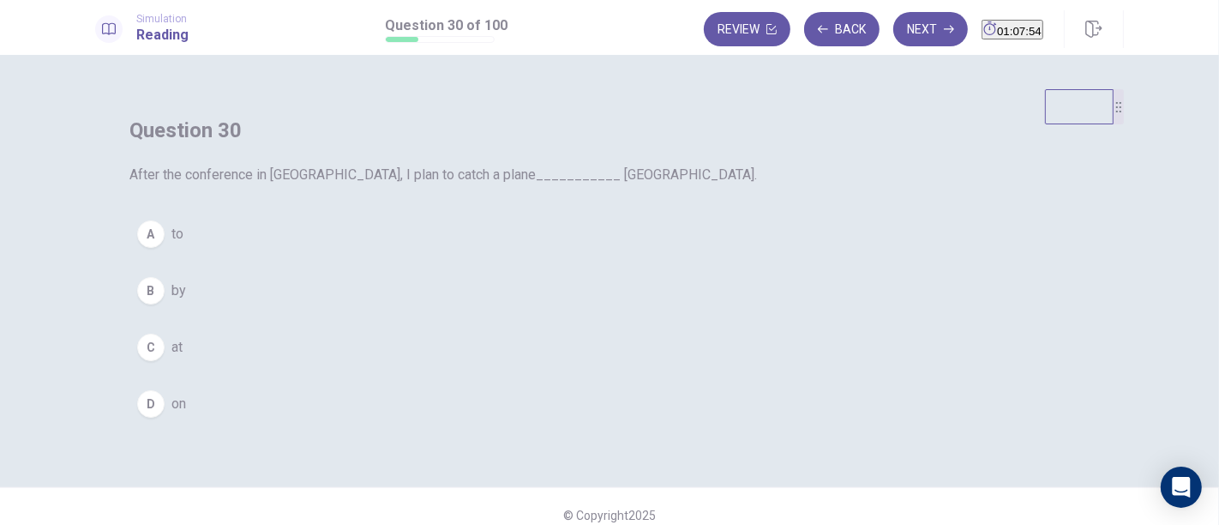
click at [165, 248] on div "A" at bounding box center [150, 233] width 27 height 27
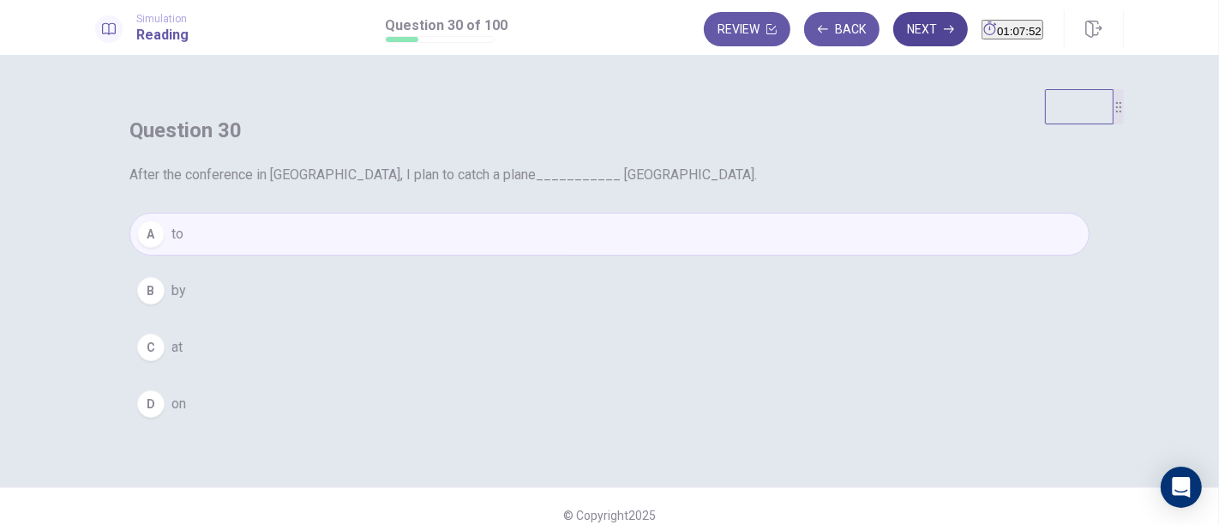
click at [904, 26] on button "Next" at bounding box center [930, 29] width 75 height 34
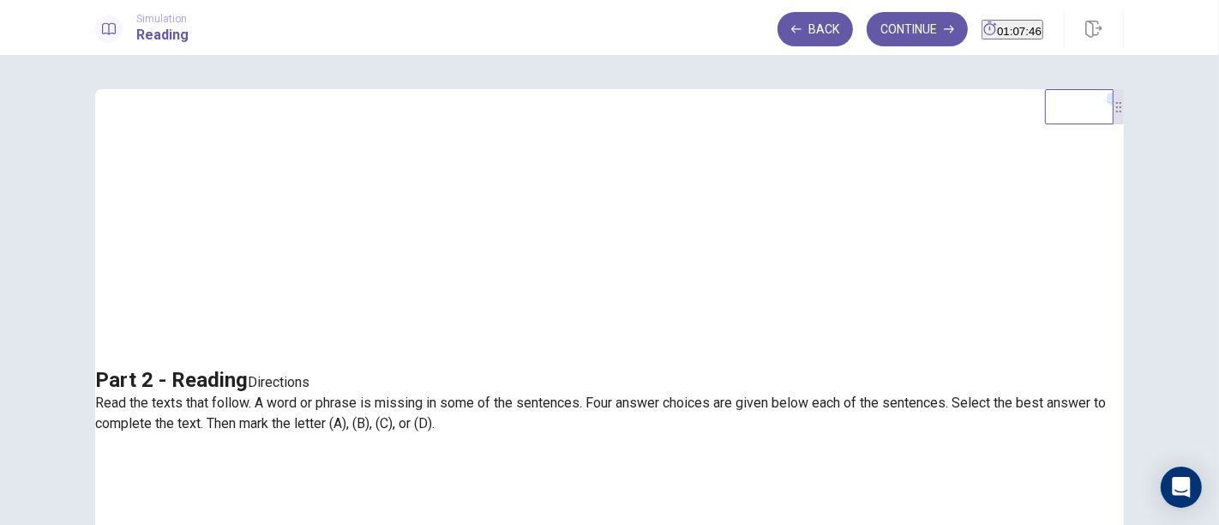
click at [906, 28] on button "Continue" at bounding box center [917, 29] width 101 height 34
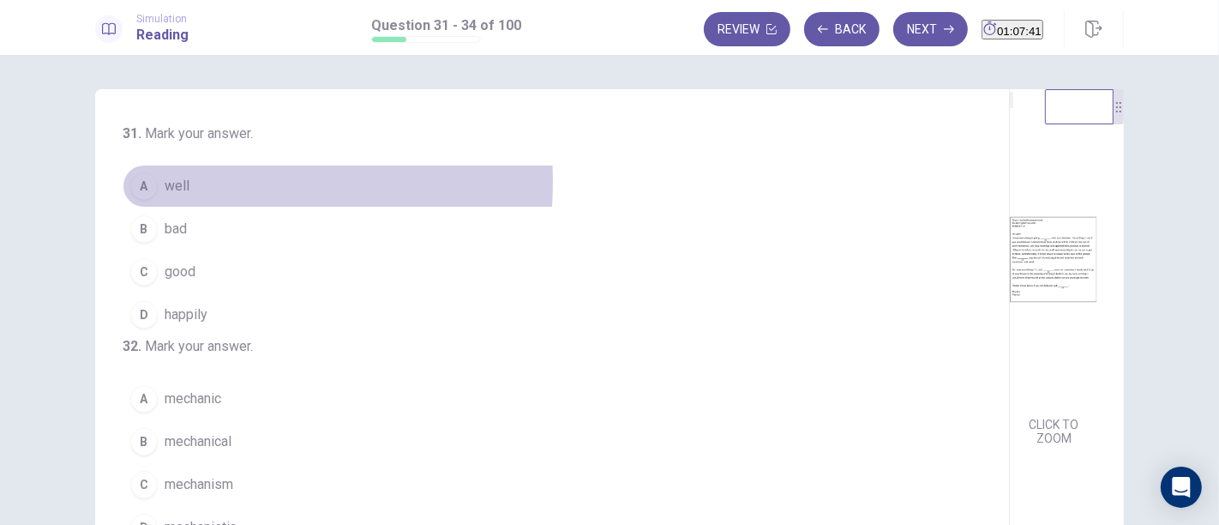
click at [149, 182] on div "A" at bounding box center [143, 185] width 27 height 27
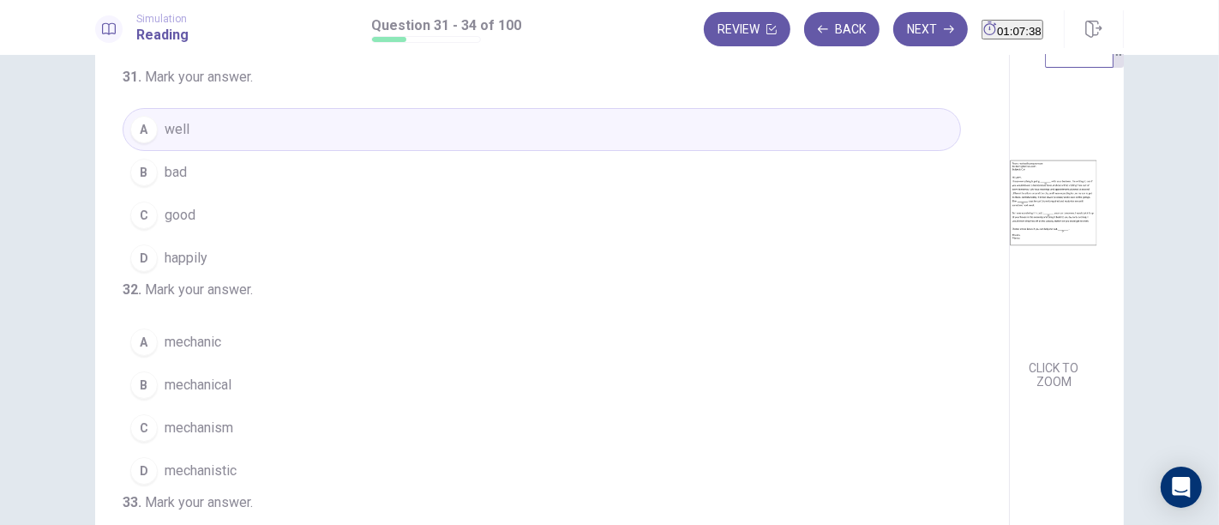
scroll to position [95, 0]
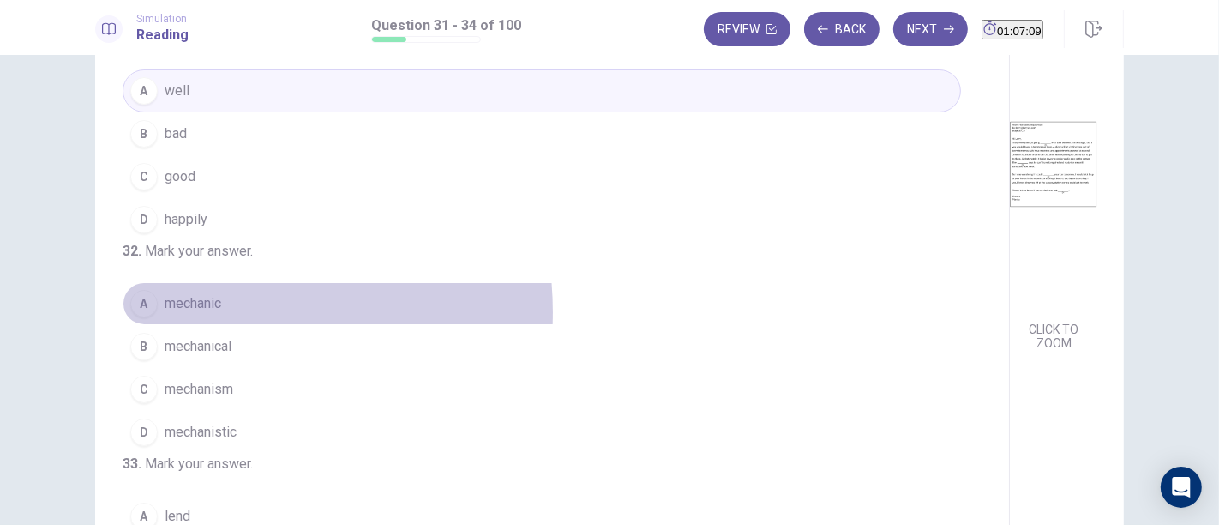
click at [193, 314] on span "mechanic" at bounding box center [193, 303] width 57 height 21
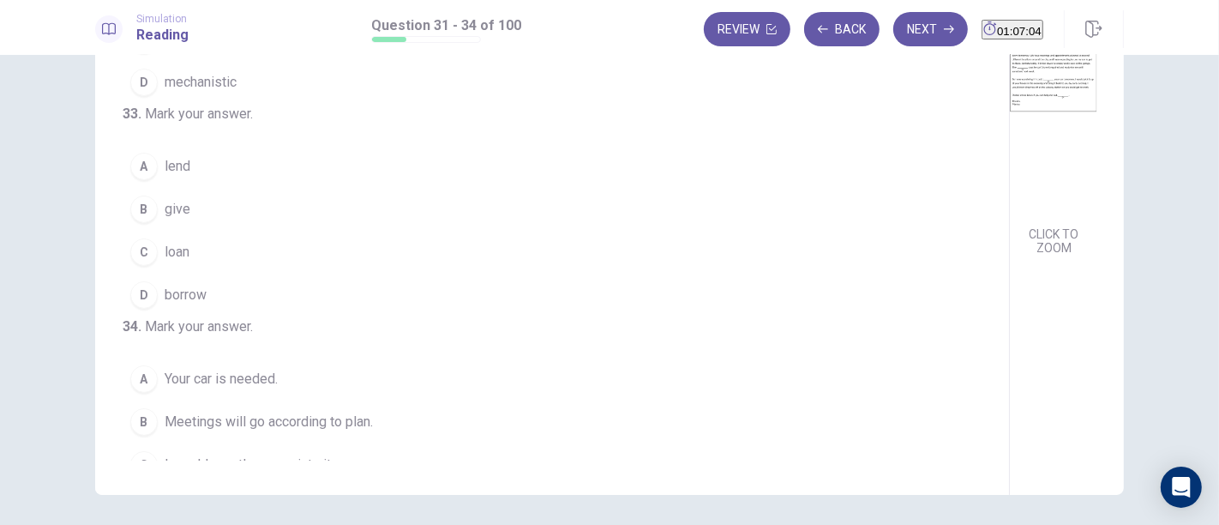
scroll to position [286, 0]
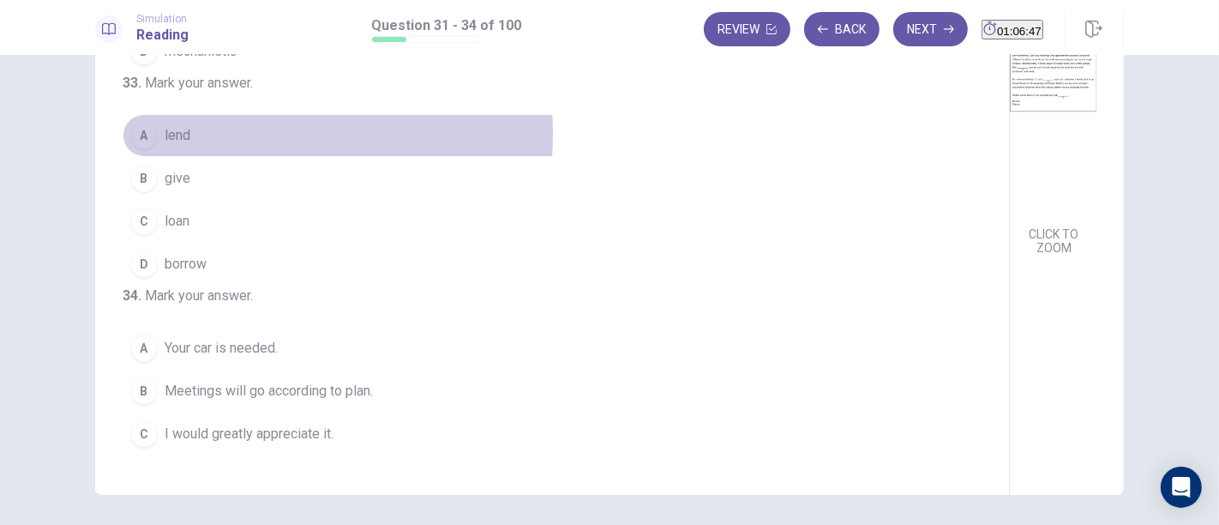
click at [165, 146] on span "lend" at bounding box center [178, 135] width 26 height 21
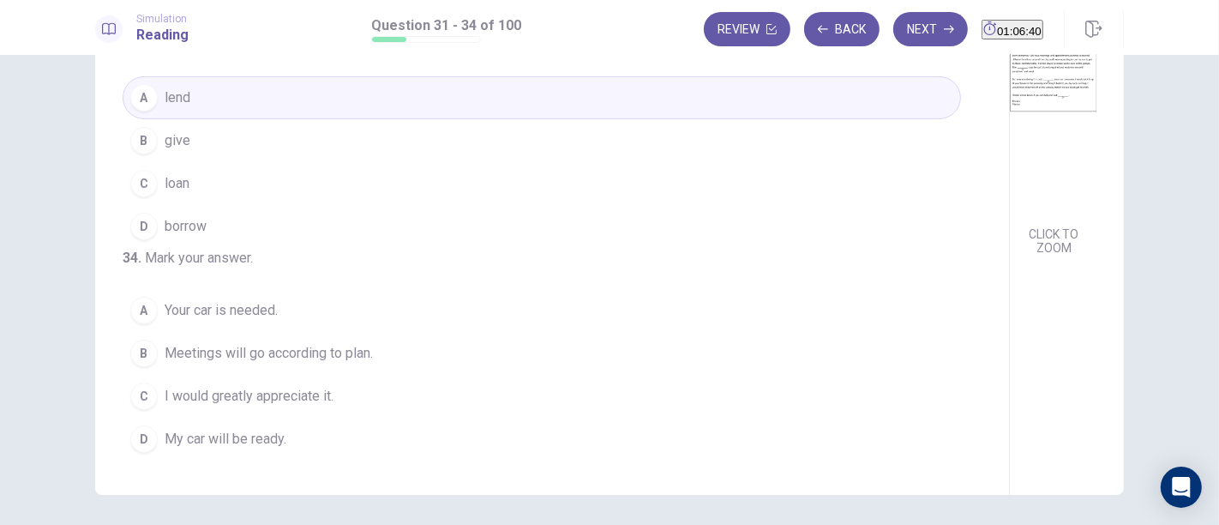
scroll to position [249, 0]
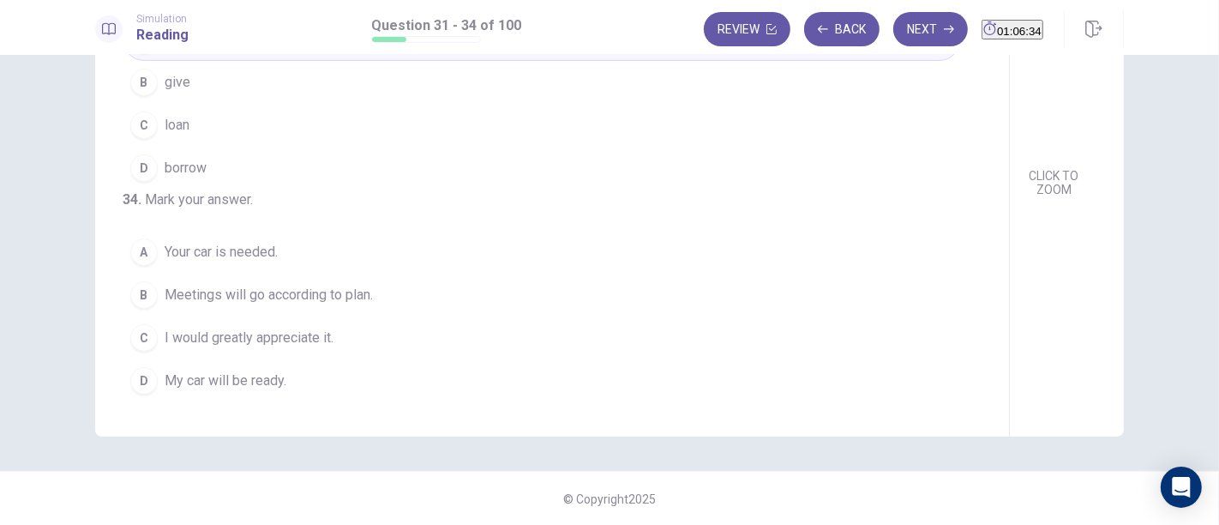
click at [282, 332] on span "I would greatly appreciate it." at bounding box center [249, 338] width 169 height 21
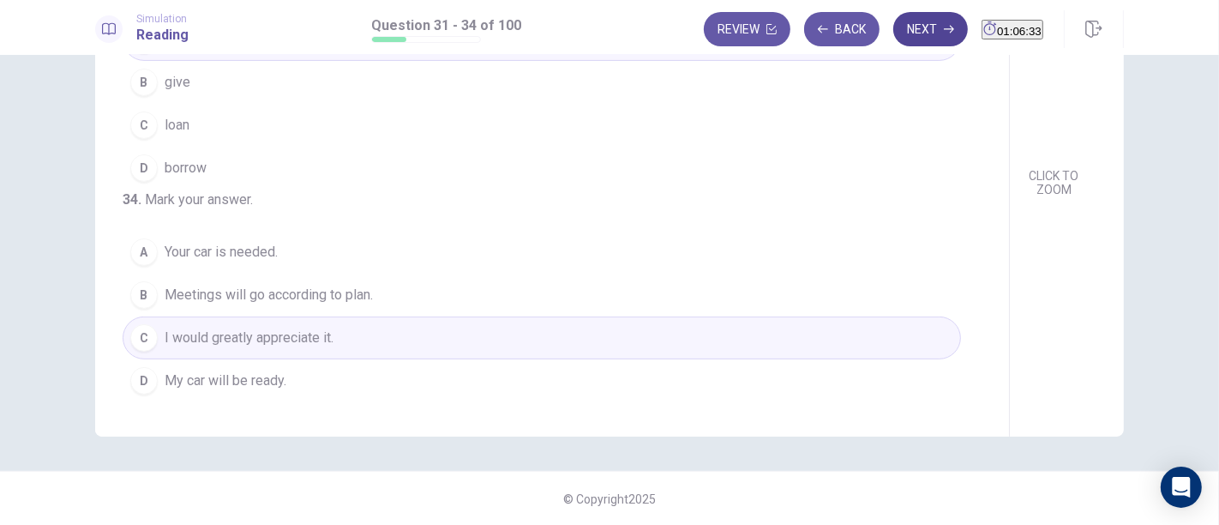
click at [895, 29] on button "Next" at bounding box center [930, 29] width 75 height 34
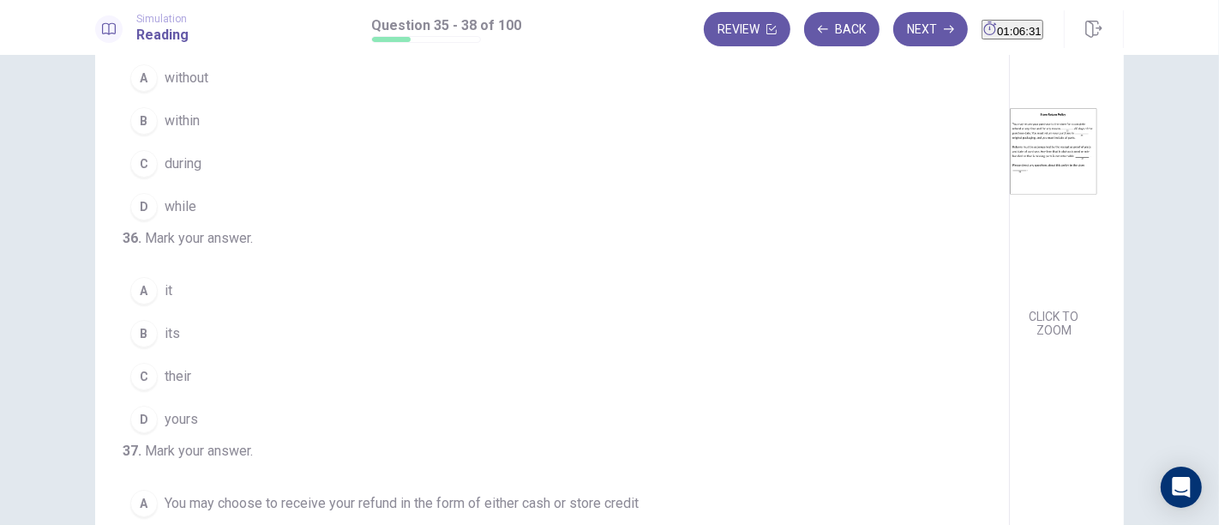
scroll to position [0, 0]
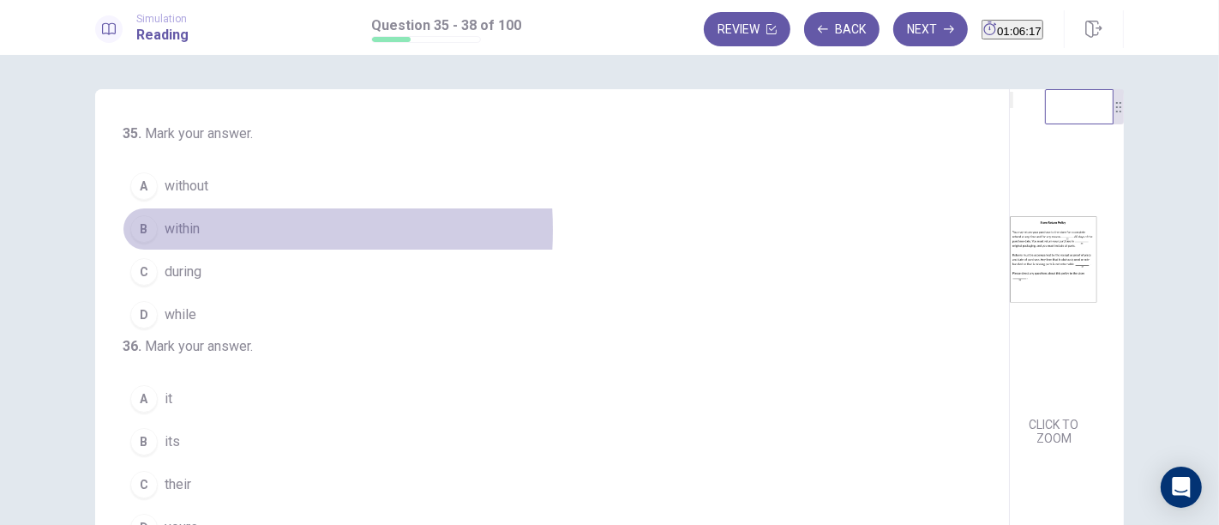
click at [176, 229] on span "within" at bounding box center [182, 229] width 35 height 21
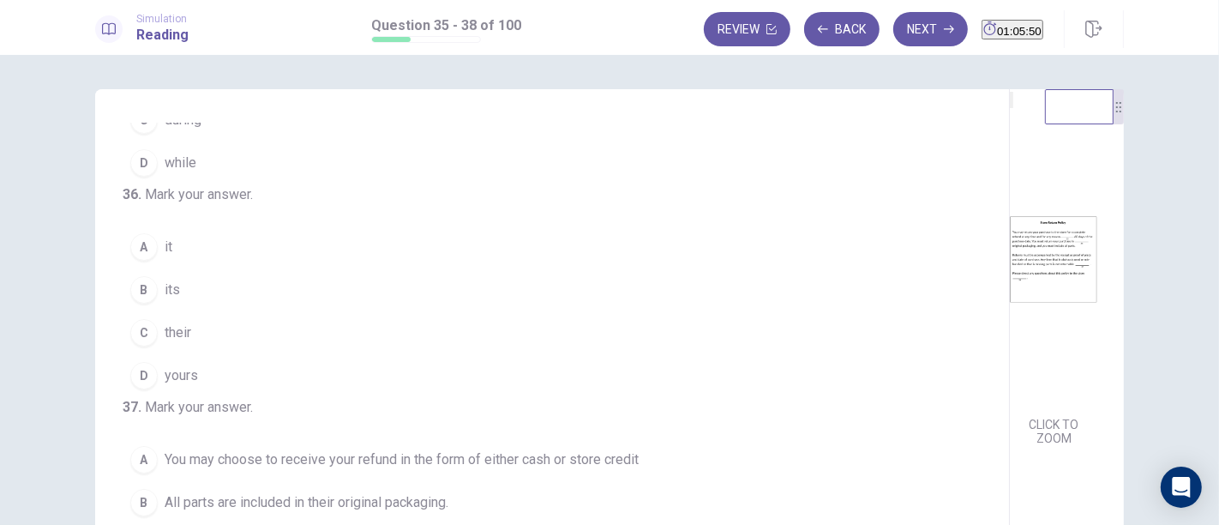
scroll to position [190, 0]
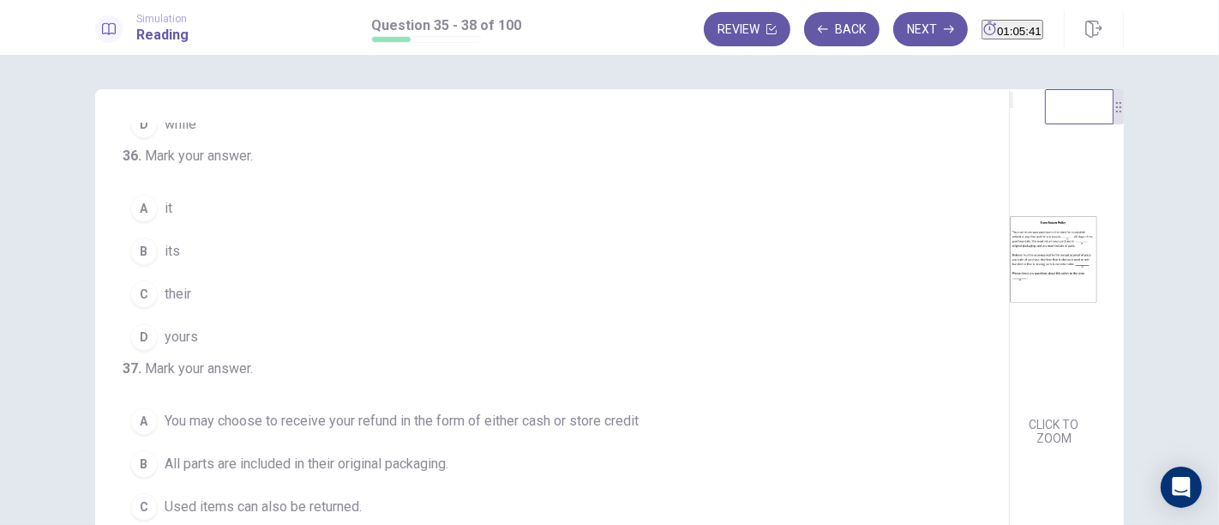
click at [165, 261] on span "its" at bounding box center [172, 251] width 15 height 21
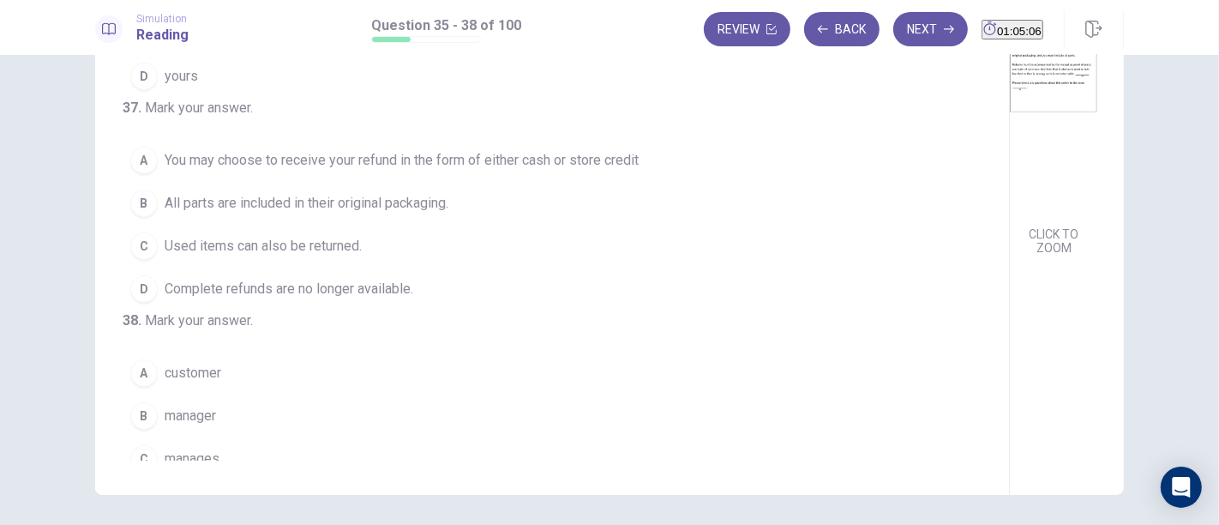
scroll to position [286, 0]
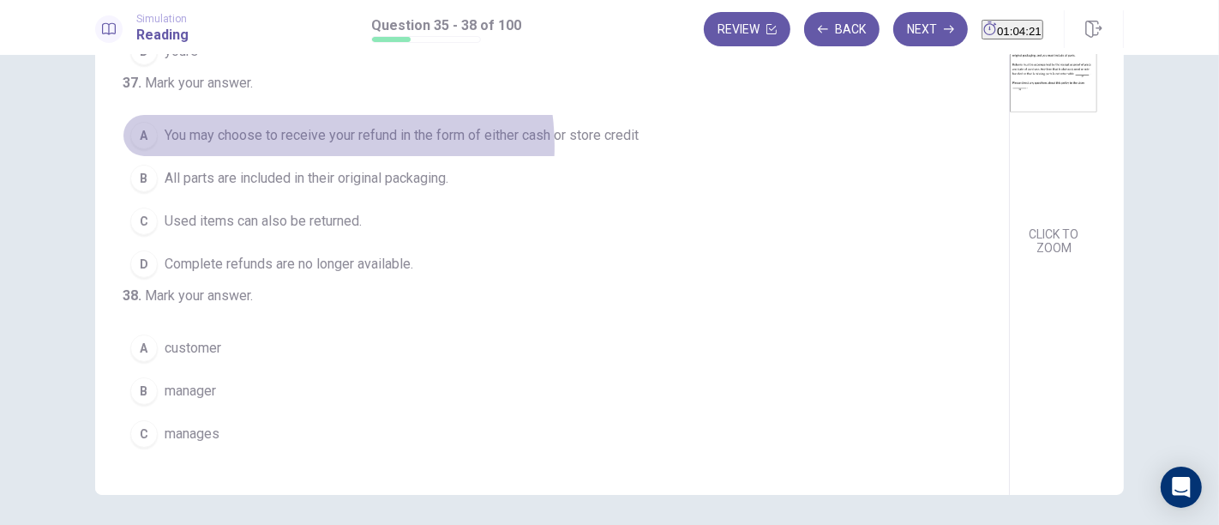
click at [320, 146] on span "You may choose to receive your refund in the form of either cash or store credit" at bounding box center [402, 135] width 474 height 21
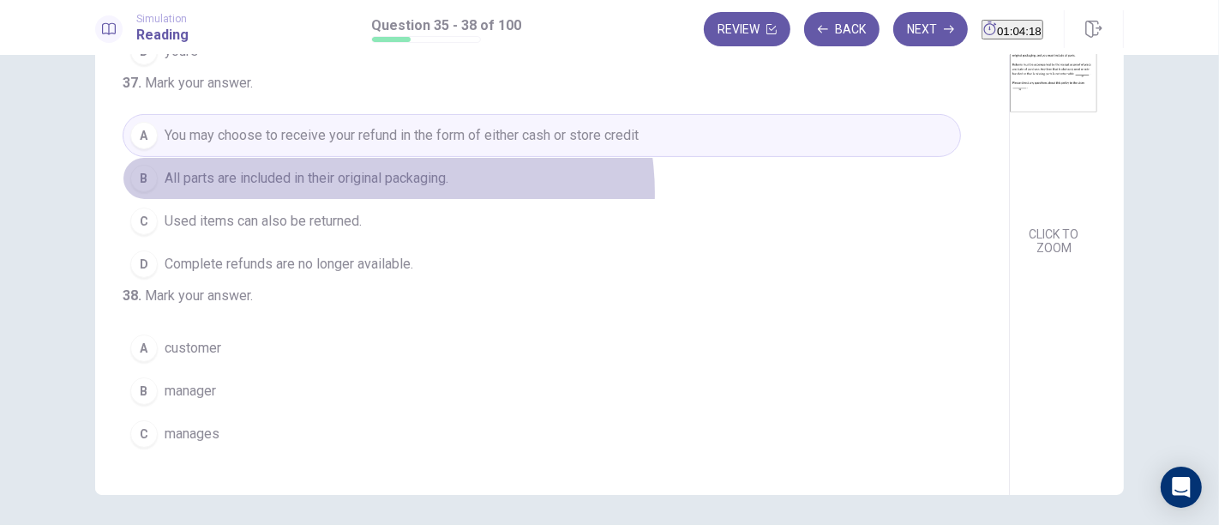
click at [382, 200] on button "B All parts are included in their original packaging." at bounding box center [542, 178] width 839 height 43
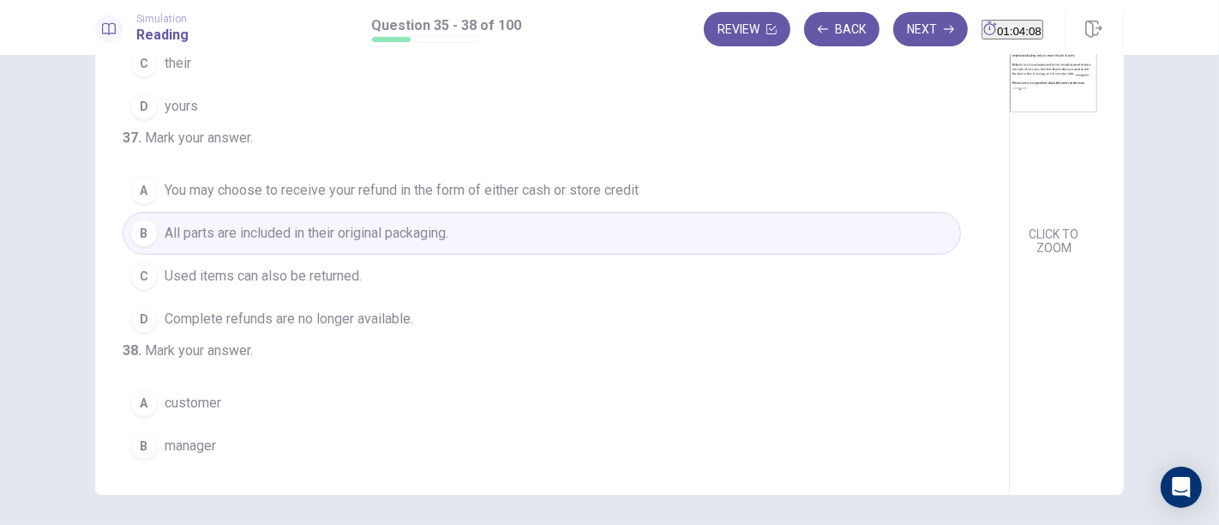
scroll to position [190, 0]
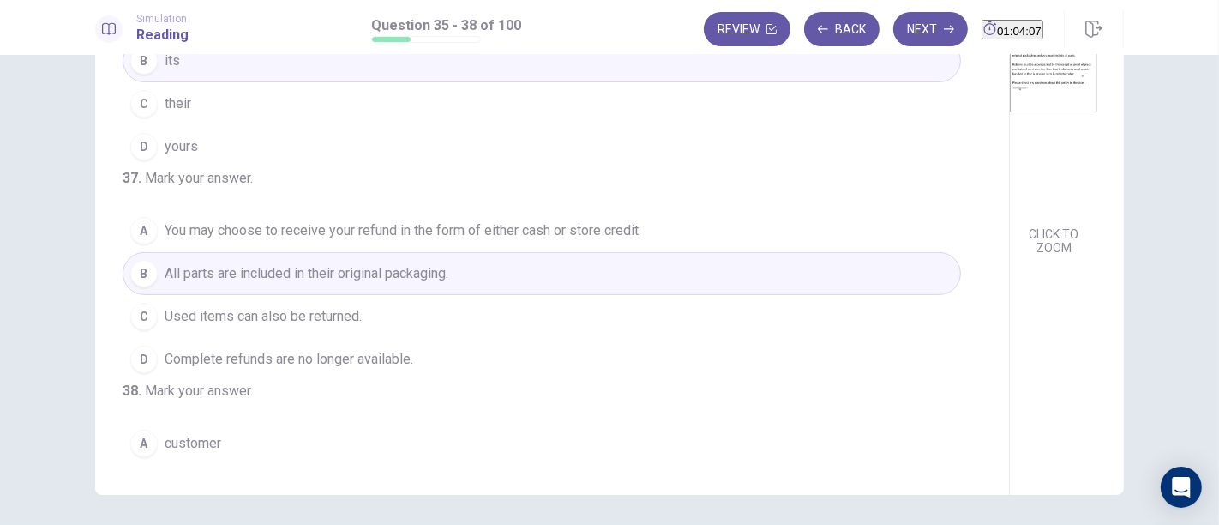
click at [364, 370] on span "Complete refunds are no longer available." at bounding box center [289, 359] width 249 height 21
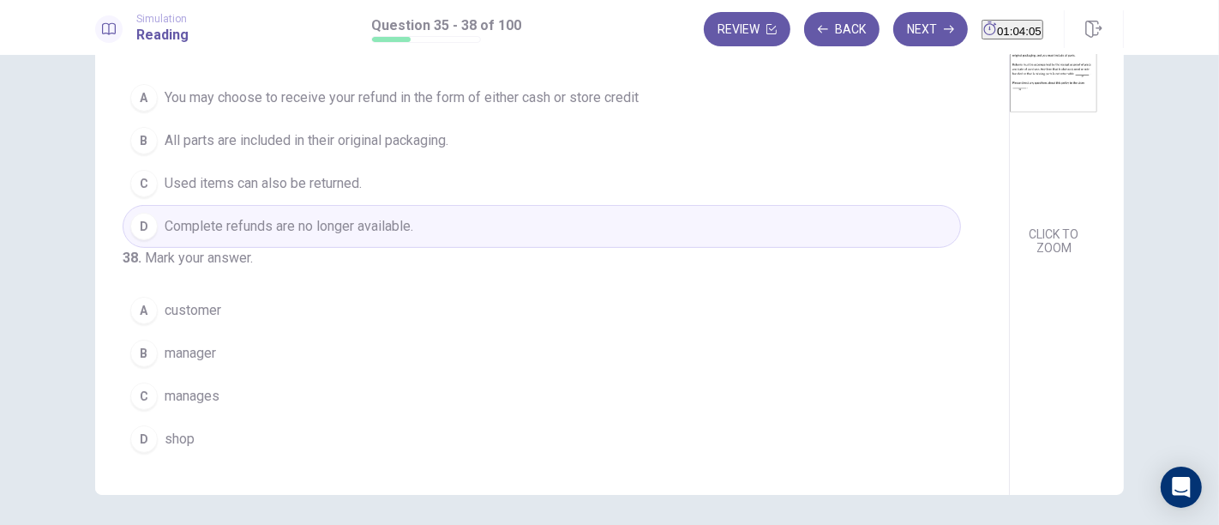
scroll to position [432, 0]
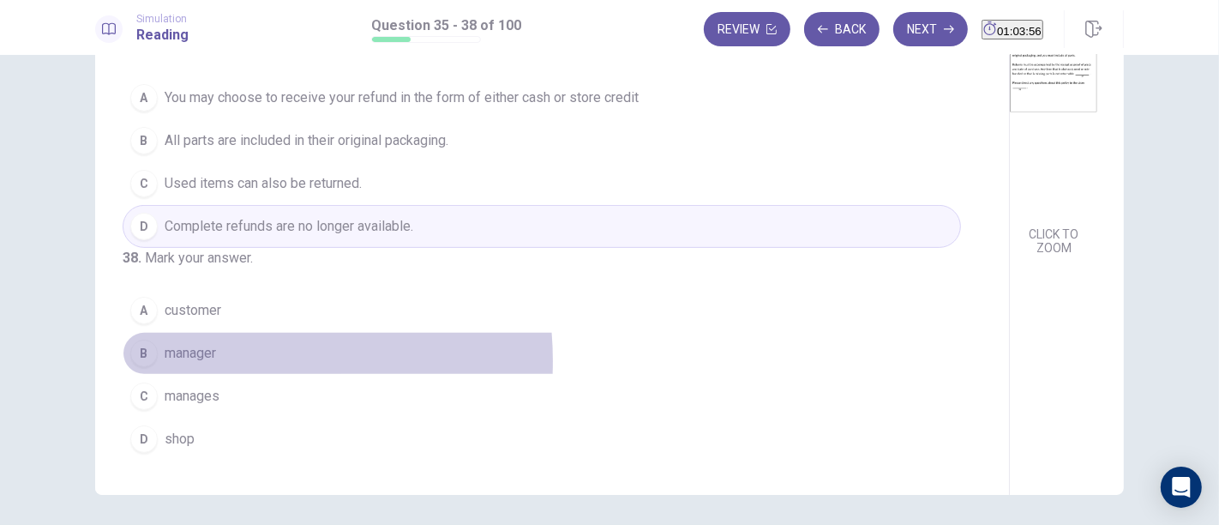
click at [205, 362] on span "manager" at bounding box center [190, 353] width 51 height 21
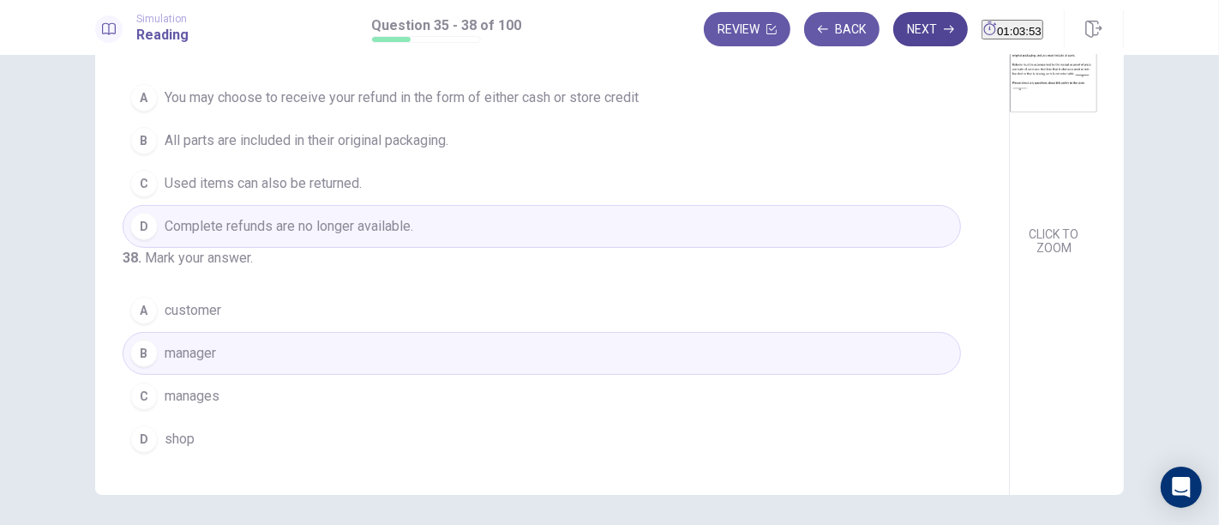
click at [906, 17] on button "Next" at bounding box center [930, 29] width 75 height 34
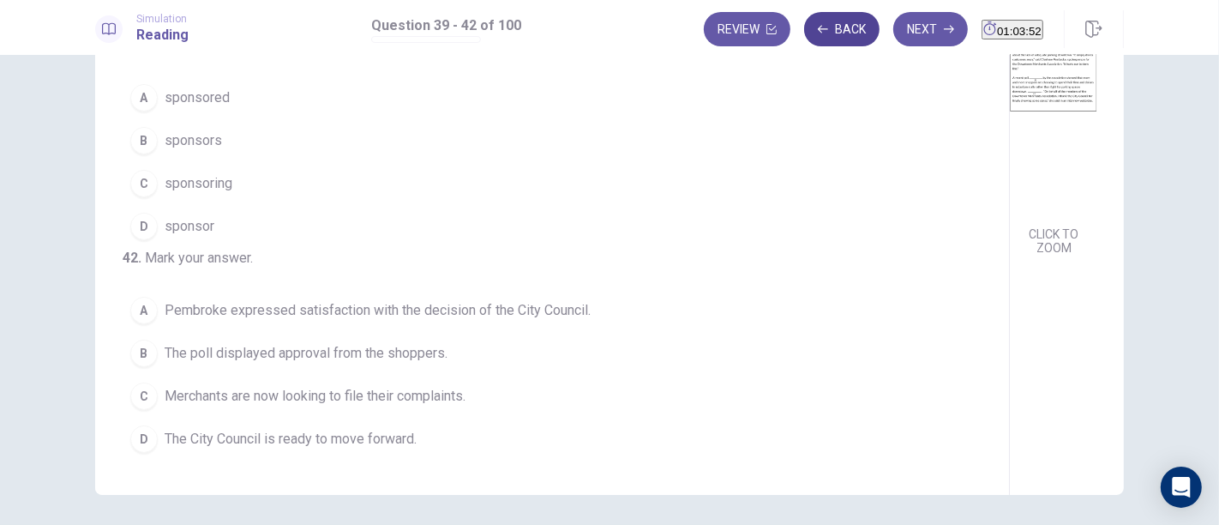
click at [808, 30] on button "Back" at bounding box center [841, 29] width 75 height 34
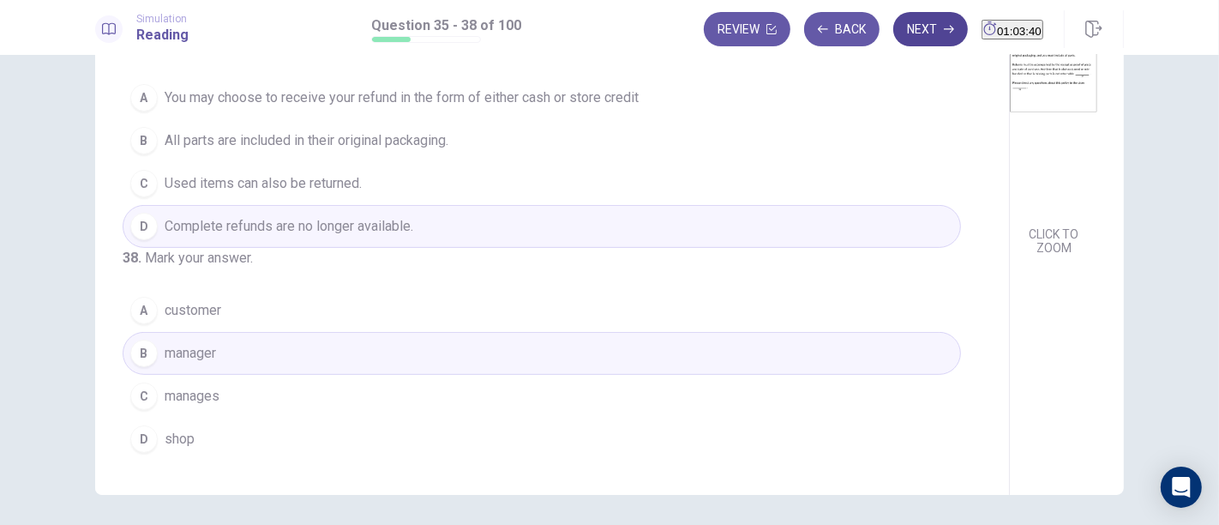
click at [899, 21] on button "Next" at bounding box center [930, 29] width 75 height 34
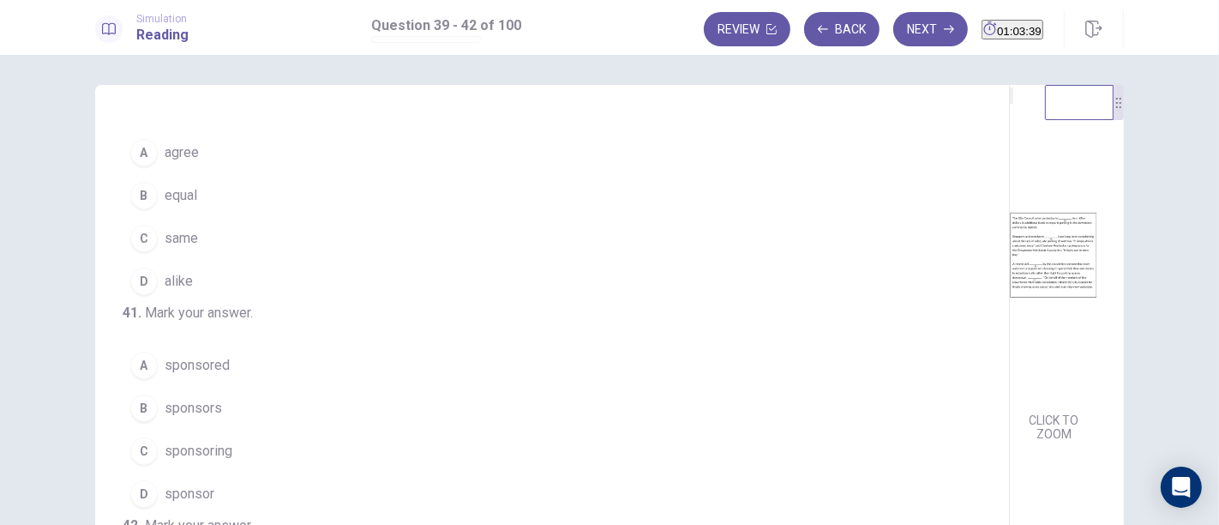
scroll to position [0, 0]
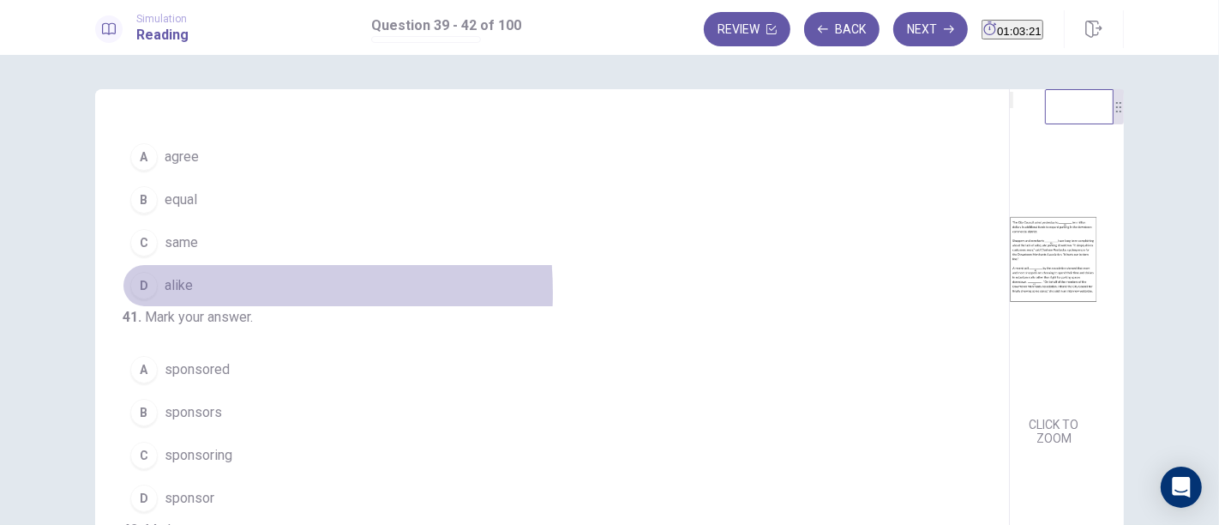
click at [175, 296] on span "alike" at bounding box center [179, 285] width 28 height 21
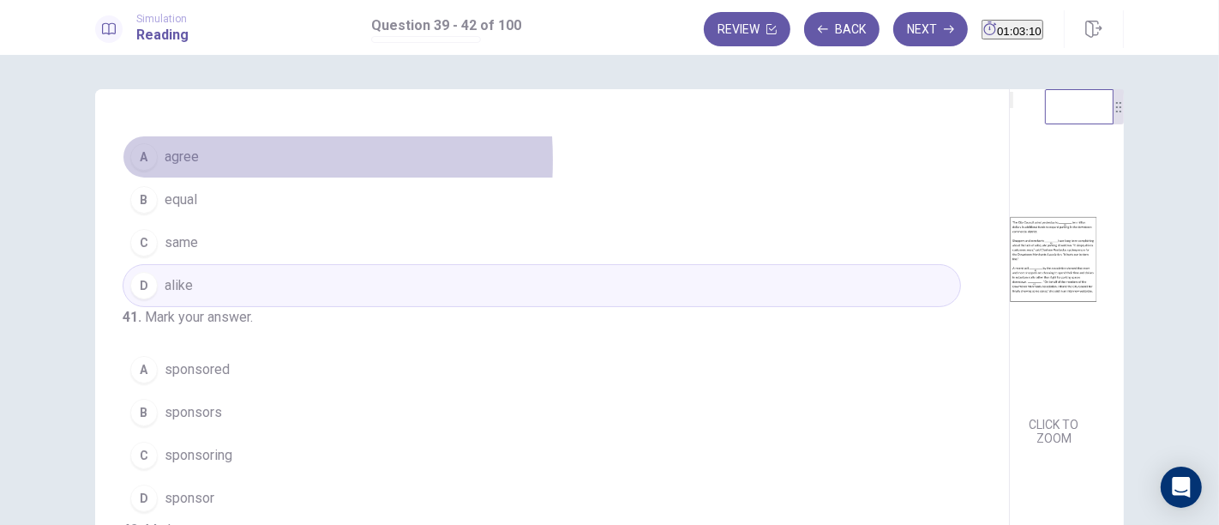
click at [176, 167] on span "agree" at bounding box center [182, 157] width 34 height 21
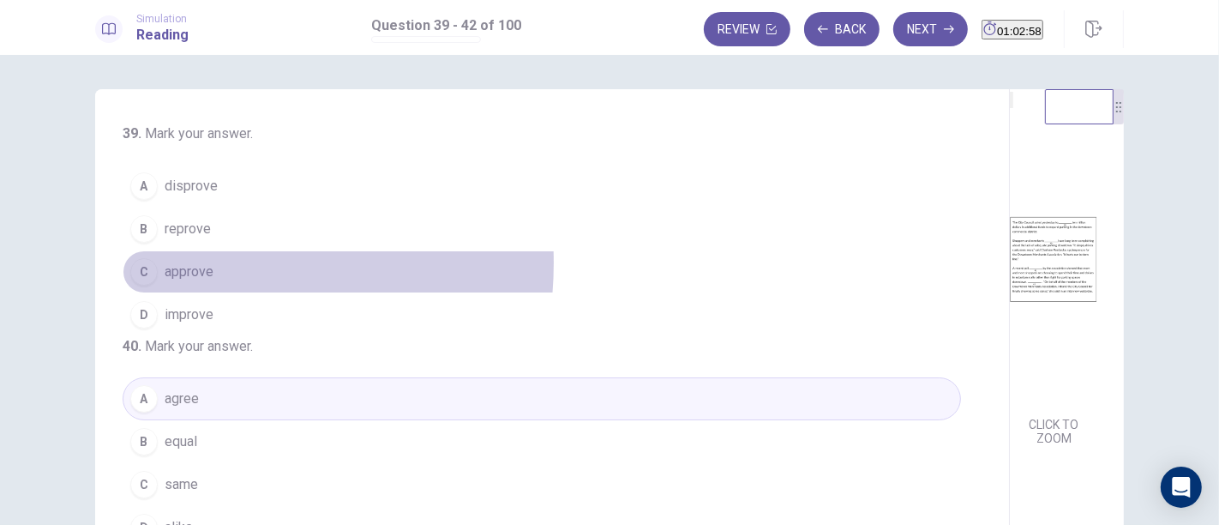
click at [189, 263] on span "approve" at bounding box center [189, 271] width 49 height 21
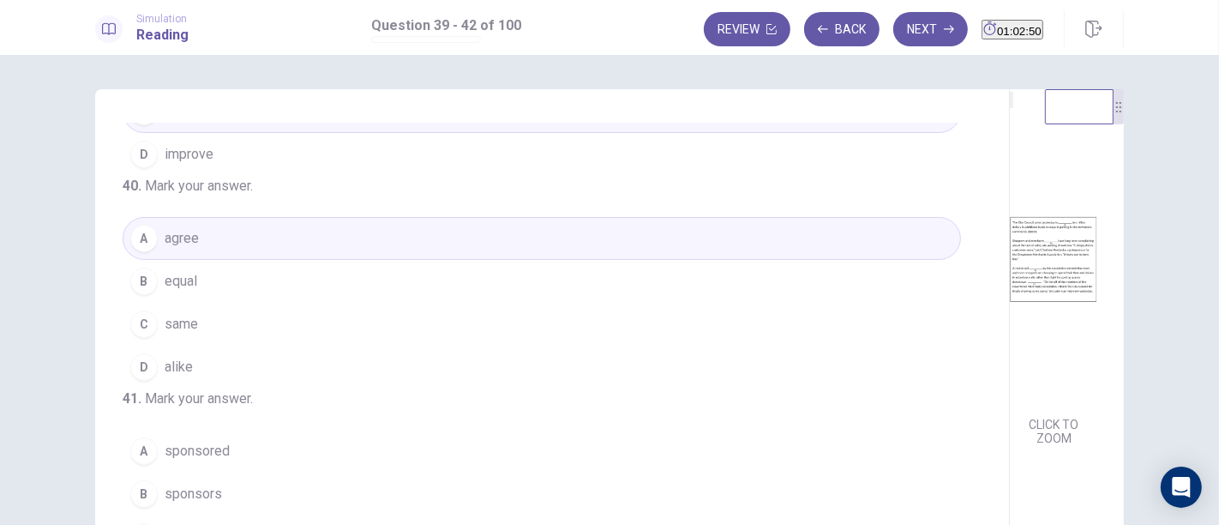
scroll to position [190, 0]
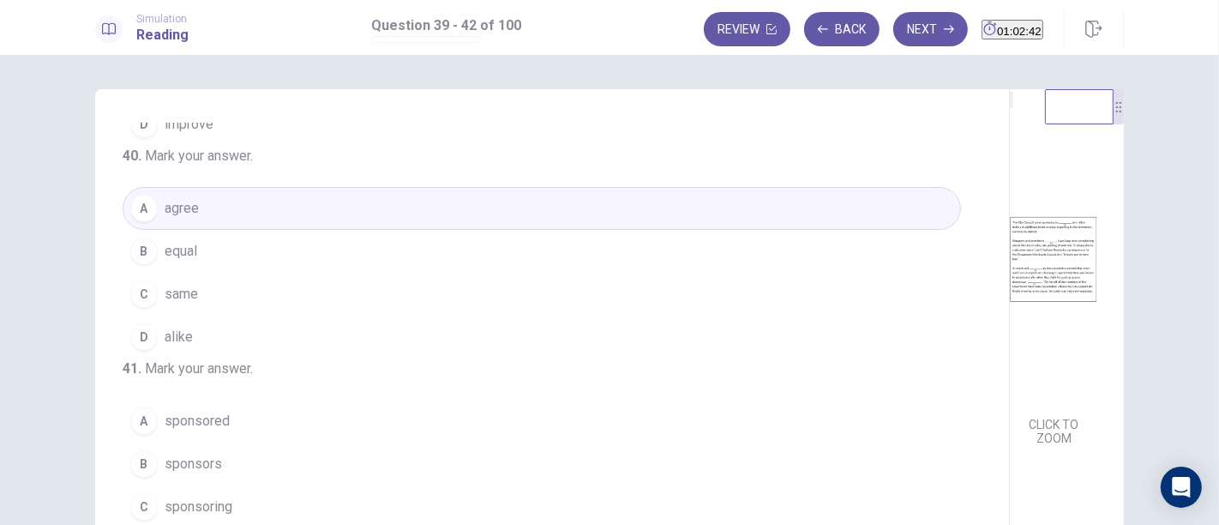
click at [185, 304] on span "same" at bounding box center [181, 294] width 33 height 21
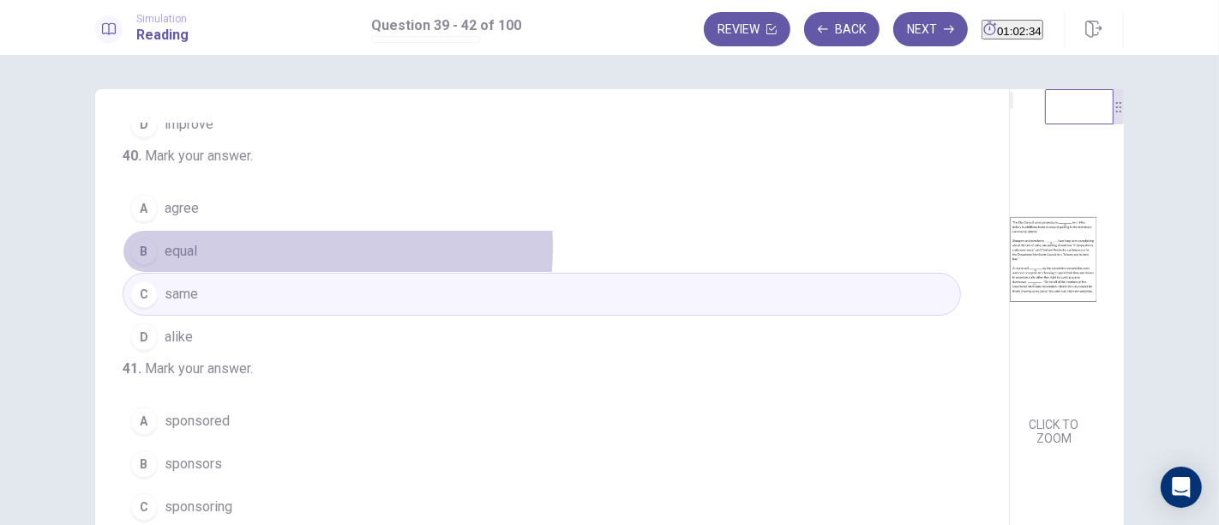
click at [199, 273] on button "B equal" at bounding box center [542, 251] width 839 height 43
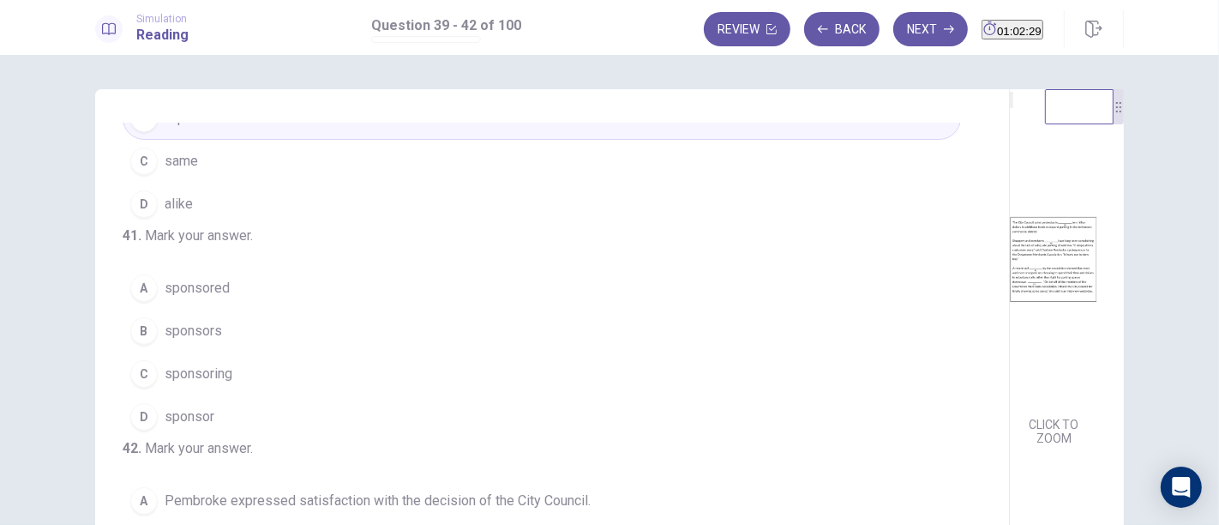
scroll to position [432, 0]
click at [195, 278] on span "sponsored" at bounding box center [197, 288] width 65 height 21
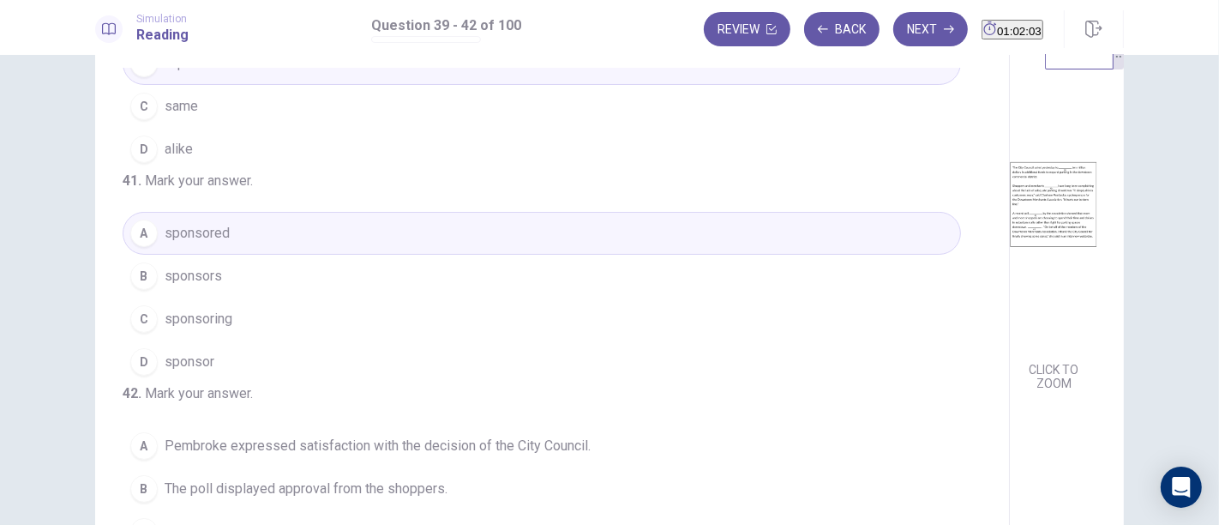
scroll to position [190, 0]
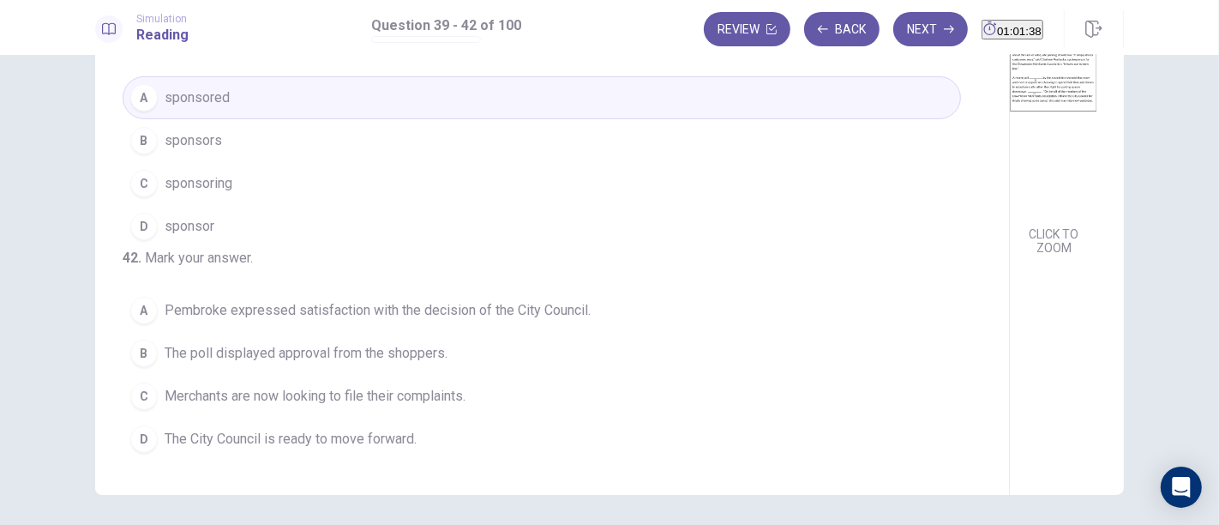
click at [167, 440] on span "The City Council is ready to move forward." at bounding box center [291, 439] width 252 height 21
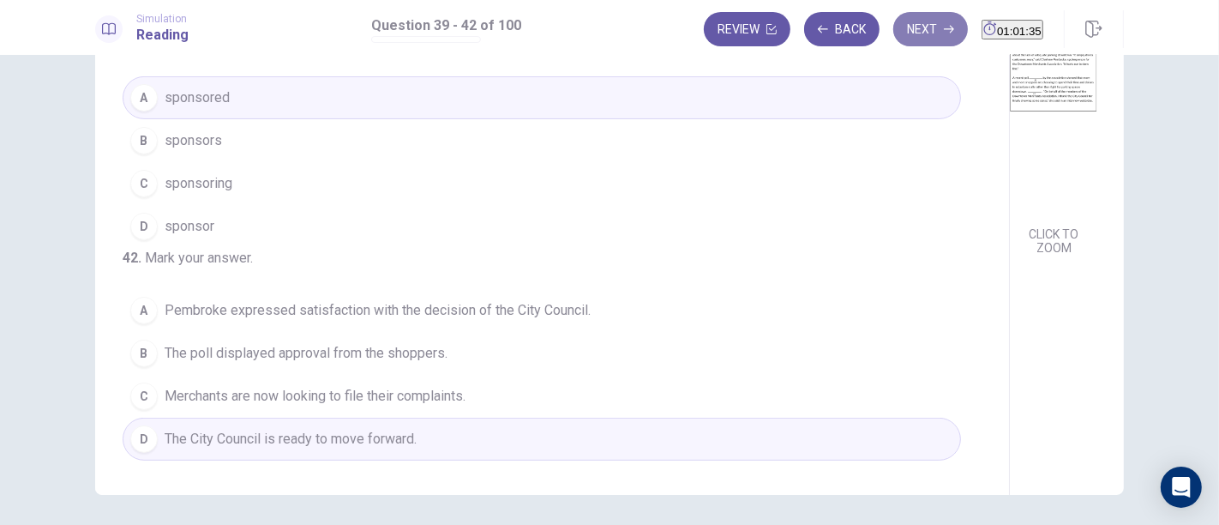
click at [893, 23] on button "Next" at bounding box center [930, 29] width 75 height 34
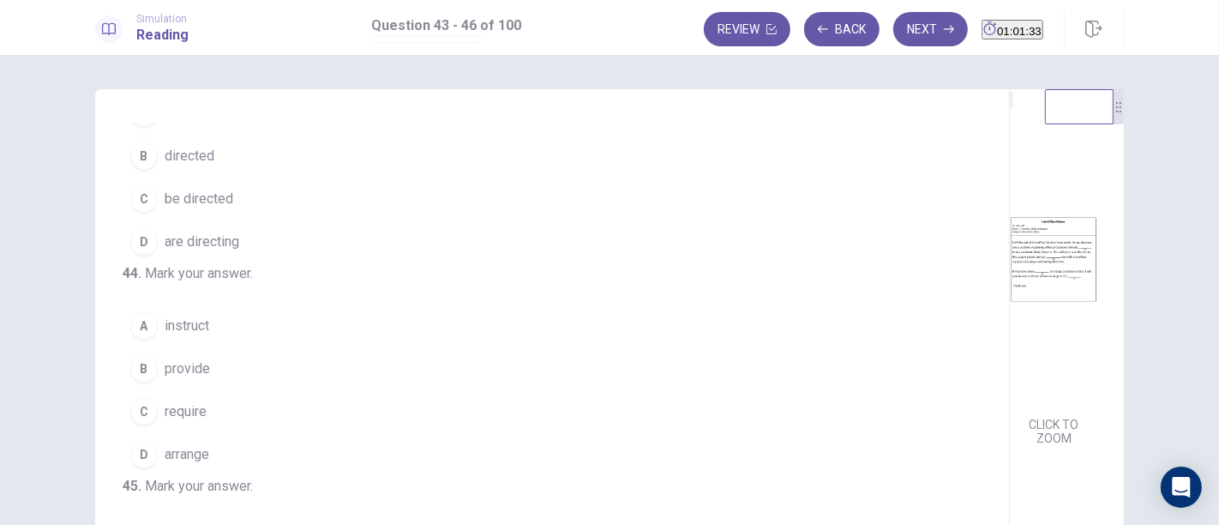
scroll to position [0, 0]
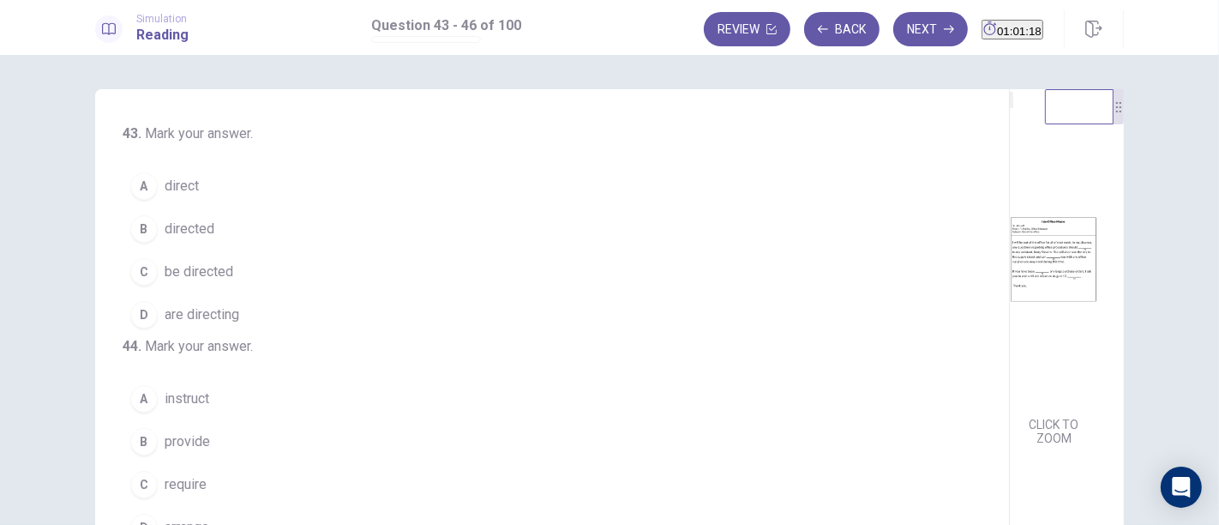
click at [214, 274] on span "be directed" at bounding box center [199, 271] width 69 height 21
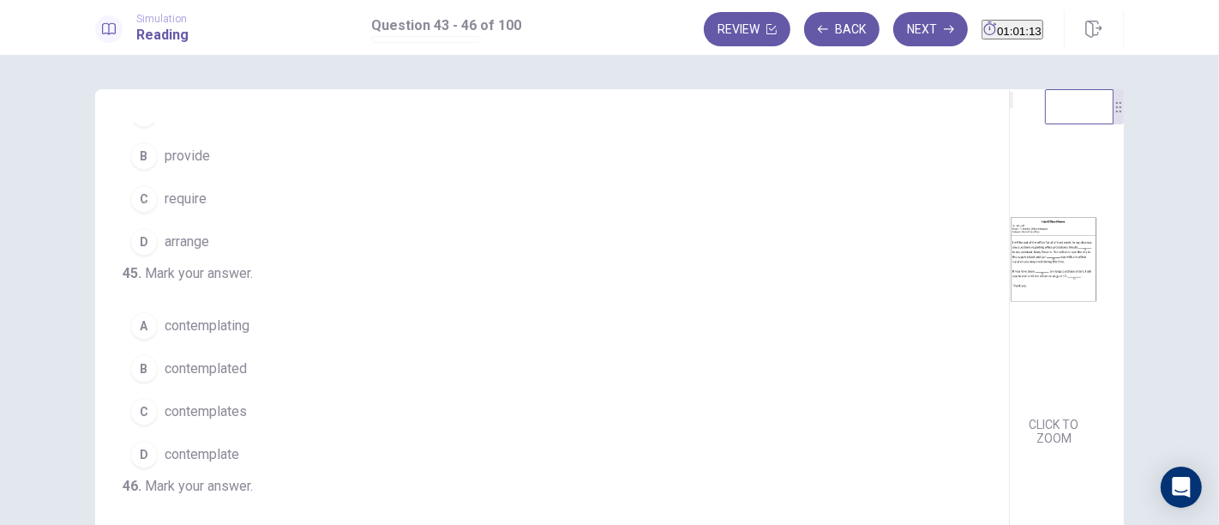
scroll to position [190, 0]
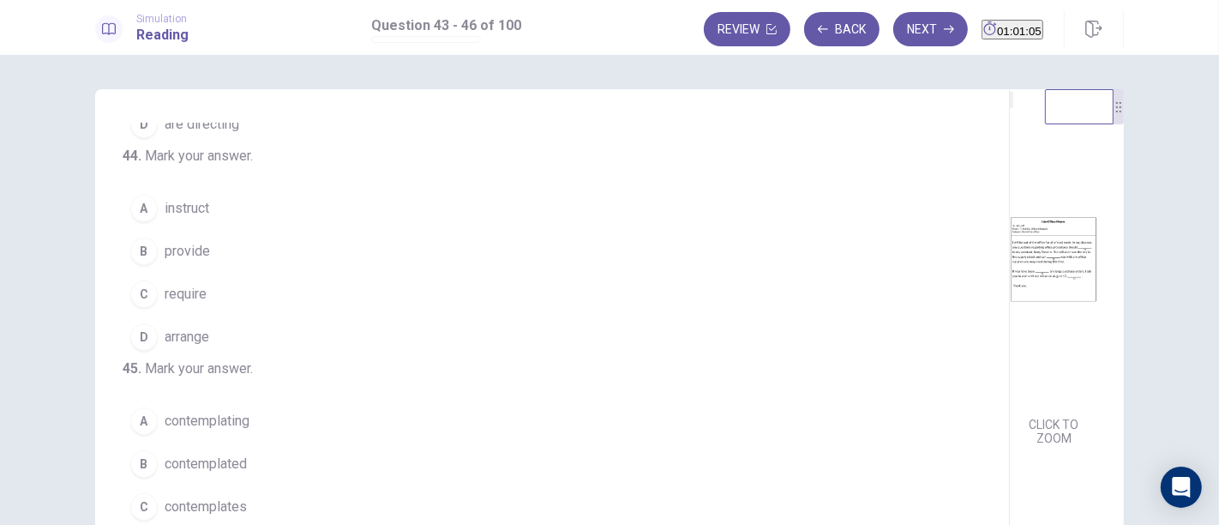
click at [177, 273] on button "B provide" at bounding box center [542, 251] width 839 height 43
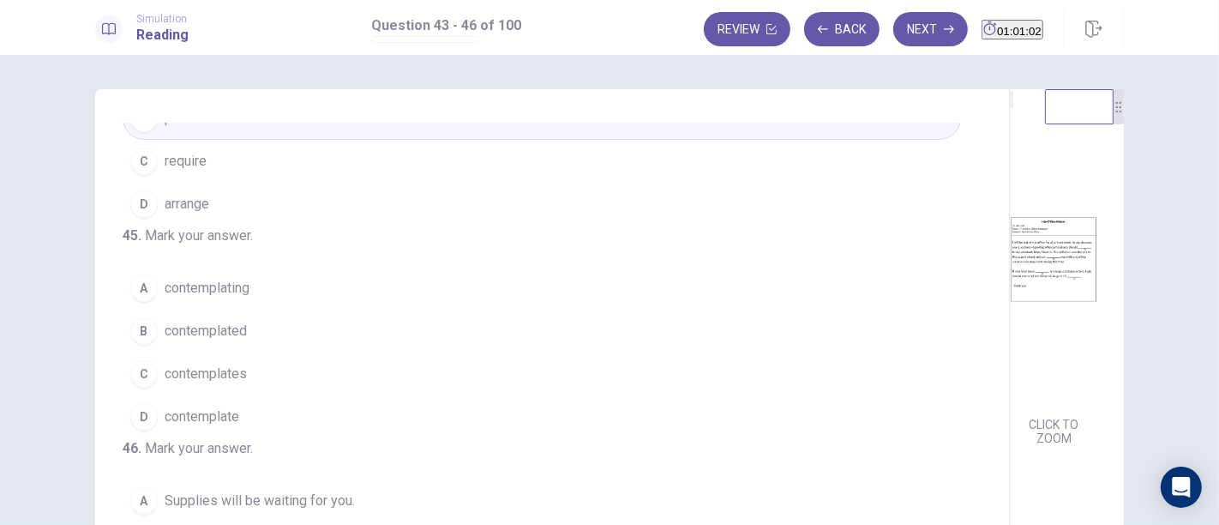
scroll to position [95, 0]
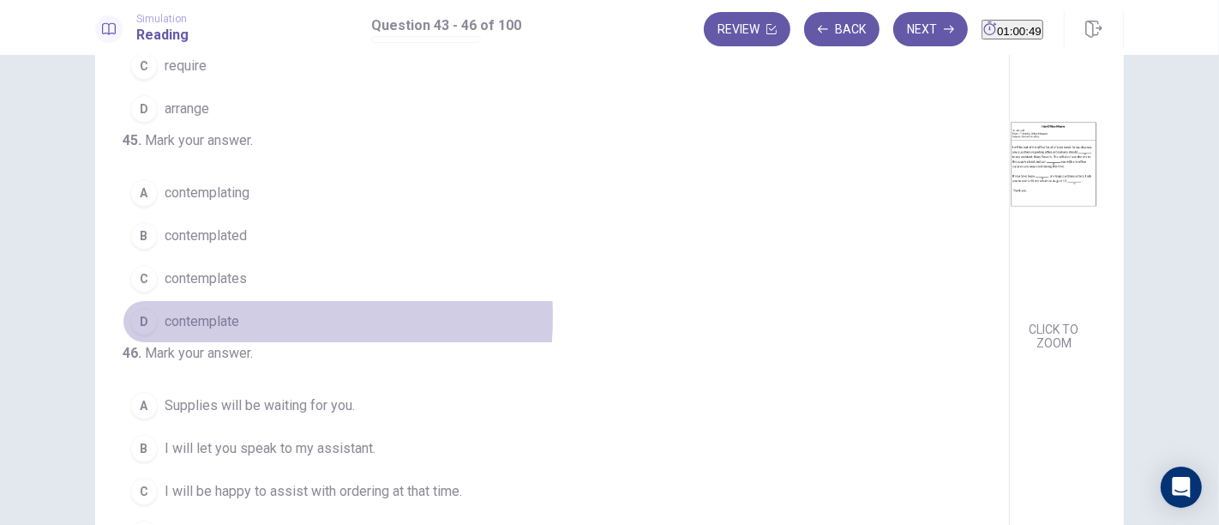
click at [201, 311] on span "contemplate" at bounding box center [202, 321] width 75 height 21
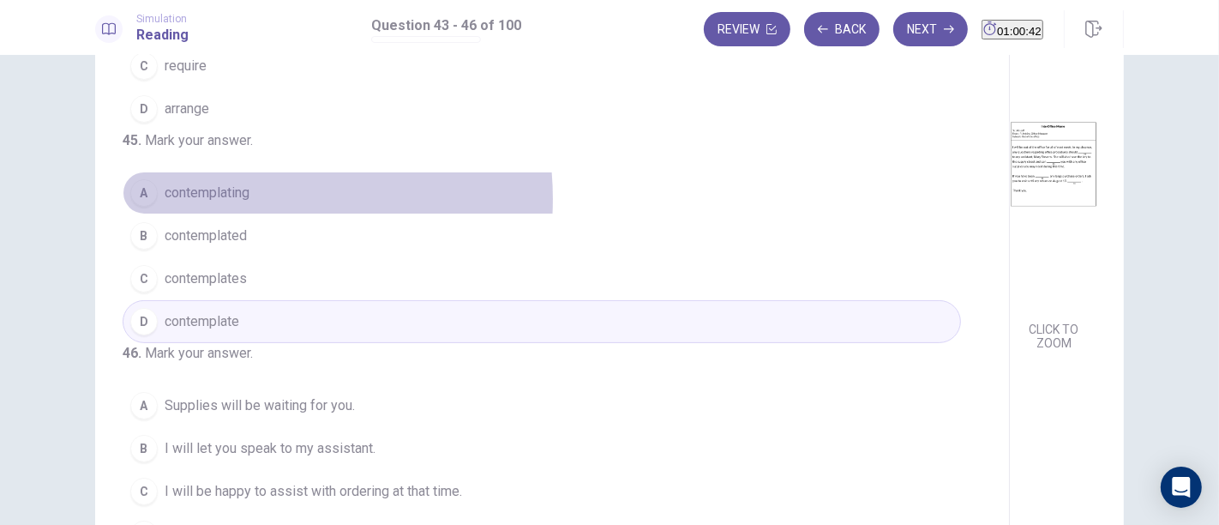
click at [225, 183] on span "contemplating" at bounding box center [207, 193] width 85 height 21
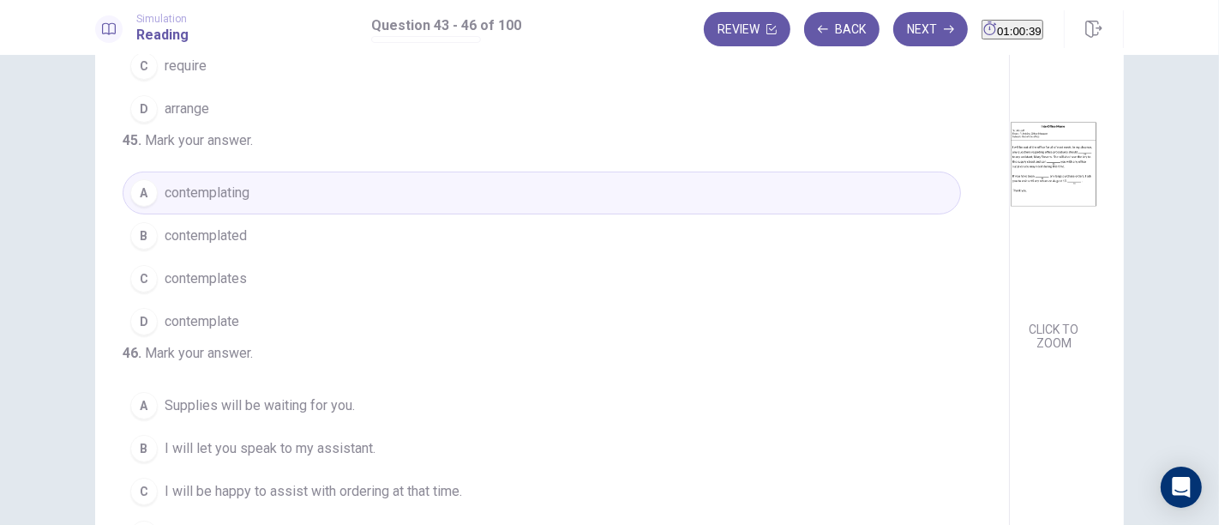
scroll to position [190, 0]
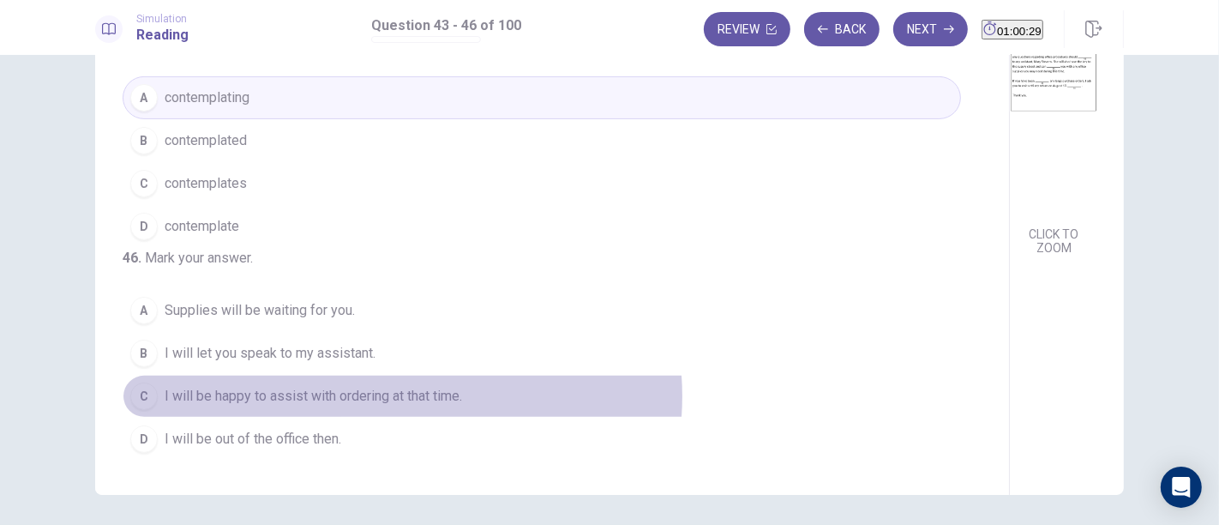
click at [397, 397] on span "I will be happy to assist with ordering at that time." at bounding box center [314, 396] width 298 height 21
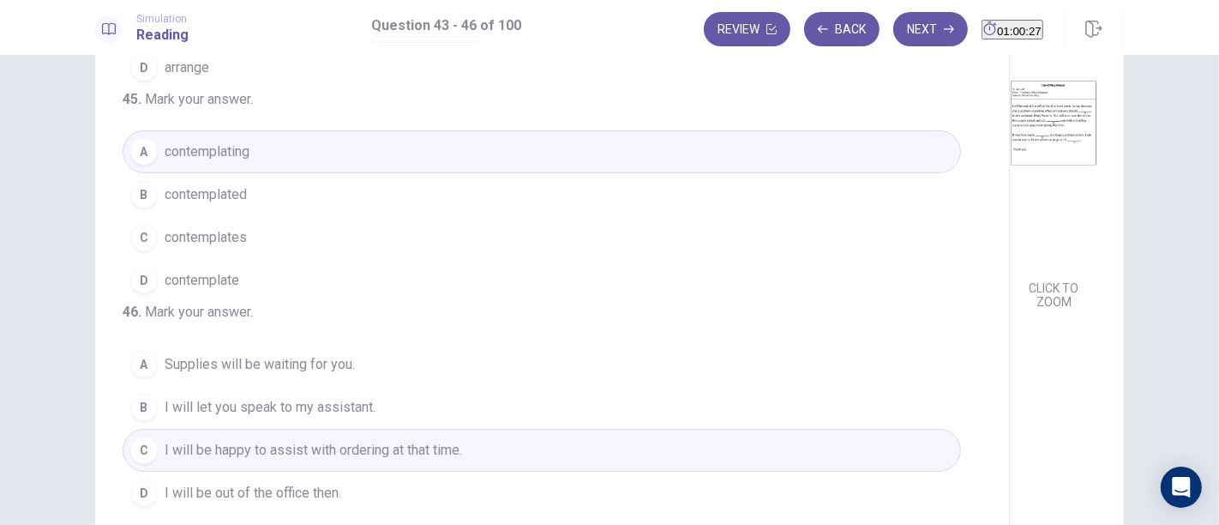
scroll to position [95, 0]
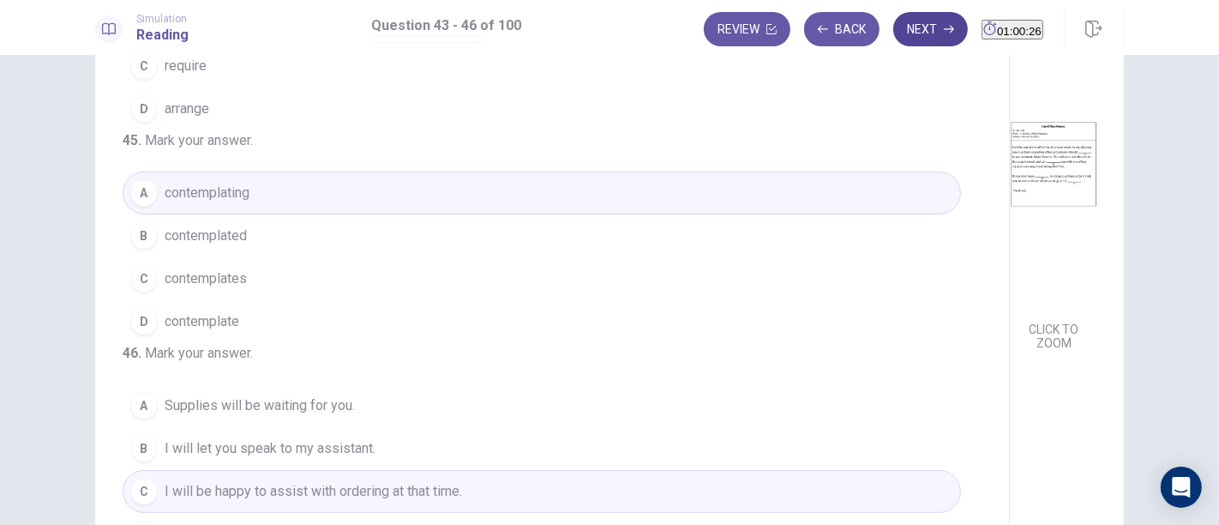
click at [901, 18] on button "Next" at bounding box center [930, 29] width 75 height 34
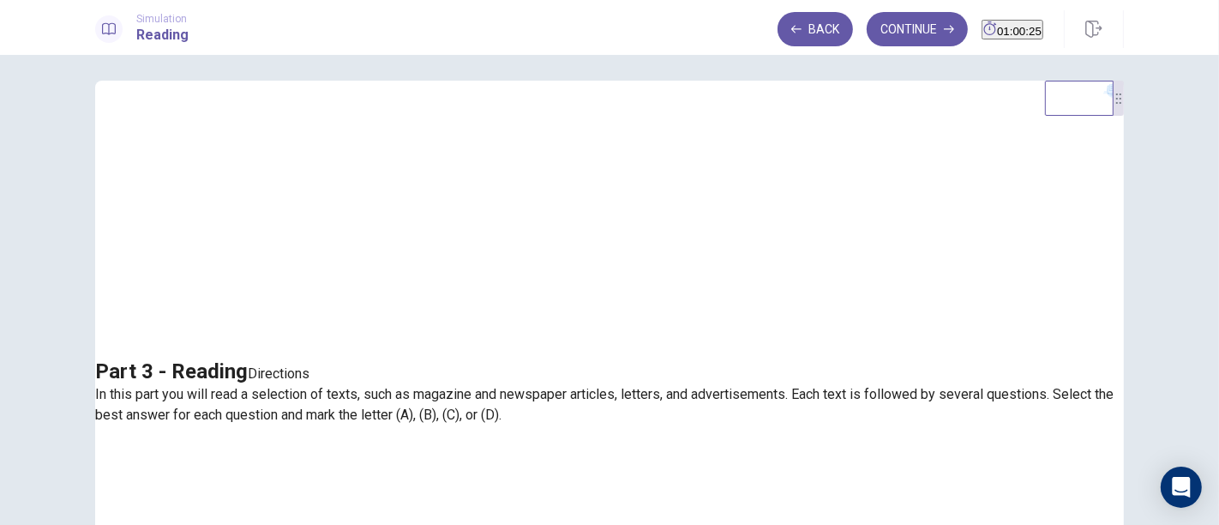
scroll to position [0, 0]
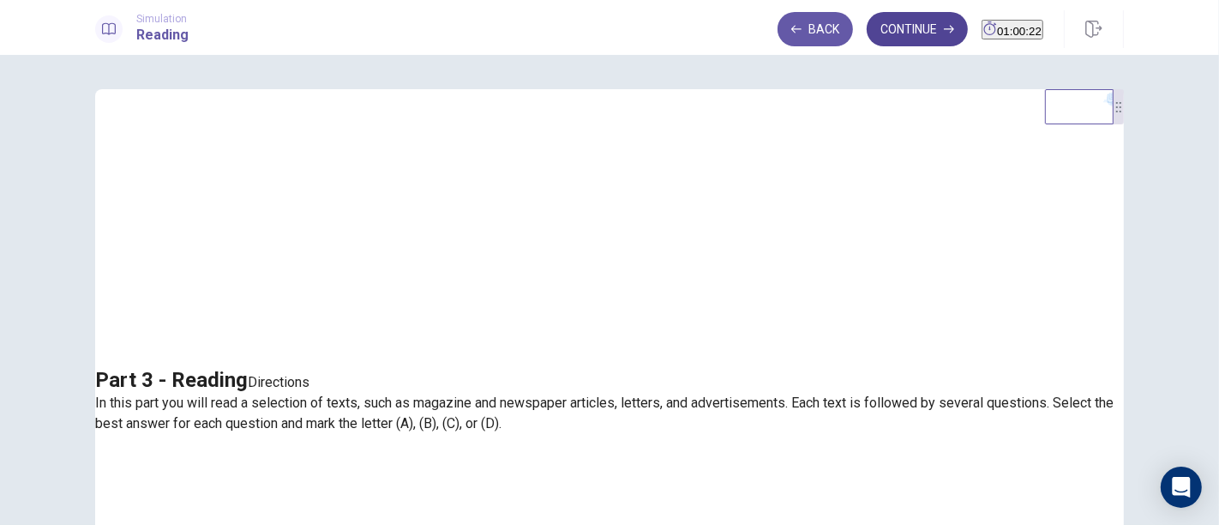
click at [890, 40] on button "Continue" at bounding box center [917, 29] width 101 height 34
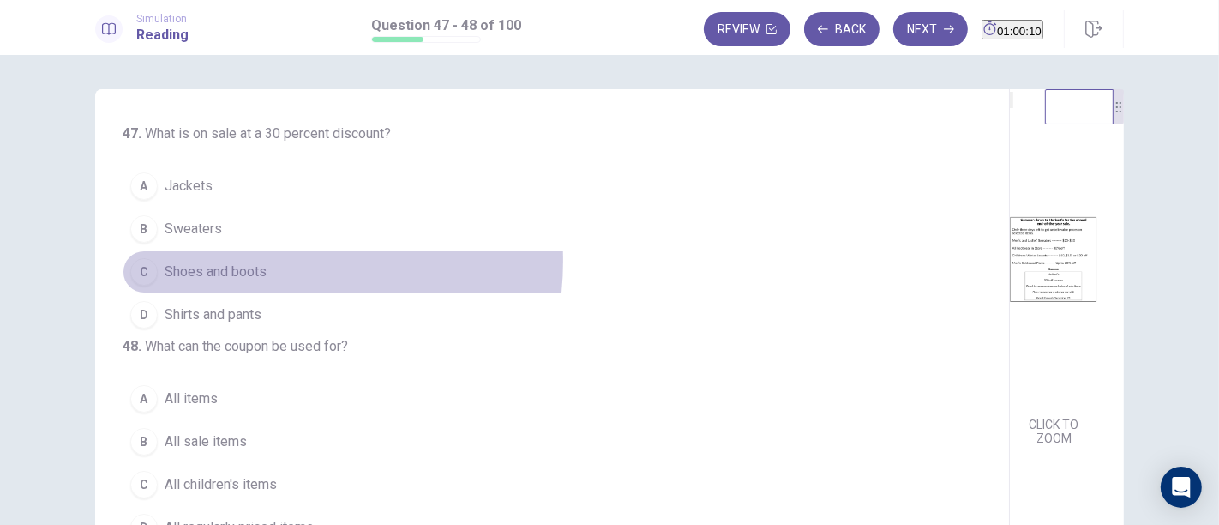
click at [249, 261] on span "Shoes and boots" at bounding box center [216, 271] width 102 height 21
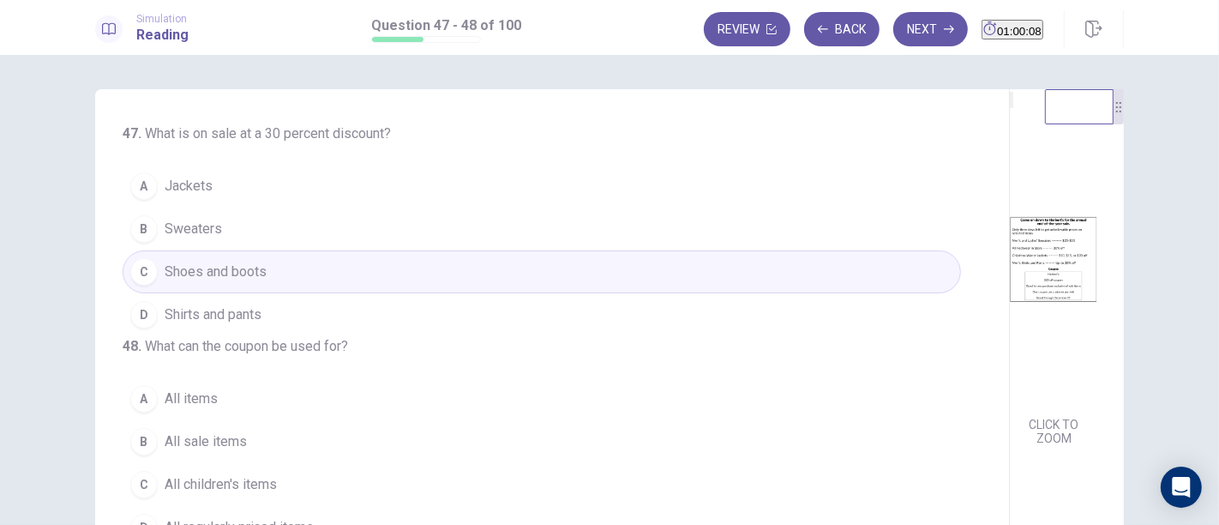
scroll to position [95, 0]
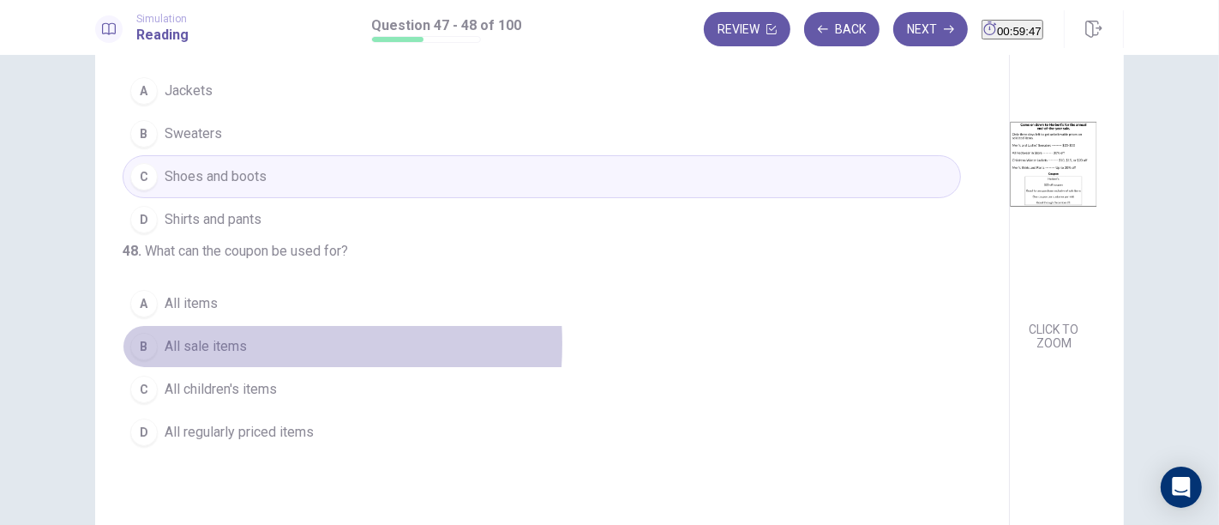
click at [203, 357] on span "All sale items" at bounding box center [206, 346] width 82 height 21
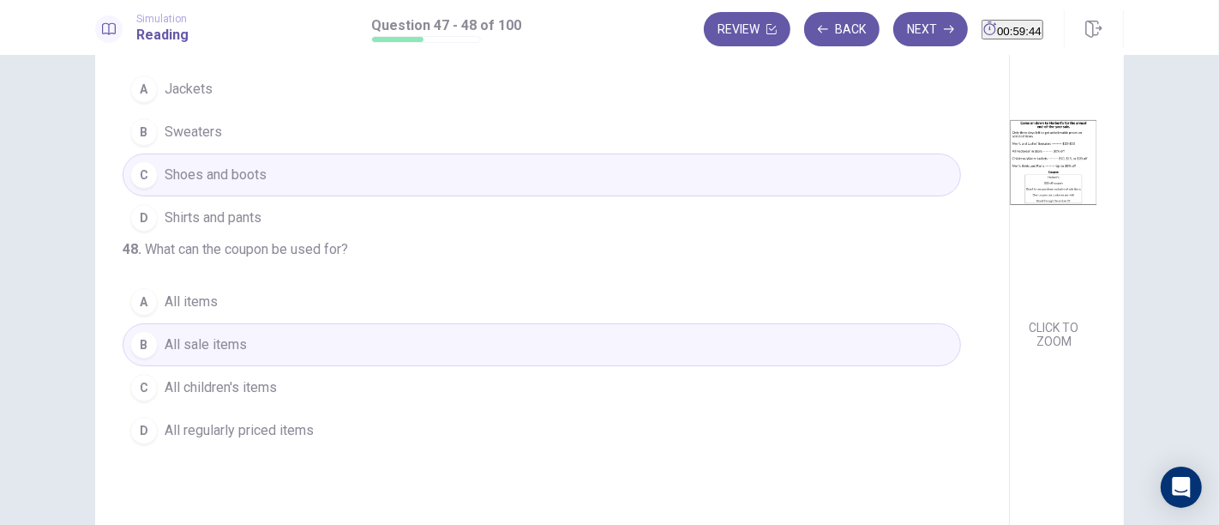
scroll to position [0, 0]
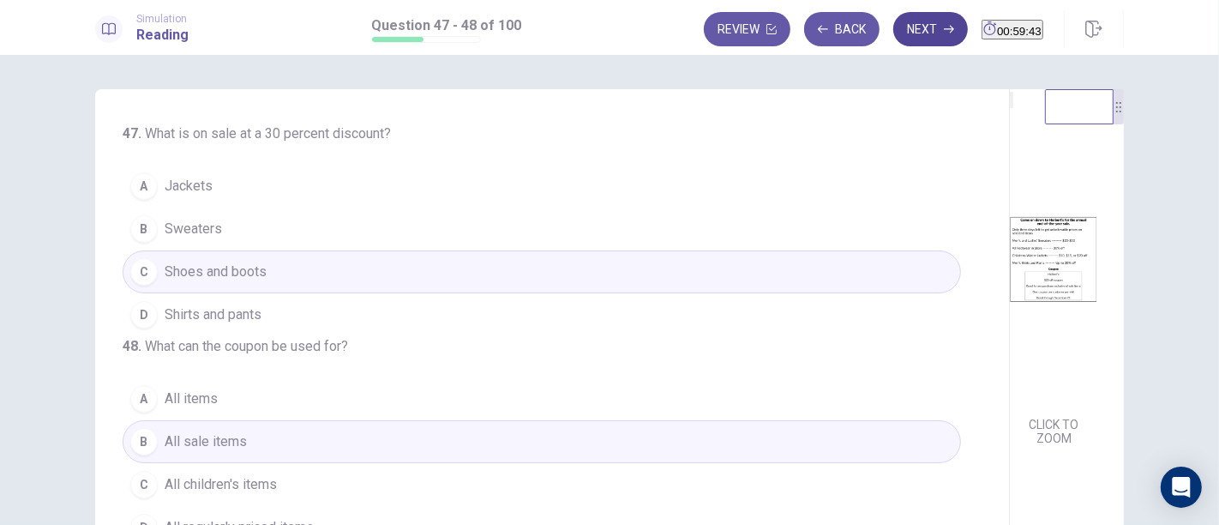
click at [893, 31] on button "Next" at bounding box center [930, 29] width 75 height 34
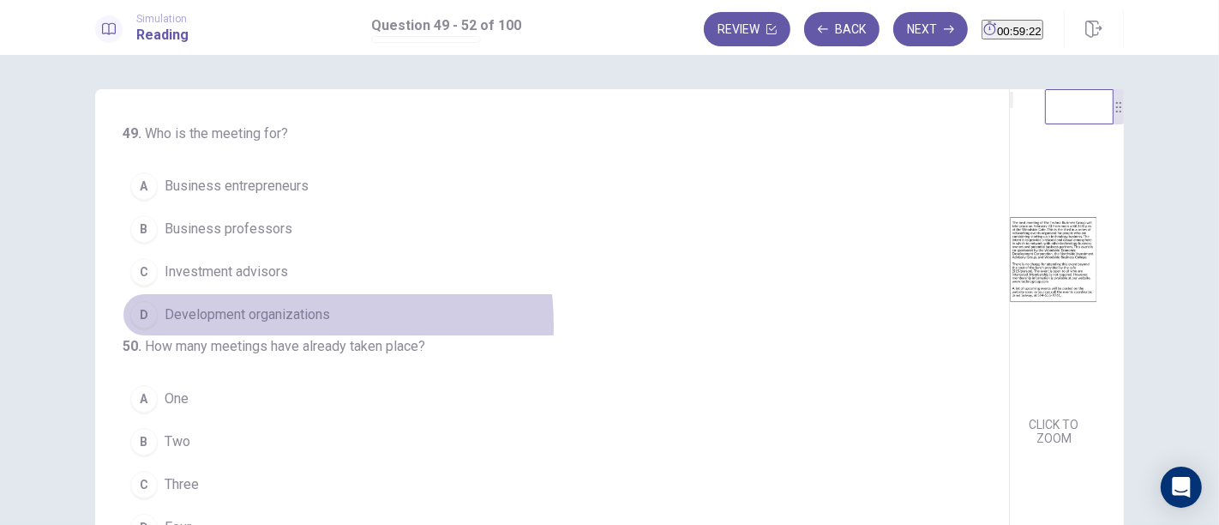
click at [260, 323] on button "D Development organizations" at bounding box center [542, 314] width 839 height 43
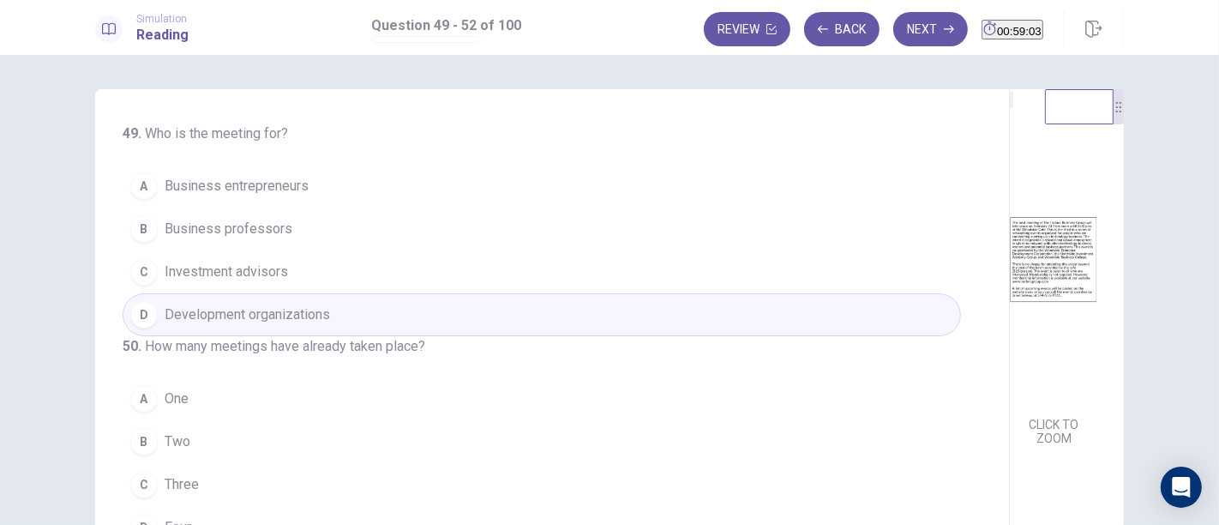
click at [237, 196] on button "A Business entrepreneurs" at bounding box center [542, 186] width 839 height 43
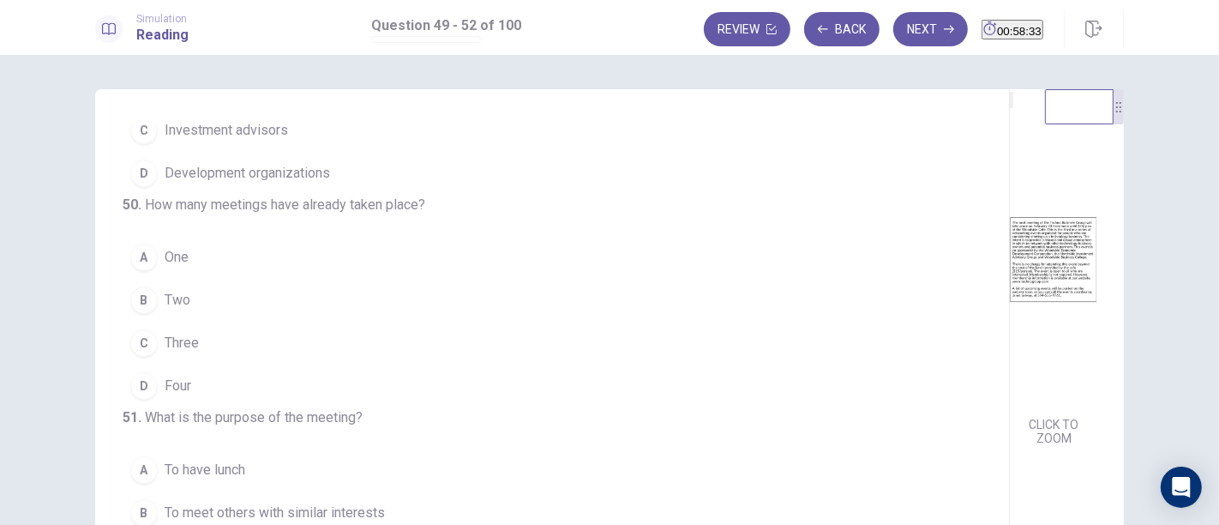
scroll to position [190, 0]
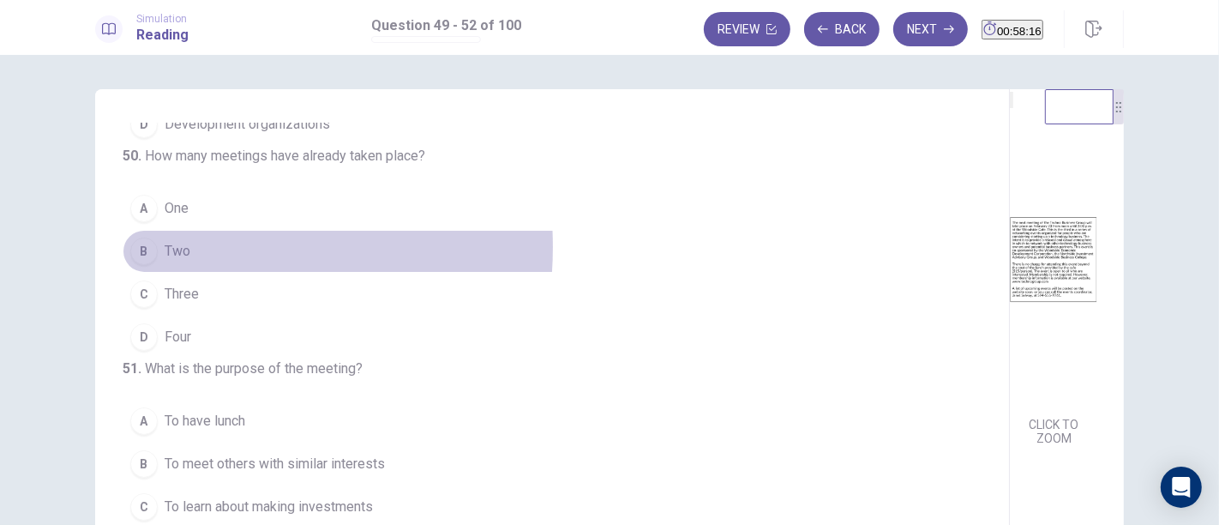
click at [173, 261] on span "Two" at bounding box center [178, 251] width 26 height 21
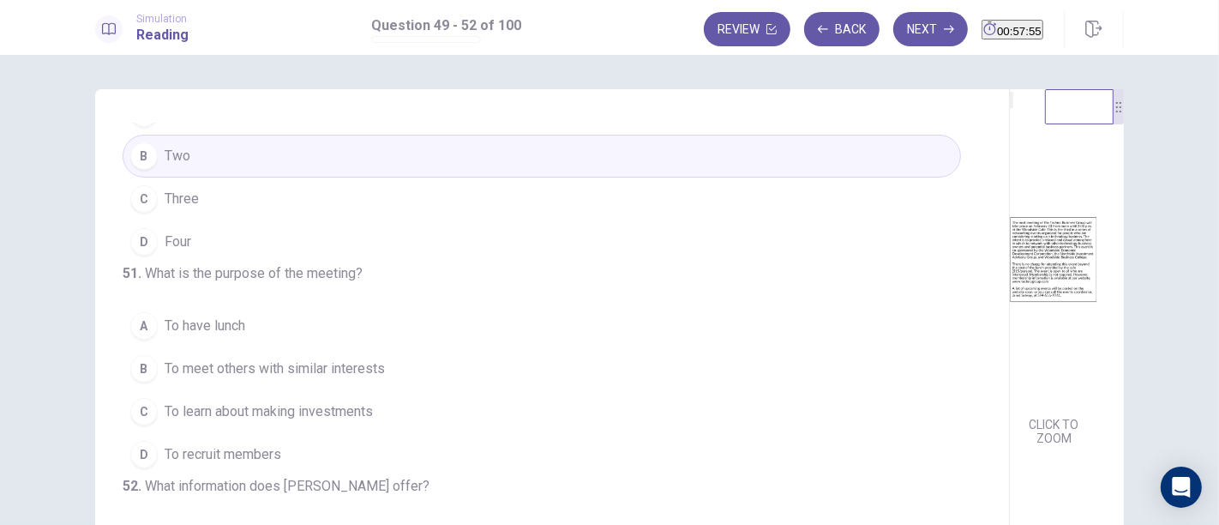
scroll to position [95, 0]
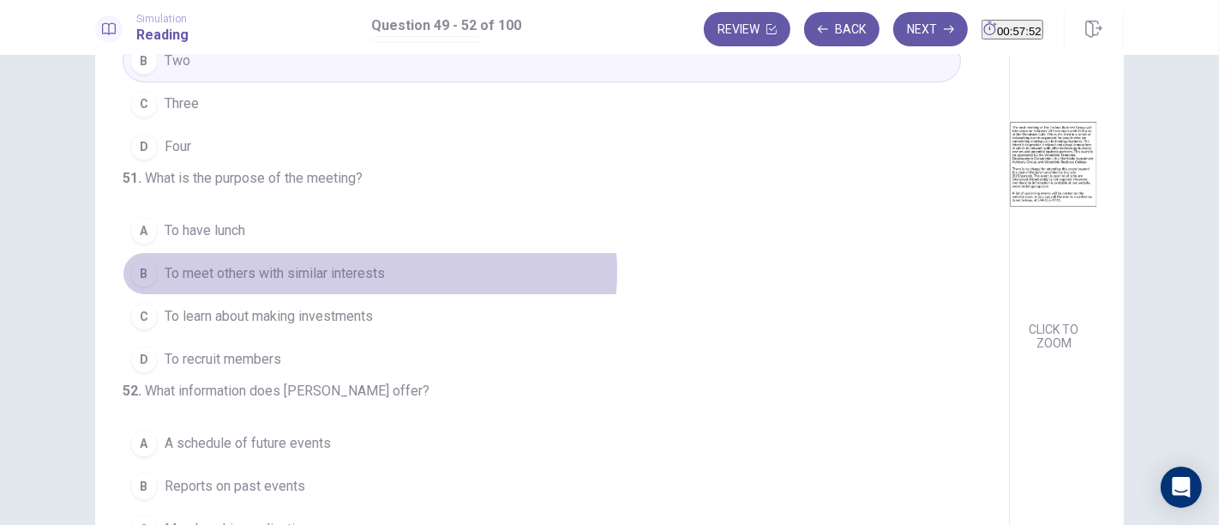
click at [364, 284] on span "To meet others with similar interests" at bounding box center [275, 273] width 220 height 21
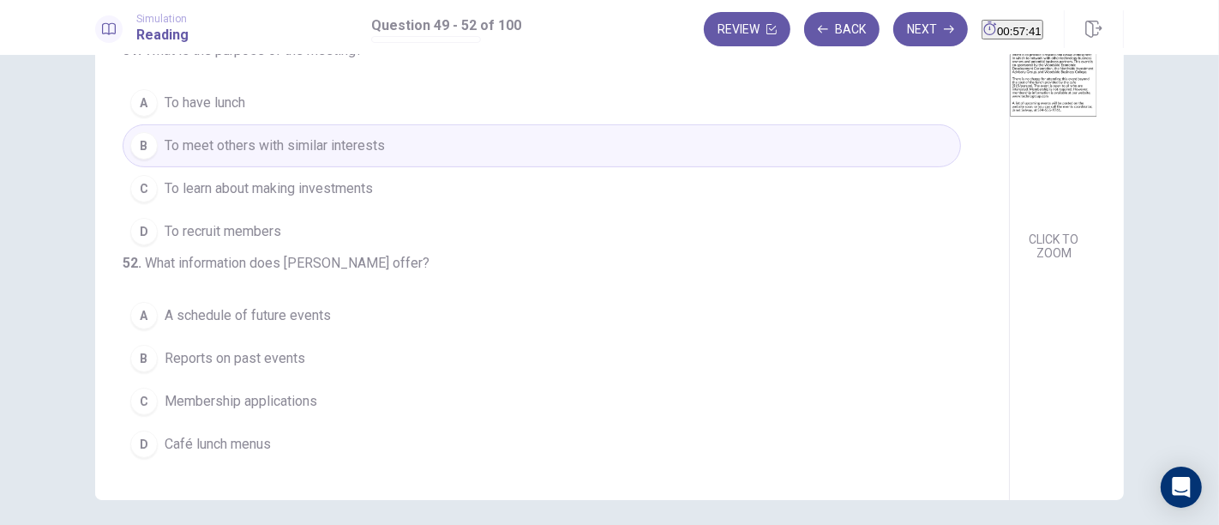
scroll to position [190, 0]
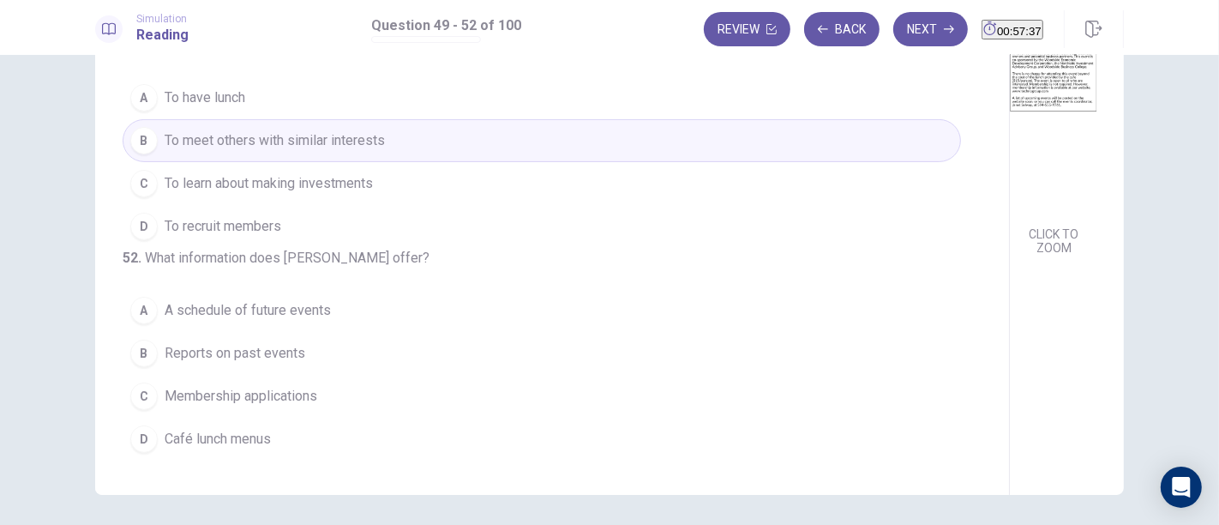
click at [284, 313] on span "A schedule of future events" at bounding box center [248, 310] width 166 height 21
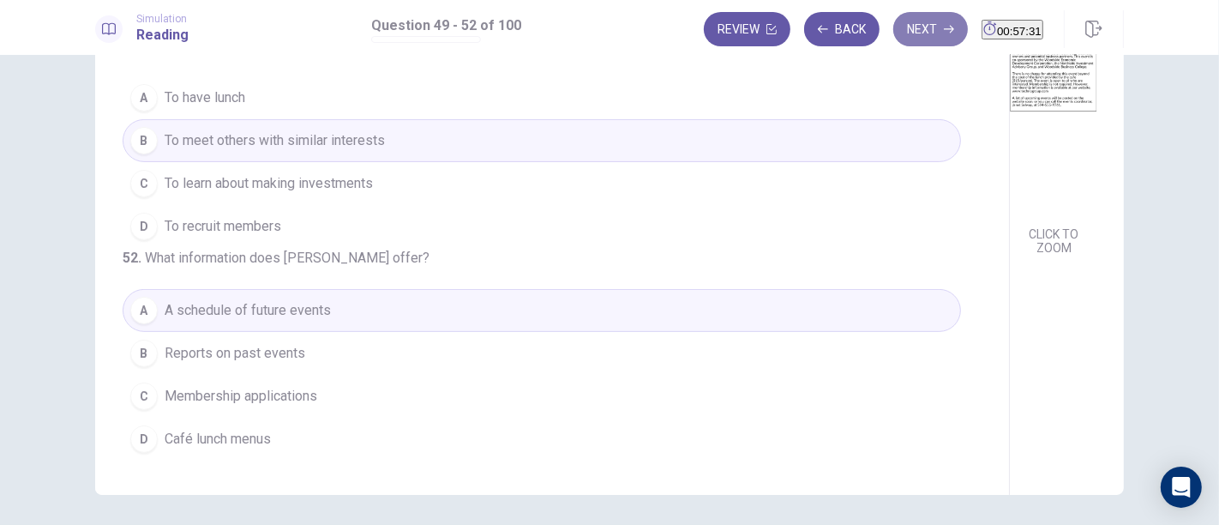
click at [899, 31] on button "Next" at bounding box center [930, 29] width 75 height 34
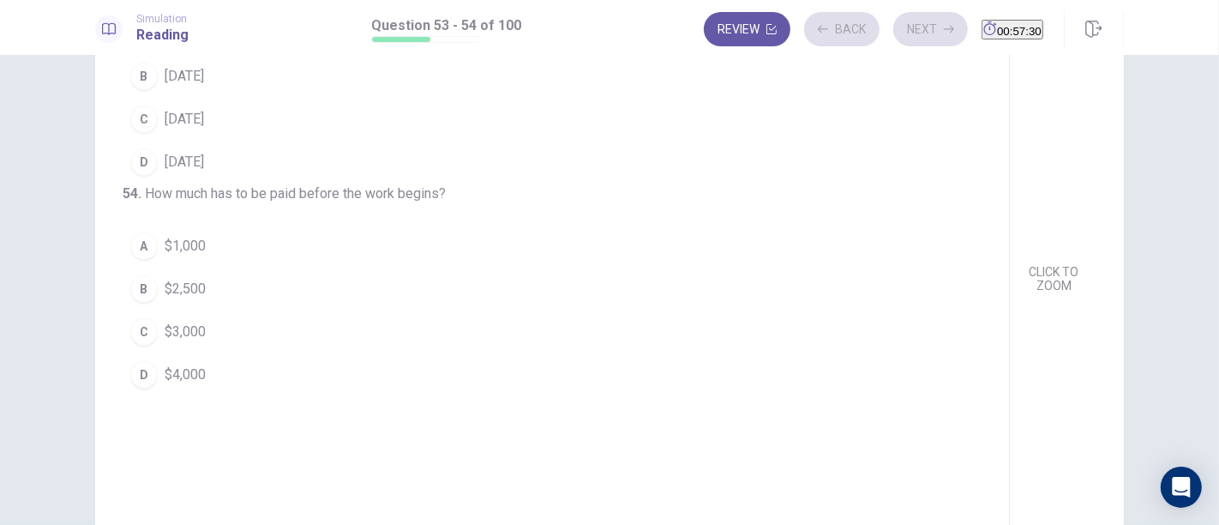
scroll to position [0, 0]
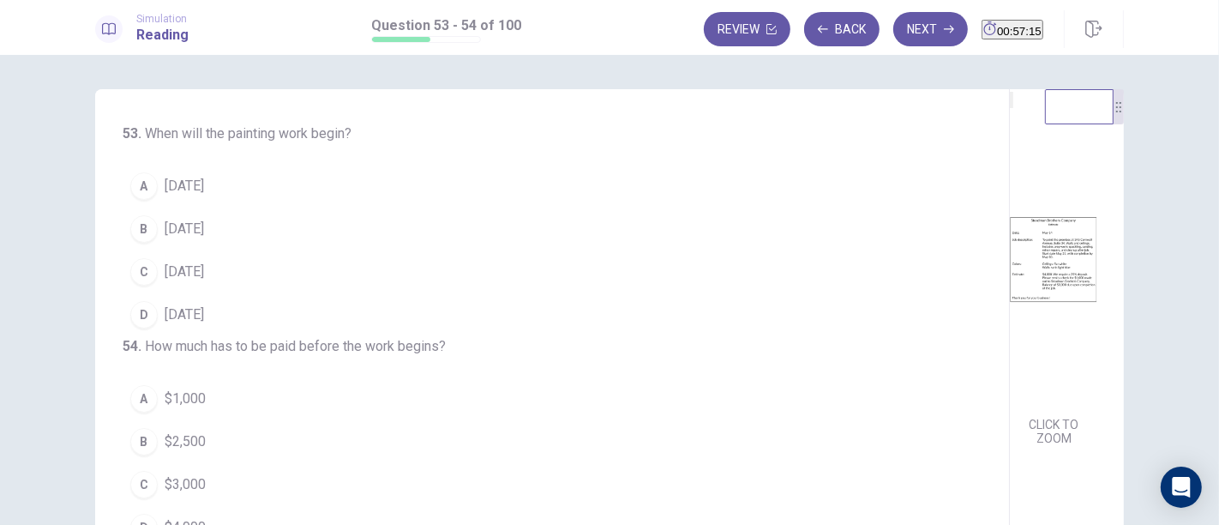
click at [166, 266] on span "May 21" at bounding box center [184, 271] width 39 height 21
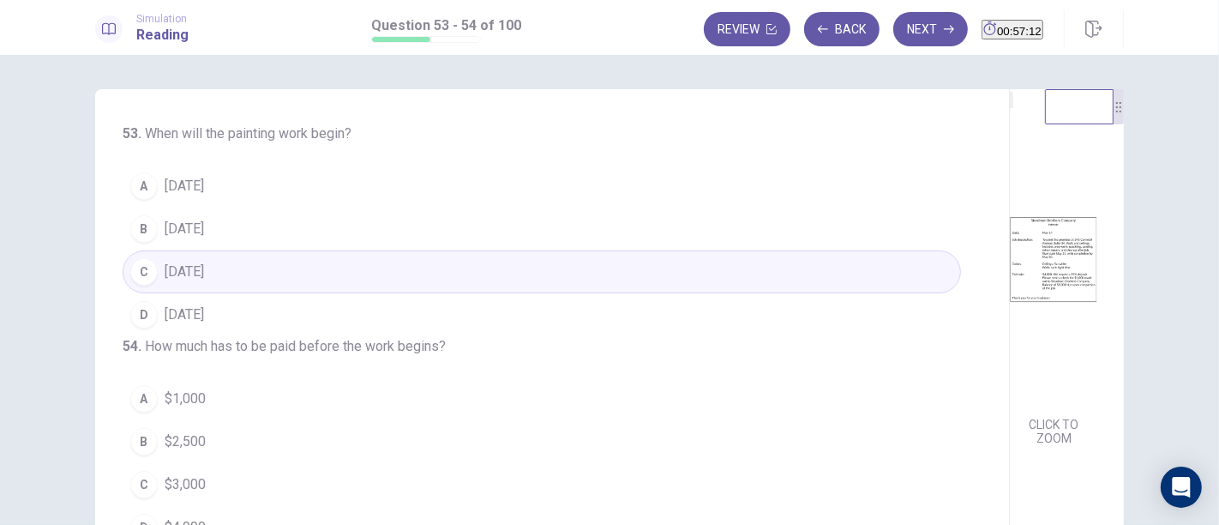
scroll to position [95, 0]
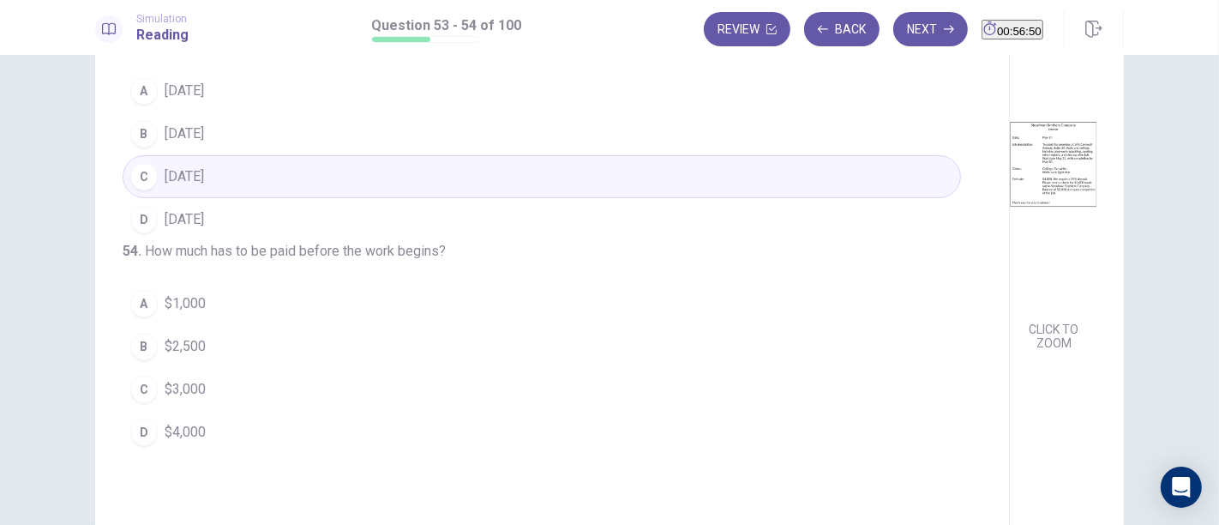
click at [170, 314] on span "$1,000" at bounding box center [185, 303] width 41 height 21
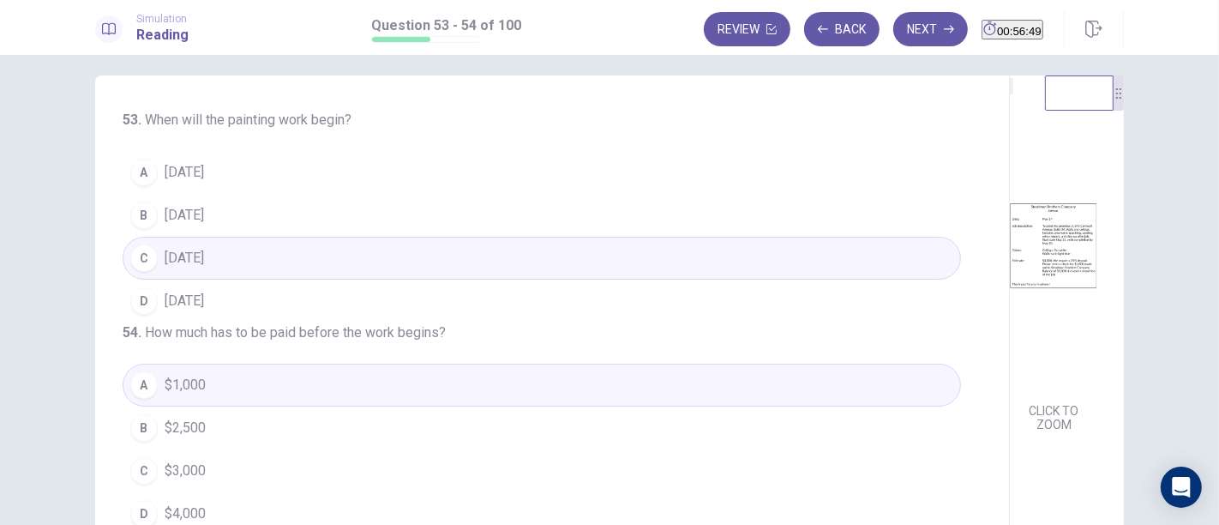
scroll to position [0, 0]
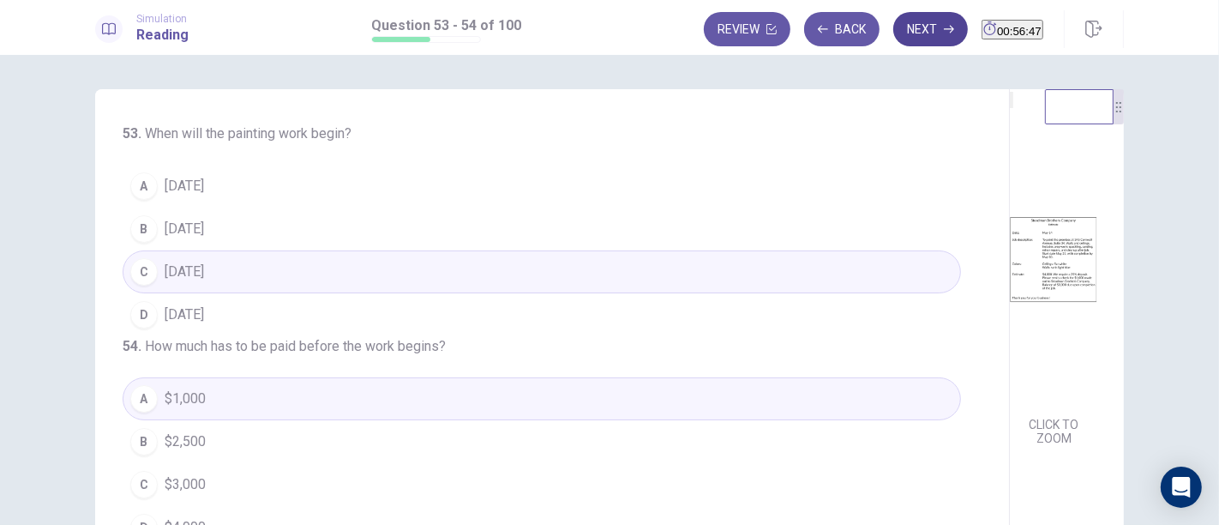
click at [944, 26] on icon "button" at bounding box center [949, 29] width 10 height 10
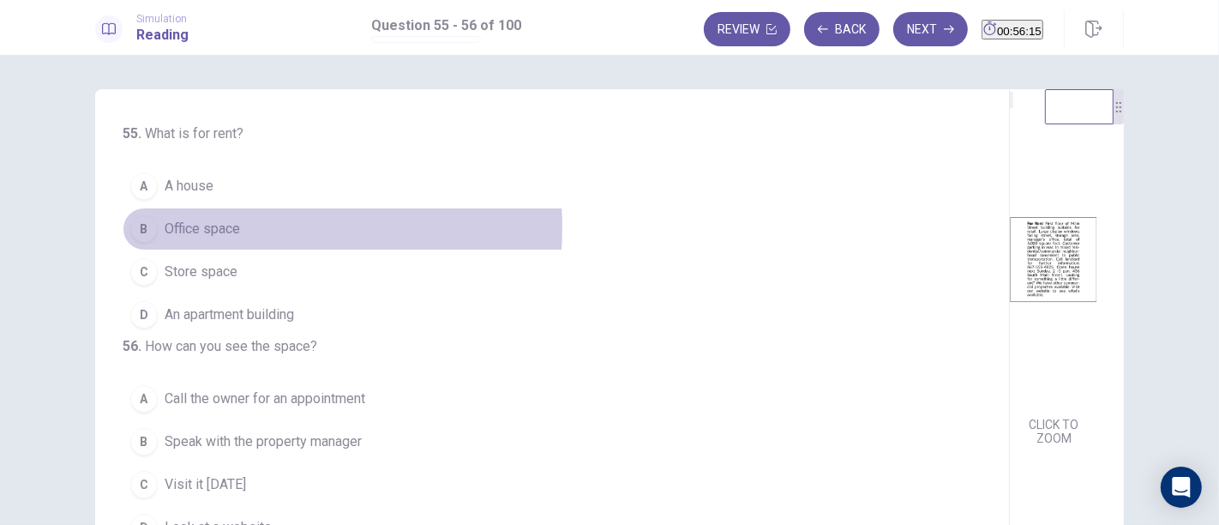
click at [213, 226] on span "Office space" at bounding box center [202, 229] width 75 height 21
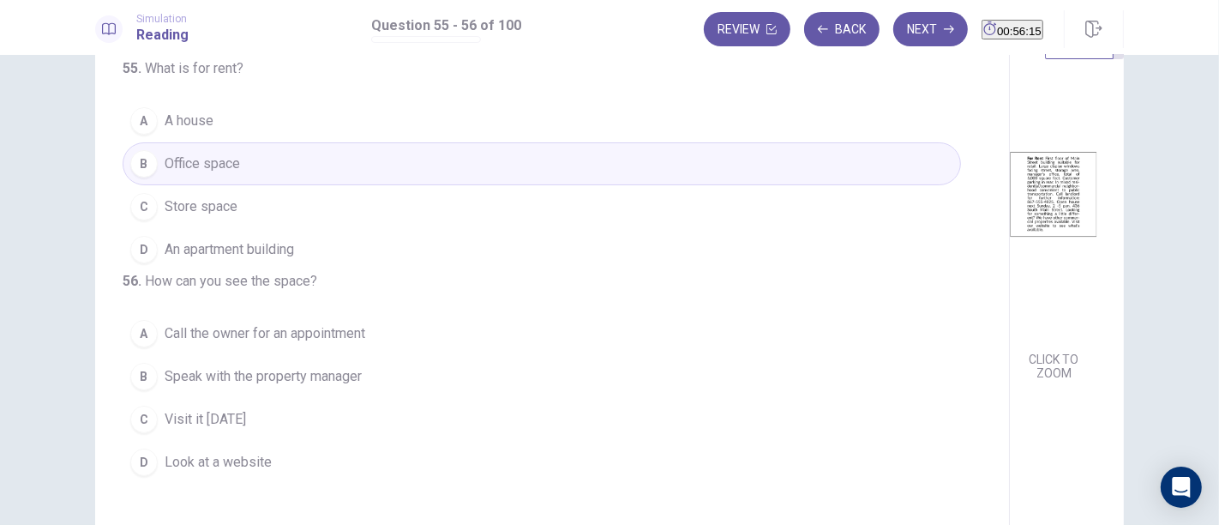
scroll to position [95, 0]
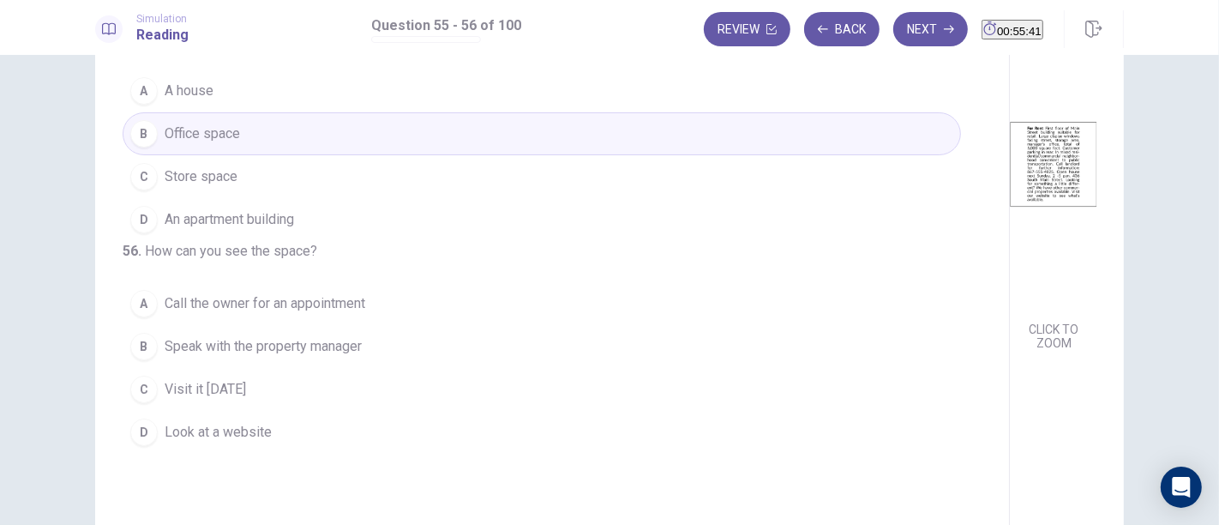
drag, startPoint x: 256, startPoint y: 427, endPoint x: 267, endPoint y: 421, distance: 12.7
click at [246, 400] on span "Visit it next Sunday" at bounding box center [205, 389] width 81 height 21
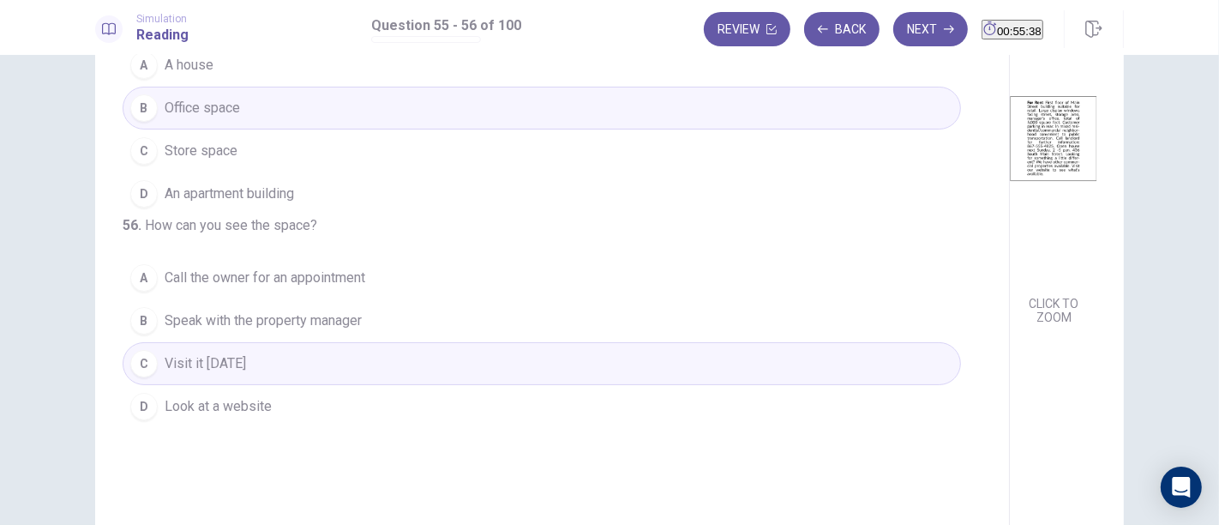
scroll to position [0, 0]
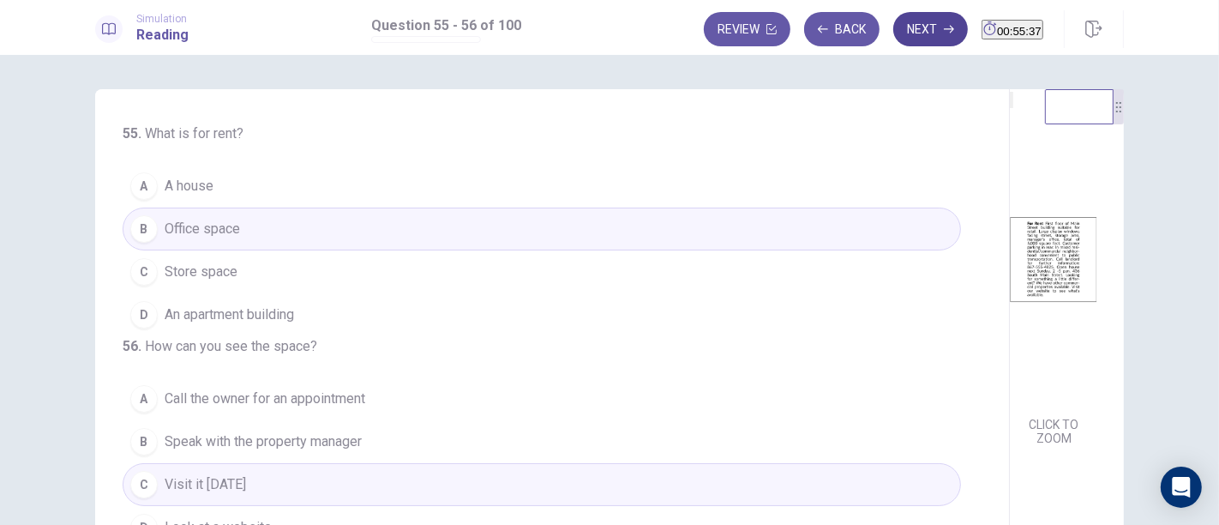
click at [893, 32] on button "Next" at bounding box center [930, 29] width 75 height 34
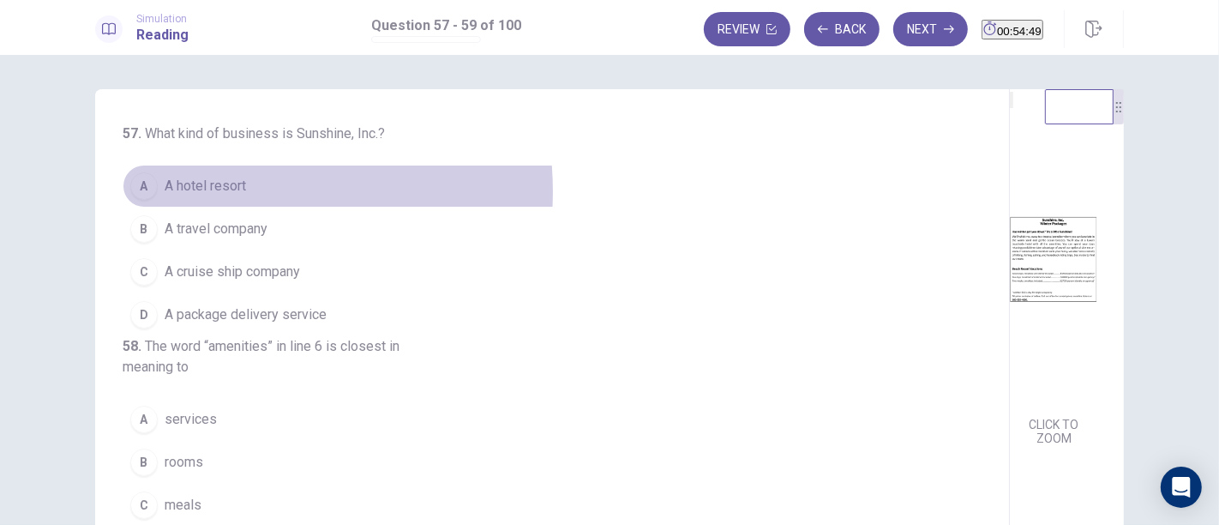
click at [213, 191] on span "A hotel resort" at bounding box center [205, 186] width 81 height 21
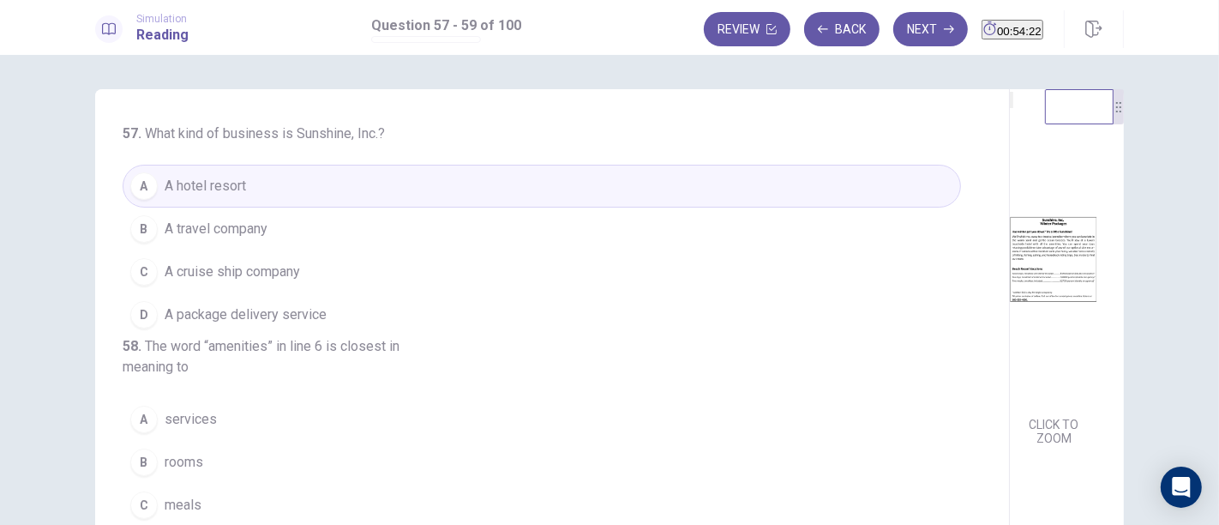
click at [280, 239] on button "B A travel company" at bounding box center [542, 228] width 839 height 43
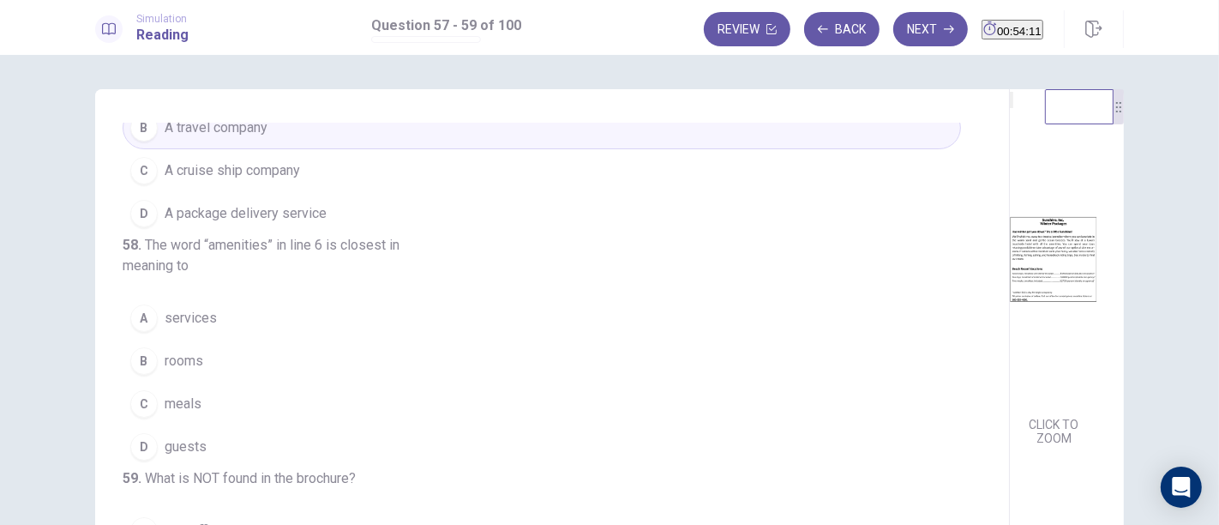
scroll to position [190, 0]
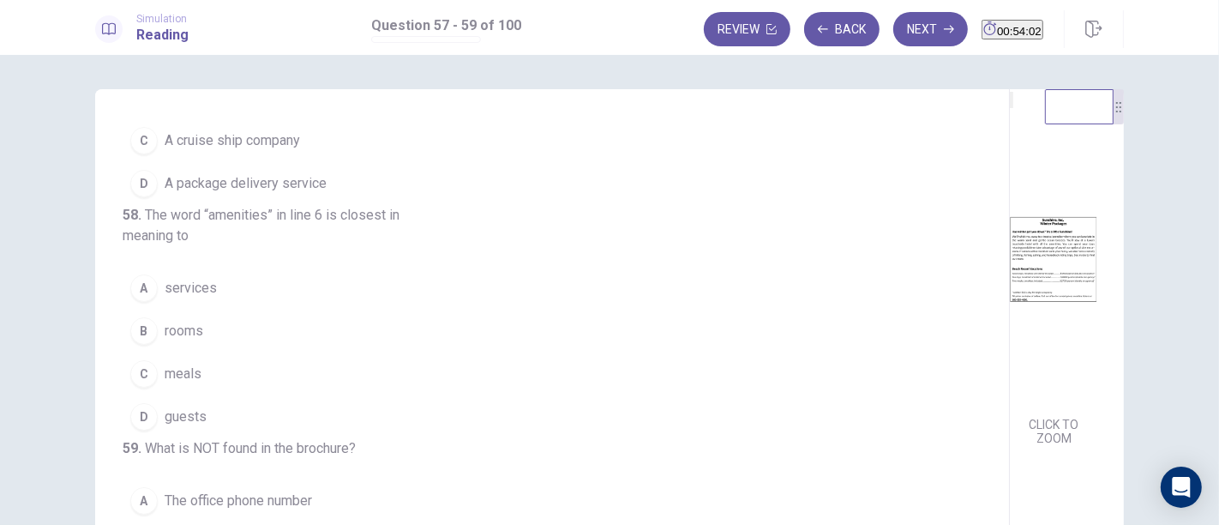
drag, startPoint x: 171, startPoint y: 270, endPoint x: 207, endPoint y: 267, distance: 36.2
click at [171, 278] on span "services" at bounding box center [191, 288] width 52 height 21
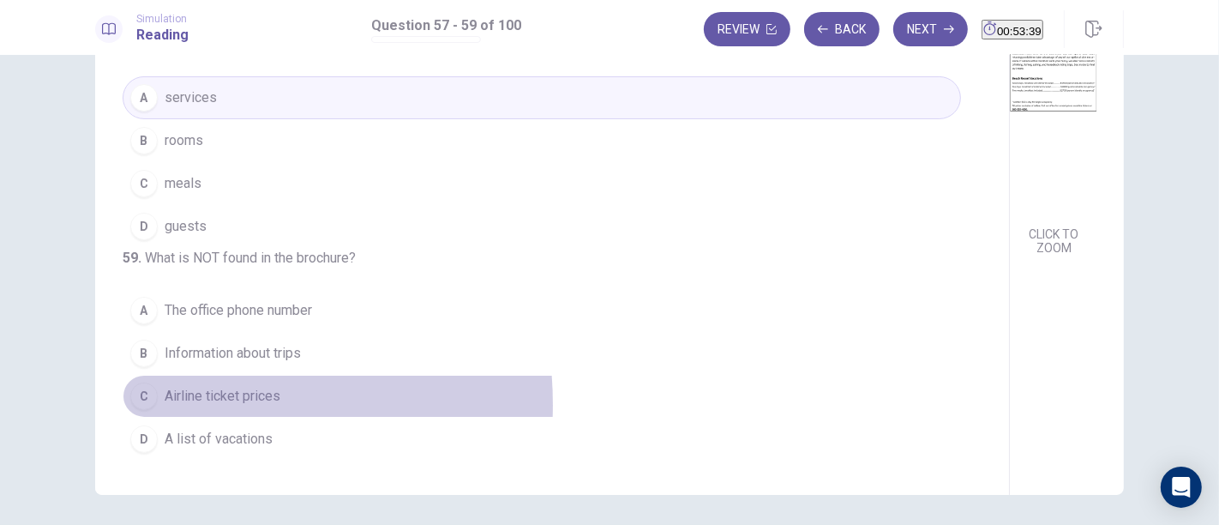
click at [157, 405] on button "C Airline ticket prices" at bounding box center [542, 396] width 839 height 43
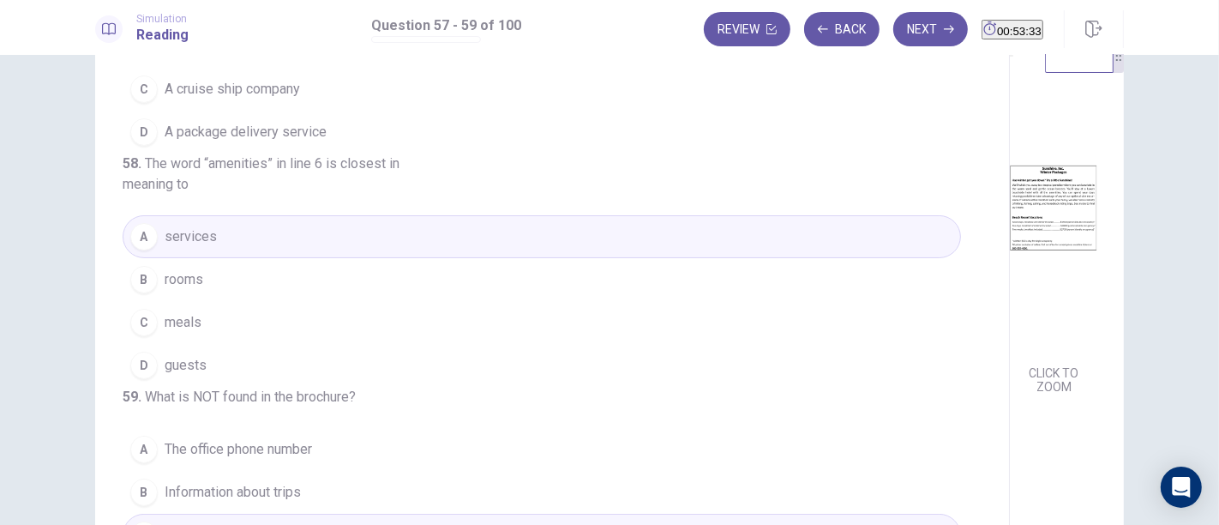
scroll to position [0, 0]
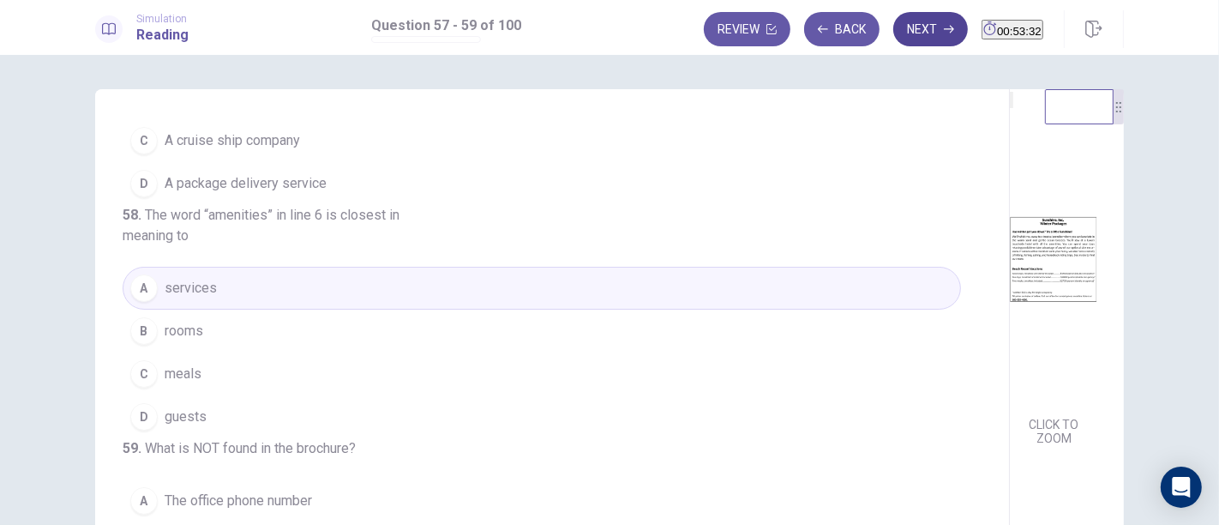
click at [900, 31] on button "Next" at bounding box center [930, 29] width 75 height 34
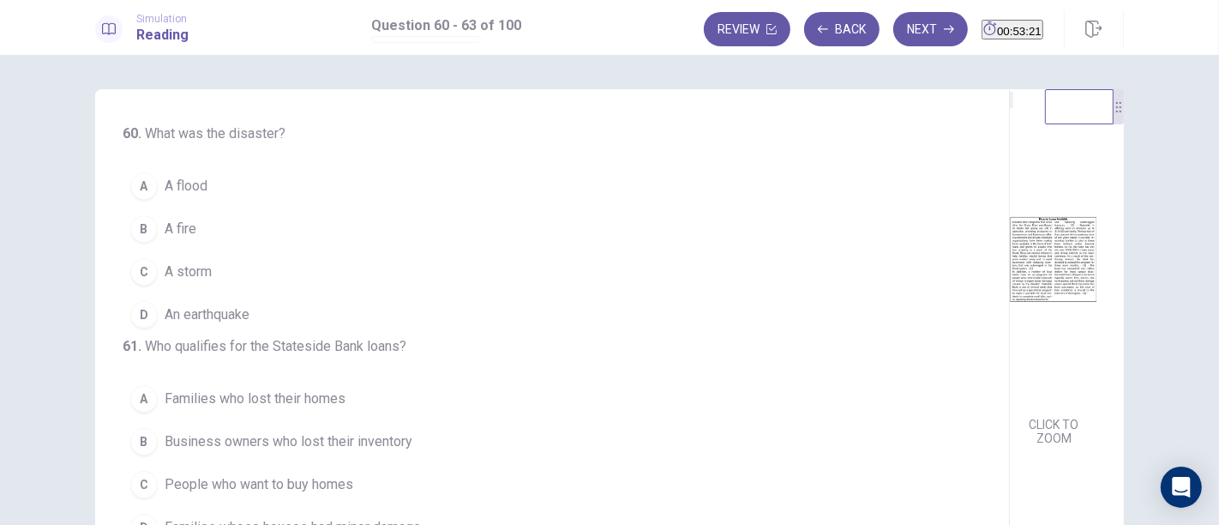
click at [153, 190] on button "A A flood" at bounding box center [542, 186] width 839 height 43
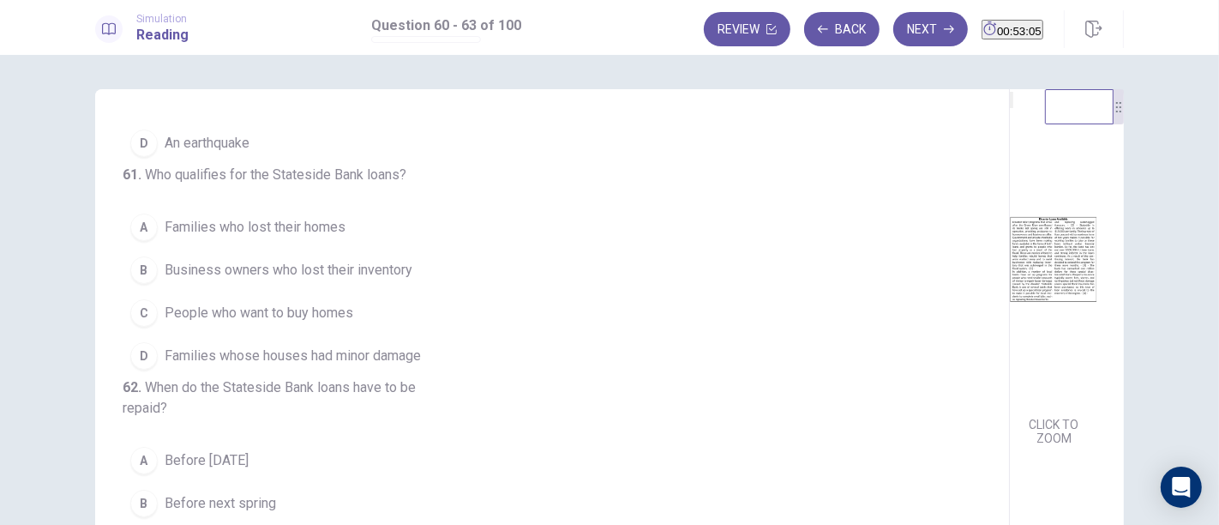
scroll to position [190, 0]
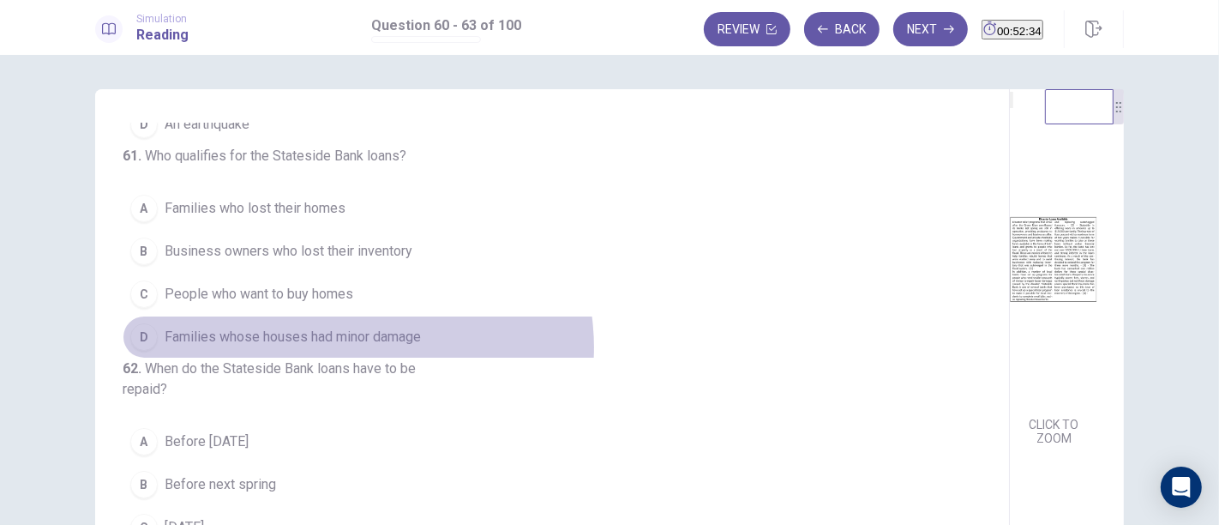
click at [352, 358] on button "D Families whose houses had minor damage" at bounding box center [542, 337] width 839 height 43
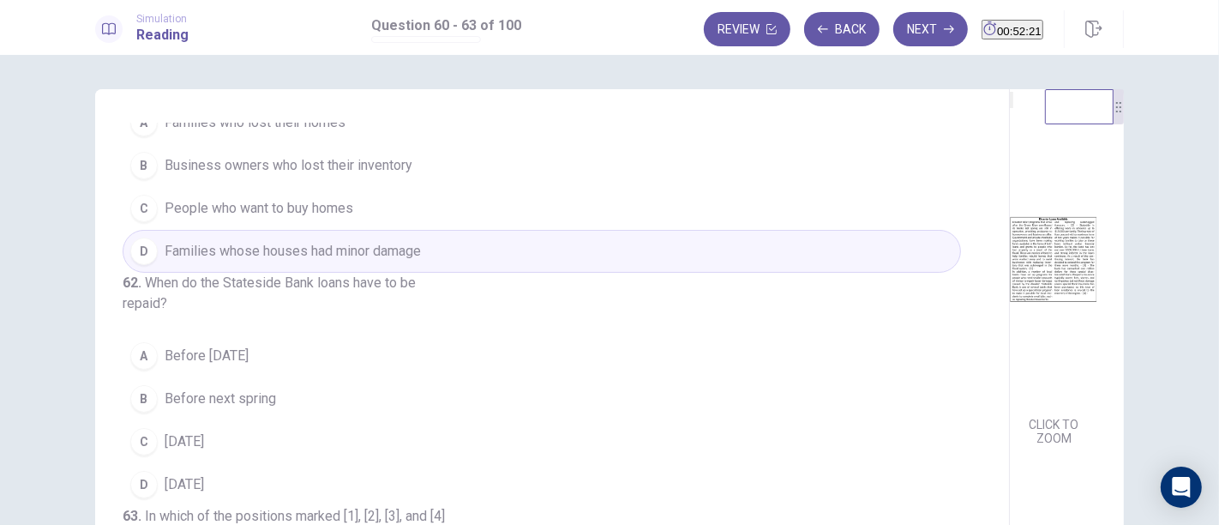
scroll to position [381, 0]
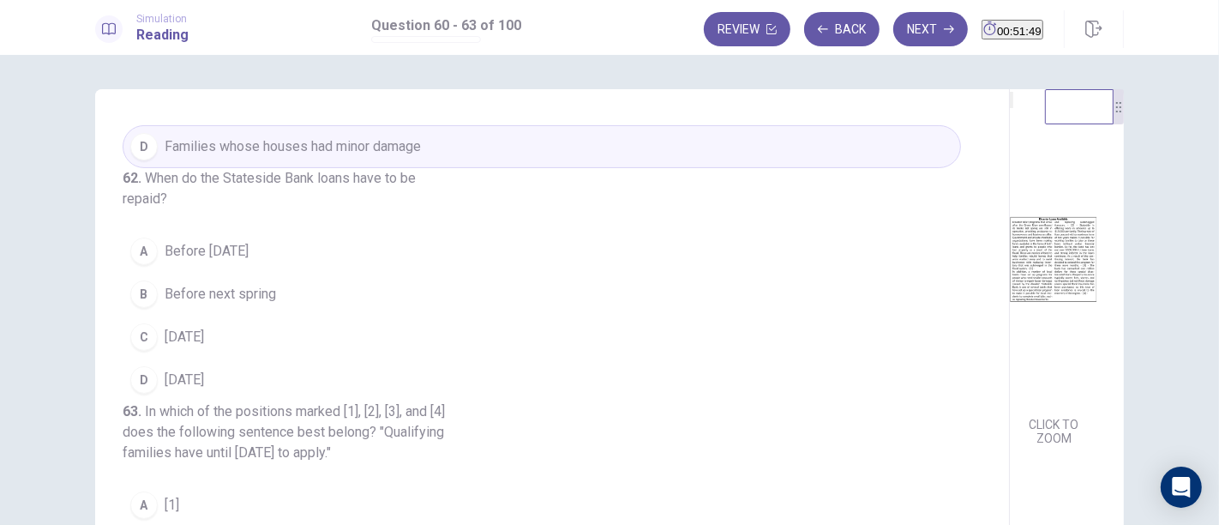
click at [153, 401] on button "D Within ten years" at bounding box center [542, 379] width 839 height 43
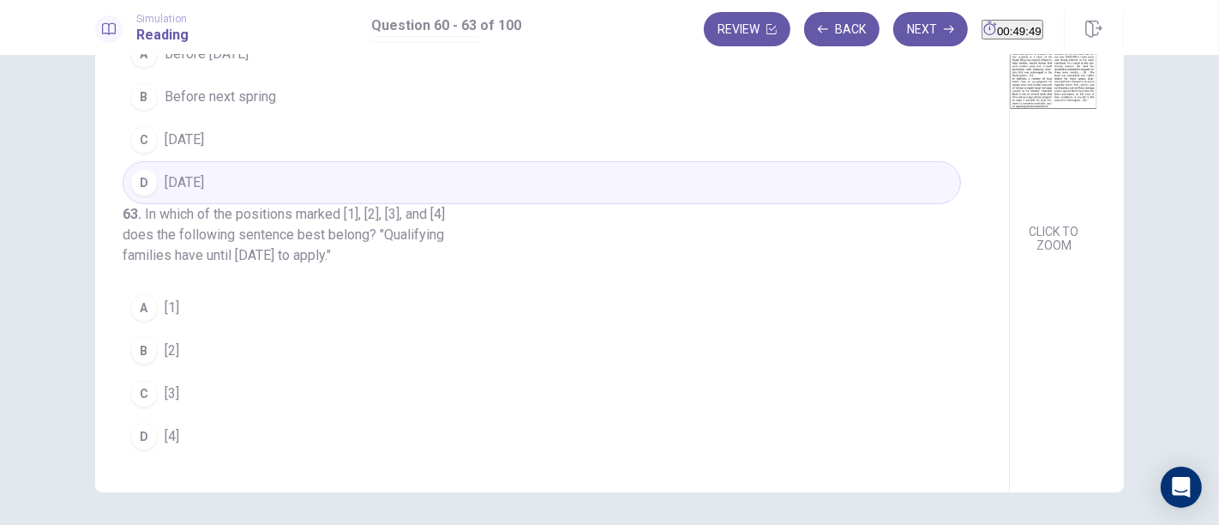
scroll to position [249, 0]
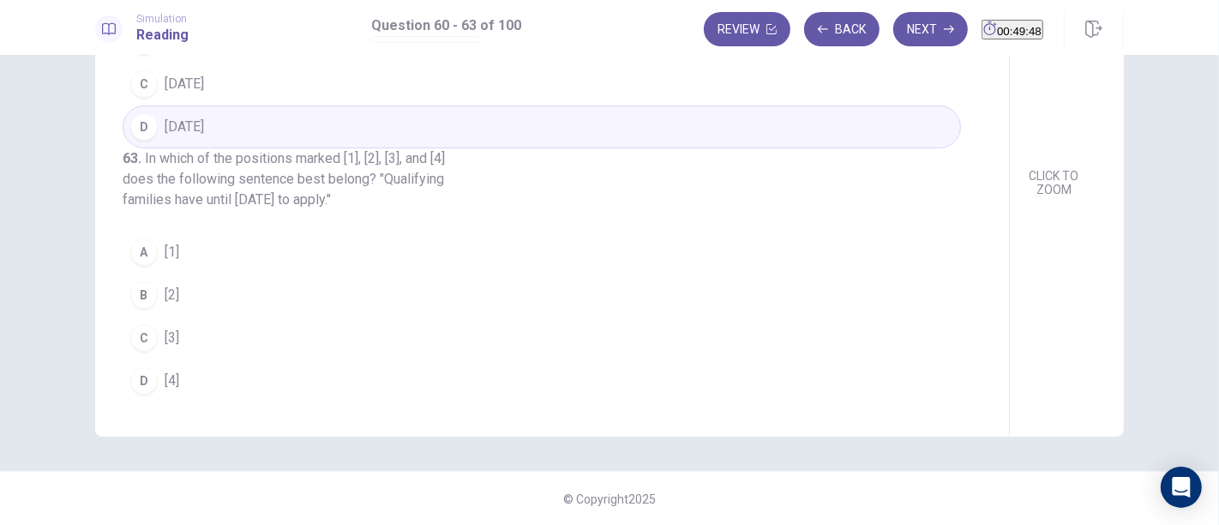
click at [141, 290] on div "B" at bounding box center [143, 294] width 27 height 27
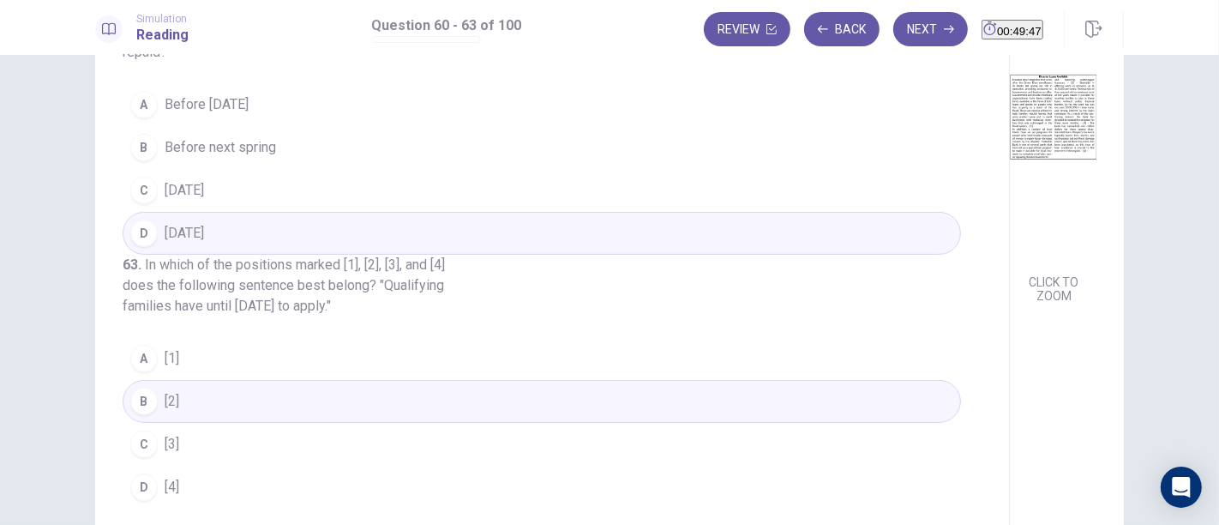
scroll to position [0, 0]
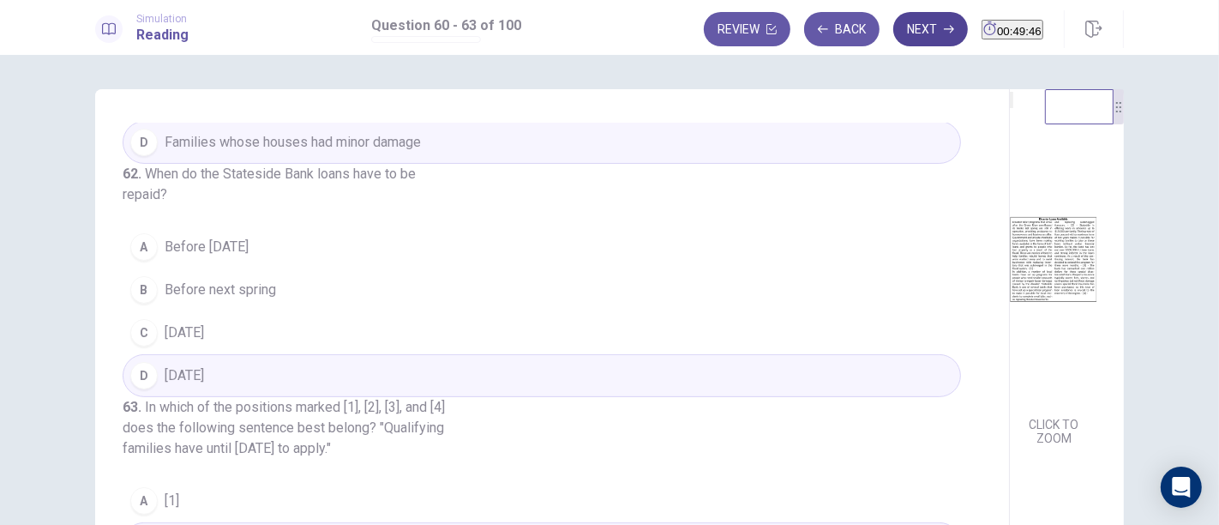
click at [902, 31] on button "Next" at bounding box center [930, 29] width 75 height 34
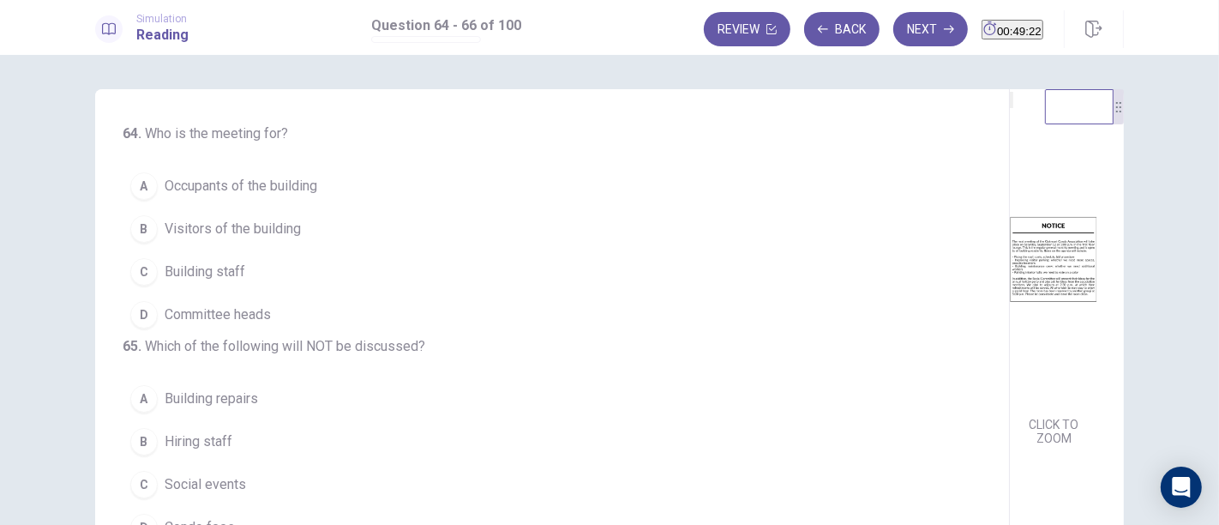
click at [257, 191] on span "Occupants of the building" at bounding box center [241, 186] width 153 height 21
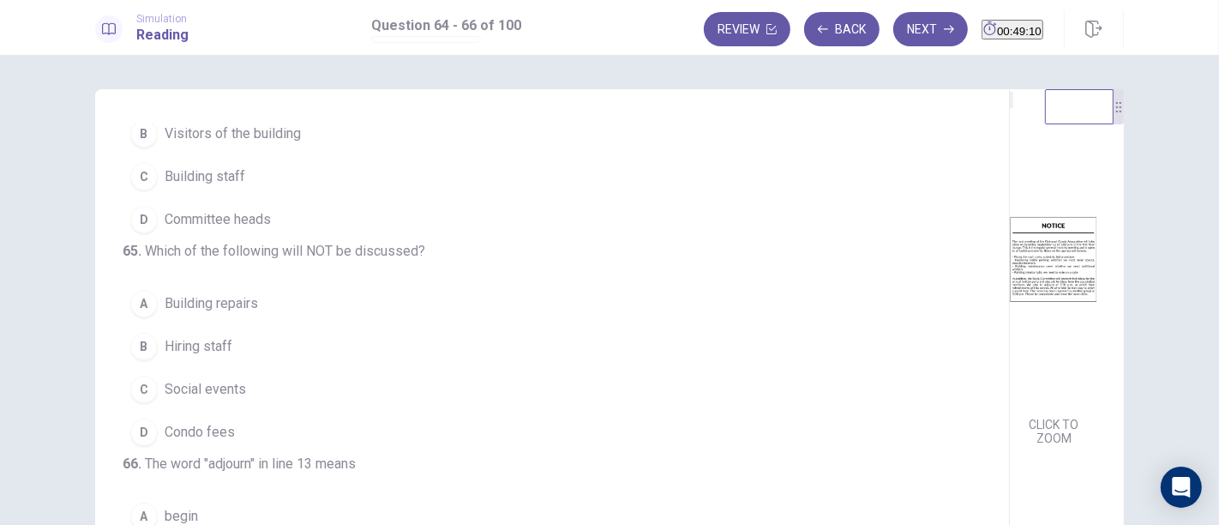
scroll to position [173, 0]
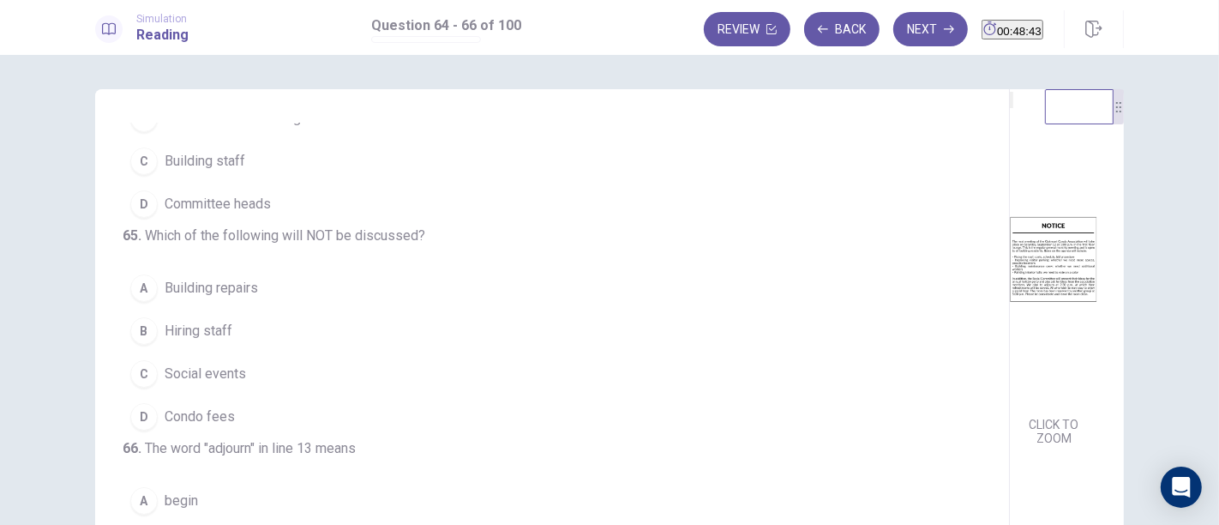
click at [187, 406] on span "Condo fees" at bounding box center [200, 416] width 70 height 21
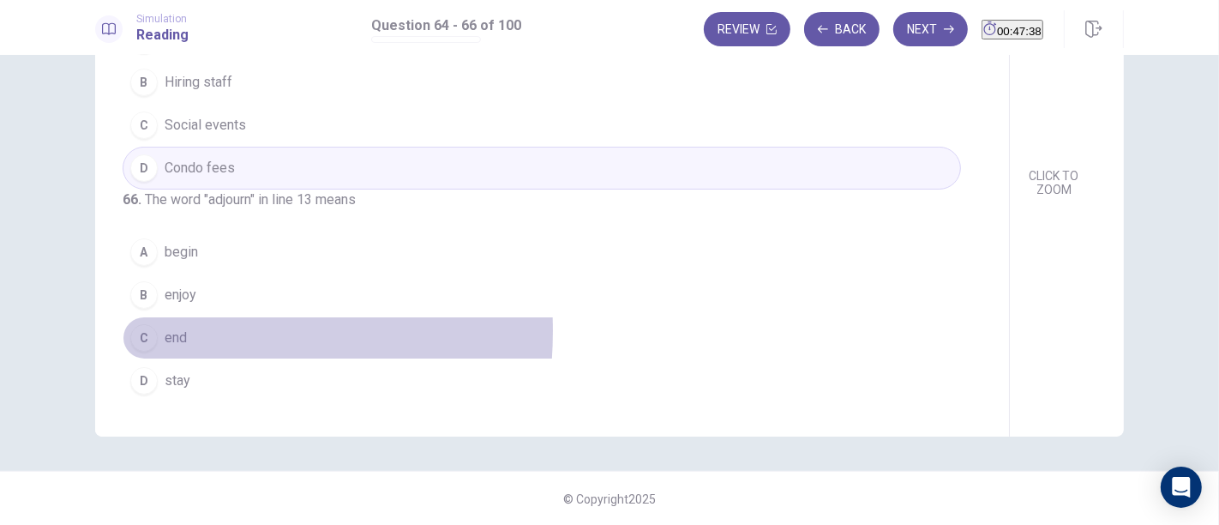
click at [135, 333] on div "C" at bounding box center [143, 337] width 27 height 27
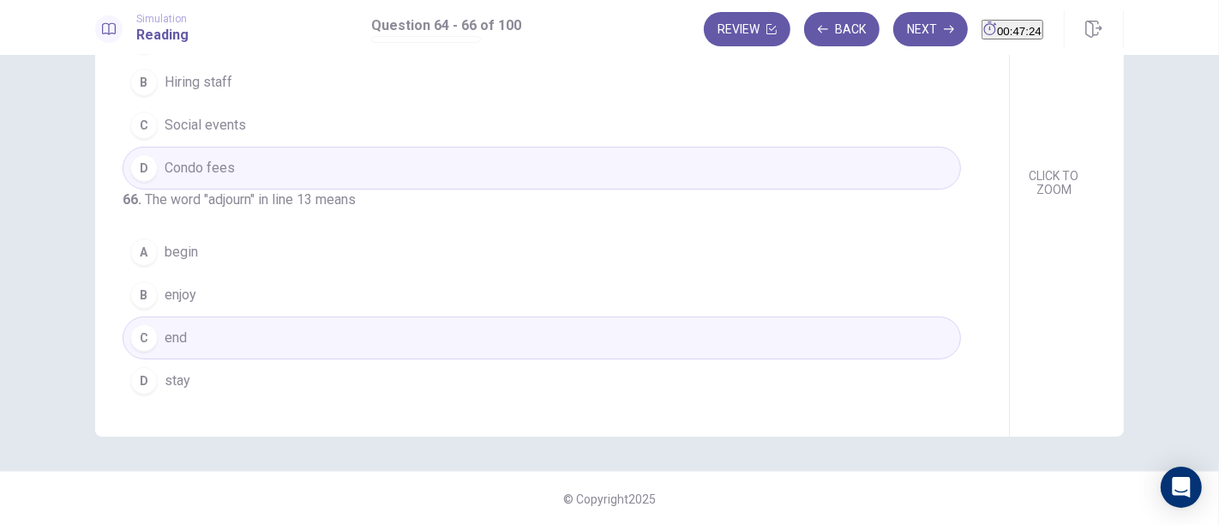
click at [177, 258] on span "begin" at bounding box center [181, 252] width 33 height 21
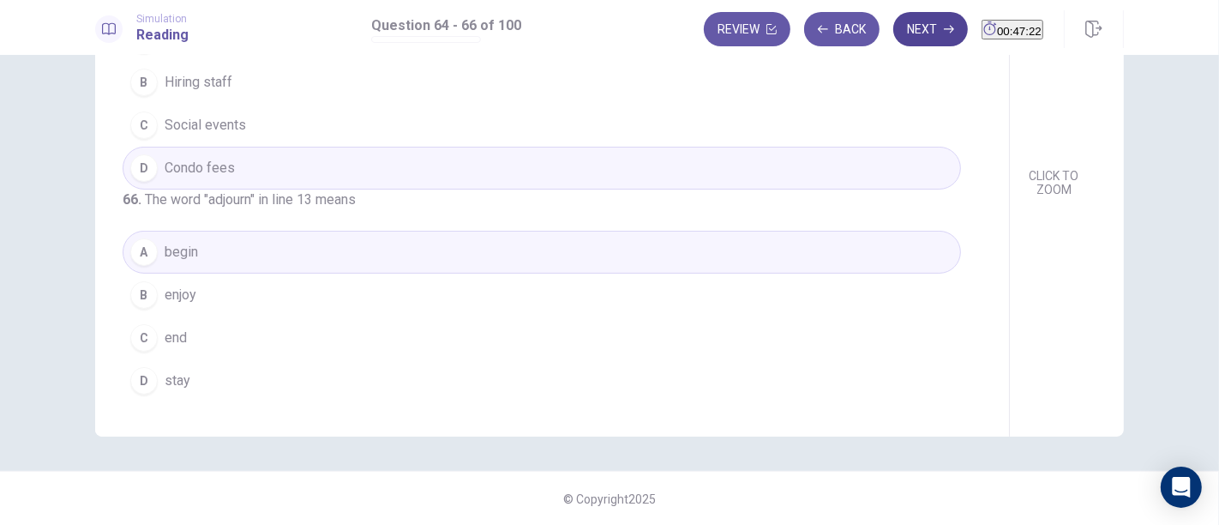
click at [893, 19] on button "Next" at bounding box center [930, 29] width 75 height 34
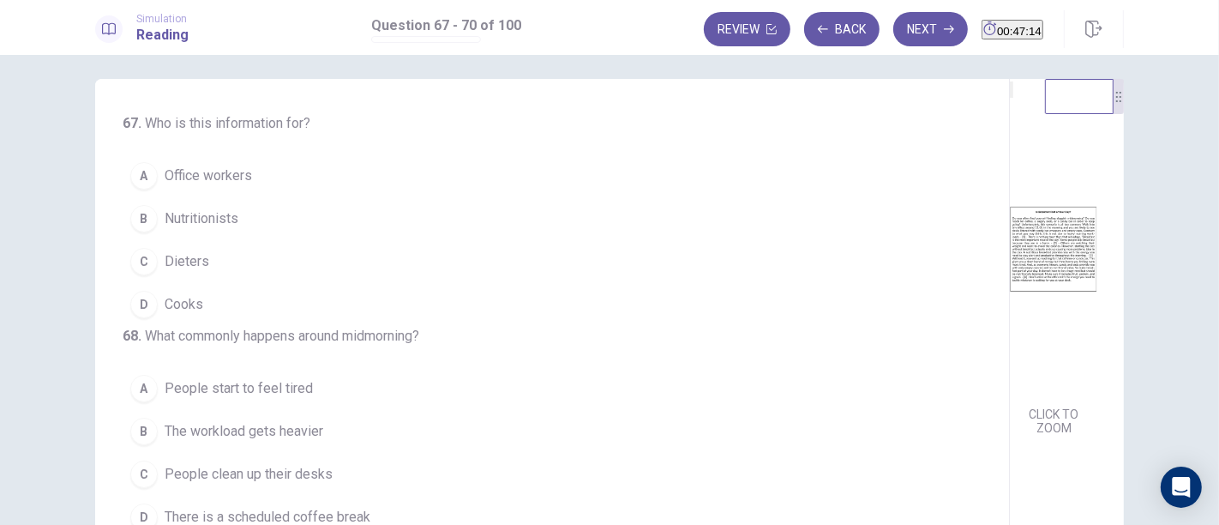
scroll to position [12, 0]
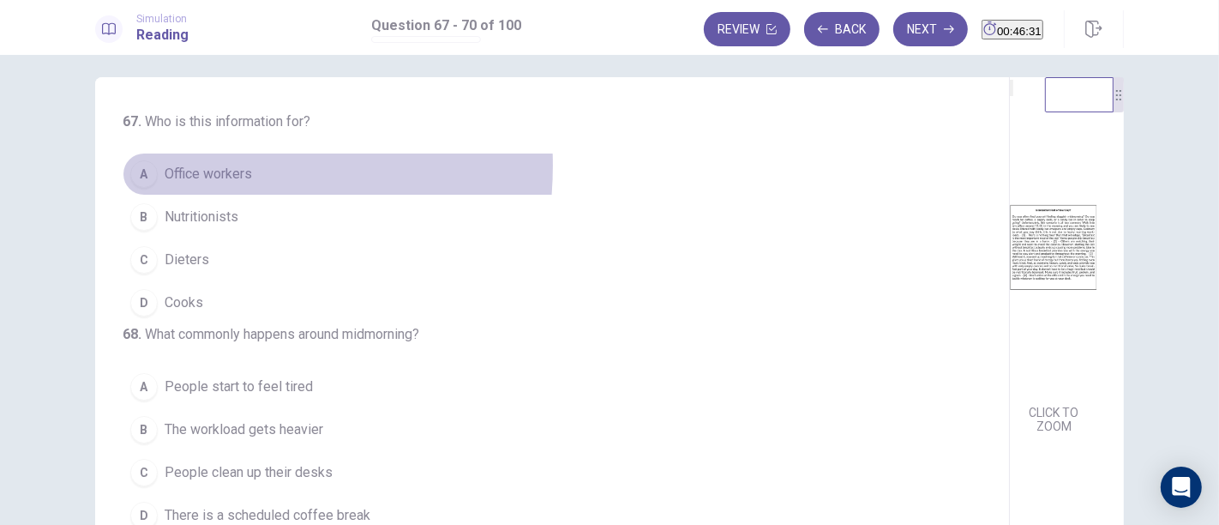
click at [186, 165] on span "Office workers" at bounding box center [208, 174] width 87 height 21
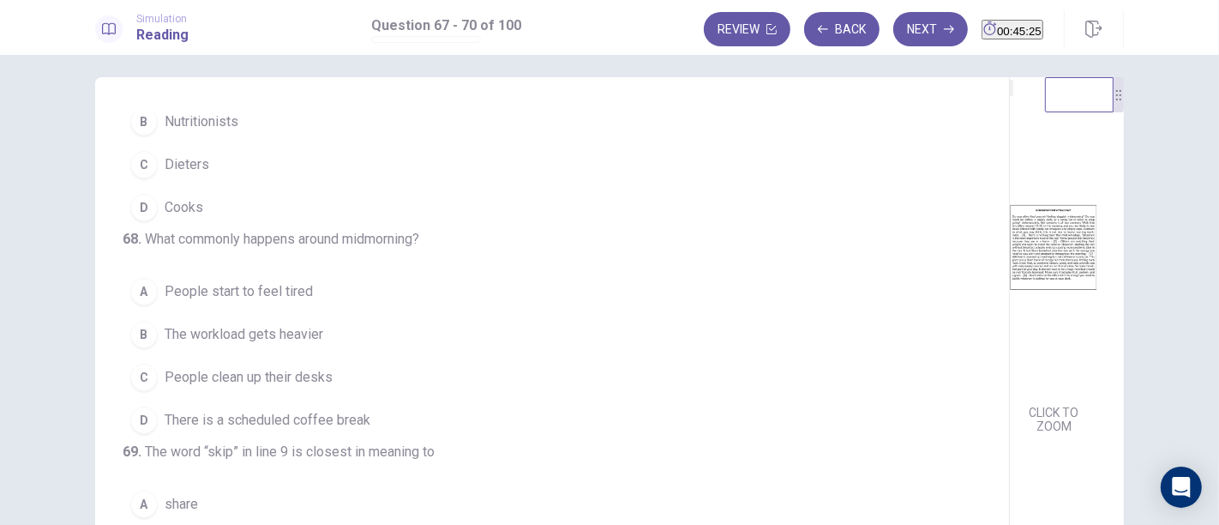
scroll to position [190, 0]
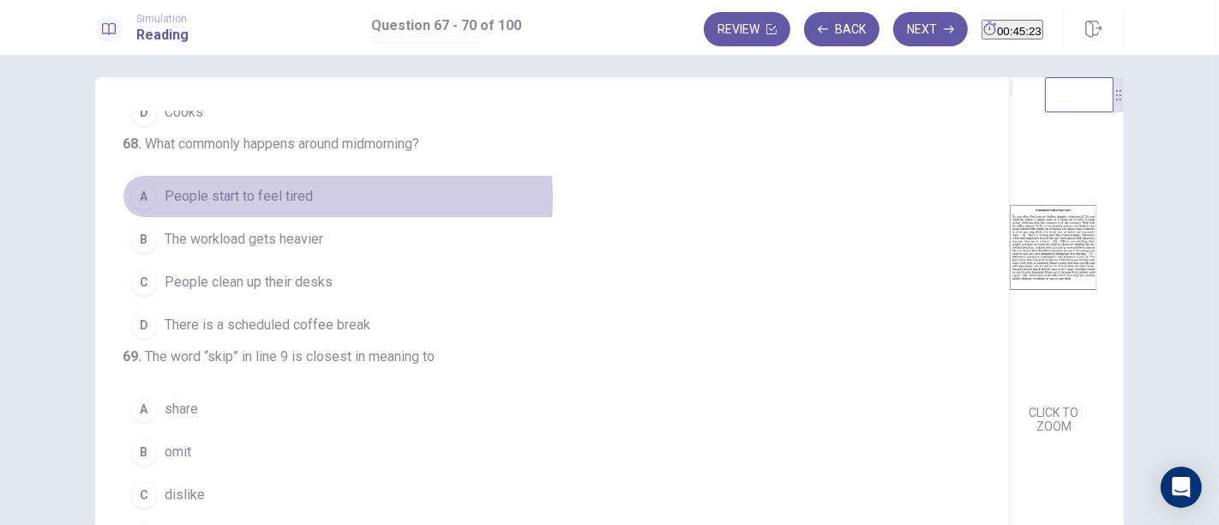
click at [277, 207] on span "People start to feel tired" at bounding box center [239, 196] width 148 height 21
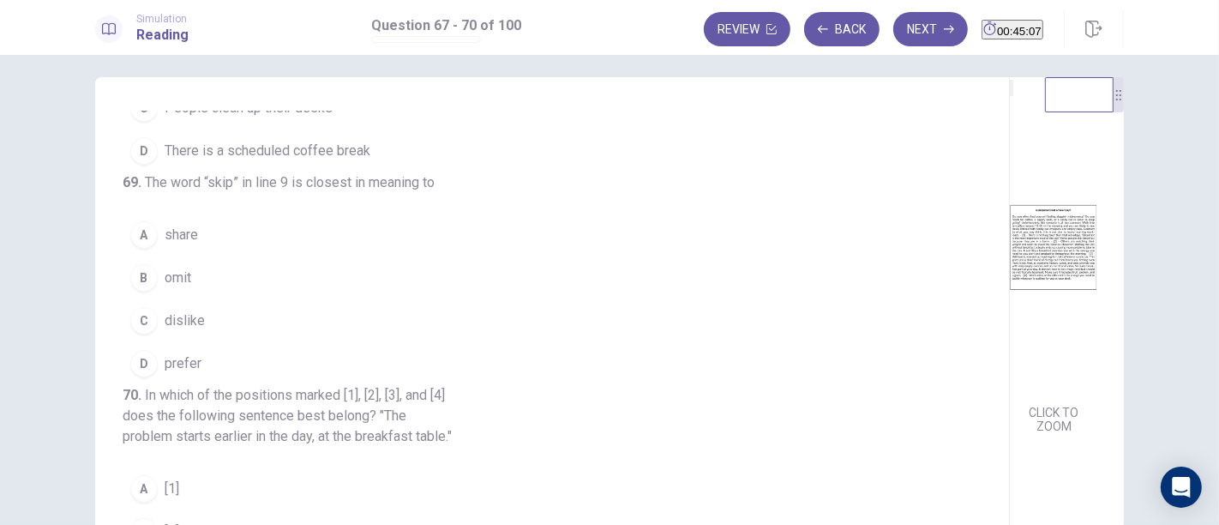
scroll to position [476, 0]
drag, startPoint x: 151, startPoint y: 222, endPoint x: 177, endPoint y: 227, distance: 27.1
click at [149, 264] on div "B" at bounding box center [143, 277] width 27 height 27
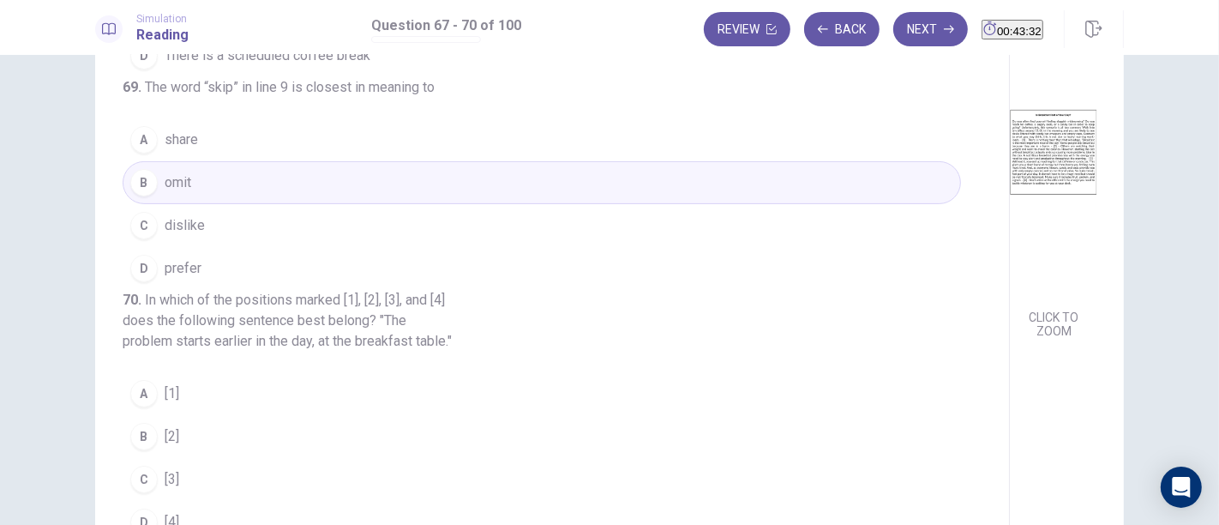
scroll to position [203, 0]
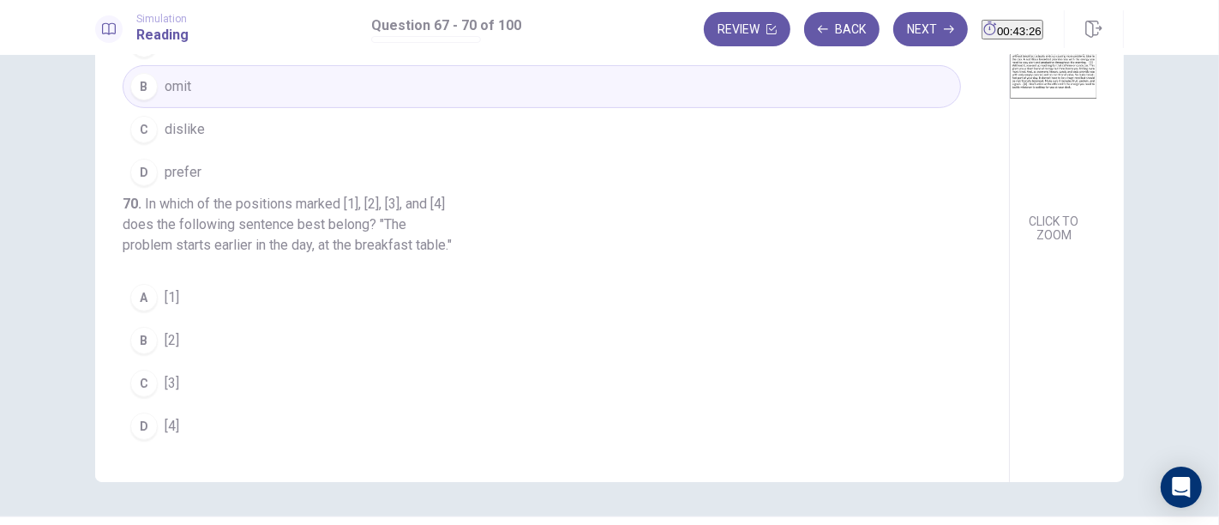
drag, startPoint x: 149, startPoint y: 379, endPoint x: 171, endPoint y: 370, distance: 23.4
click at [147, 377] on div "C" at bounding box center [143, 383] width 27 height 27
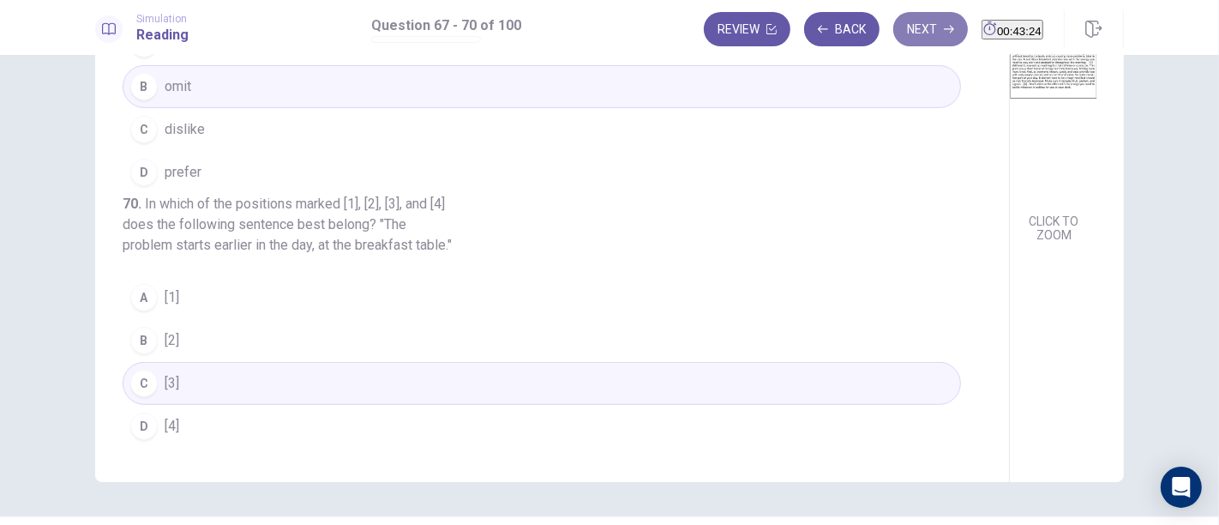
click at [902, 29] on button "Next" at bounding box center [930, 29] width 75 height 34
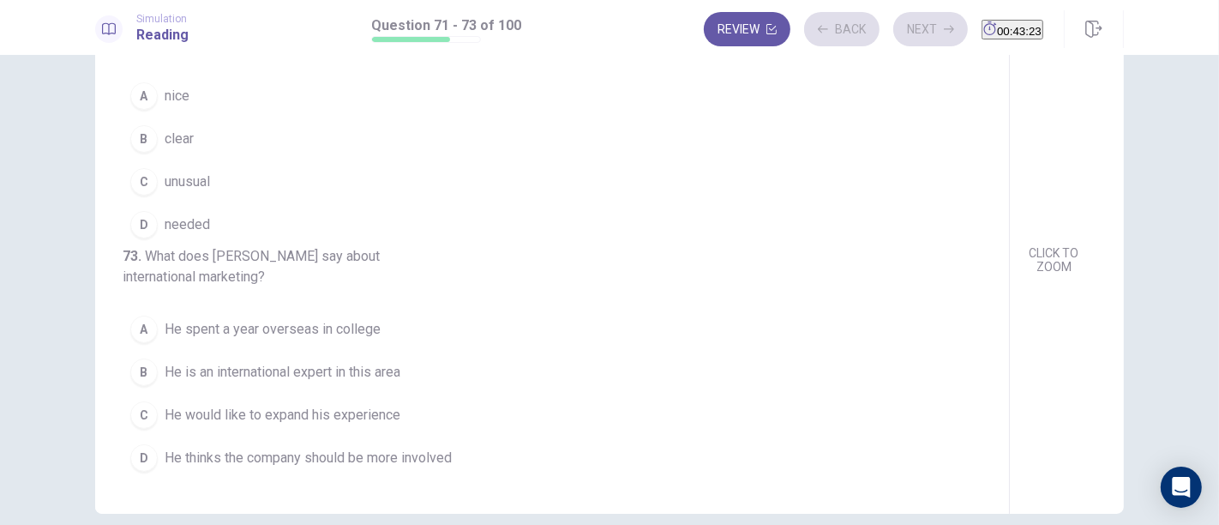
scroll to position [0, 0]
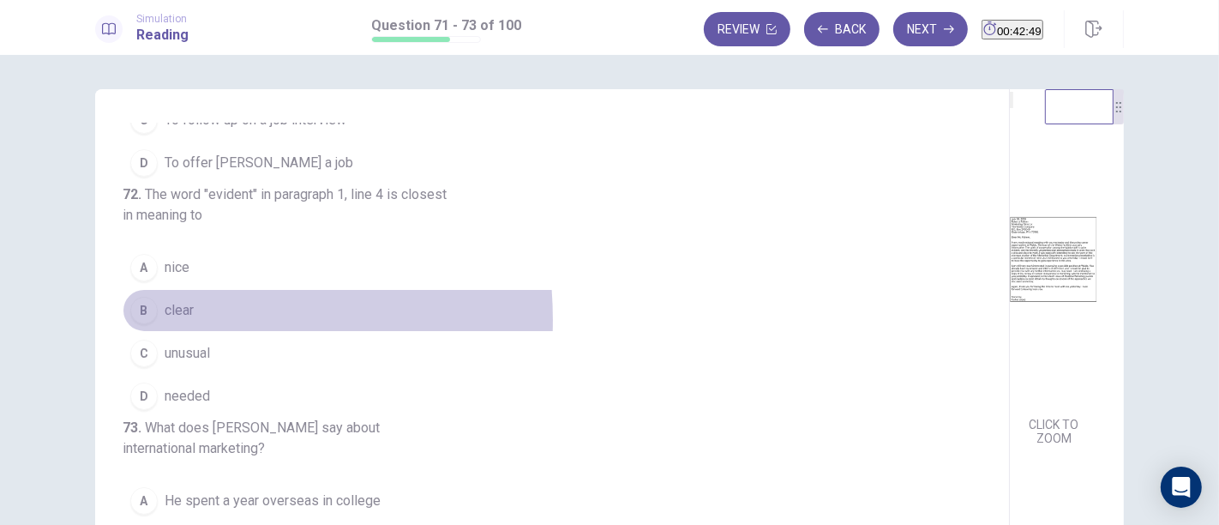
click at [148, 289] on button "B clear" at bounding box center [542, 310] width 839 height 43
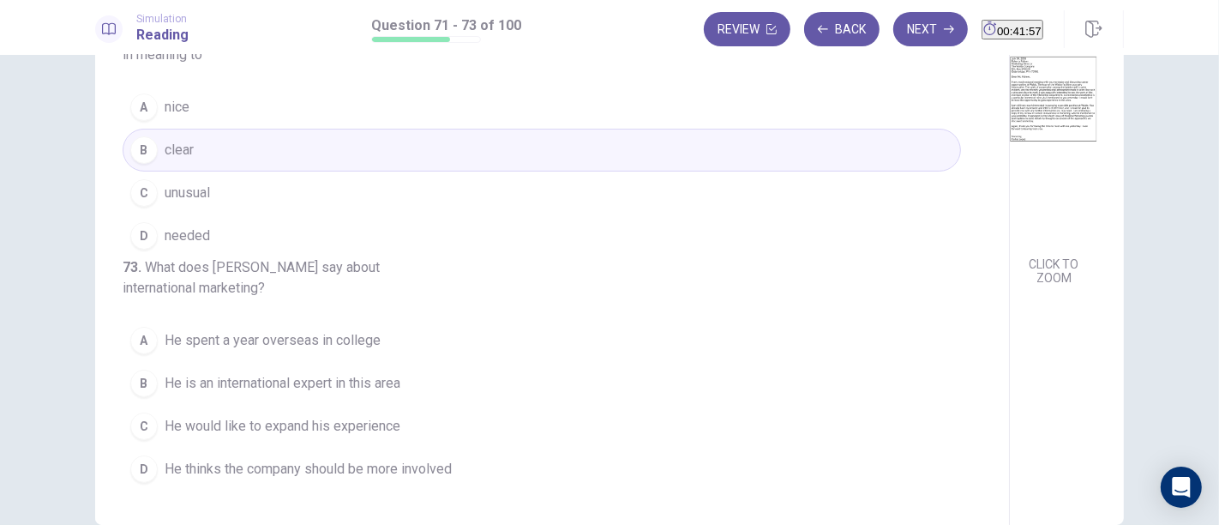
scroll to position [190, 0]
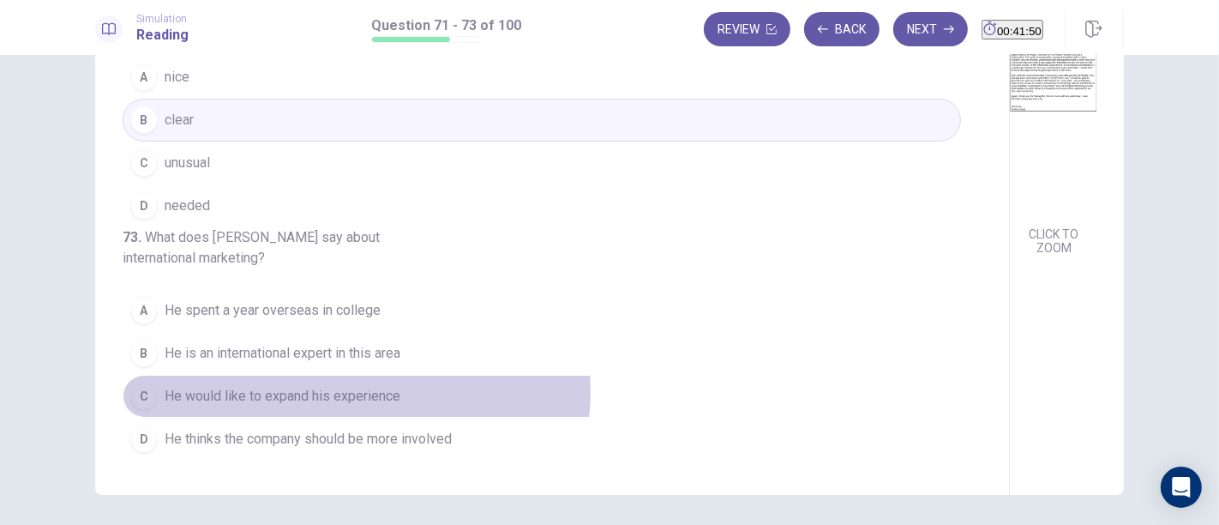
click at [351, 392] on span "He would like to expand his experience" at bounding box center [283, 396] width 236 height 21
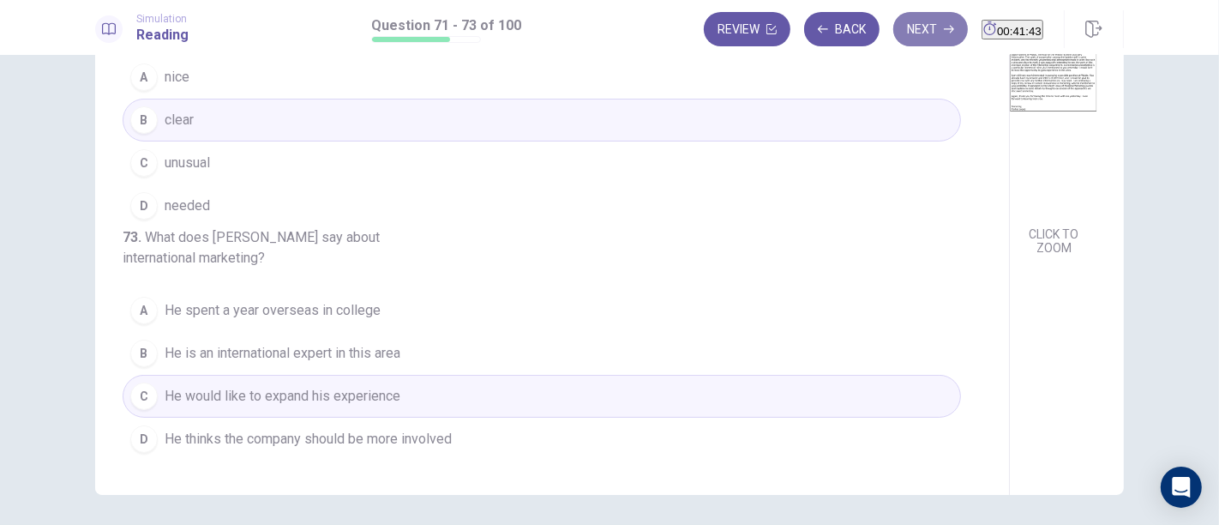
click at [895, 27] on button "Next" at bounding box center [930, 29] width 75 height 34
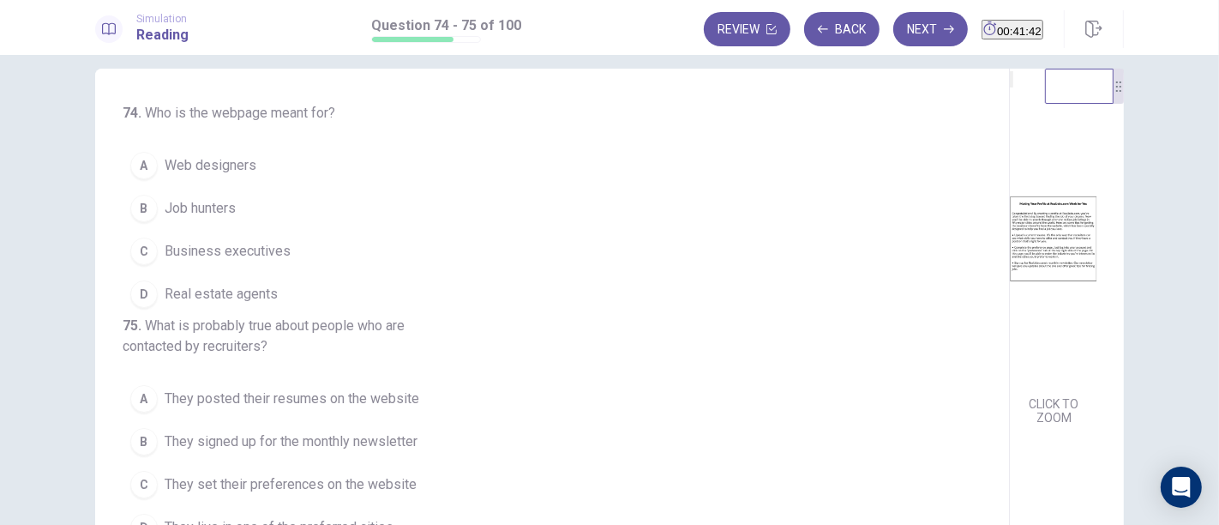
scroll to position [0, 0]
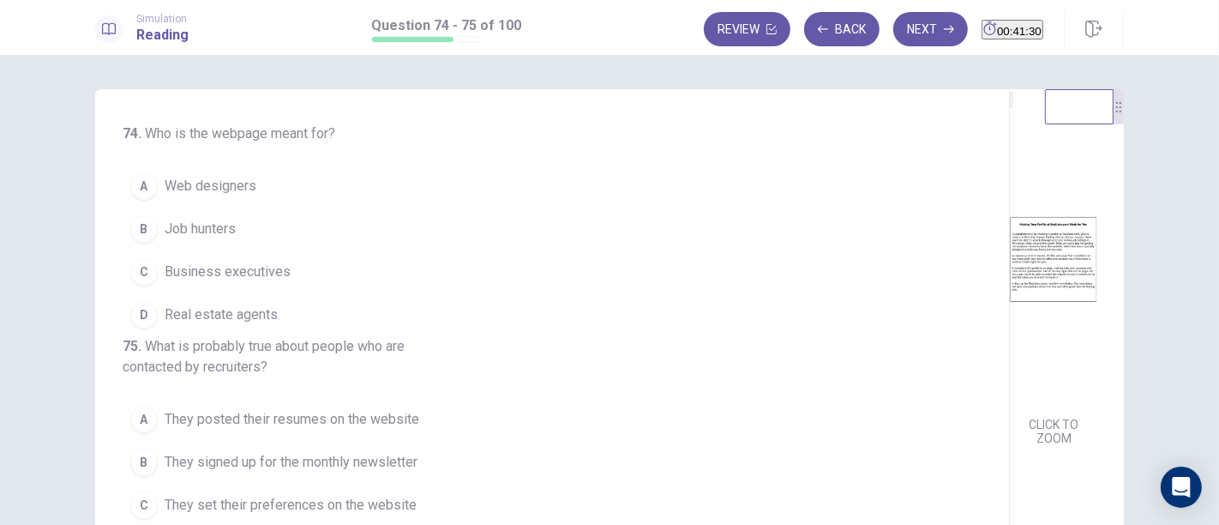
click at [213, 226] on span "Job hunters" at bounding box center [200, 229] width 71 height 21
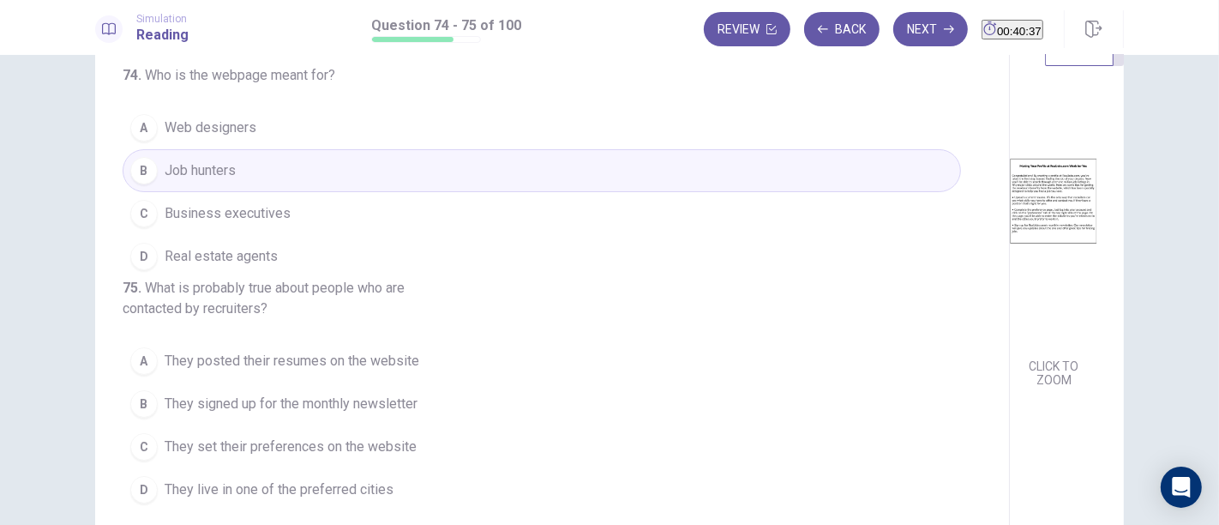
scroll to position [153, 0]
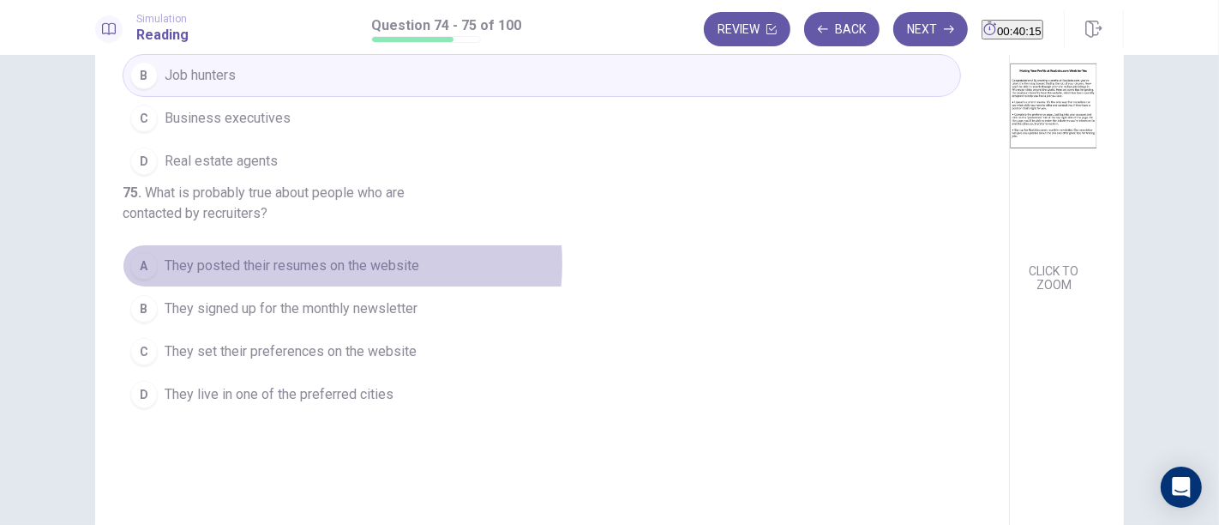
click at [315, 276] on span "They posted their resumes on the website" at bounding box center [292, 265] width 255 height 21
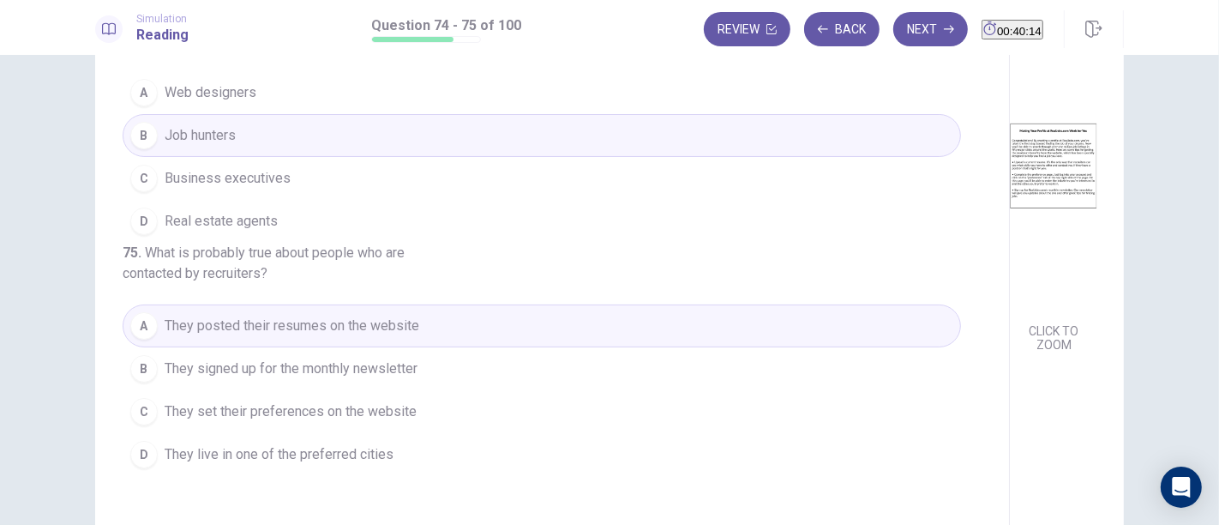
scroll to position [0, 0]
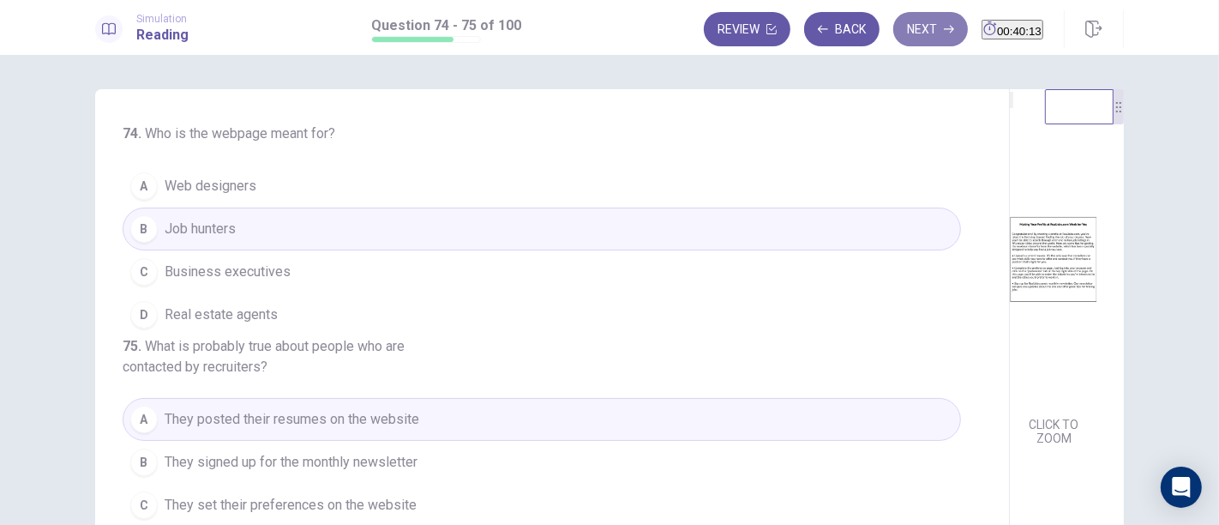
click at [898, 26] on button "Next" at bounding box center [930, 29] width 75 height 34
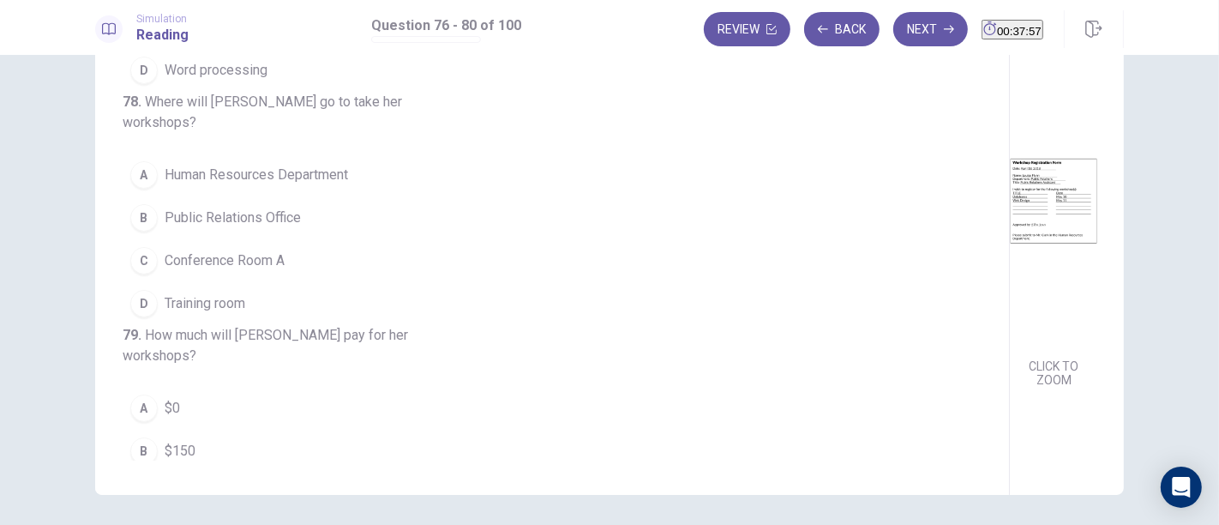
scroll to position [282, 0]
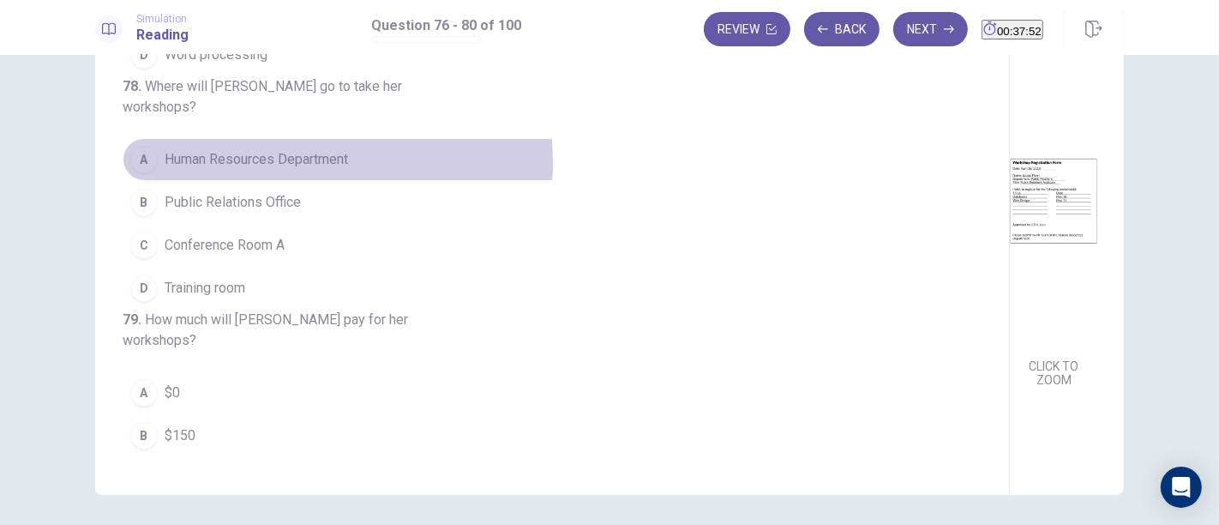
click at [237, 170] on span "Human Resources Department" at bounding box center [256, 159] width 183 height 21
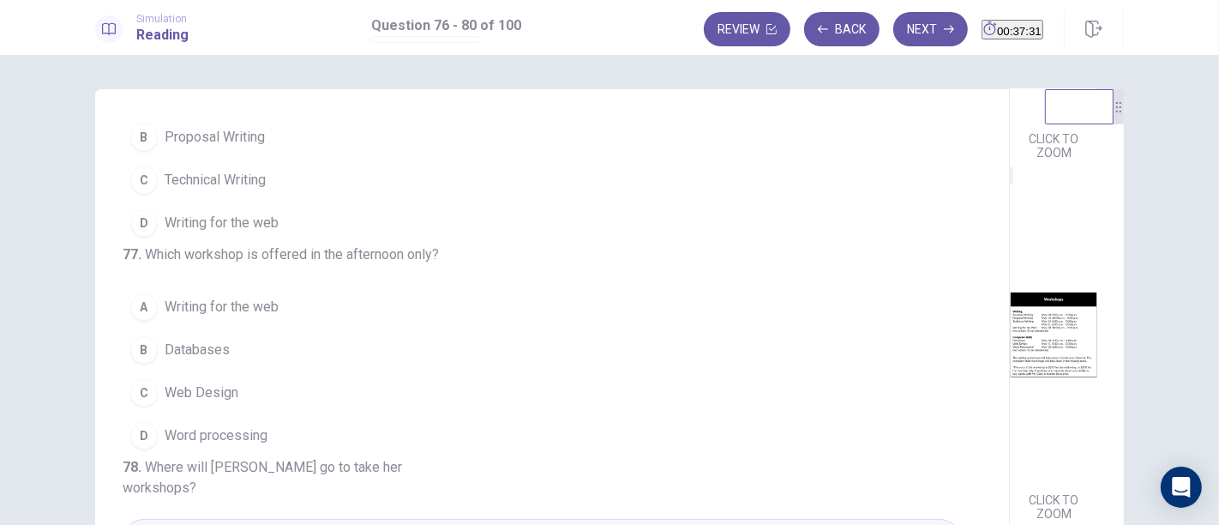
scroll to position [0, 0]
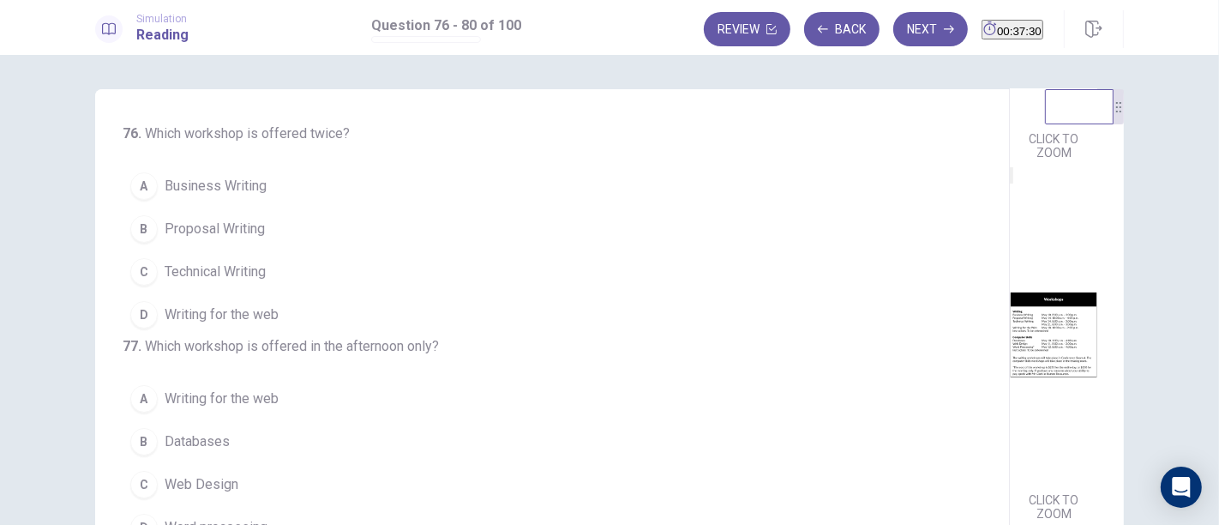
click at [207, 267] on span "Technical Writing" at bounding box center [215, 271] width 101 height 21
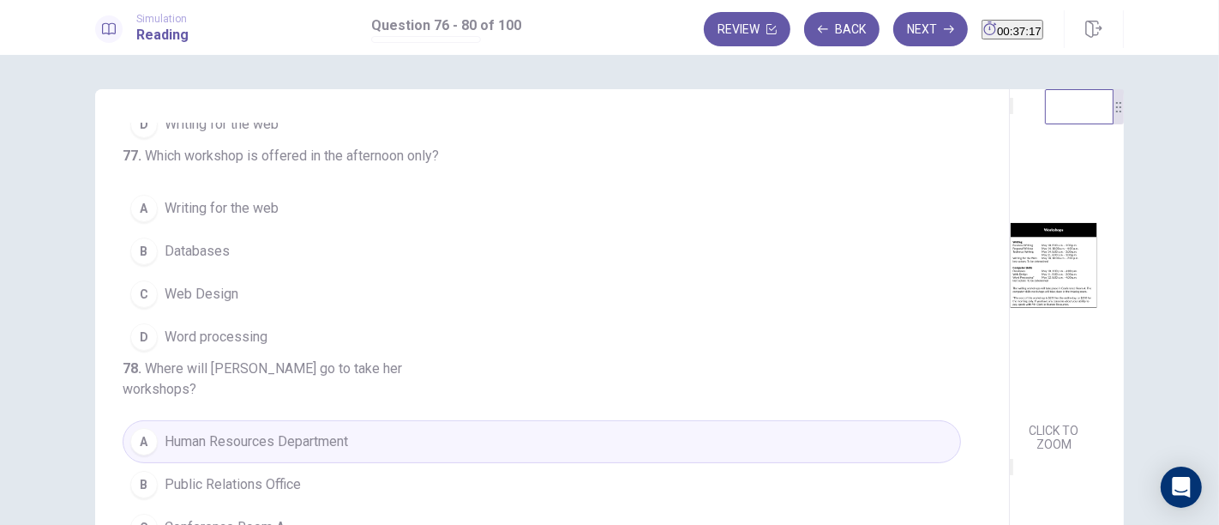
scroll to position [381, 0]
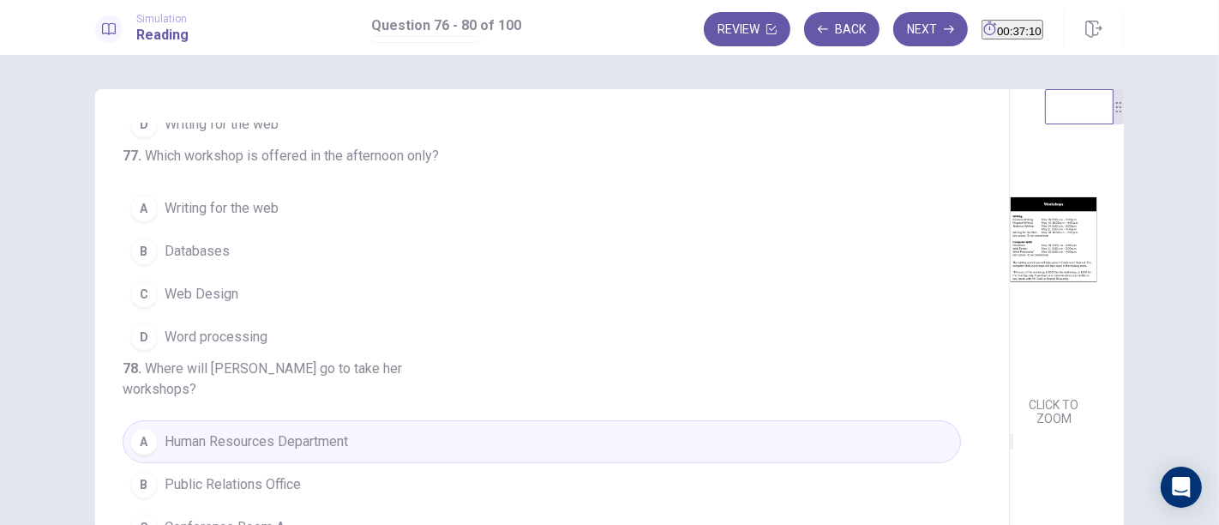
click at [177, 261] on span "Databases" at bounding box center [197, 251] width 65 height 21
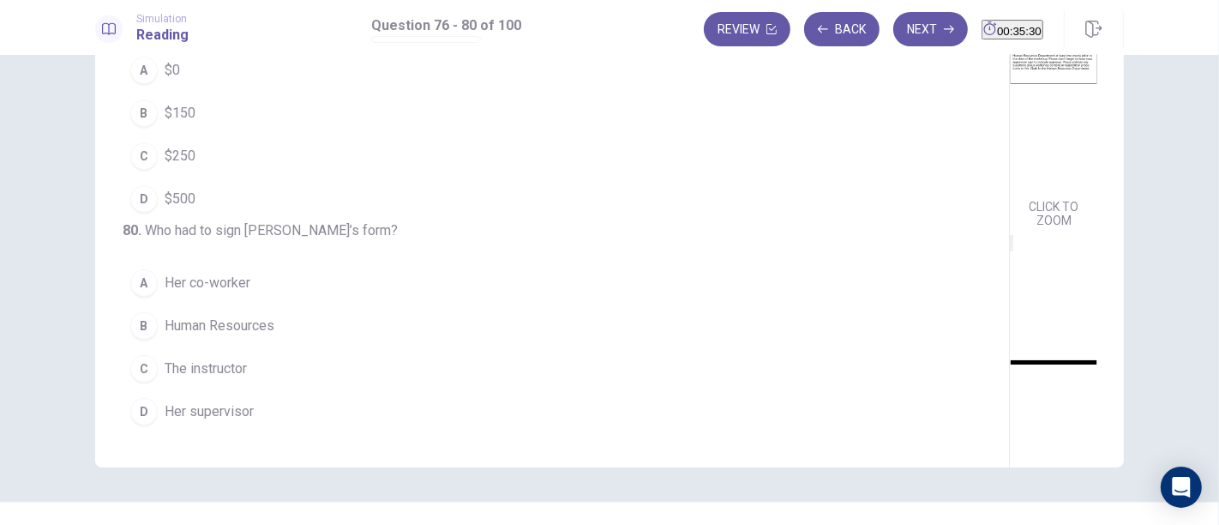
scroll to position [249, 0]
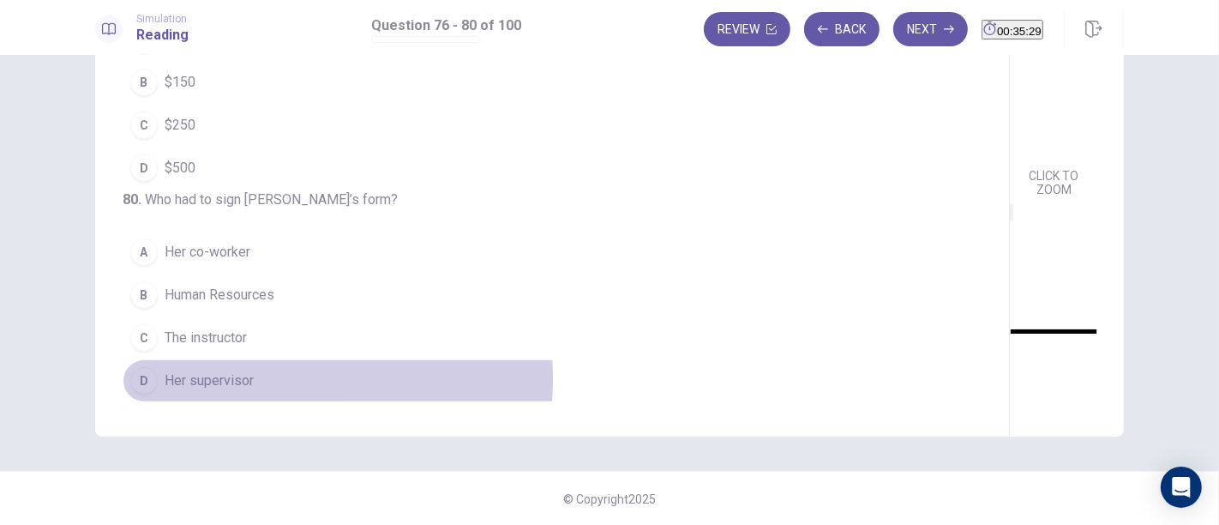
click at [197, 378] on span "Her supervisor" at bounding box center [209, 380] width 89 height 21
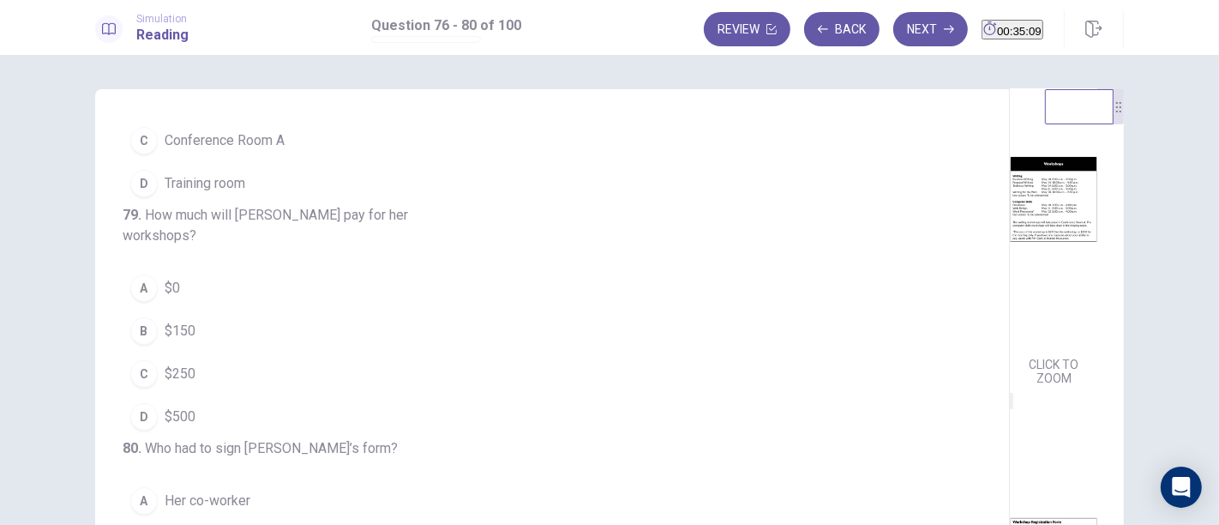
scroll to position [381, 0]
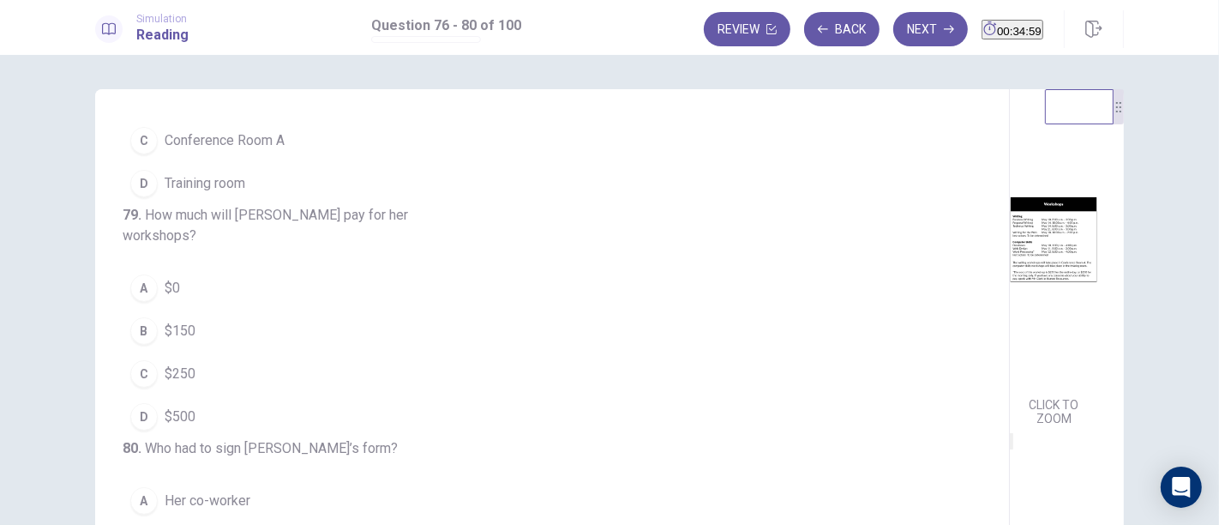
click at [161, 395] on button "D $500" at bounding box center [542, 416] width 839 height 43
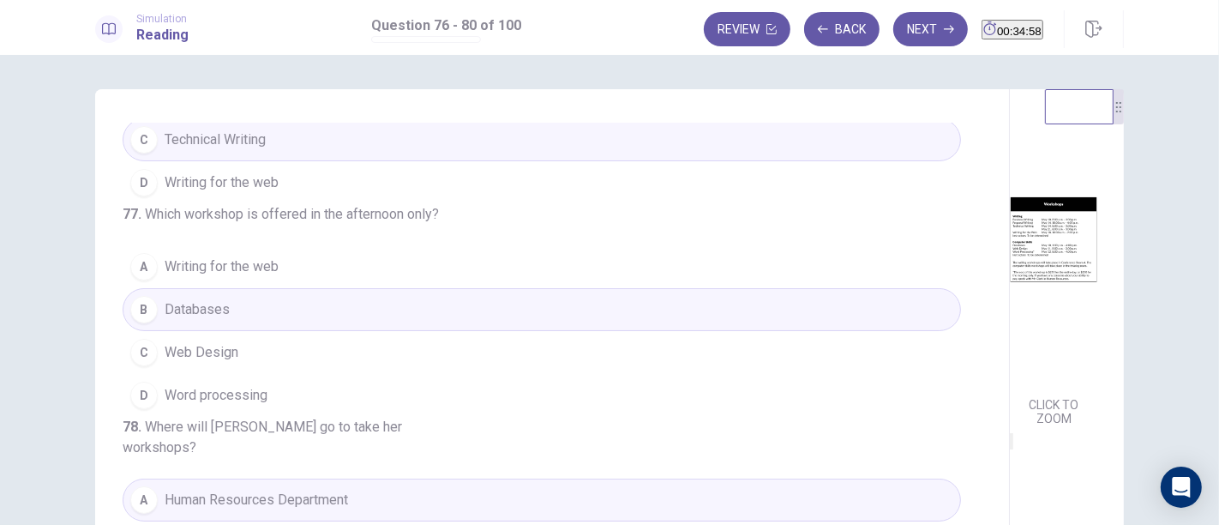
scroll to position [0, 0]
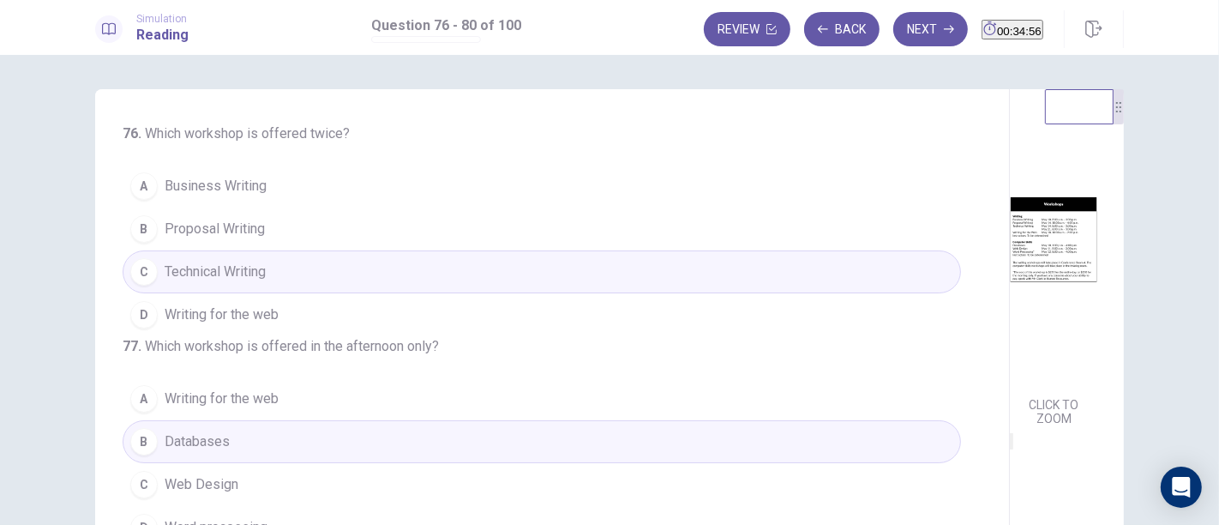
click at [893, 25] on button "Next" at bounding box center [930, 29] width 75 height 34
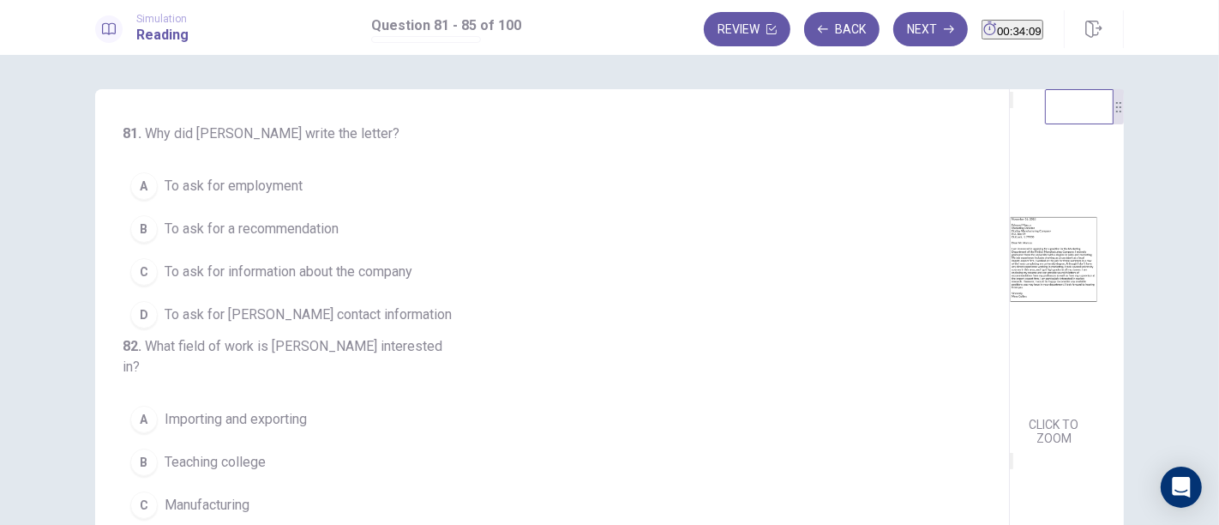
click at [210, 182] on span "To ask for employment" at bounding box center [234, 186] width 138 height 21
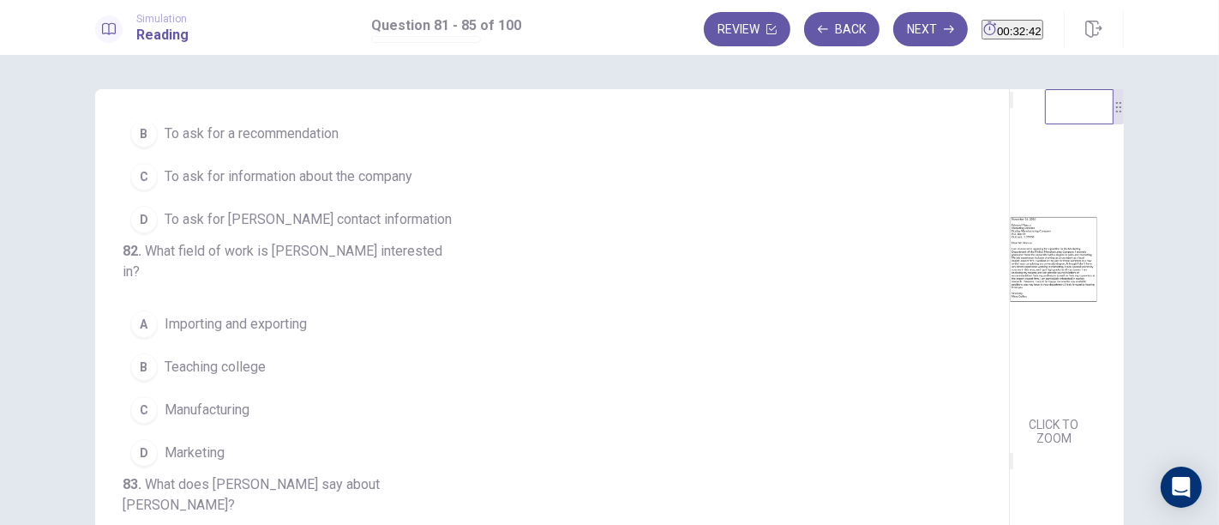
click at [170, 463] on span "Marketing" at bounding box center [195, 452] width 60 height 21
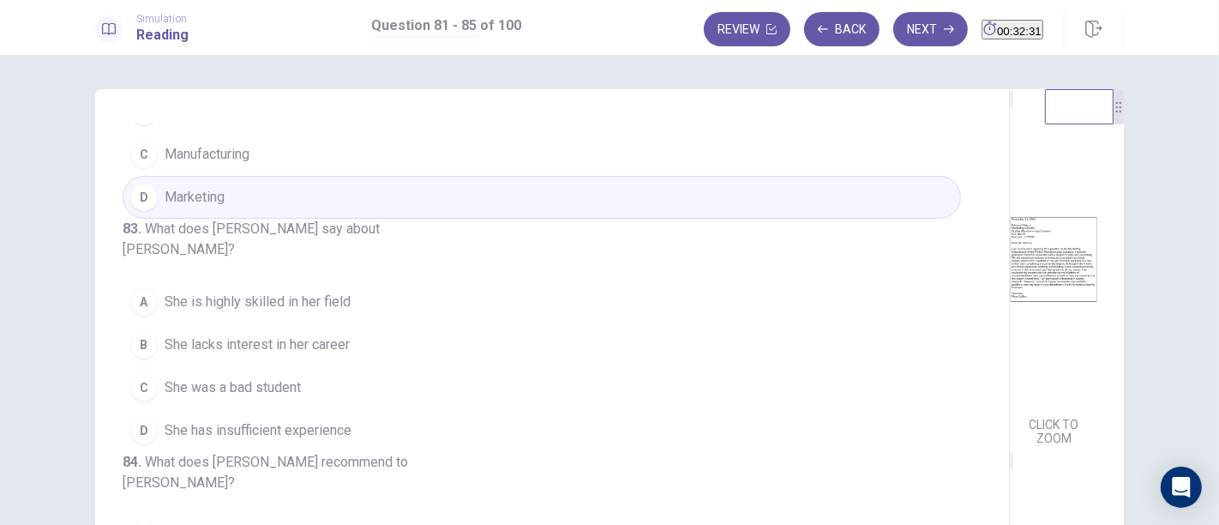
scroll to position [381, 0]
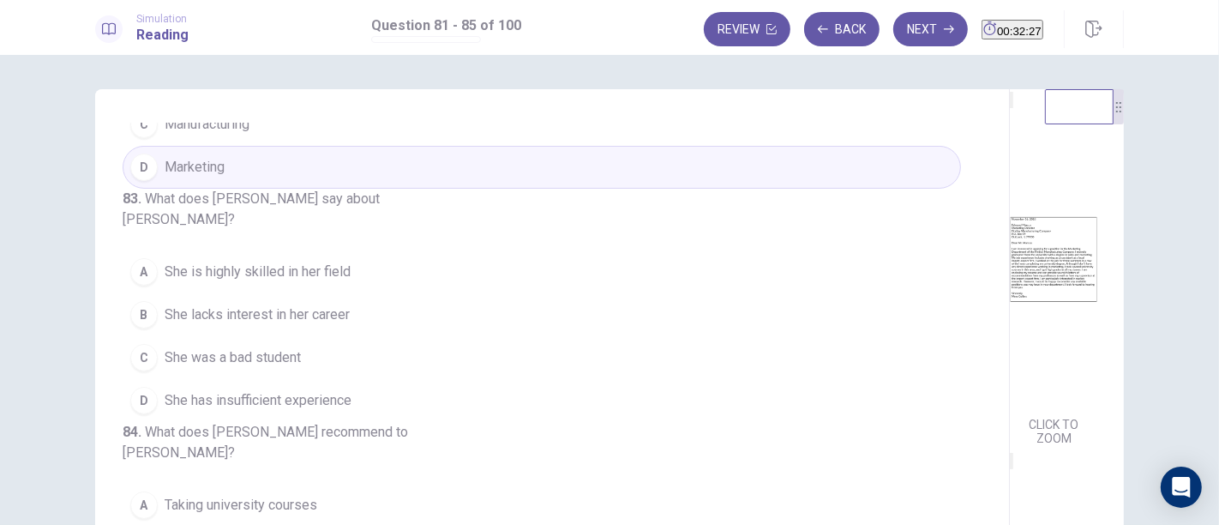
click at [310, 422] on button "D She has insufficient experience" at bounding box center [542, 400] width 839 height 43
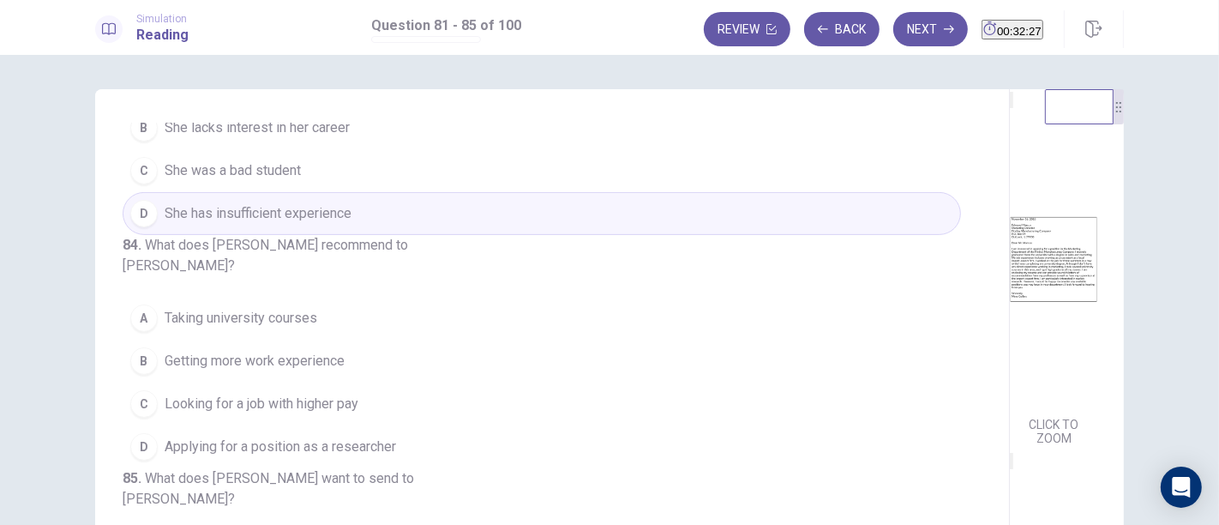
scroll to position [666, 0]
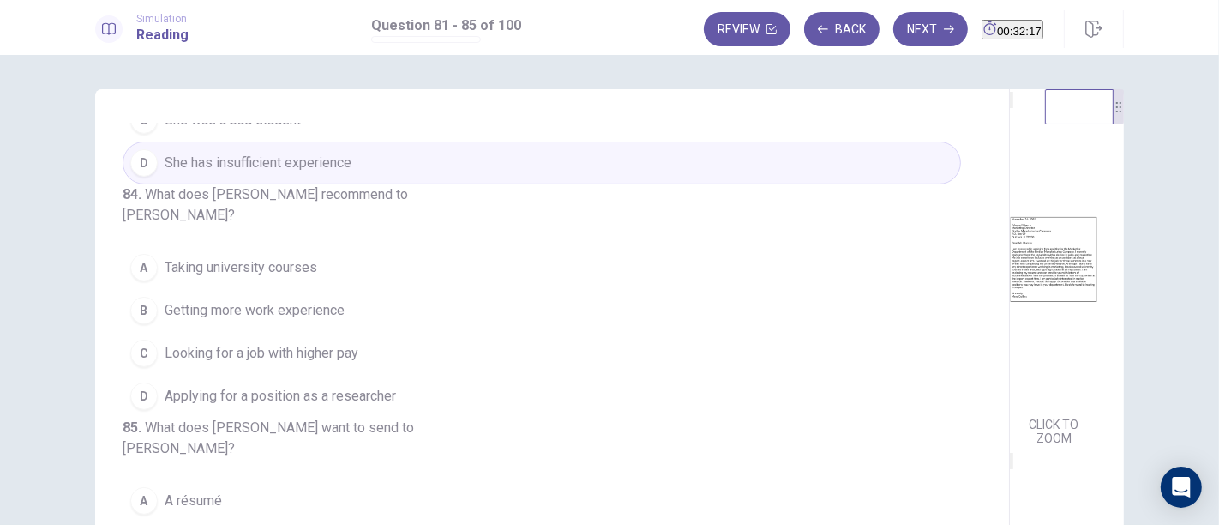
click at [316, 332] on button "B Getting more work experience" at bounding box center [542, 310] width 839 height 43
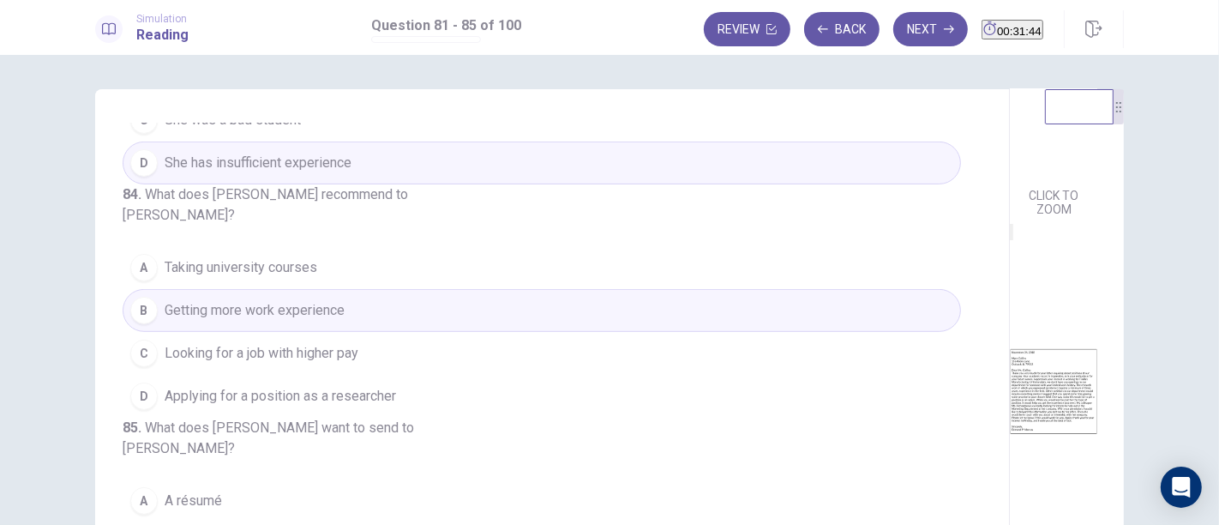
scroll to position [249, 0]
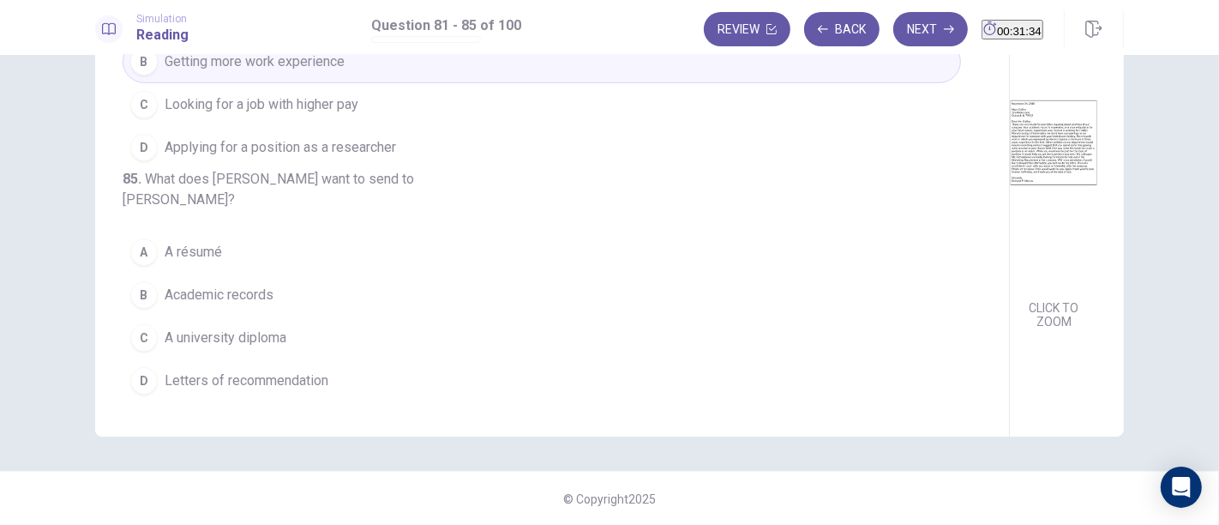
click at [158, 263] on button "A A résumé" at bounding box center [542, 252] width 839 height 43
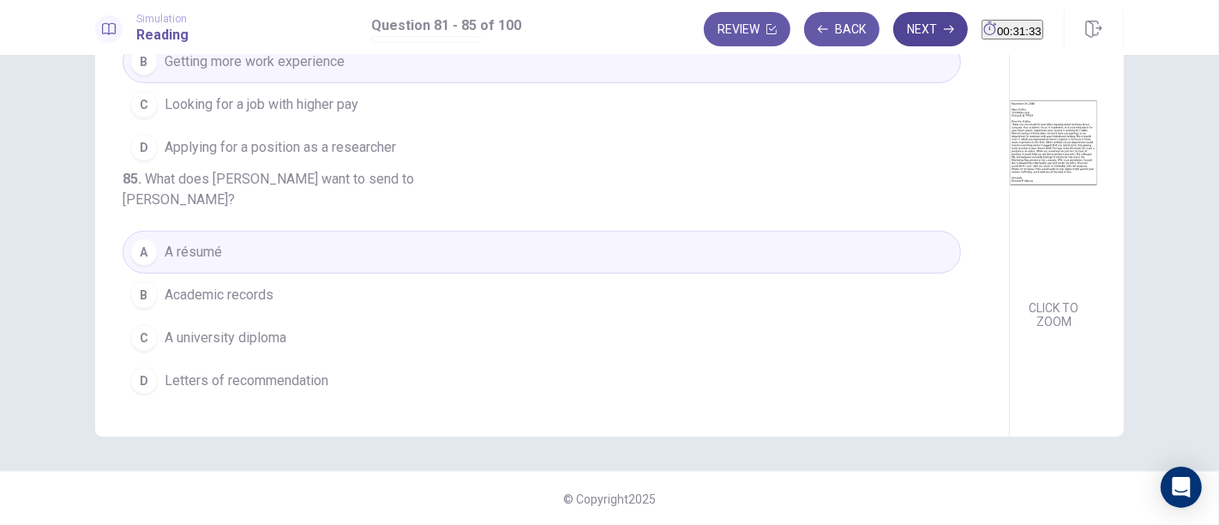
click at [908, 35] on button "Next" at bounding box center [930, 29] width 75 height 34
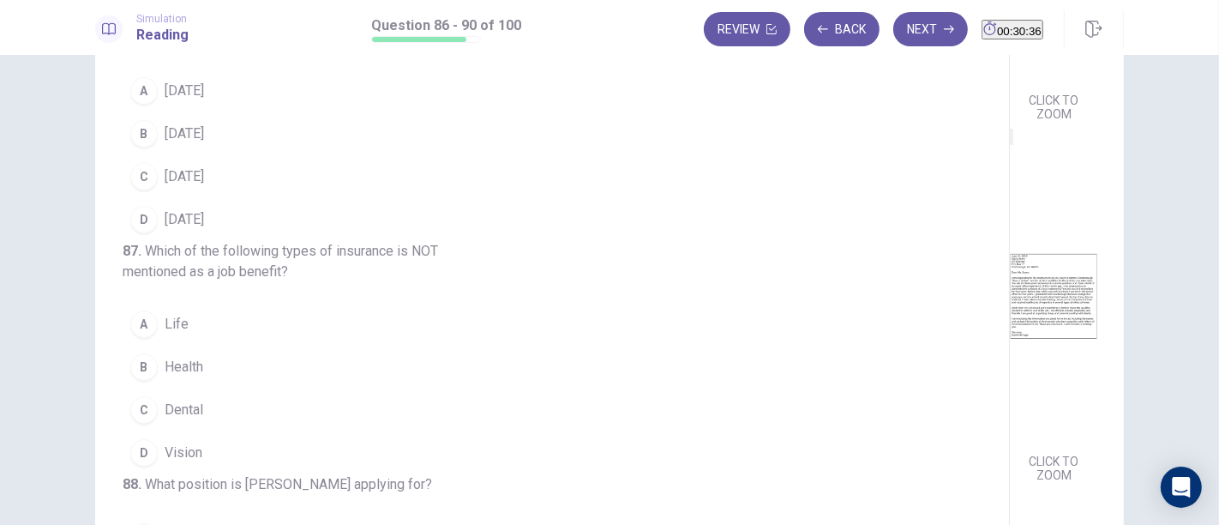
scroll to position [0, 0]
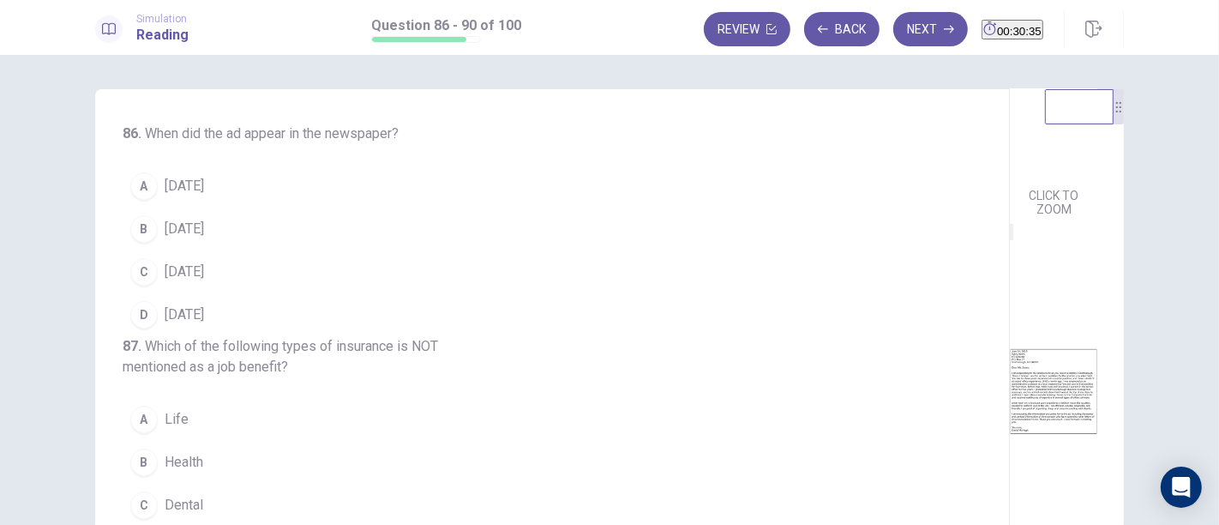
click at [173, 177] on span "June 13" at bounding box center [184, 186] width 39 height 21
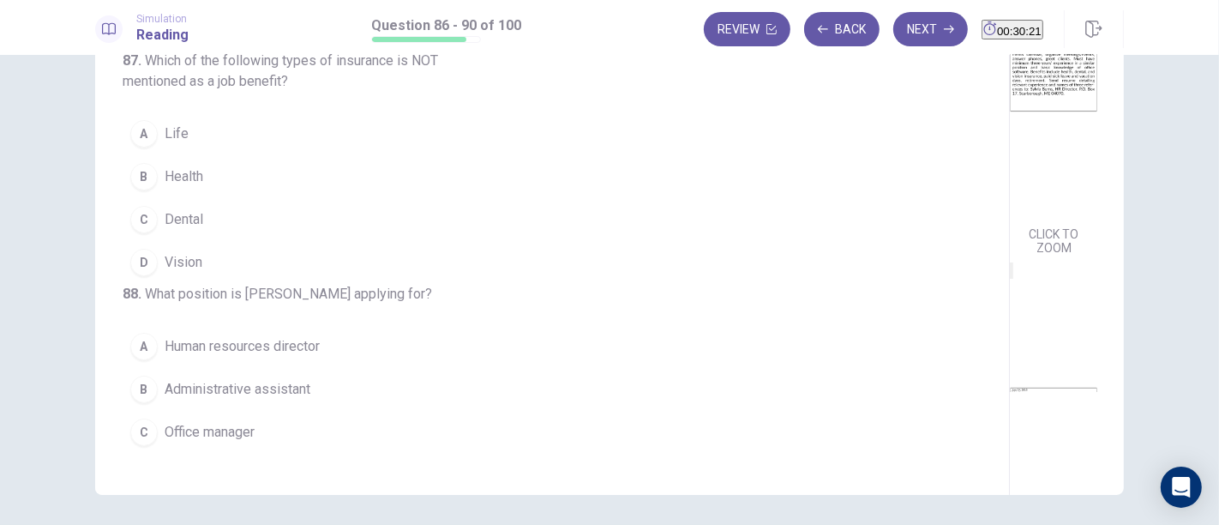
click at [152, 155] on button "A Life" at bounding box center [542, 133] width 839 height 43
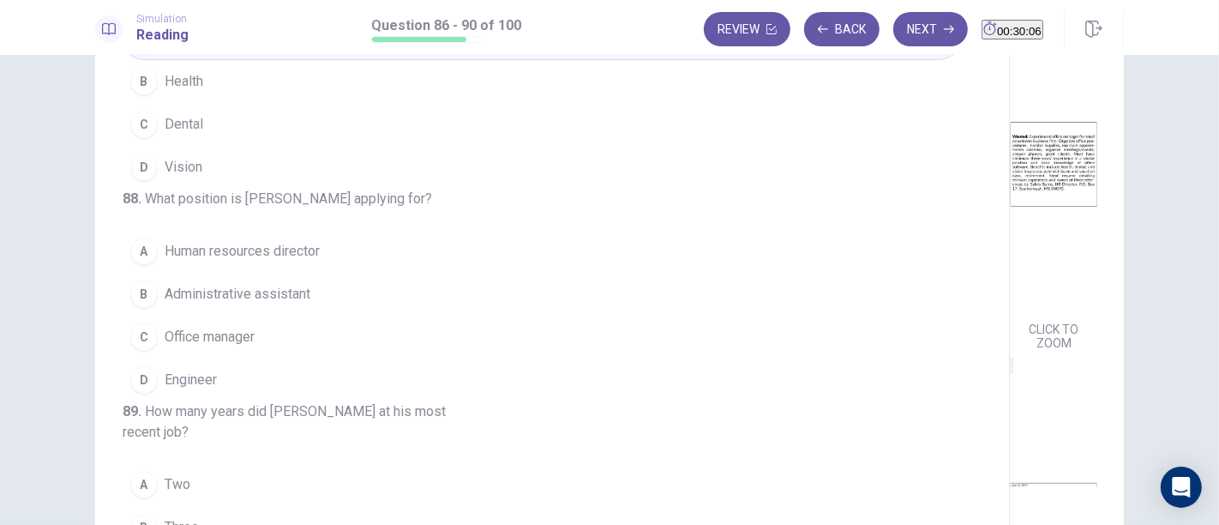
click at [232, 347] on span "Office manager" at bounding box center [210, 337] width 90 height 21
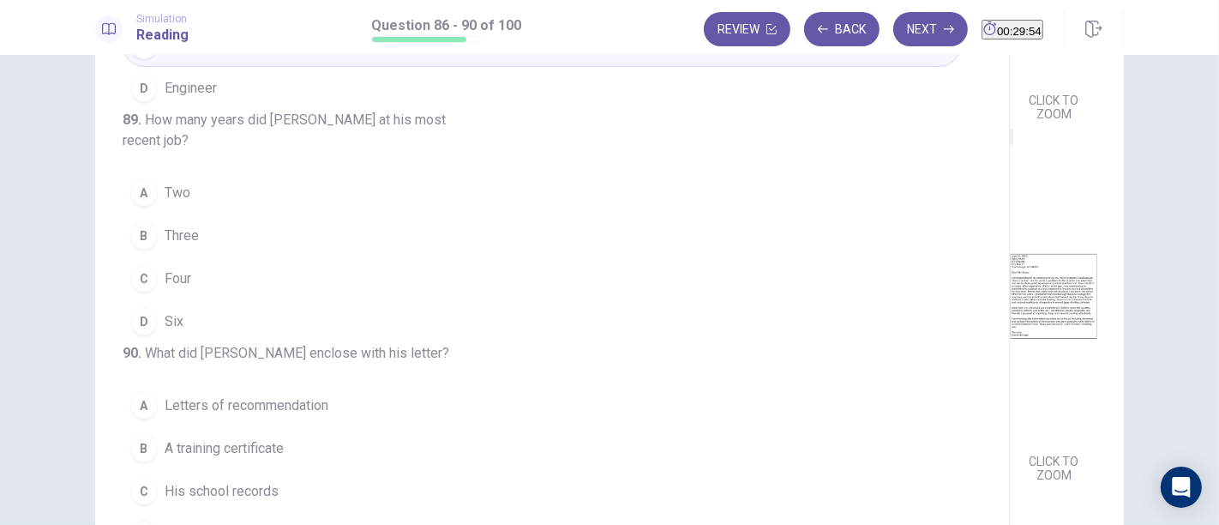
scroll to position [255, 0]
click at [155, 325] on button "D Six" at bounding box center [542, 321] width 839 height 43
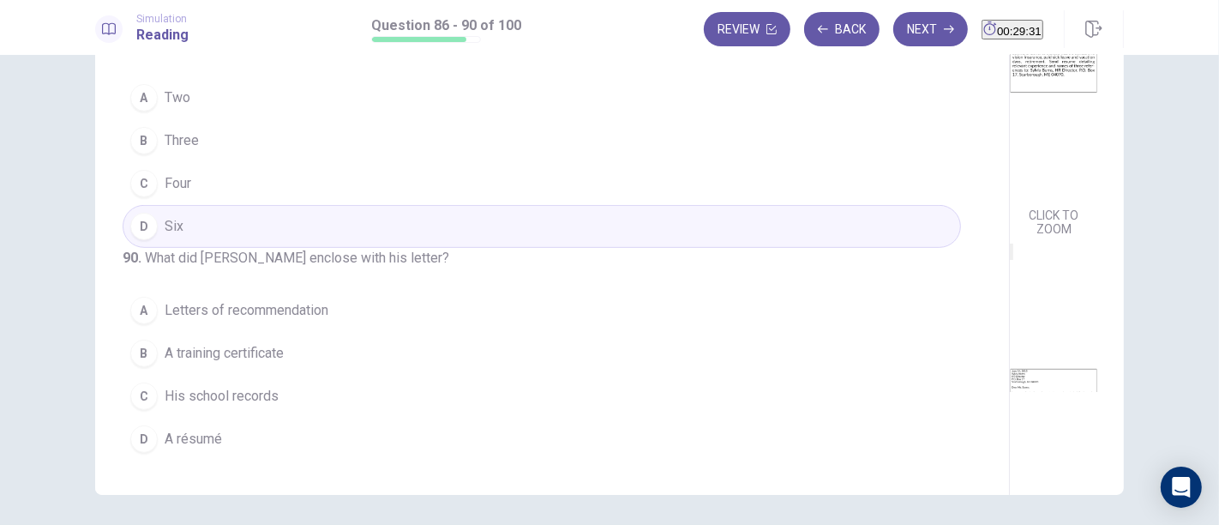
scroll to position [0, 0]
click at [194, 440] on span "A résumé" at bounding box center [193, 439] width 57 height 21
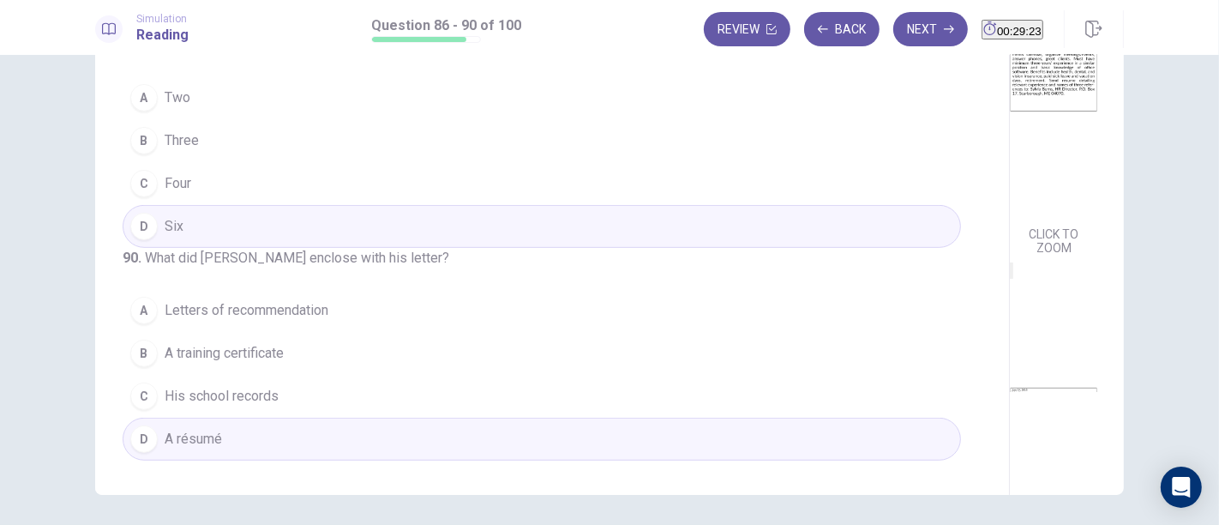
click at [893, 26] on button "Next" at bounding box center [930, 29] width 75 height 34
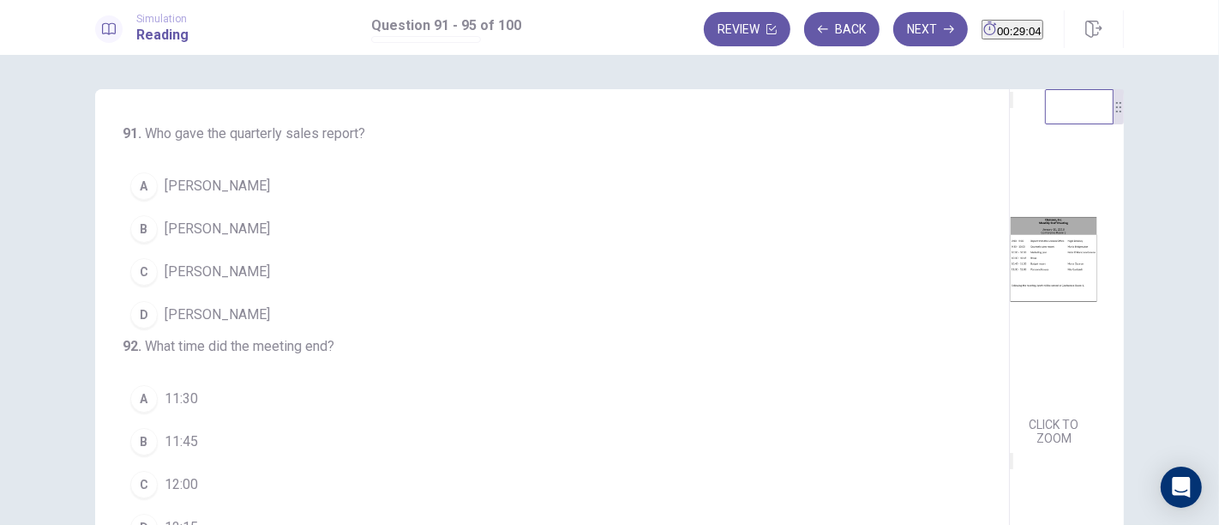
click at [213, 225] on span "Maria Bridgewater" at bounding box center [217, 229] width 105 height 21
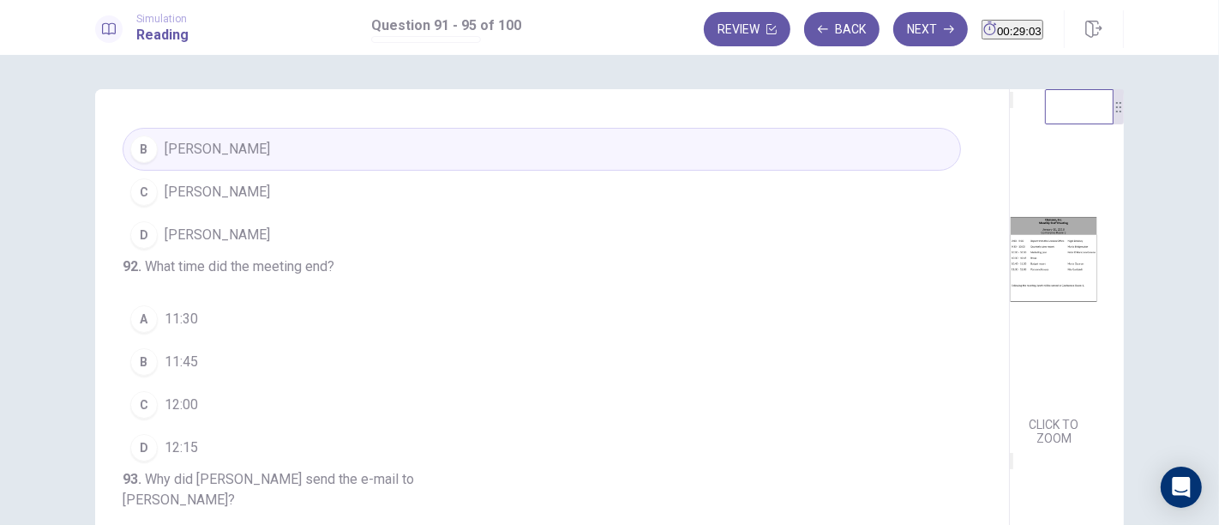
scroll to position [190, 0]
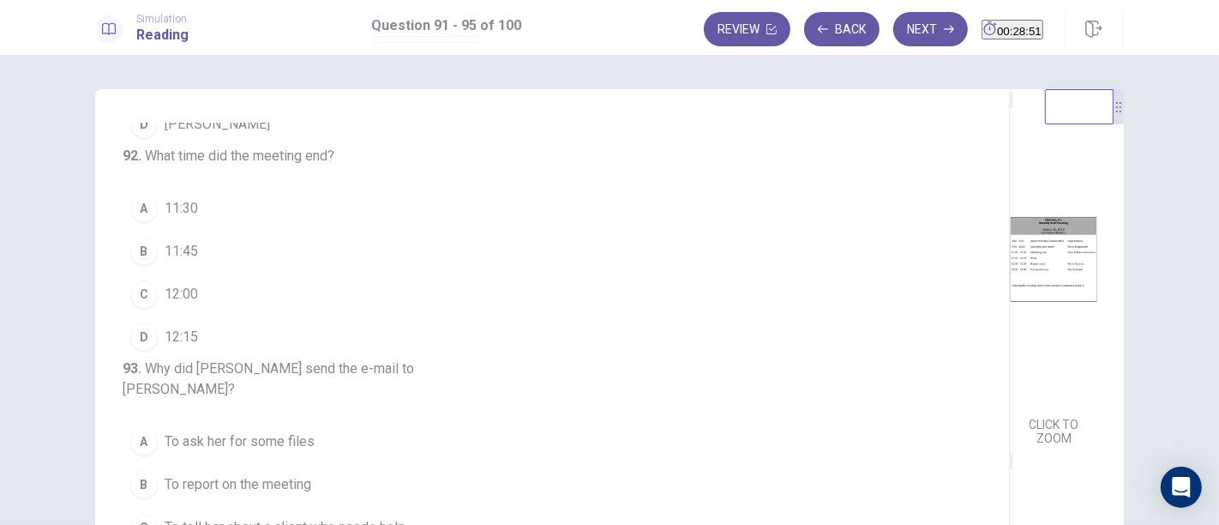
click at [148, 308] on div "C" at bounding box center [143, 293] width 27 height 27
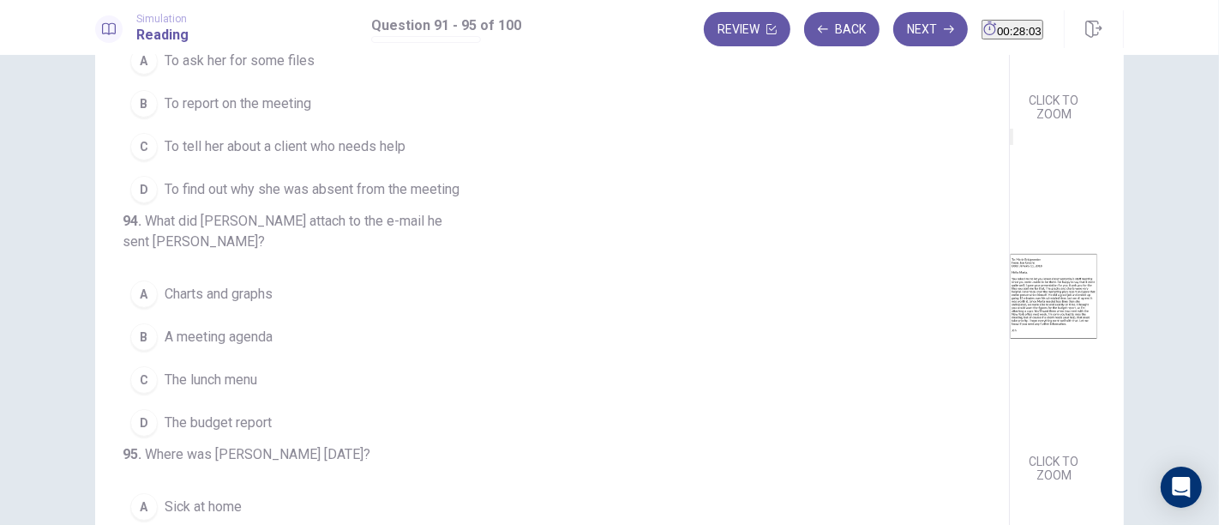
scroll to position [381, 0]
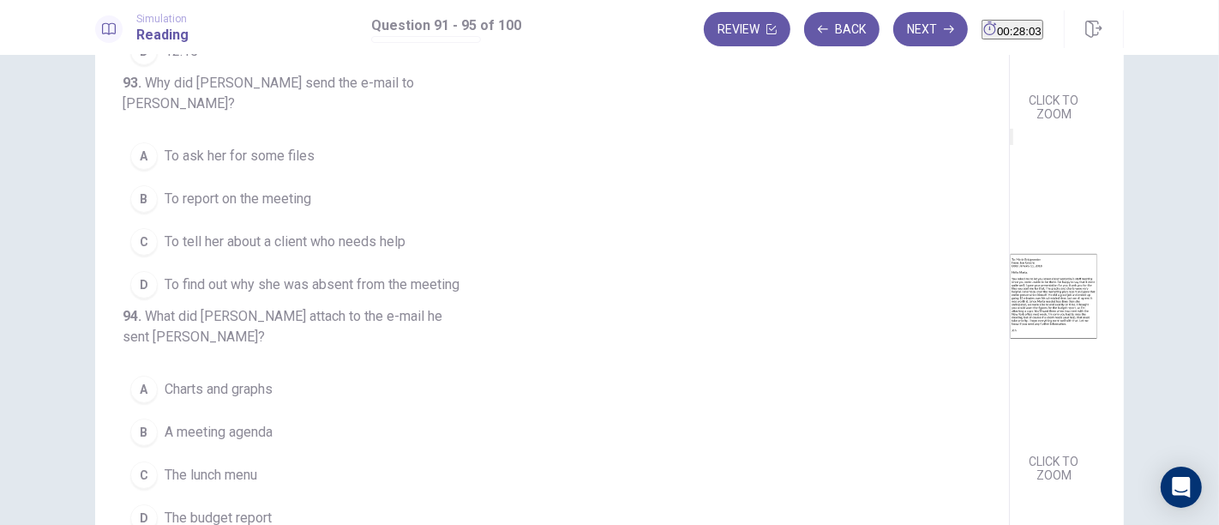
click at [255, 209] on span "To report on the meeting" at bounding box center [238, 199] width 147 height 21
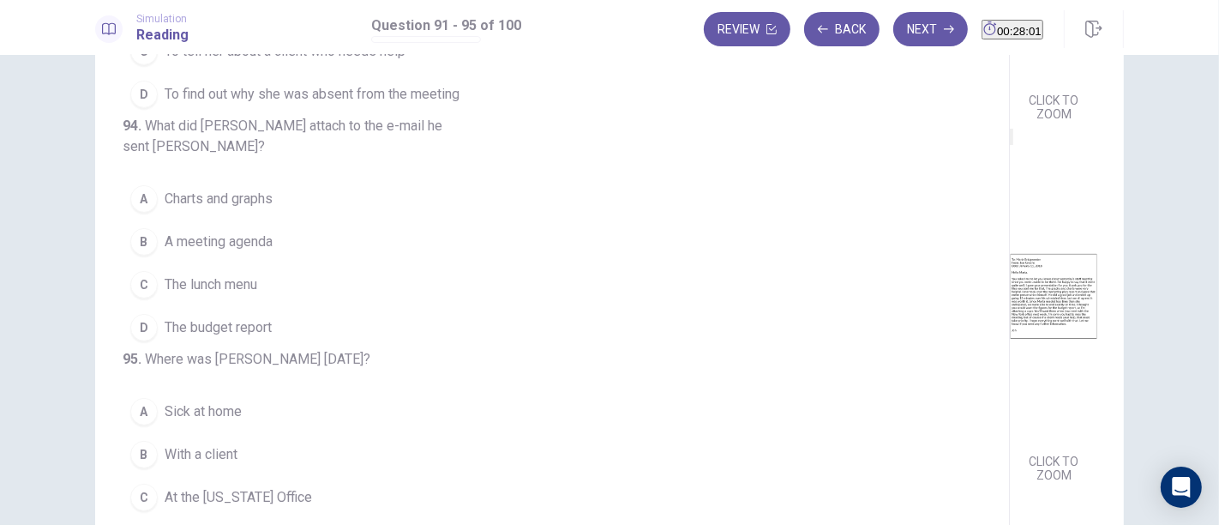
scroll to position [664, 0]
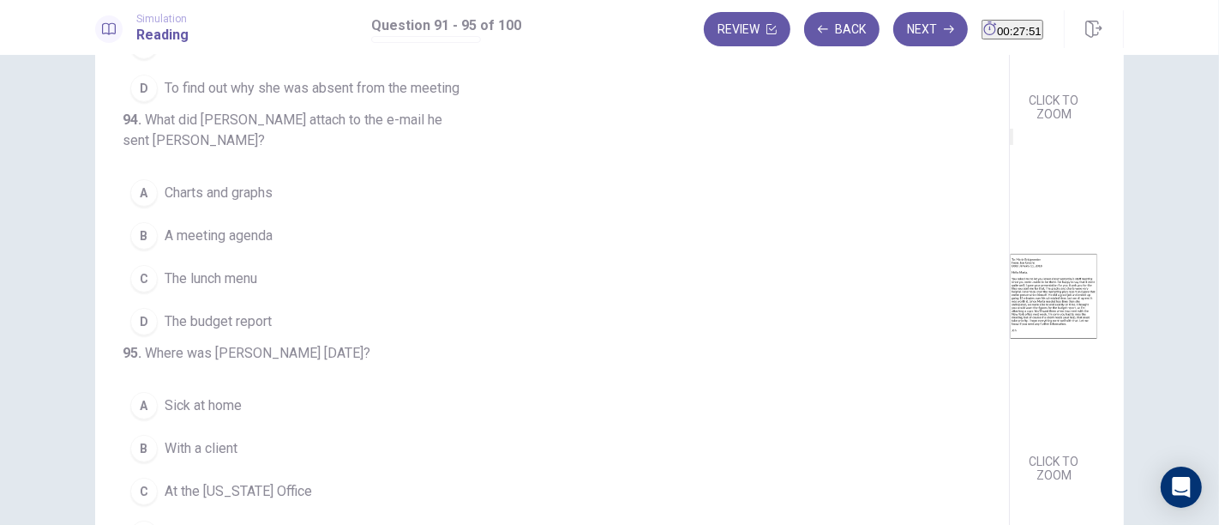
click at [194, 311] on span "The budget report" at bounding box center [218, 321] width 107 height 21
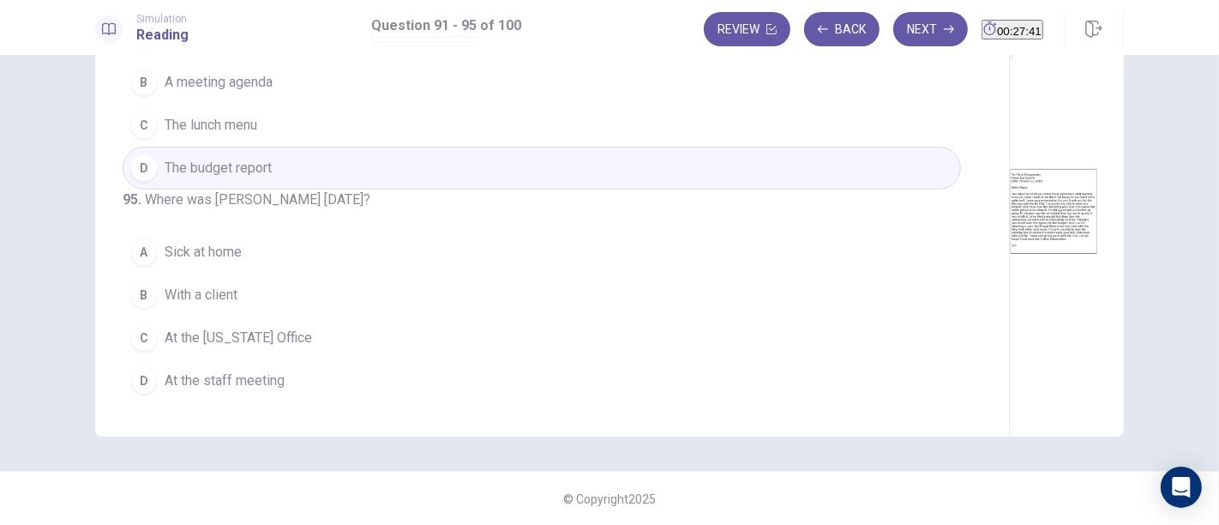
scroll to position [255, 0]
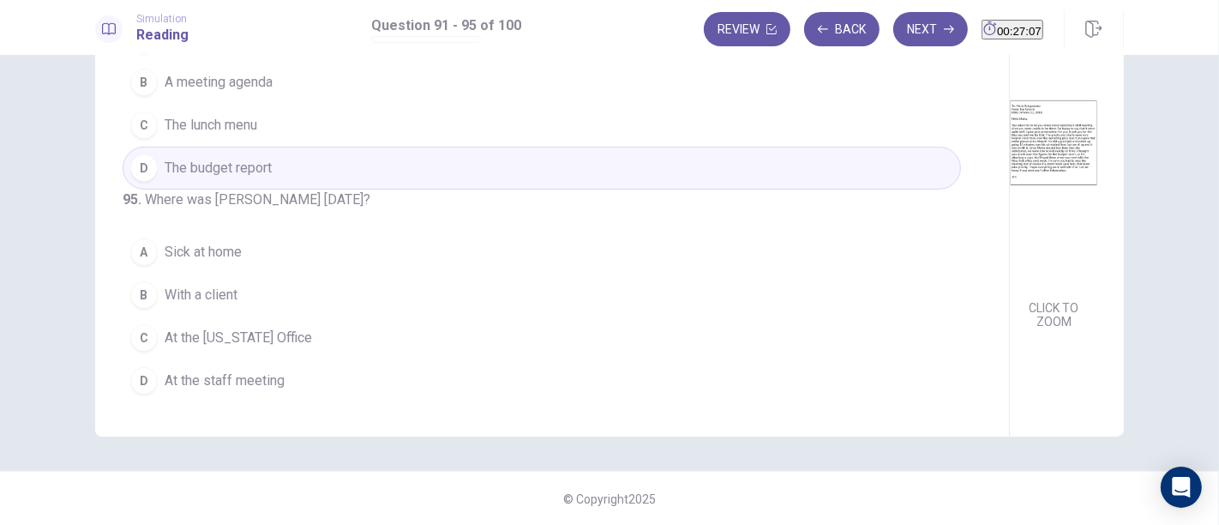
click at [165, 292] on span "With a client" at bounding box center [201, 295] width 73 height 21
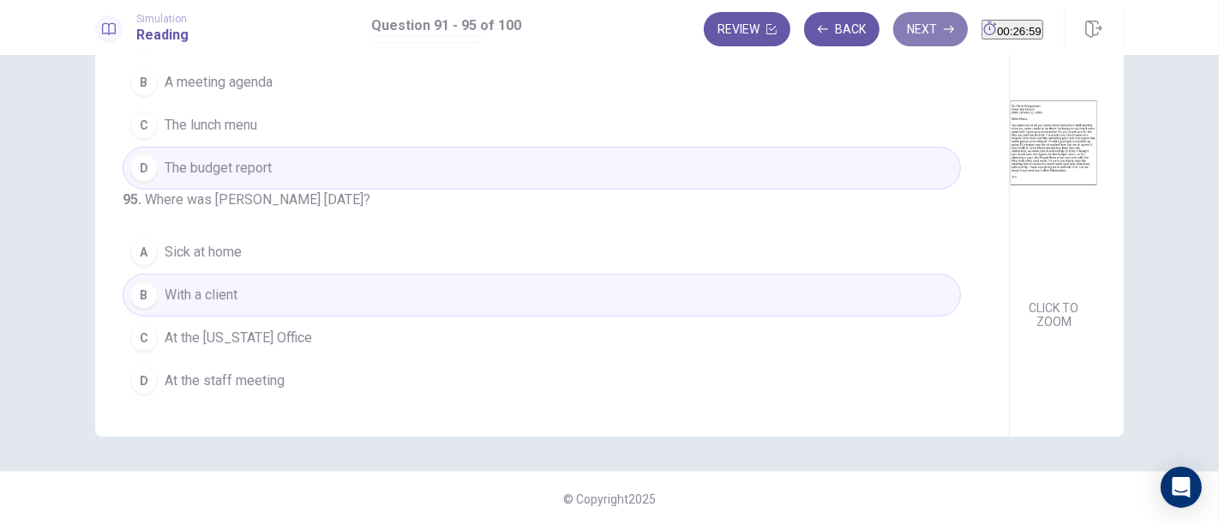
click at [899, 24] on button "Next" at bounding box center [930, 29] width 75 height 34
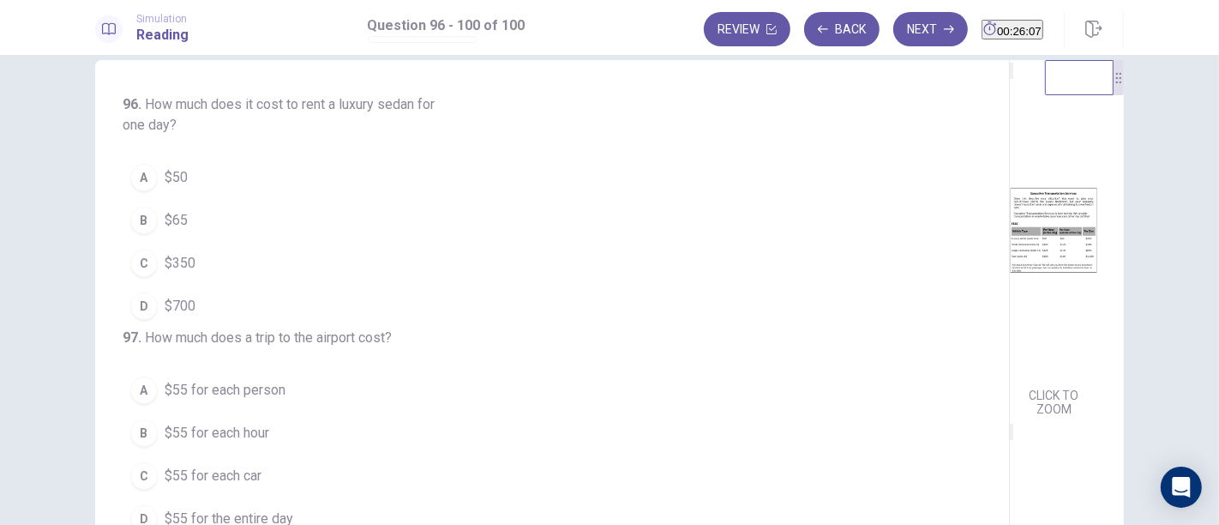
scroll to position [0, 0]
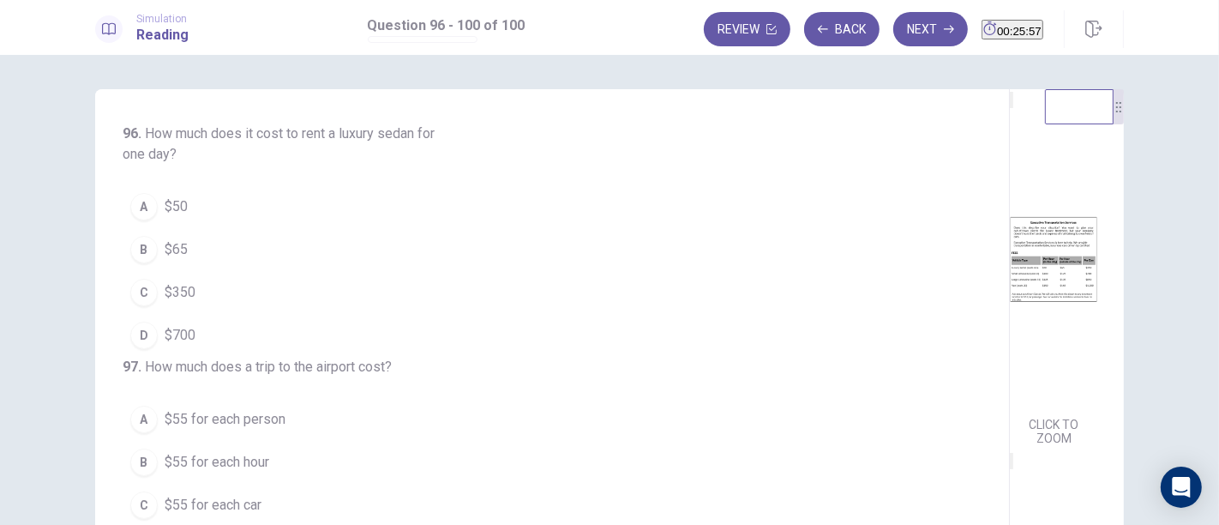
click at [147, 299] on div "C" at bounding box center [143, 292] width 27 height 27
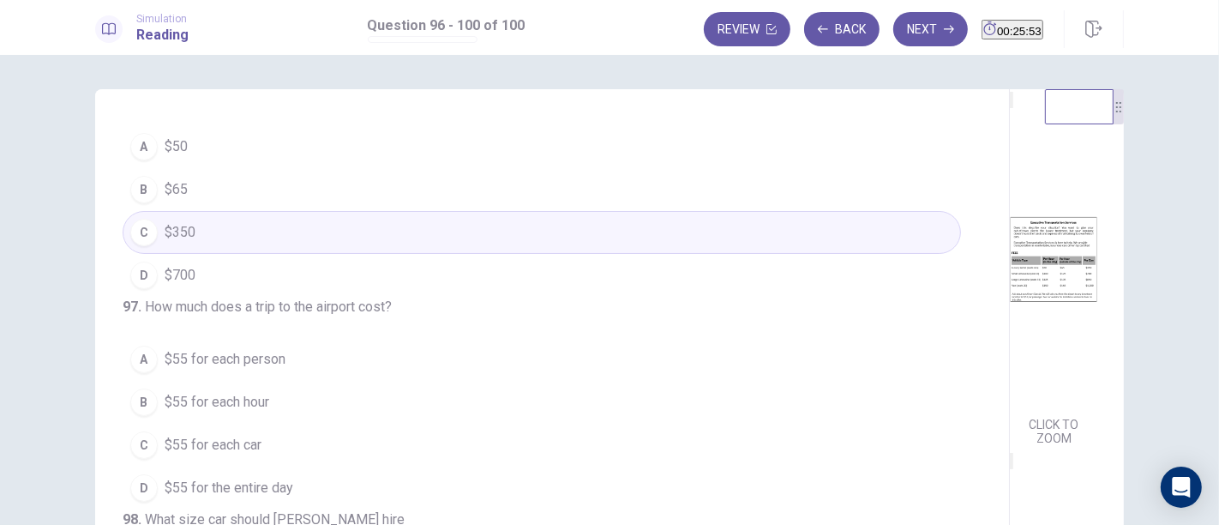
scroll to position [190, 0]
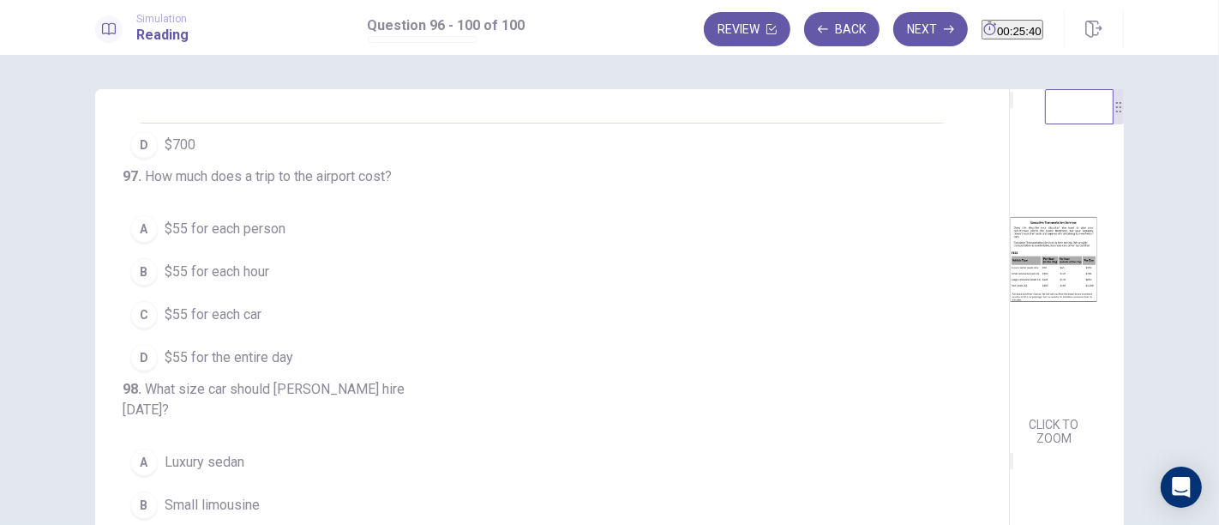
drag, startPoint x: 252, startPoint y: 267, endPoint x: 270, endPoint y: 258, distance: 20.3
click at [250, 239] on span "$55 for each person" at bounding box center [225, 229] width 121 height 21
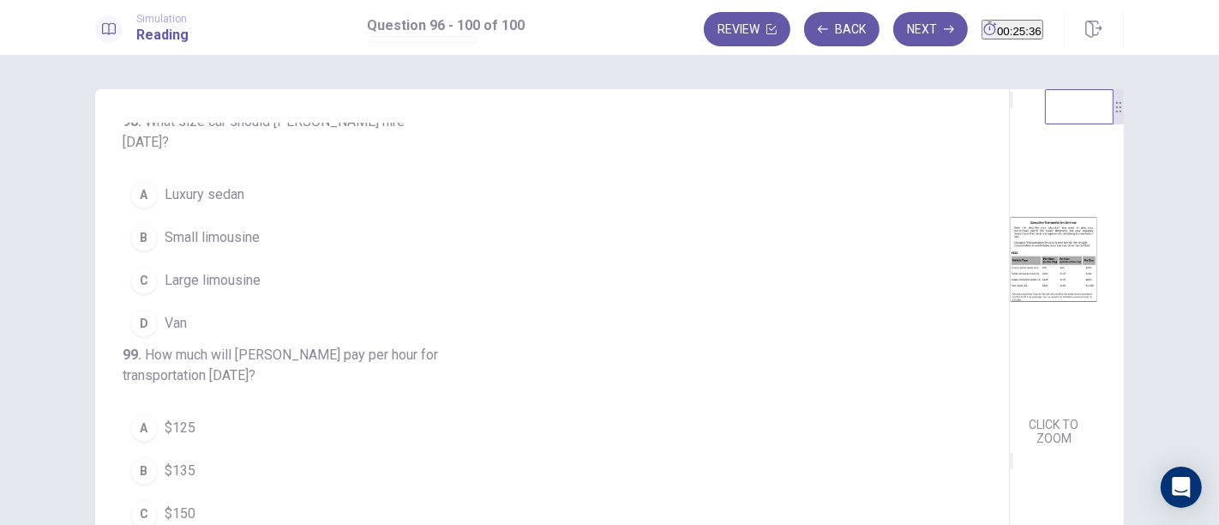
scroll to position [476, 0]
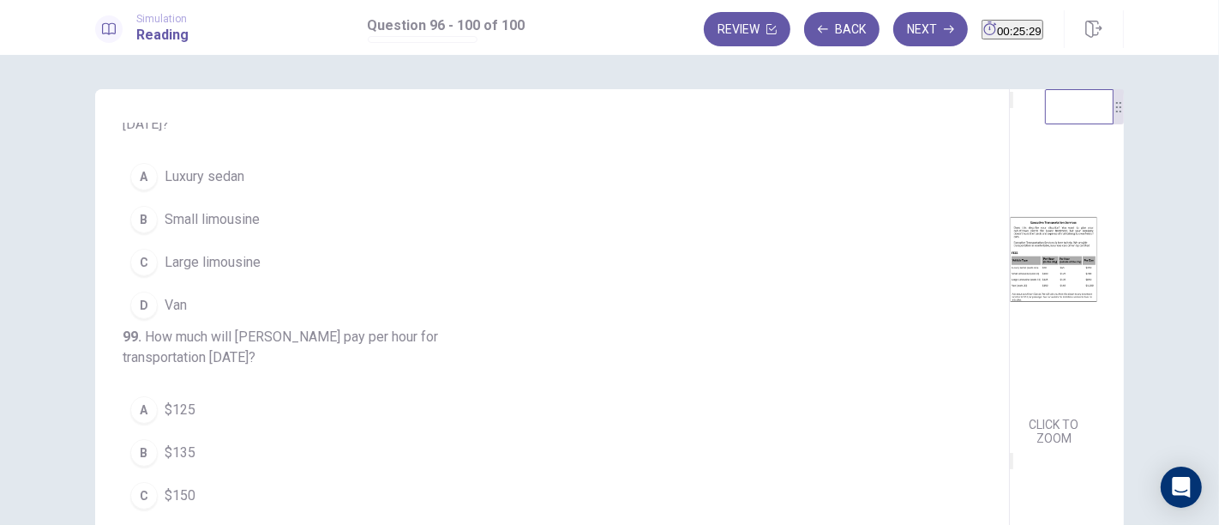
click at [165, 187] on span "Luxury sedan" at bounding box center [205, 176] width 80 height 21
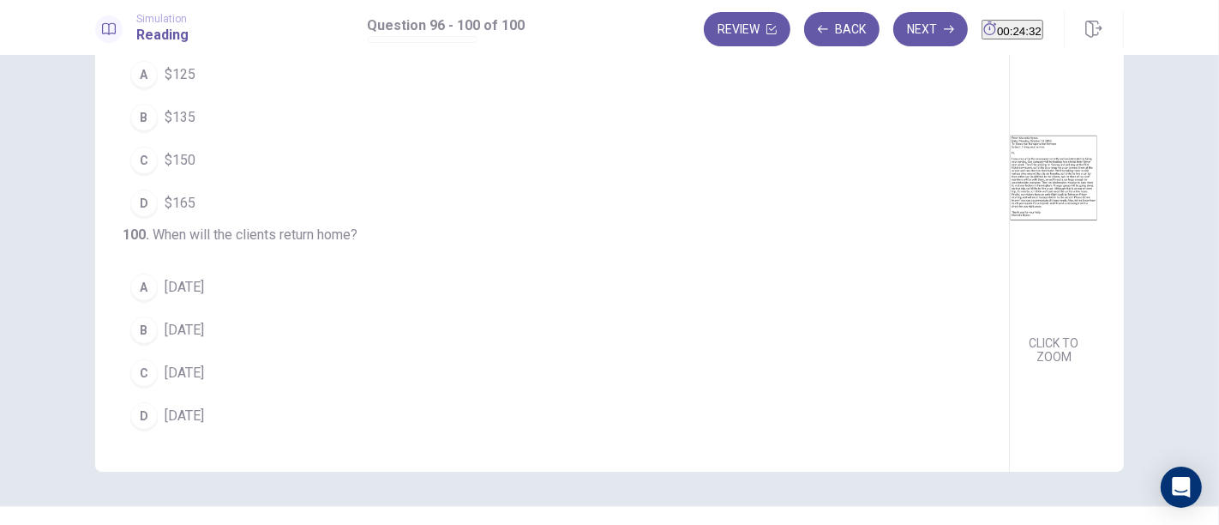
scroll to position [249, 0]
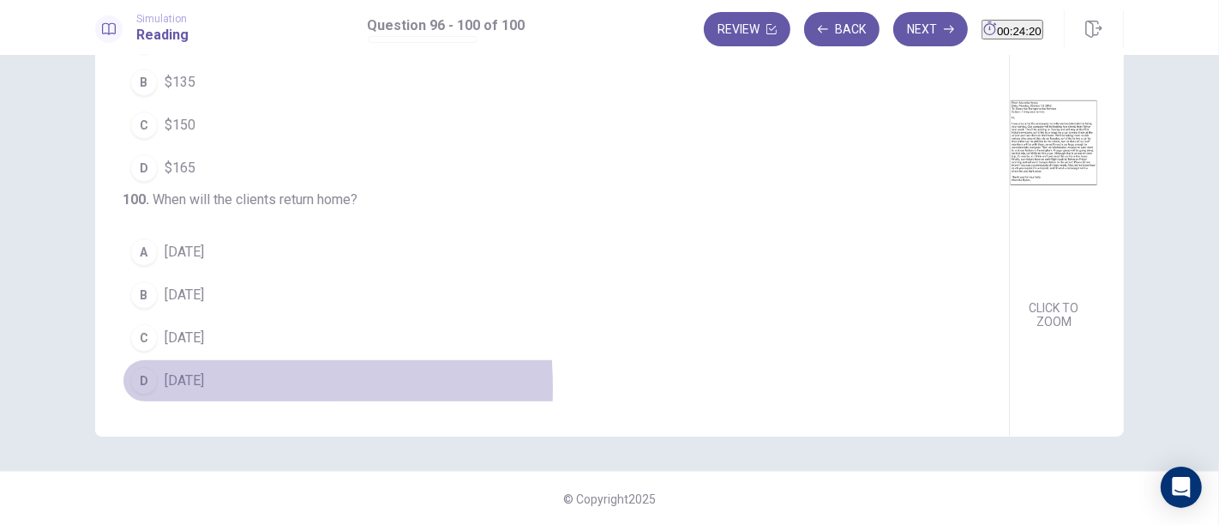
click at [139, 388] on div "D" at bounding box center [143, 380] width 27 height 27
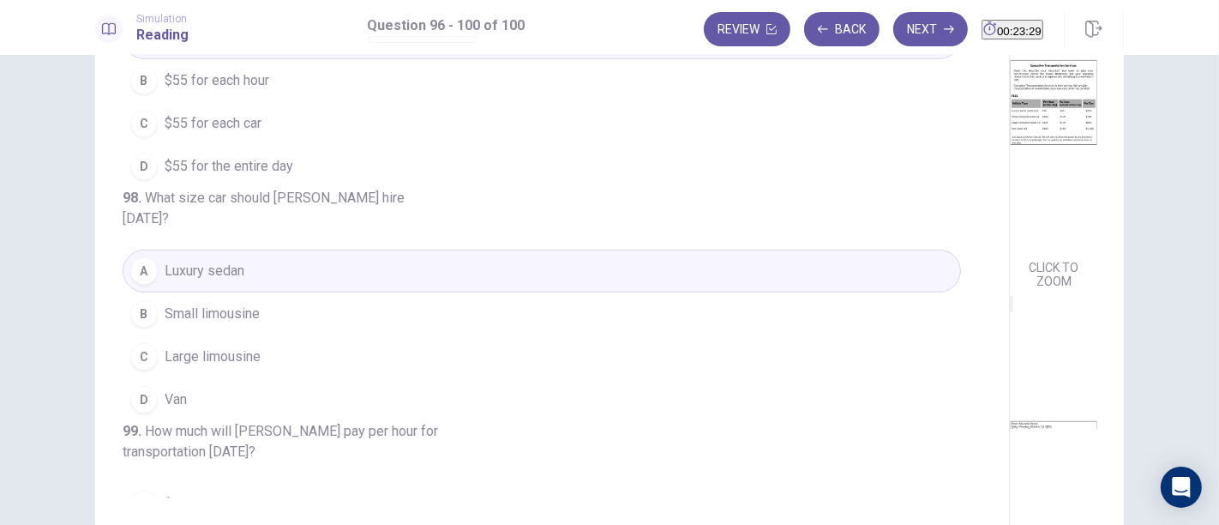
scroll to position [0, 0]
click at [219, 324] on span "Small limousine" at bounding box center [212, 314] width 95 height 21
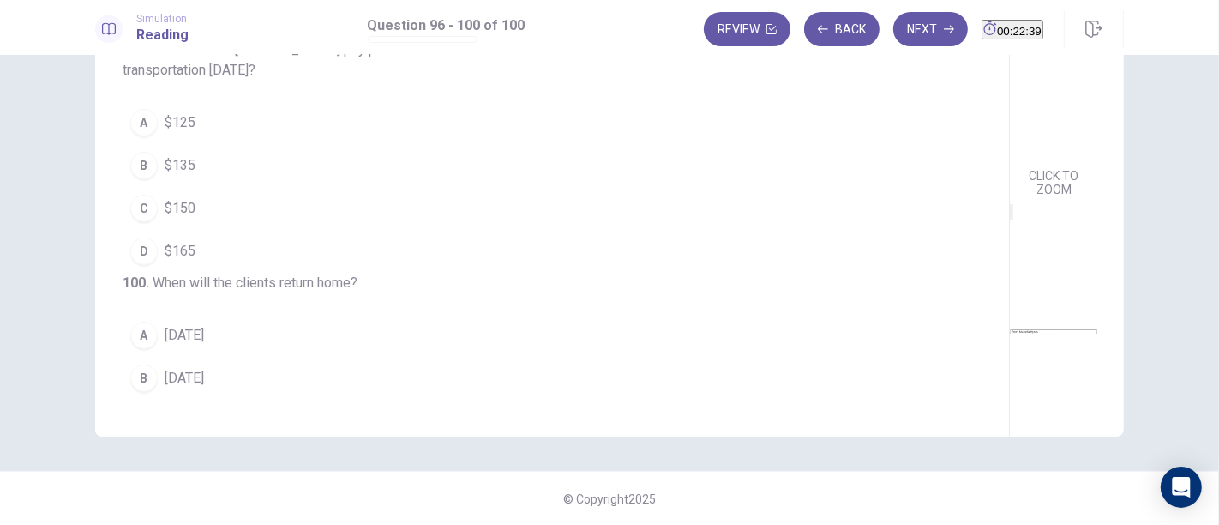
click at [172, 261] on span "$165" at bounding box center [180, 251] width 31 height 21
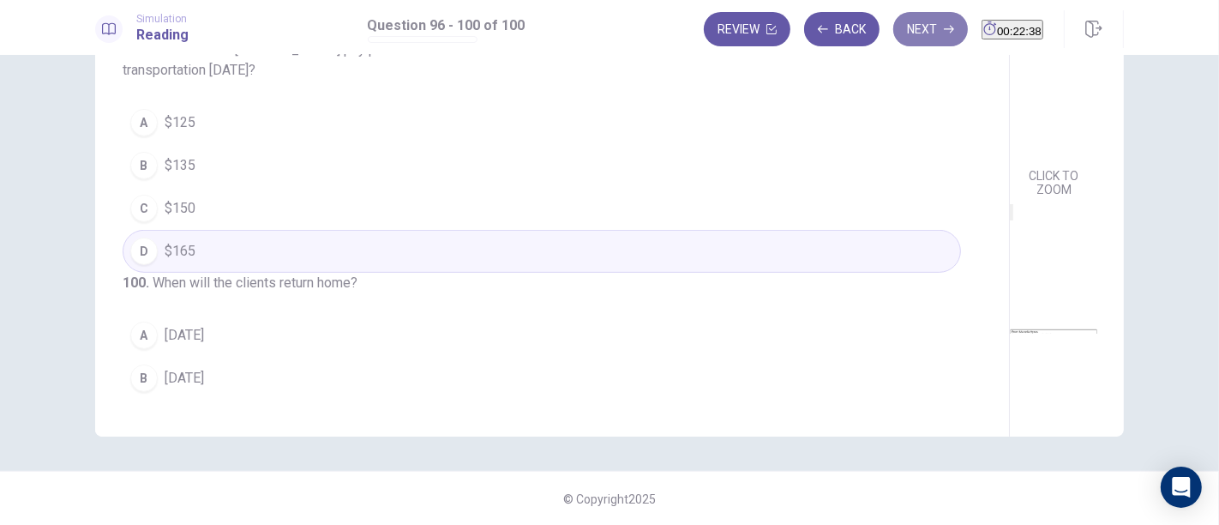
click at [901, 30] on button "Next" at bounding box center [930, 29] width 75 height 34
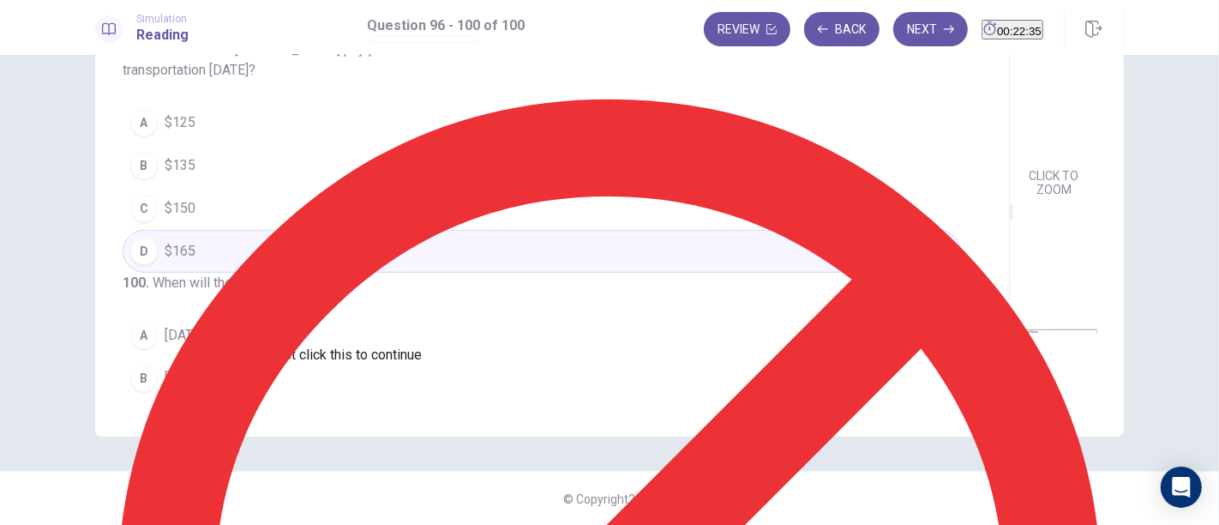
scroll to position [95, 0]
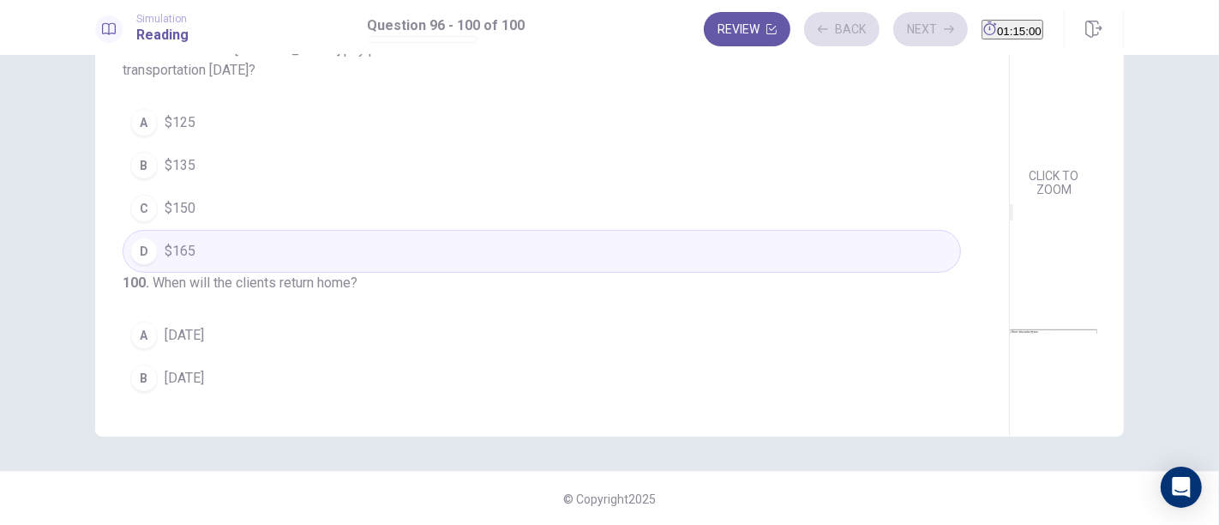
scroll to position [98, 0]
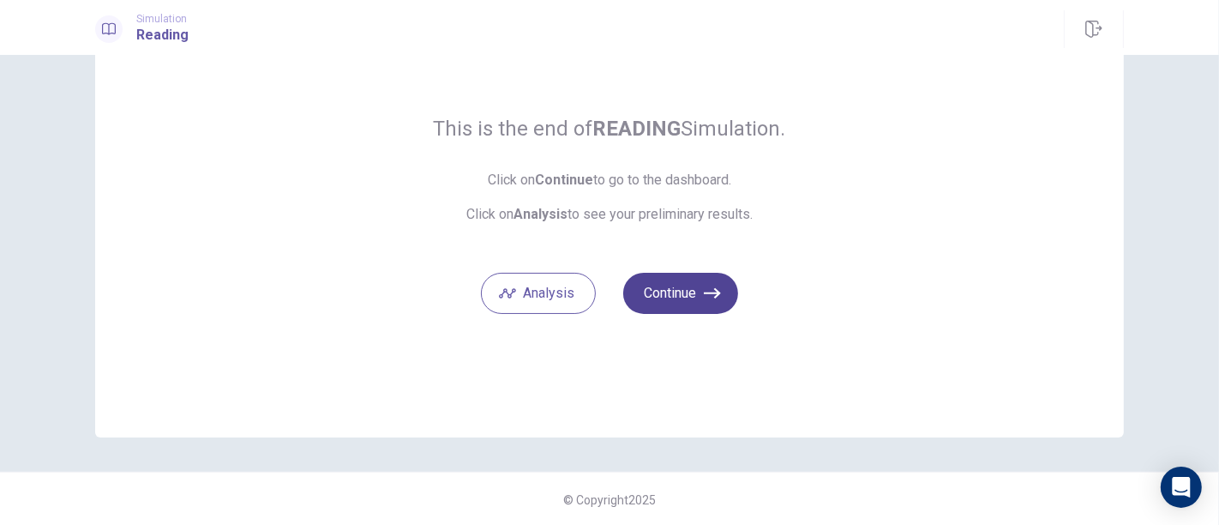
click at [712, 299] on icon "button" at bounding box center [712, 293] width 17 height 17
